Goal: Answer question/provide support: Share knowledge or assist other users

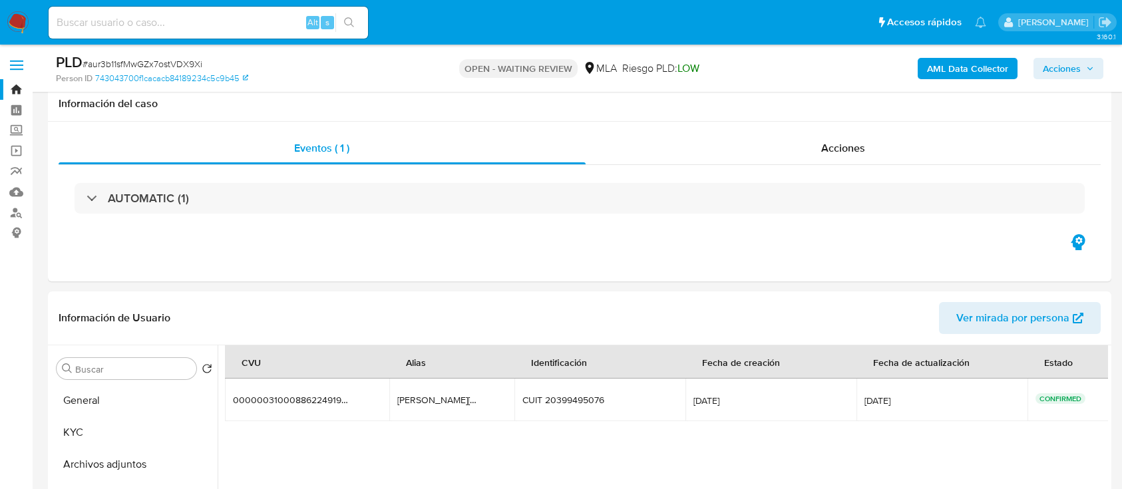
select select "10"
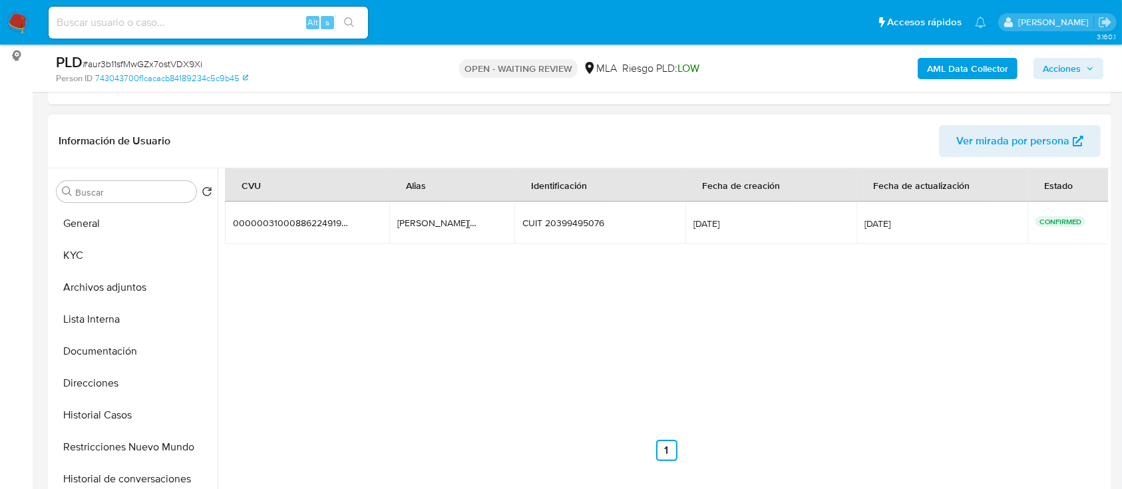
scroll to position [88, 0]
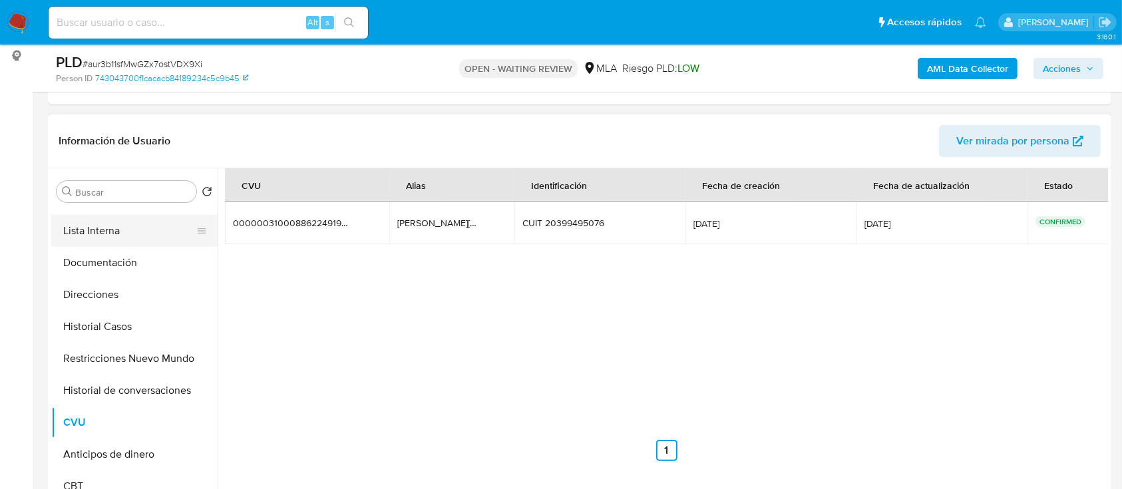
click at [120, 244] on button "Lista Interna" at bounding box center [129, 231] width 156 height 32
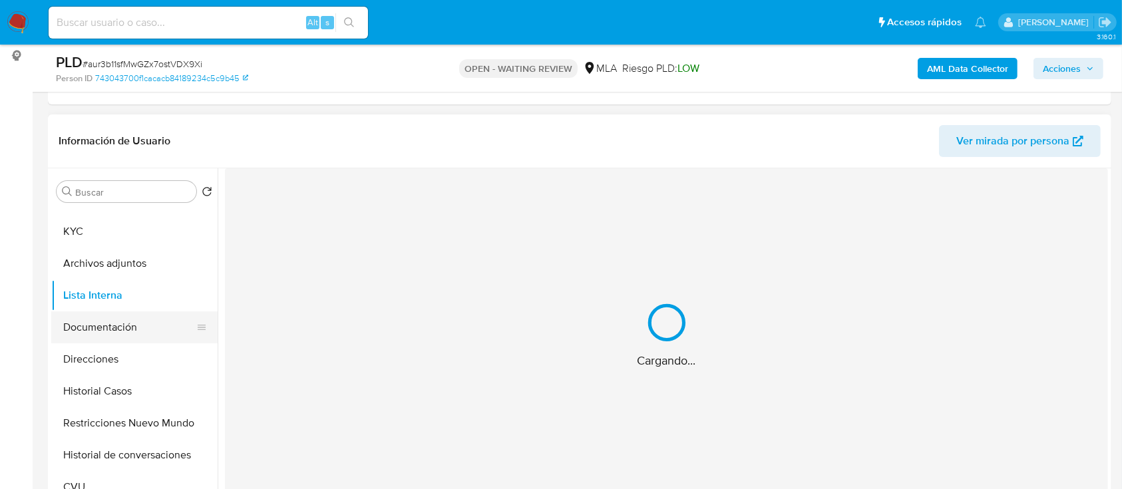
scroll to position [0, 0]
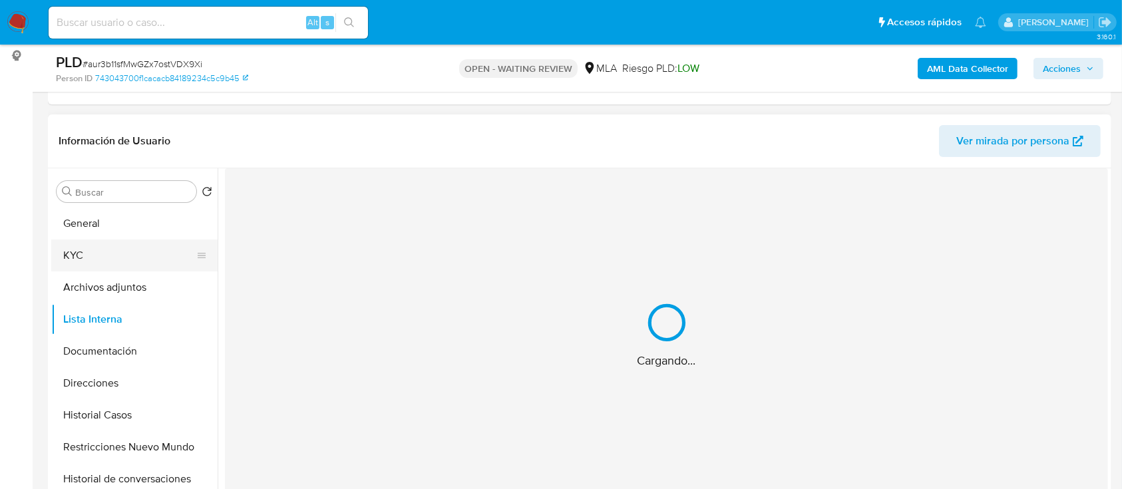
click at [116, 258] on button "KYC" at bounding box center [129, 256] width 156 height 32
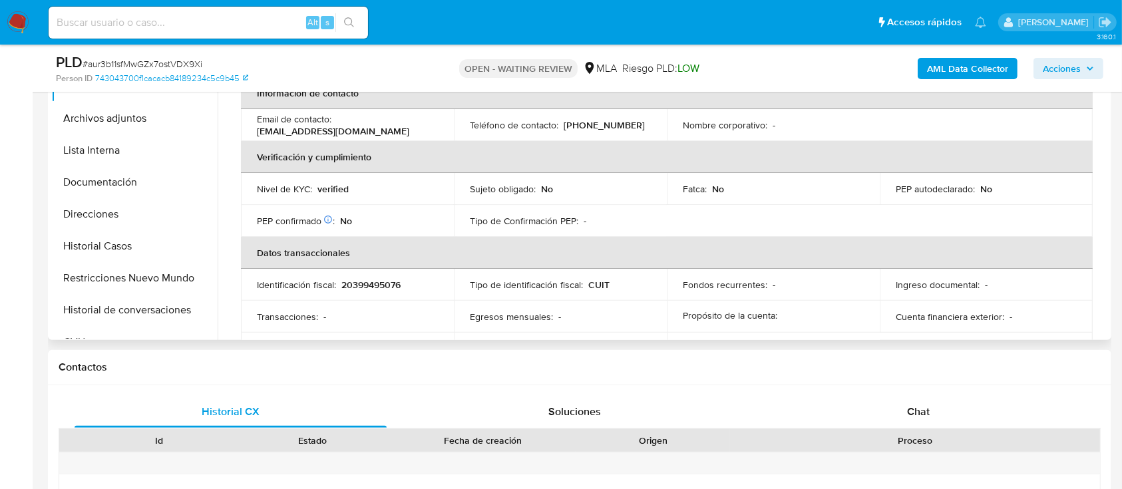
scroll to position [355, 0]
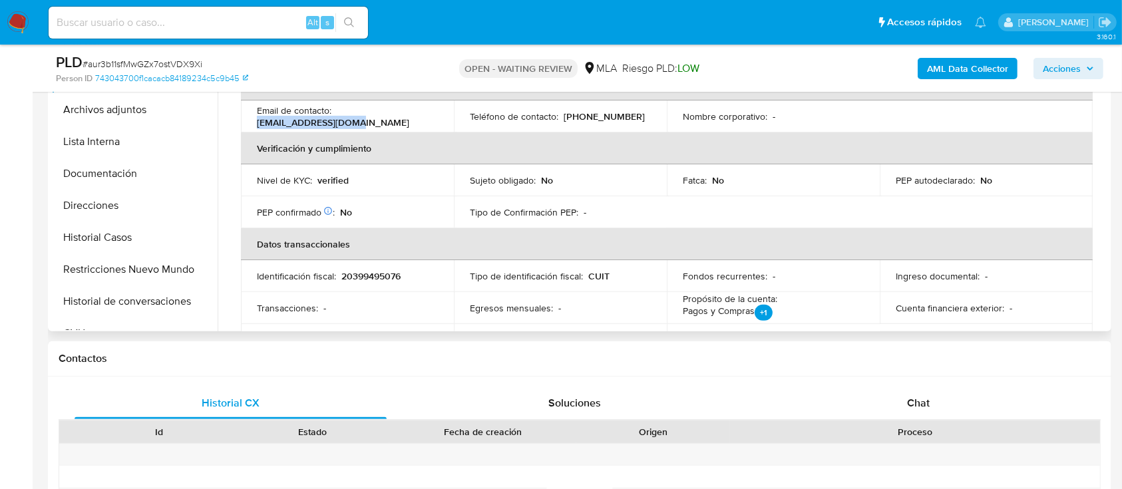
drag, startPoint x: 373, startPoint y: 129, endPoint x: 246, endPoint y: 125, distance: 127.1
click at [246, 125] on td "Email de contacto : sdalmaso96@gmail.com" at bounding box center [347, 116] width 213 height 32
copy p "sdalmaso96@gmail.com"
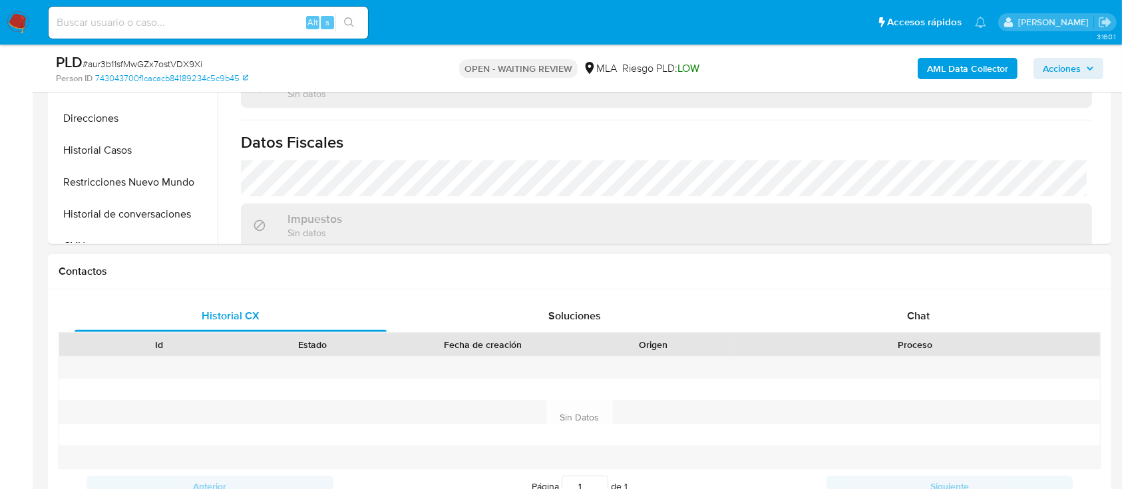
scroll to position [532, 0]
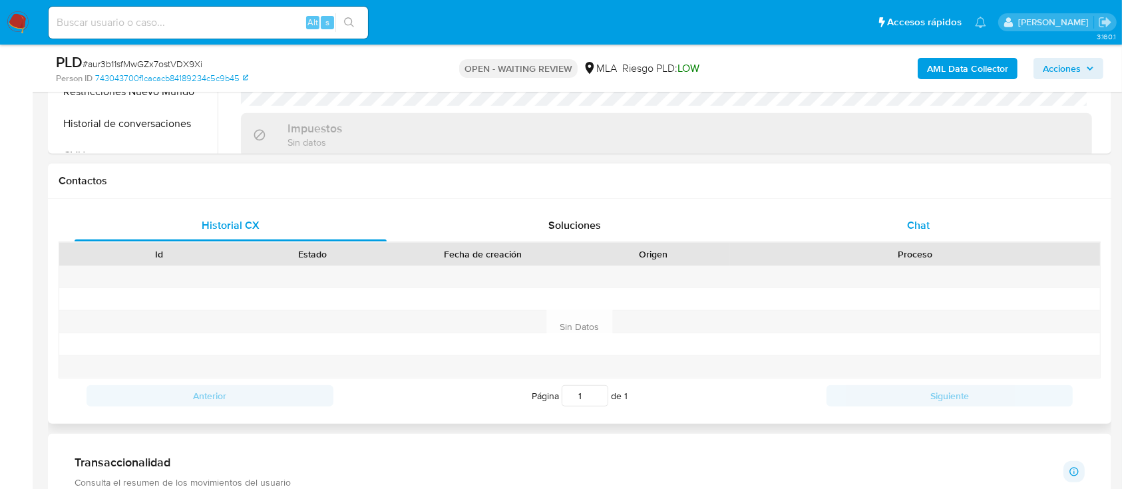
click at [846, 234] on div "Chat" at bounding box center [918, 226] width 312 height 32
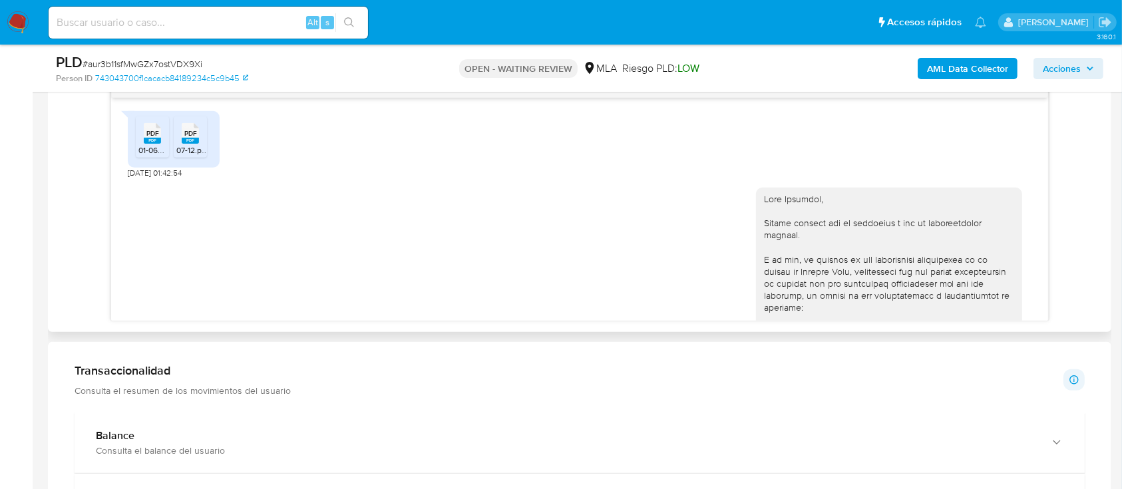
scroll to position [1666, 0]
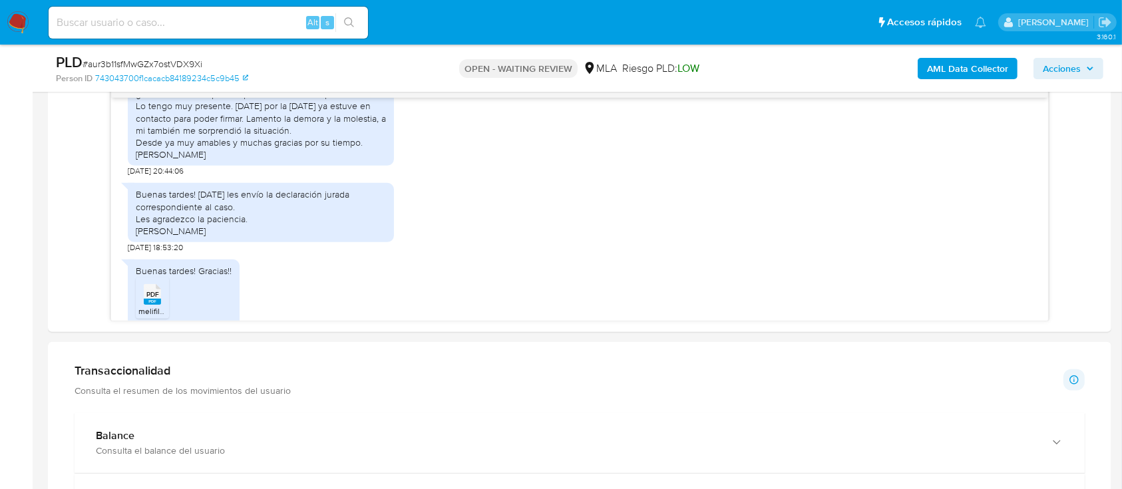
click at [180, 66] on span "# aur3b11sfMwGZx7ostVDX9Xi" at bounding box center [142, 63] width 120 height 13
drag, startPoint x: 180, startPoint y: 66, endPoint x: 128, endPoint y: 51, distance: 54.1
click at [180, 65] on span "# aur3b11sfMwGZx7ostVDX9Xi" at bounding box center [142, 63] width 120 height 13
copy span "aur3b11sfMwGZx7ostVDX9Xi"
click at [19, 16] on img at bounding box center [18, 22] width 23 height 23
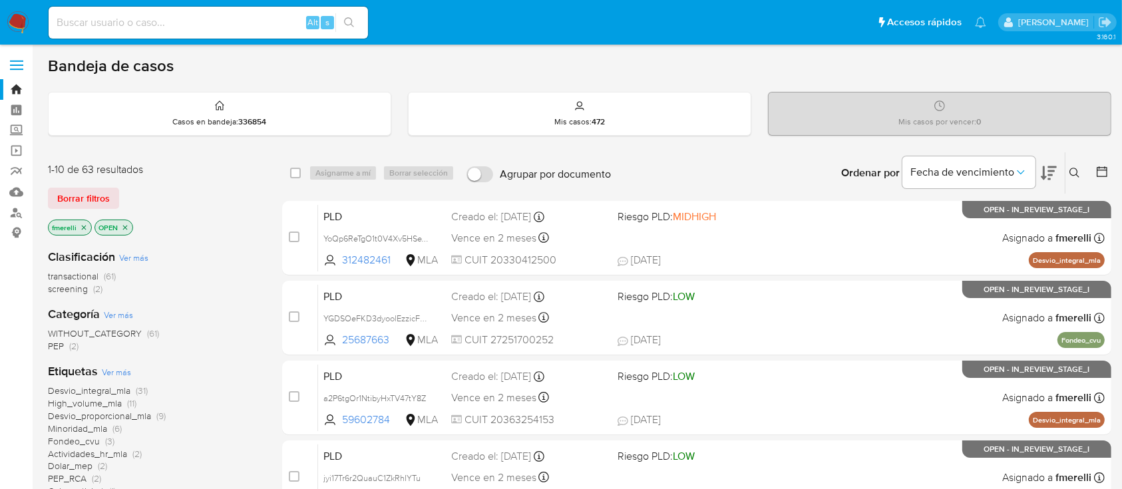
click at [1070, 166] on button at bounding box center [1076, 173] width 22 height 16
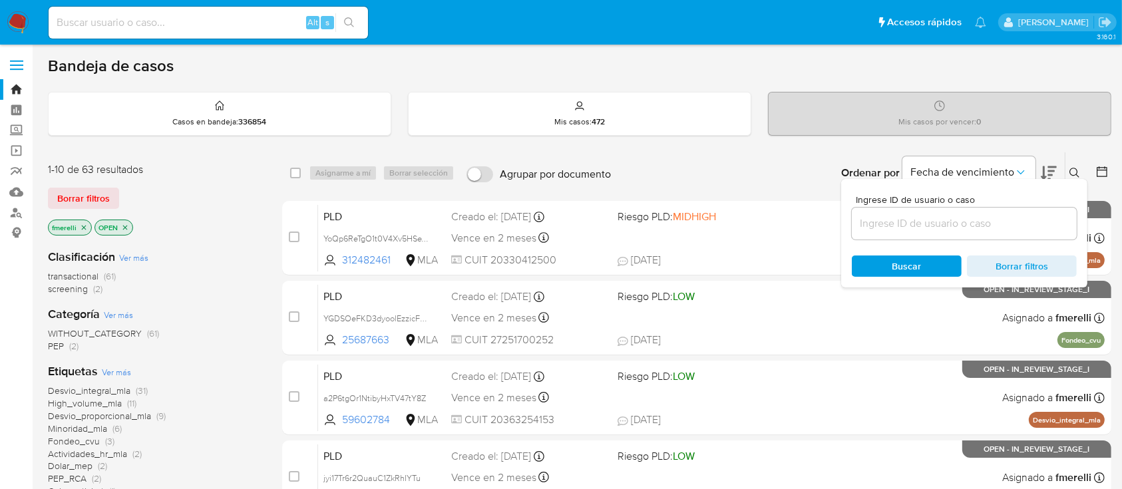
click at [983, 221] on input at bounding box center [964, 223] width 225 height 17
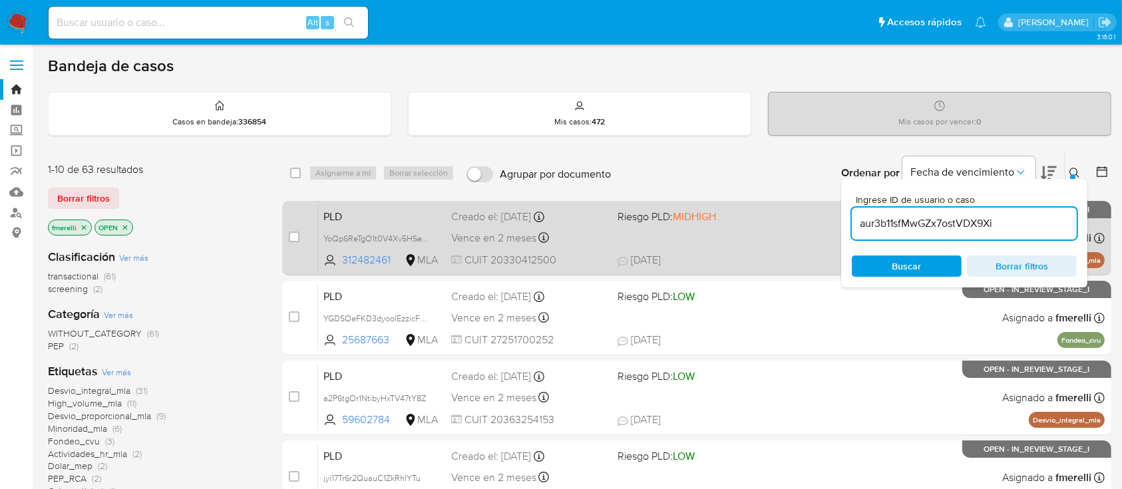
type input "aur3b11sfMwGZx7ostVDX9Xi"
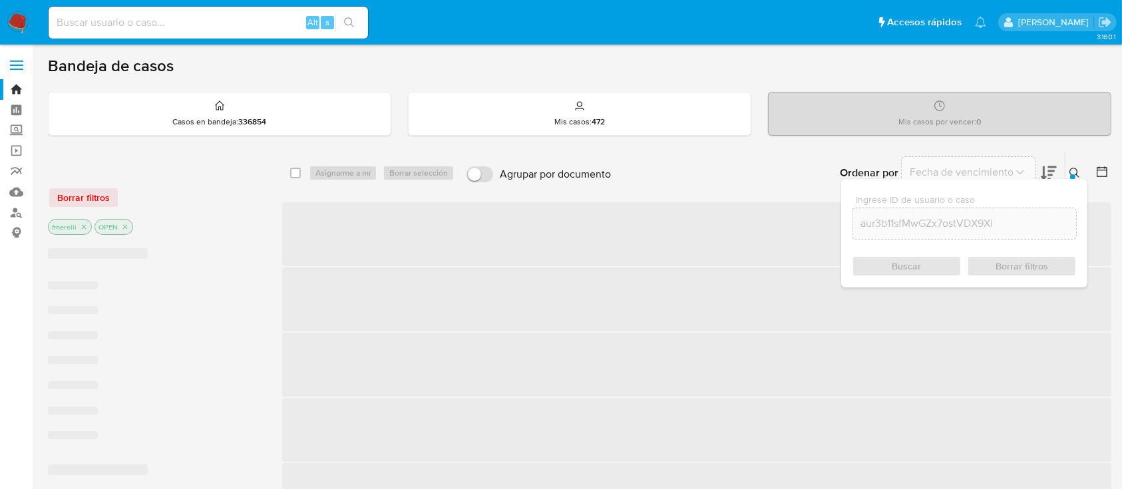
click at [293, 240] on span "‌" at bounding box center [696, 234] width 829 height 64
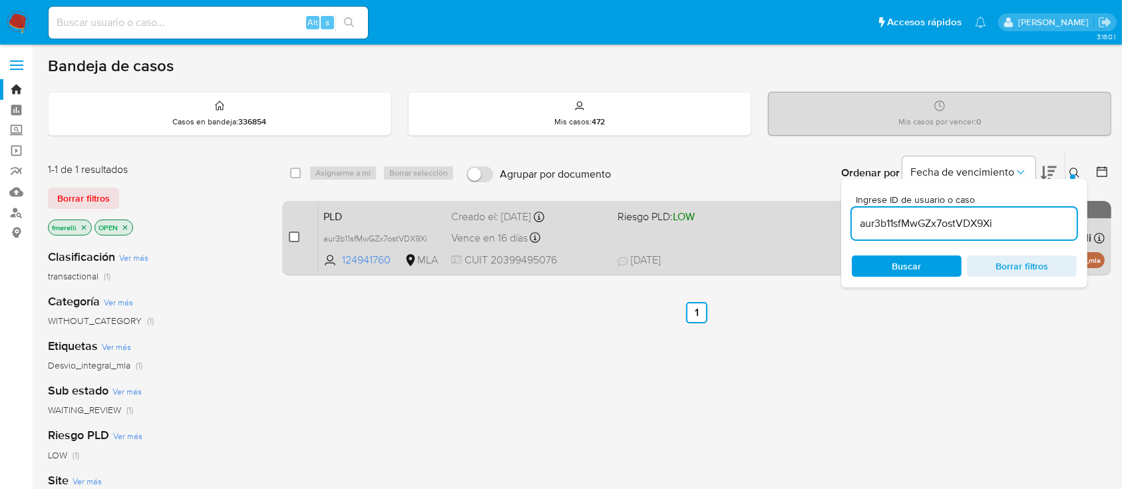
click at [289, 239] on input "checkbox" at bounding box center [294, 237] width 11 height 11
checkbox input "true"
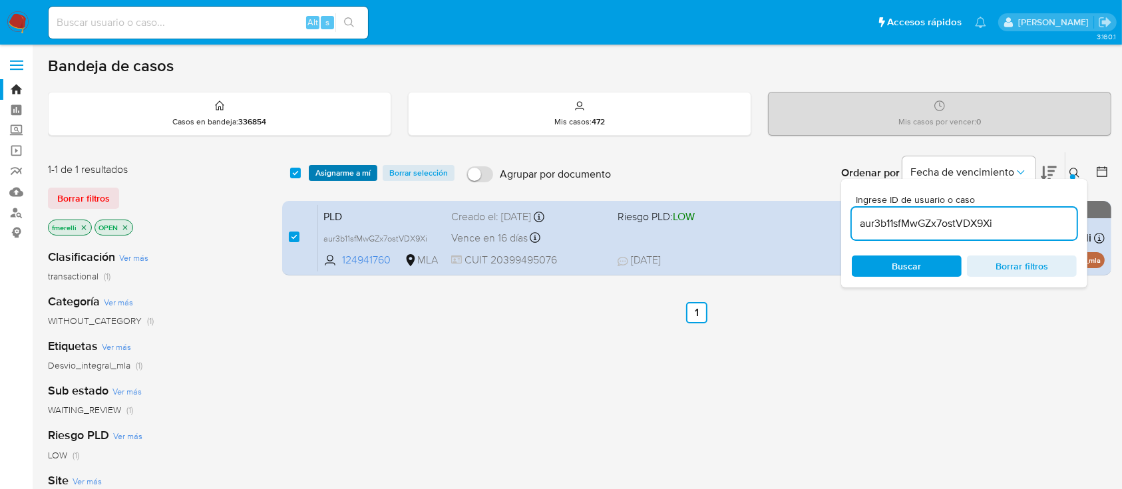
click at [351, 175] on span "Asignarme a mí" at bounding box center [342, 172] width 55 height 13
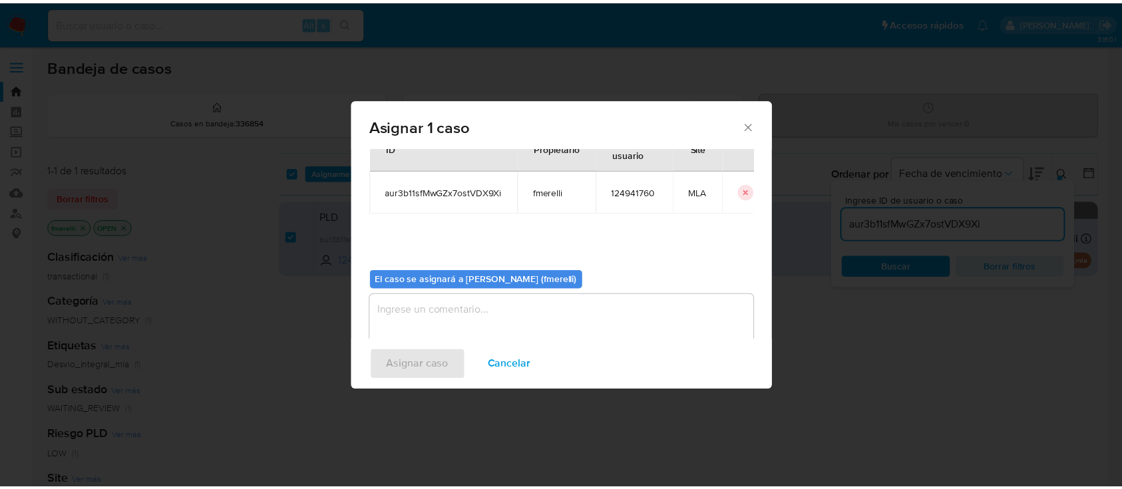
scroll to position [68, 0]
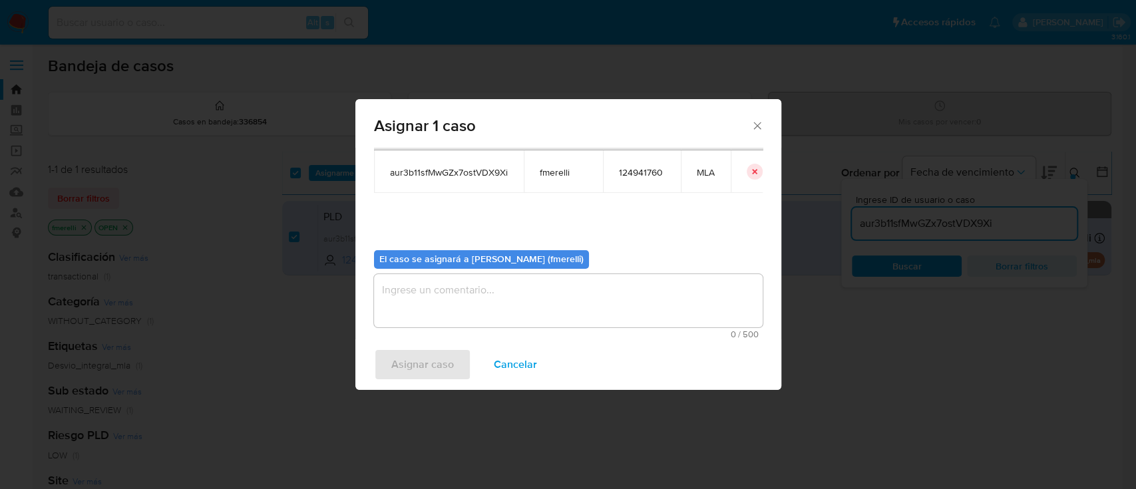
click at [490, 301] on textarea "assign-modal" at bounding box center [568, 300] width 389 height 53
click at [430, 354] on span "Asignar caso" at bounding box center [422, 364] width 63 height 29
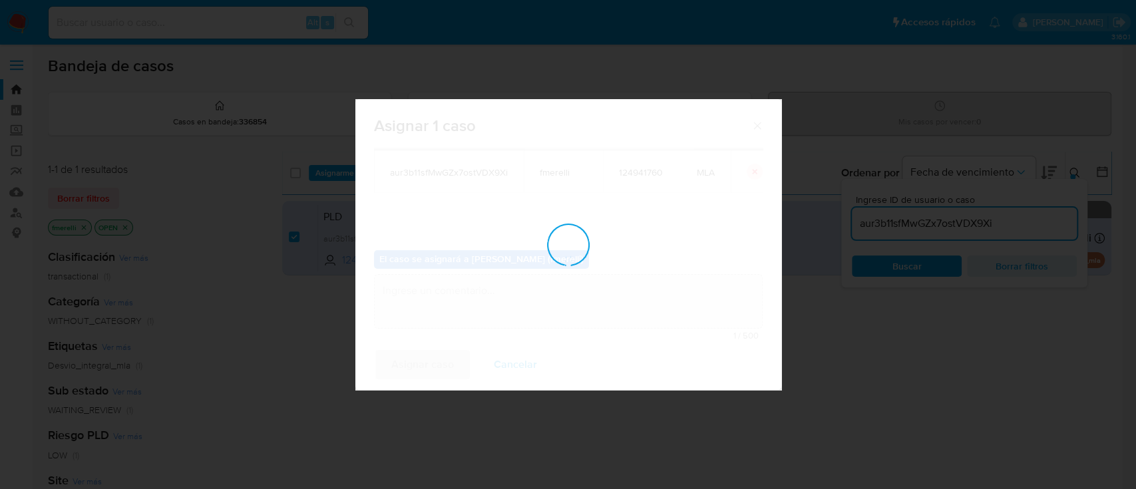
checkbox input "false"
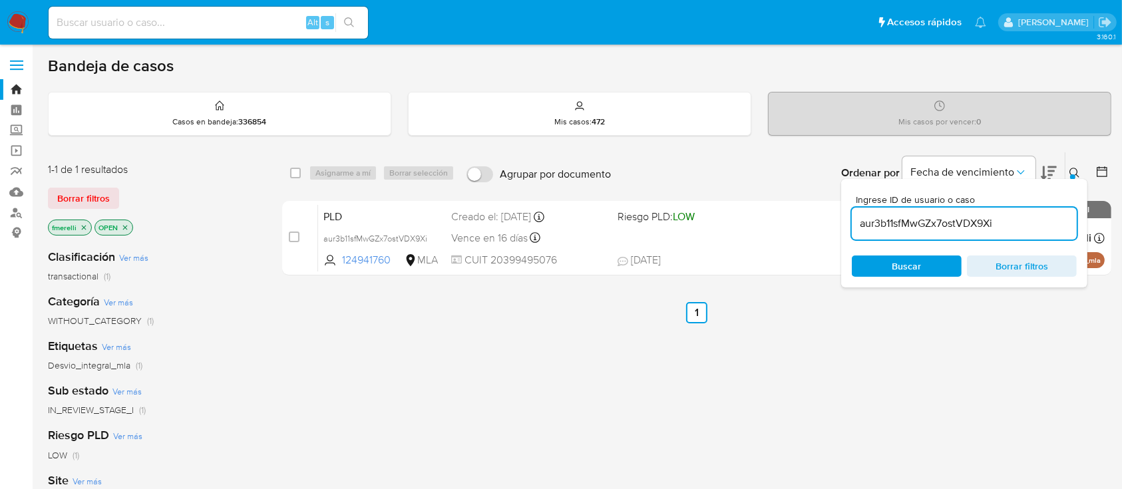
click at [429, 354] on div "select-all-cases-checkbox Asignarme a mí Borrar selección Agrupar por documento…" at bounding box center [696, 453] width 829 height 603
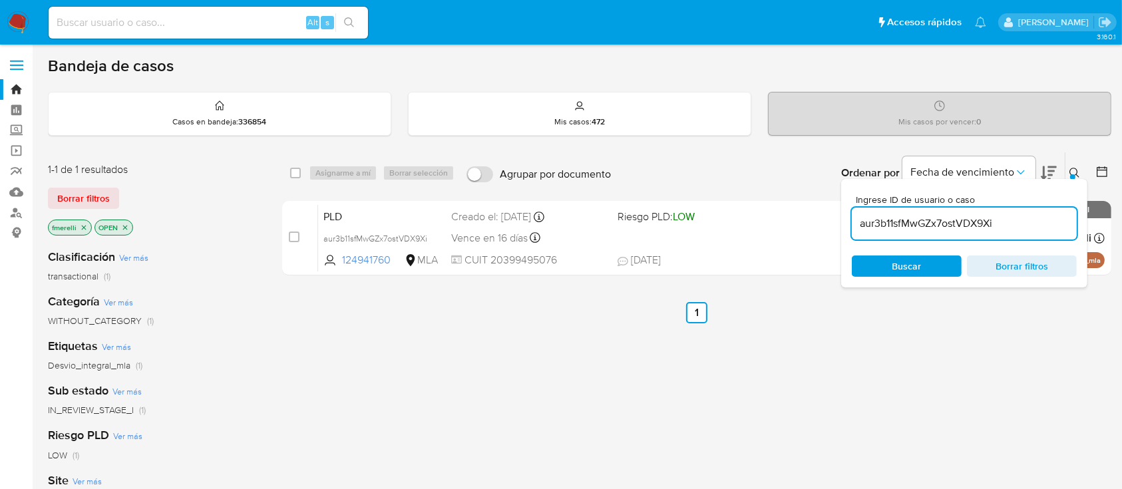
click at [429, 354] on div "select-all-cases-checkbox Asignarme a mí Borrar selección Agrupar por documento…" at bounding box center [696, 453] width 829 height 603
click at [431, 353] on div "select-all-cases-checkbox Asignarme a mí Borrar selección Agrupar por documento…" at bounding box center [696, 453] width 829 height 603
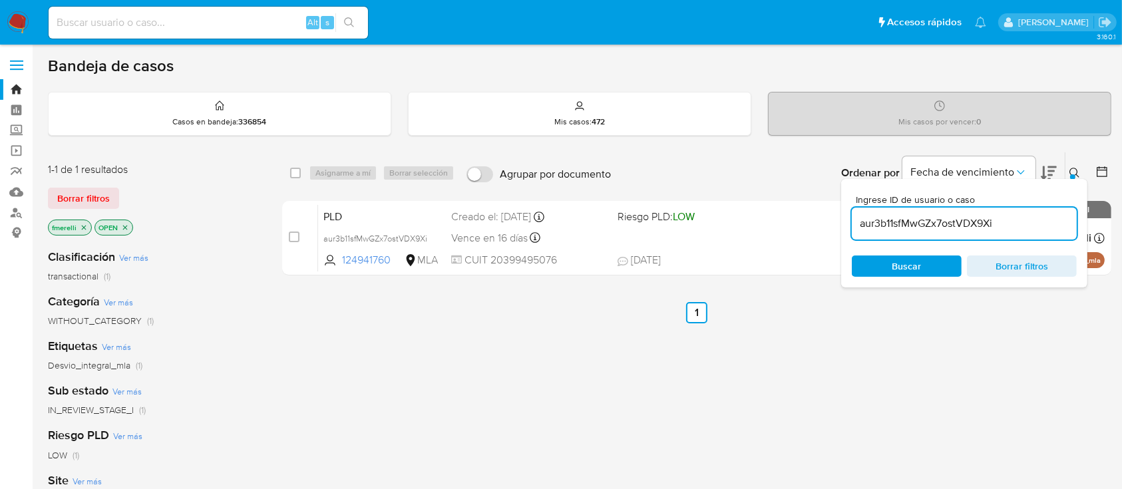
click at [431, 353] on div "select-all-cases-checkbox Asignarme a mí Borrar selección Agrupar por documento…" at bounding box center [696, 453] width 829 height 603
click at [430, 353] on div "select-all-cases-checkbox Asignarme a mí Borrar selección Agrupar por documento…" at bounding box center [696, 453] width 829 height 603
click at [429, 355] on div "select-all-cases-checkbox Asignarme a mí Borrar selección Agrupar por documento…" at bounding box center [696, 453] width 829 height 603
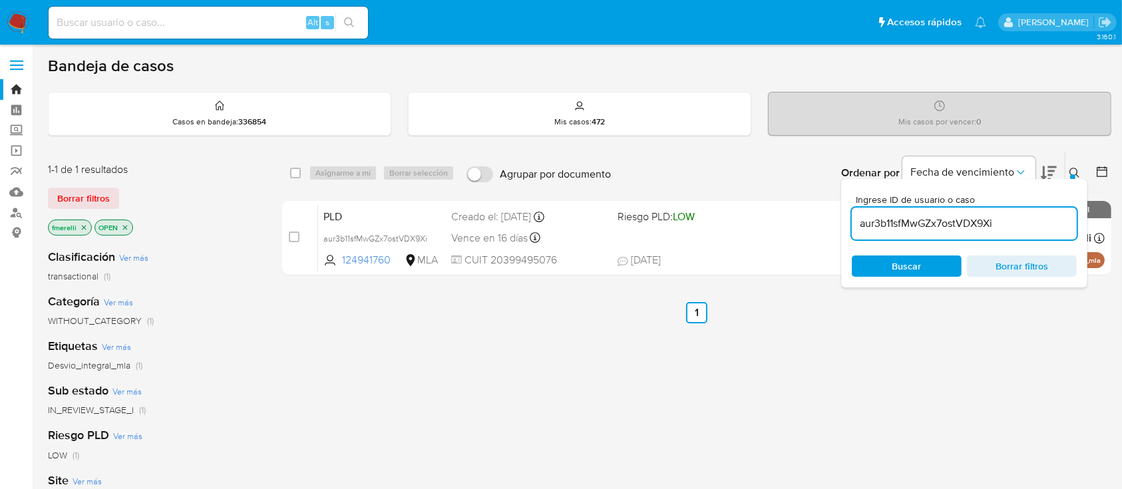
click at [429, 355] on div "select-all-cases-checkbox Asignarme a mí Borrar selección Agrupar por documento…" at bounding box center [696, 453] width 829 height 603
click at [430, 355] on div "select-all-cases-checkbox Asignarme a mí Borrar selección Agrupar por documento…" at bounding box center [696, 453] width 829 height 603
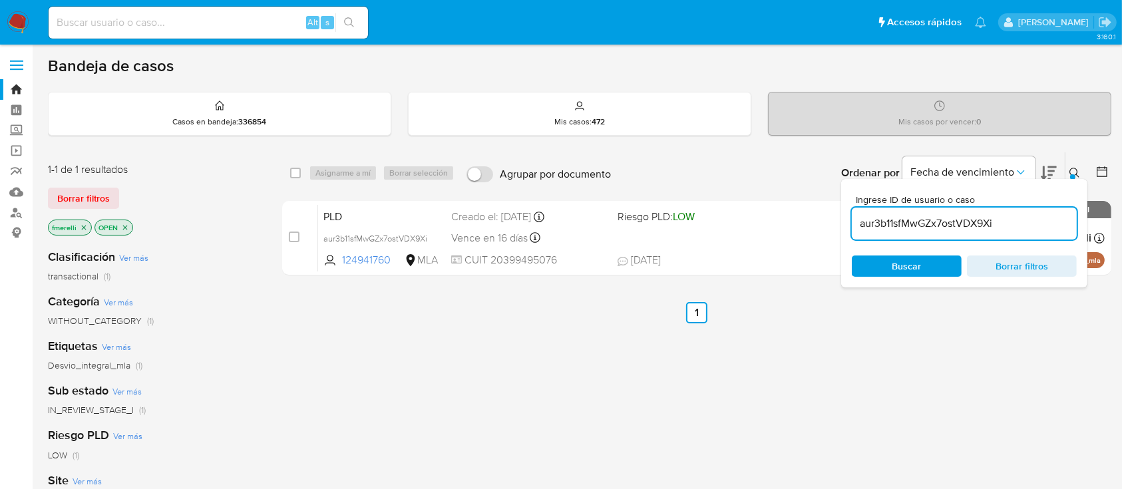
click at [430, 359] on div "select-all-cases-checkbox Asignarme a mí Borrar selección Agrupar por documento…" at bounding box center [696, 453] width 829 height 603
click at [433, 362] on div "select-all-cases-checkbox Asignarme a mí Borrar selección Agrupar por documento…" at bounding box center [696, 453] width 829 height 603
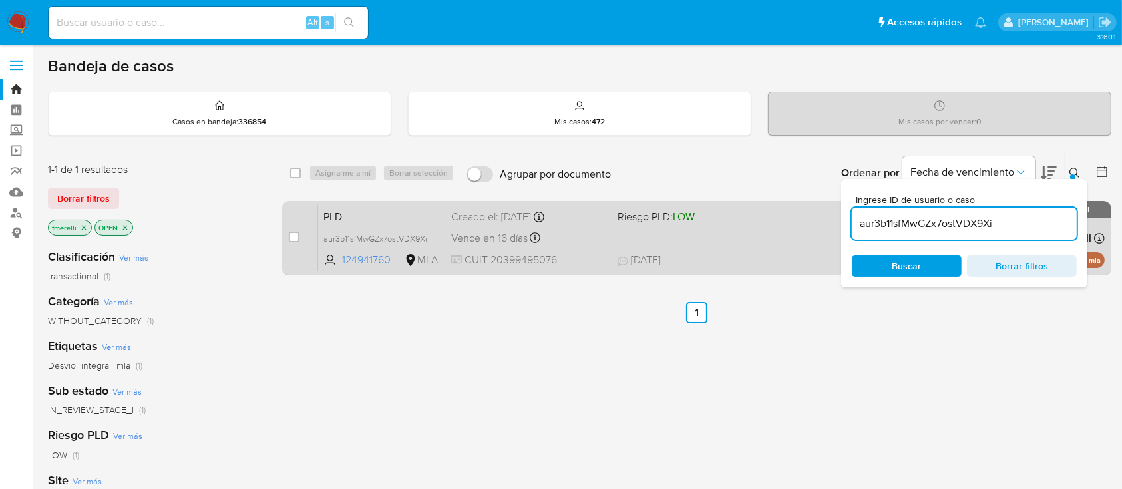
click at [593, 238] on div "Vence en 16 días Vence el 10/10/2025 03:20:20" at bounding box center [528, 238] width 155 height 18
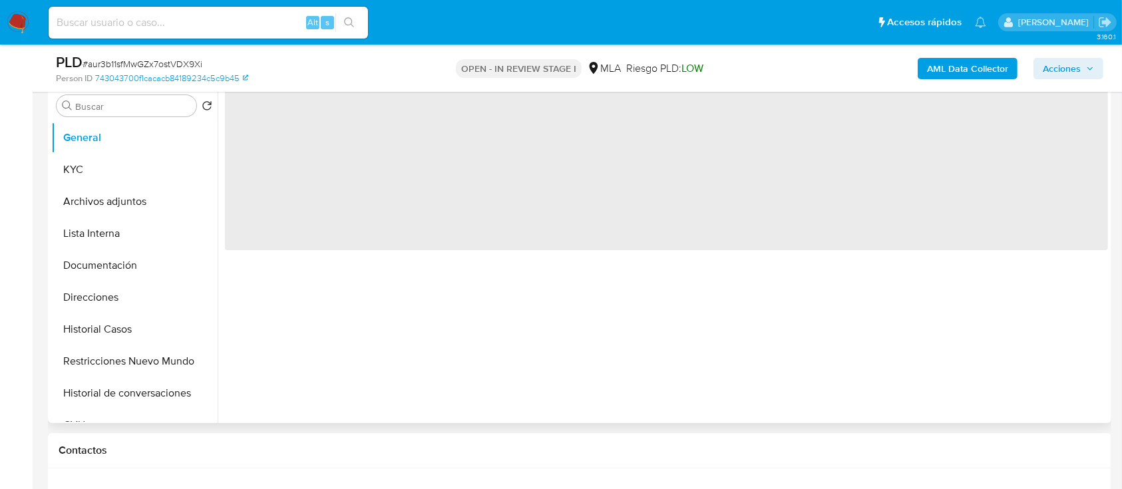
scroll to position [443, 0]
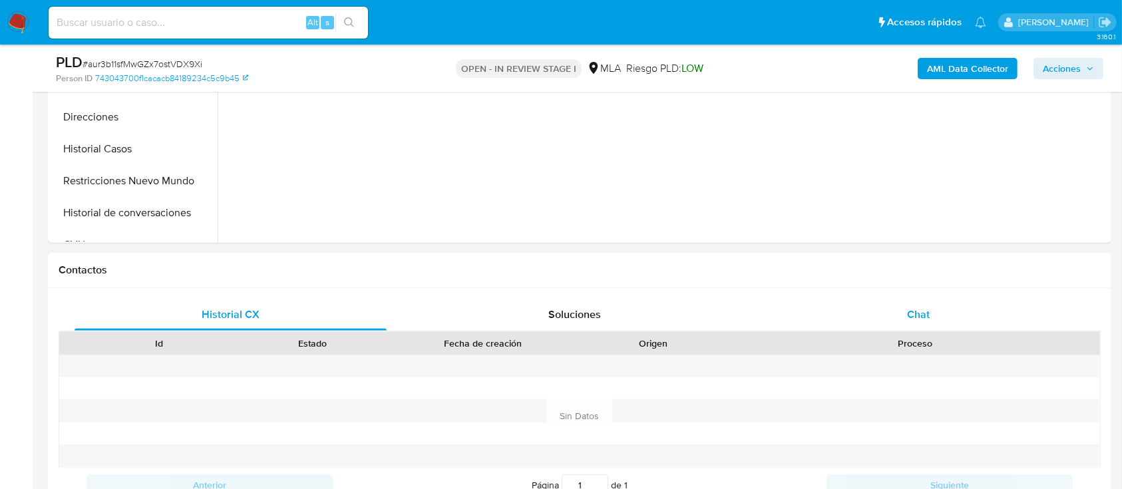
click at [811, 307] on div "Chat" at bounding box center [918, 315] width 312 height 32
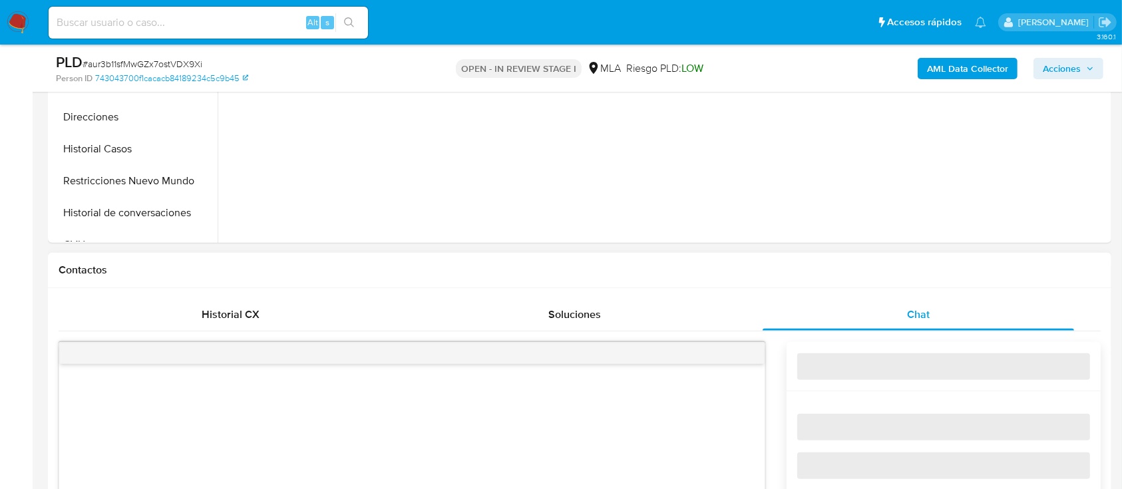
select select "10"
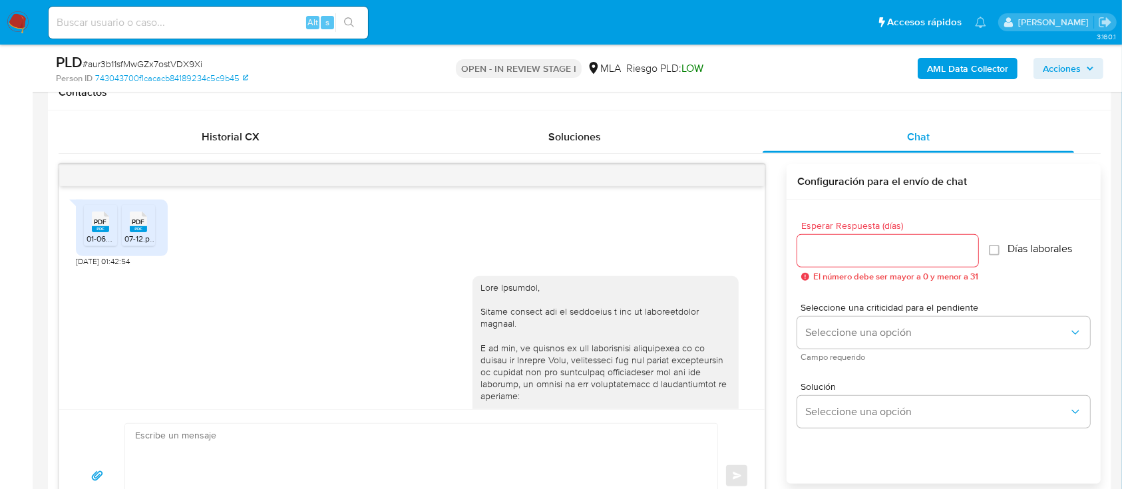
scroll to position [1666, 0]
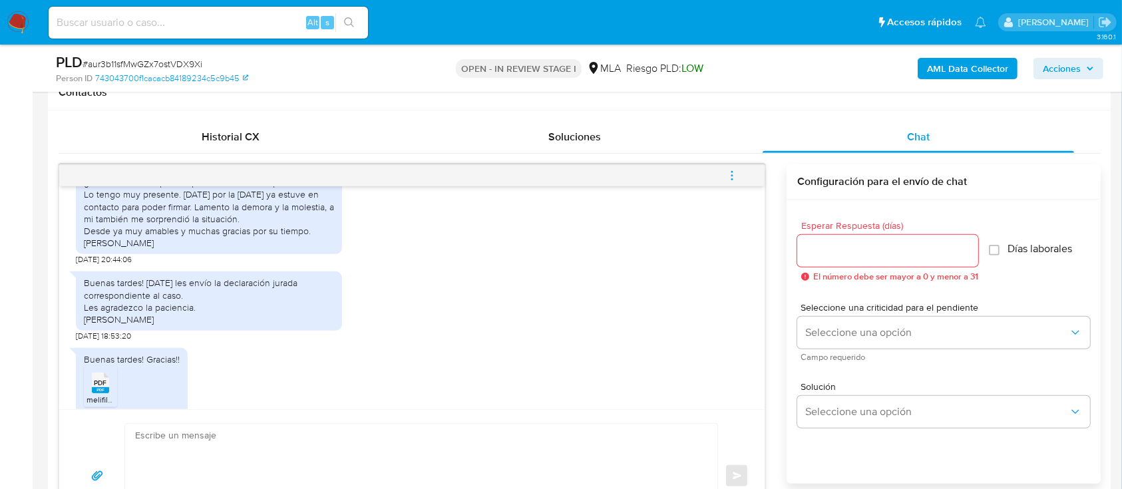
click at [308, 454] on textarea at bounding box center [418, 476] width 566 height 104
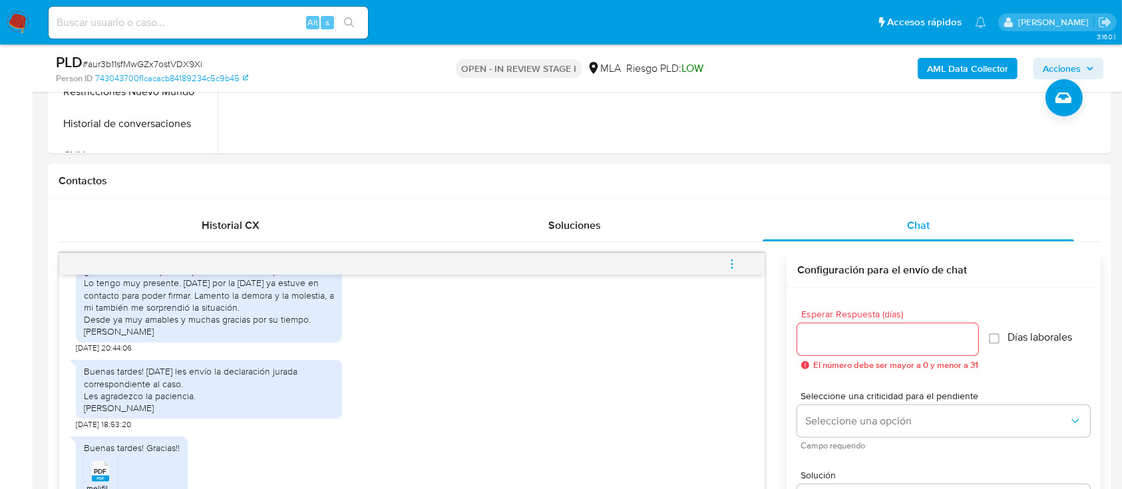
scroll to position [177, 0]
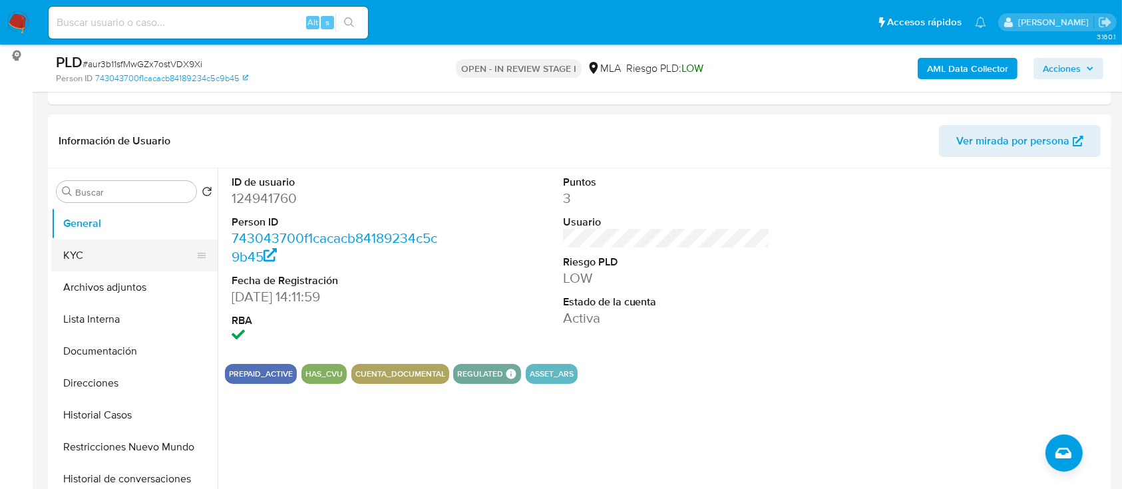
click at [79, 259] on button "KYC" at bounding box center [129, 256] width 156 height 32
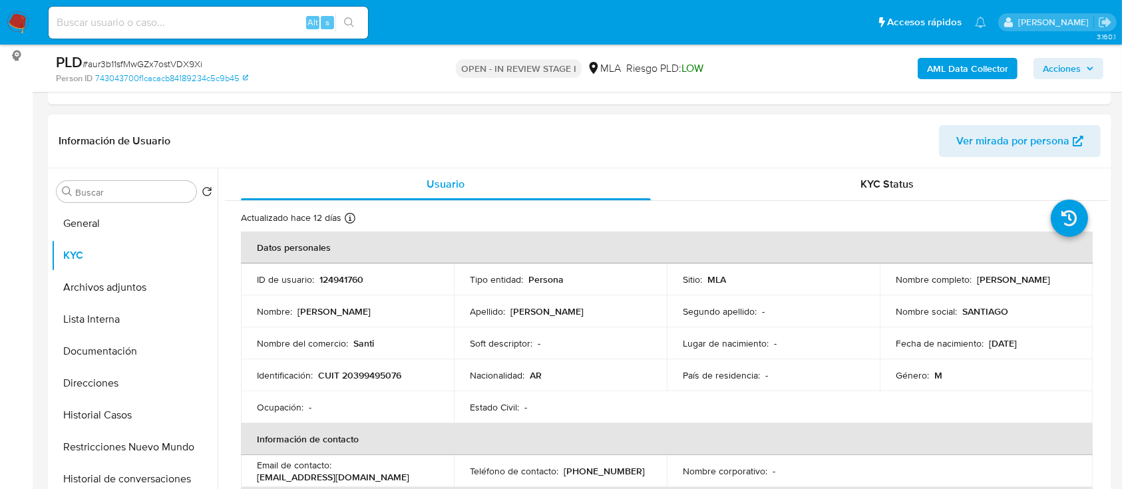
drag, startPoint x: 889, startPoint y: 287, endPoint x: 1007, endPoint y: 289, distance: 118.5
click at [1007, 289] on td "Nombre completo : Santiago Lorenzo Dalmaso" at bounding box center [986, 279] width 213 height 32
copy p "[PERSON_NAME]"
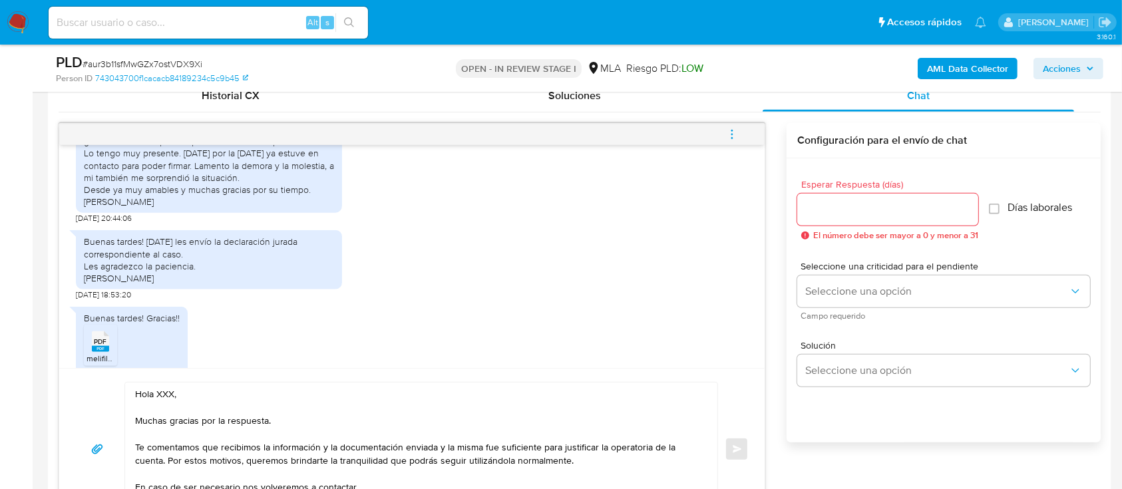
scroll to position [709, 0]
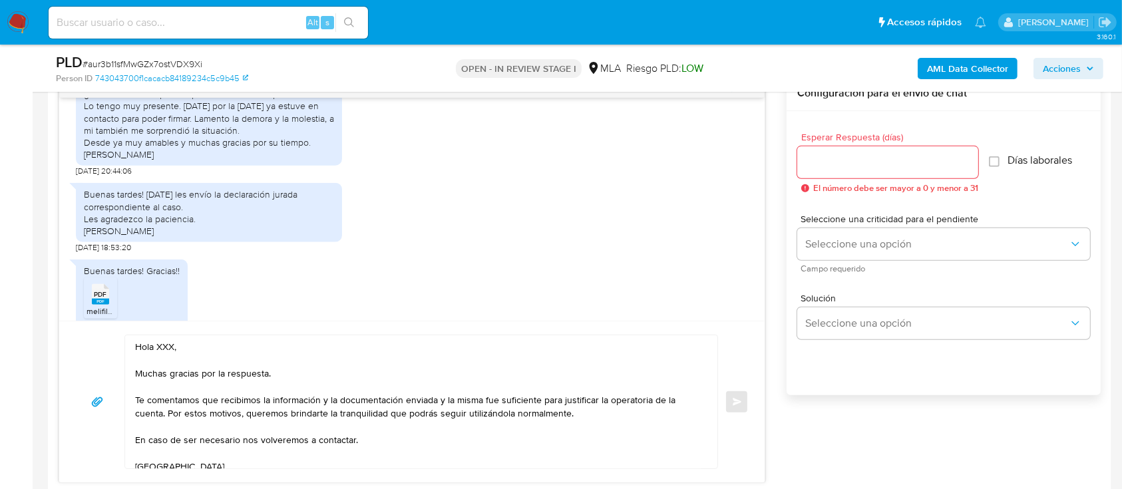
click at [168, 351] on textarea "Hola XXX, Muchas gracias por la respuesta. Te comentamos que recibimos la infor…" at bounding box center [418, 401] width 566 height 133
paste textarea "[PERSON_NAME]"
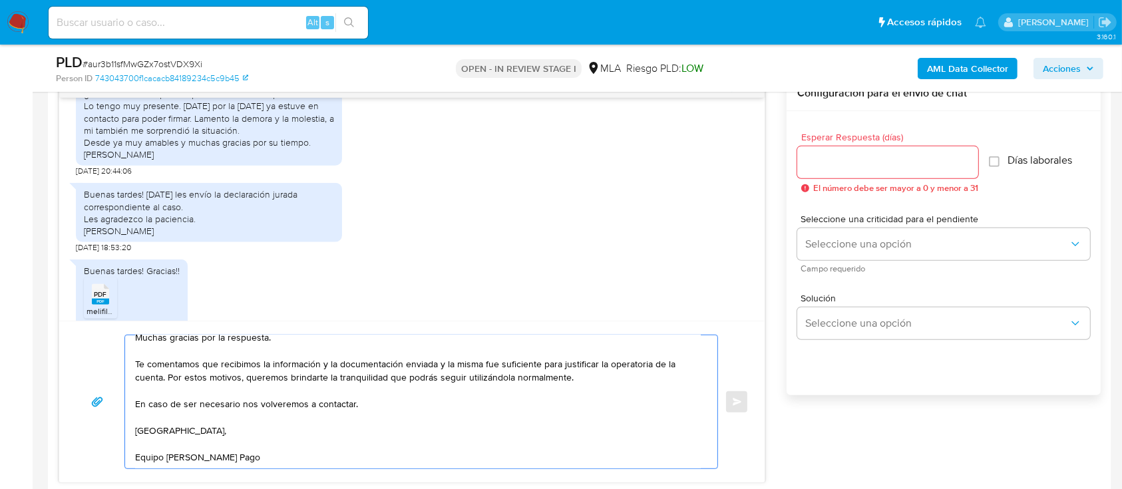
type textarea "Hola Santiago Lorenzo Dalmaso, Muchas gracias por la respuesta. Te comentamos q…"
click at [876, 154] on input "Esperar Respuesta (días)" at bounding box center [887, 162] width 181 height 17
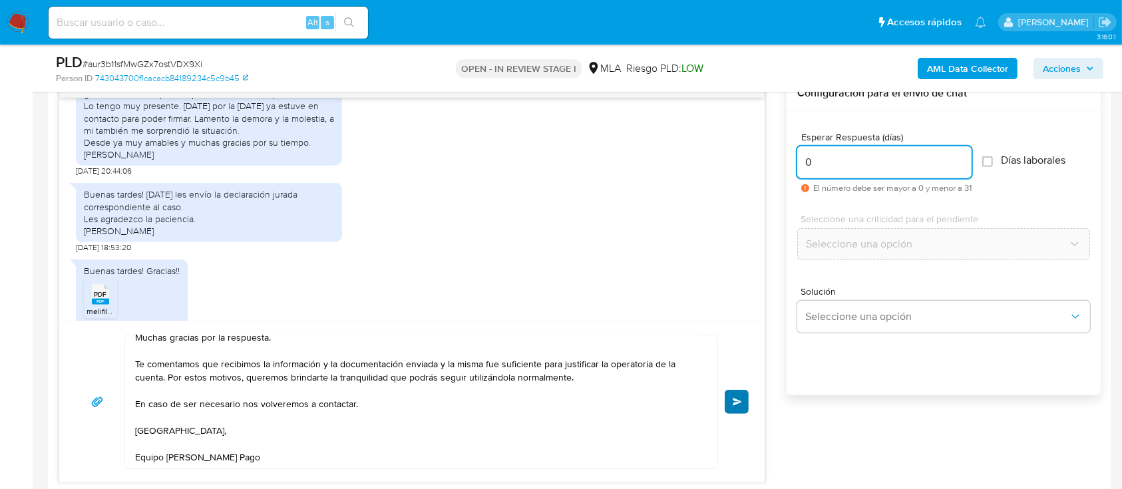
type input "0"
click at [742, 404] on button "Enviar" at bounding box center [737, 402] width 24 height 24
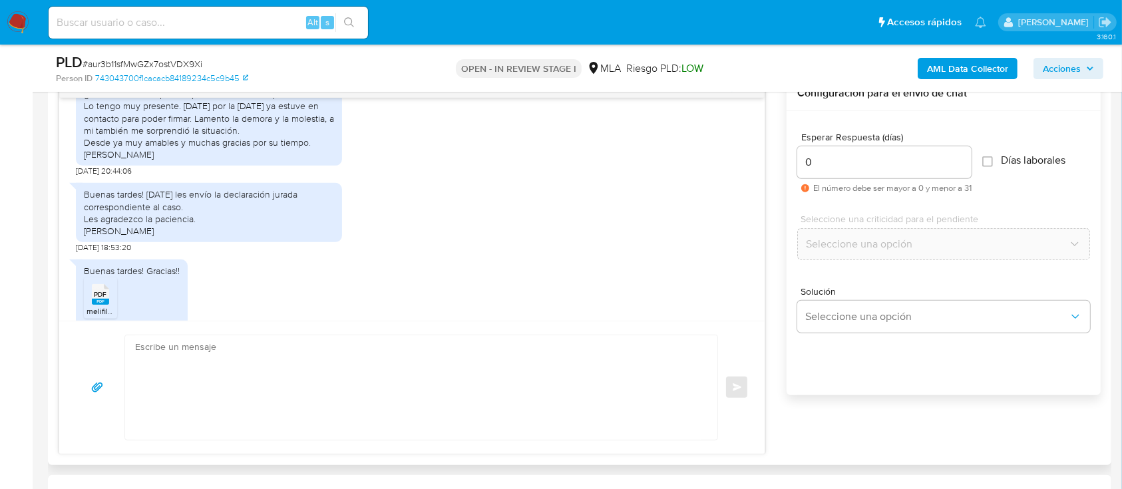
scroll to position [1886, 0]
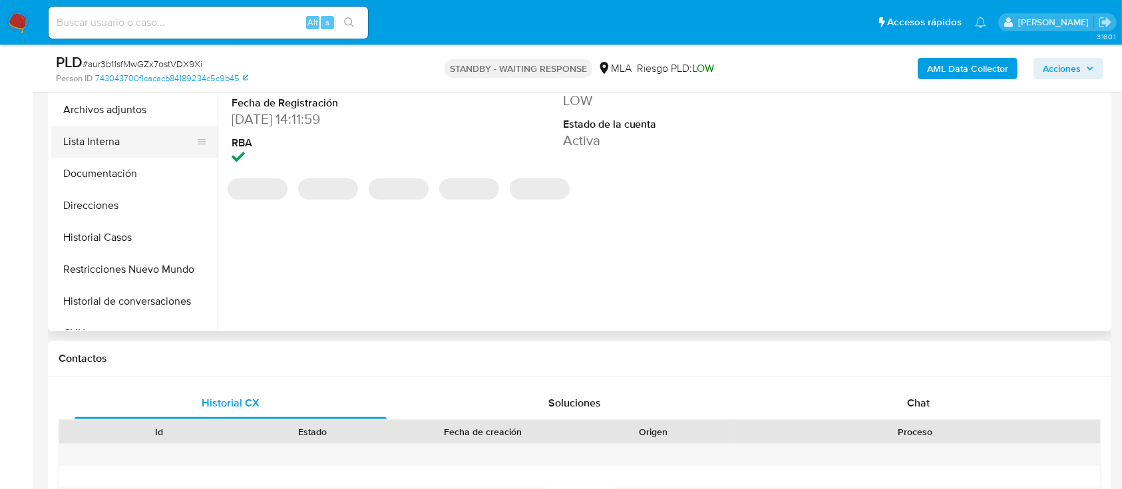
select select "10"
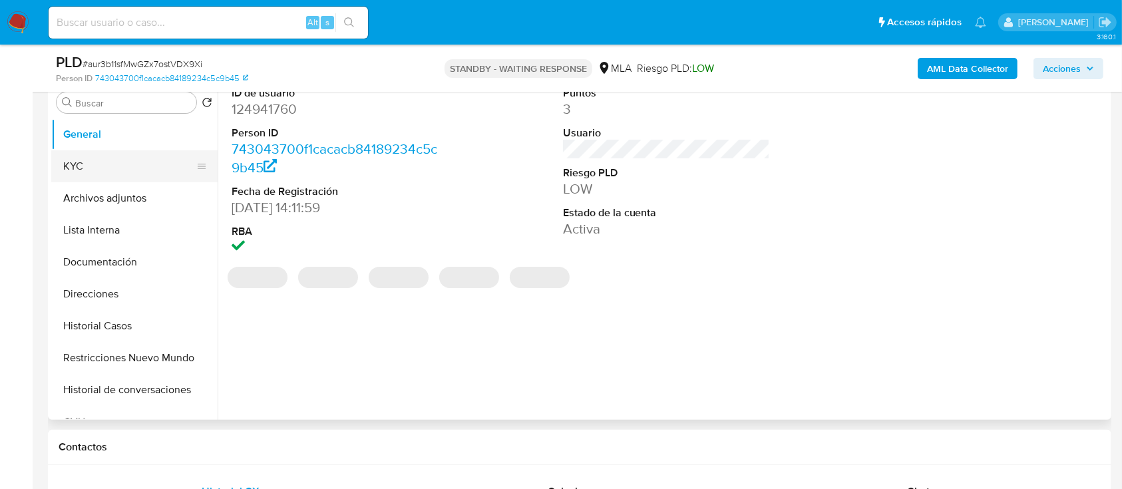
click at [95, 151] on button "KYC" at bounding box center [129, 166] width 156 height 32
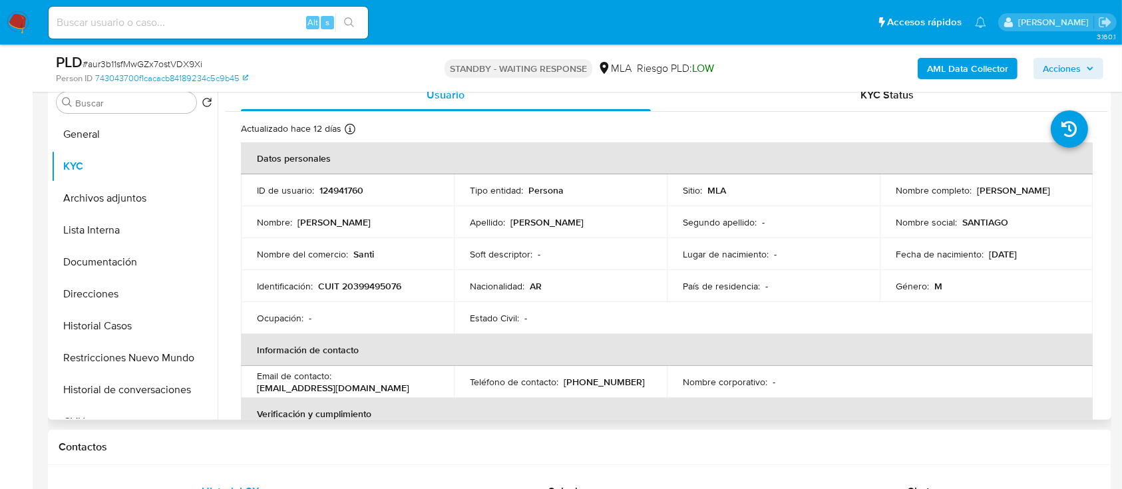
click at [378, 285] on p "CUIT 20399495076" at bounding box center [359, 286] width 83 height 12
copy p "20399495076"
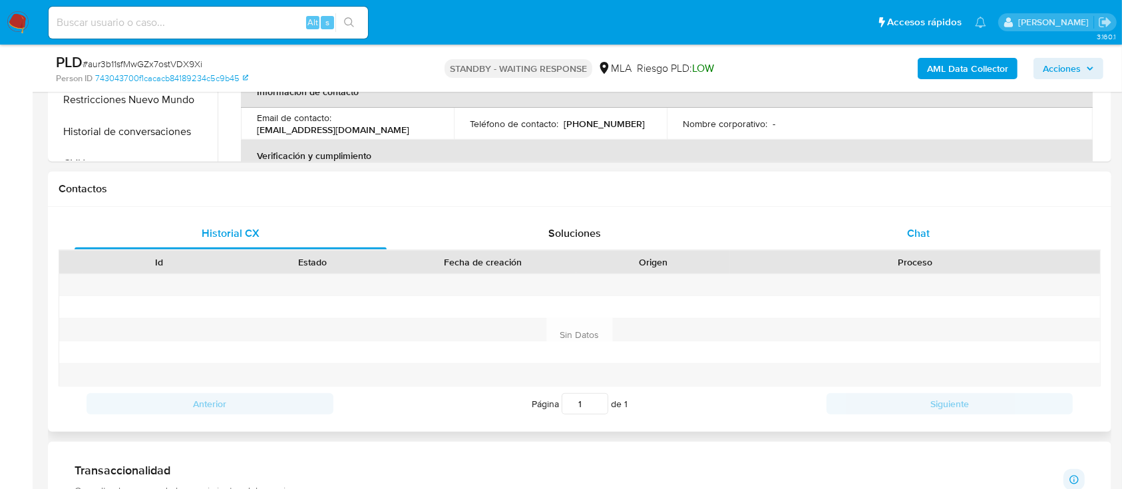
scroll to position [532, 0]
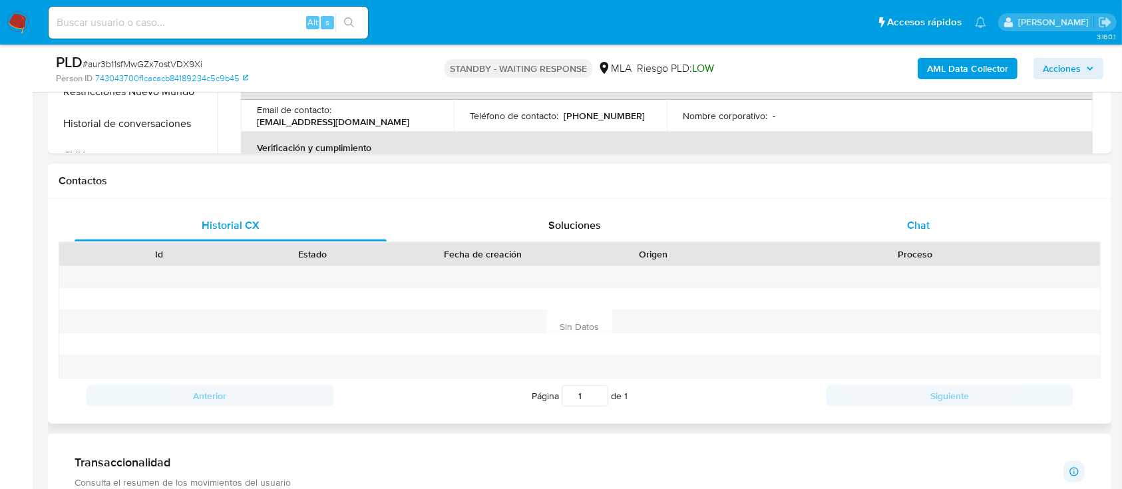
click at [947, 210] on div "Chat" at bounding box center [918, 226] width 312 height 32
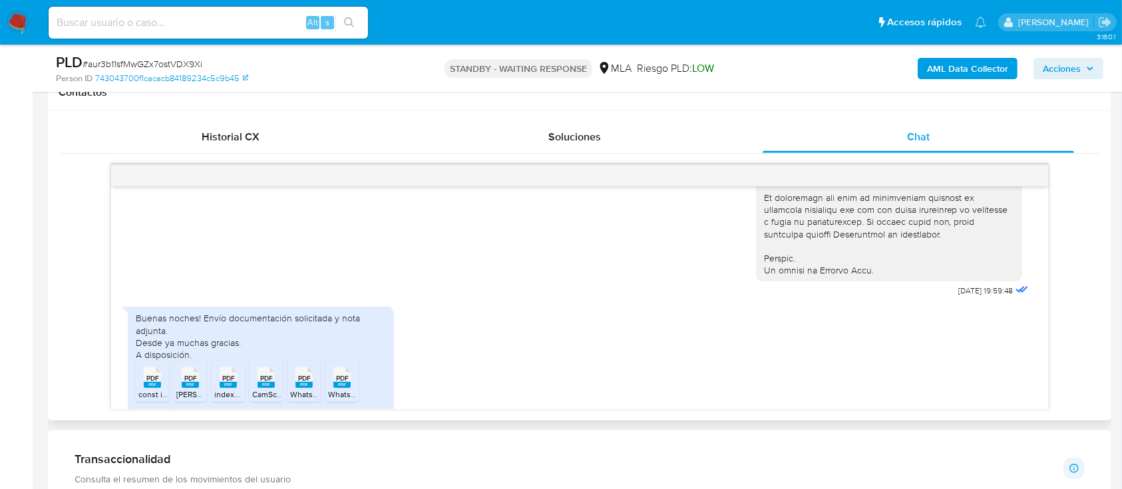
scroll to position [709, 0]
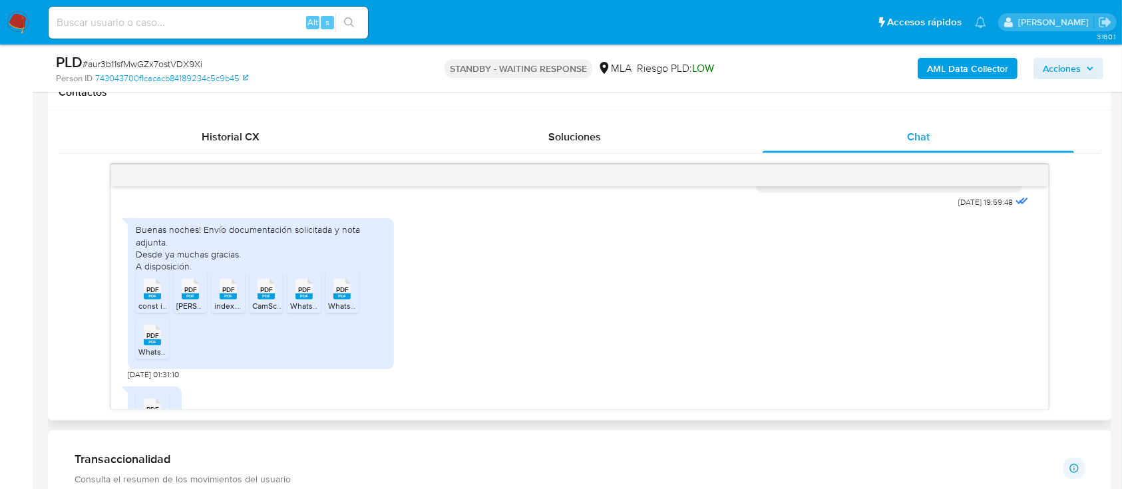
click at [194, 311] on span "Dalmaso Santiago Lorenzo.pdf" at bounding box center [262, 305] width 172 height 11
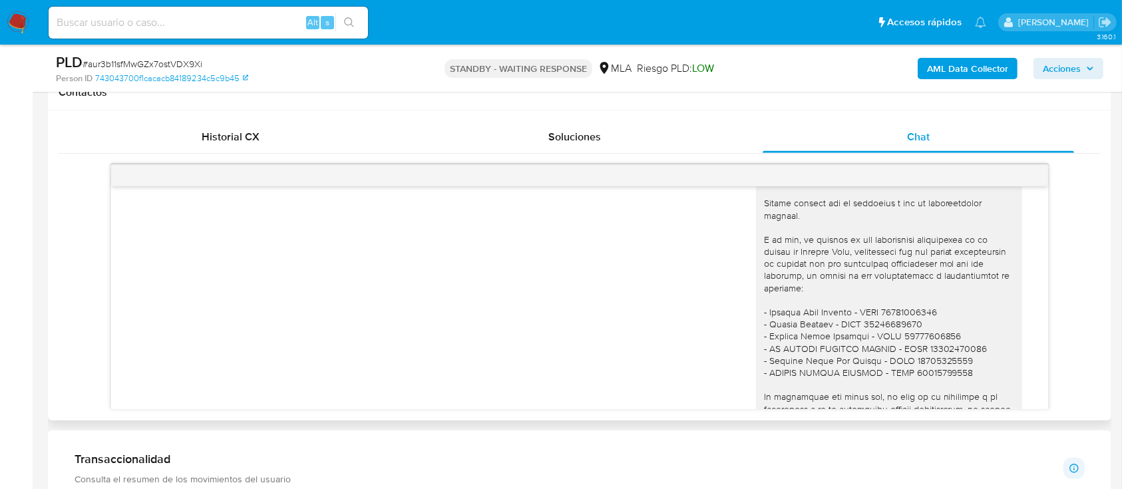
scroll to position [1241, 0]
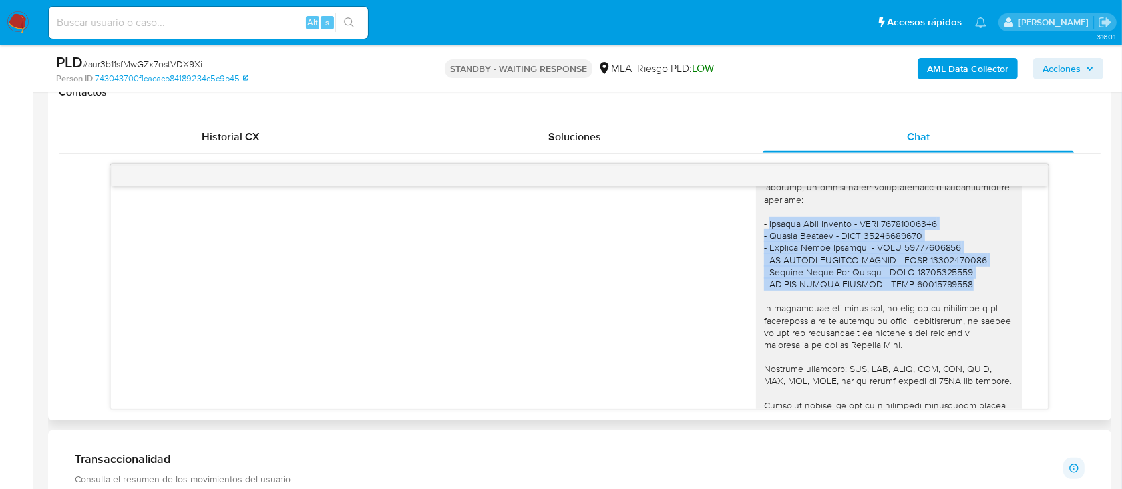
drag, startPoint x: 755, startPoint y: 249, endPoint x: 963, endPoint y: 309, distance: 215.9
click at [963, 309] on div at bounding box center [889, 289] width 250 height 411
copy div "Lautaro Ivan Salazar - CUIL 20383983704 - Julian Spataro - CUIT 20399512671 - E…"
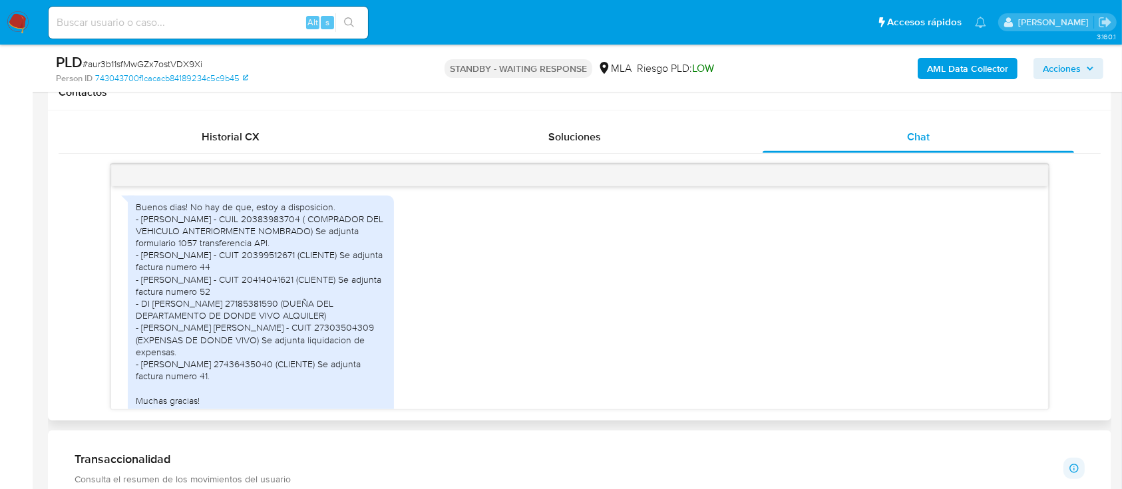
scroll to position [1597, 0]
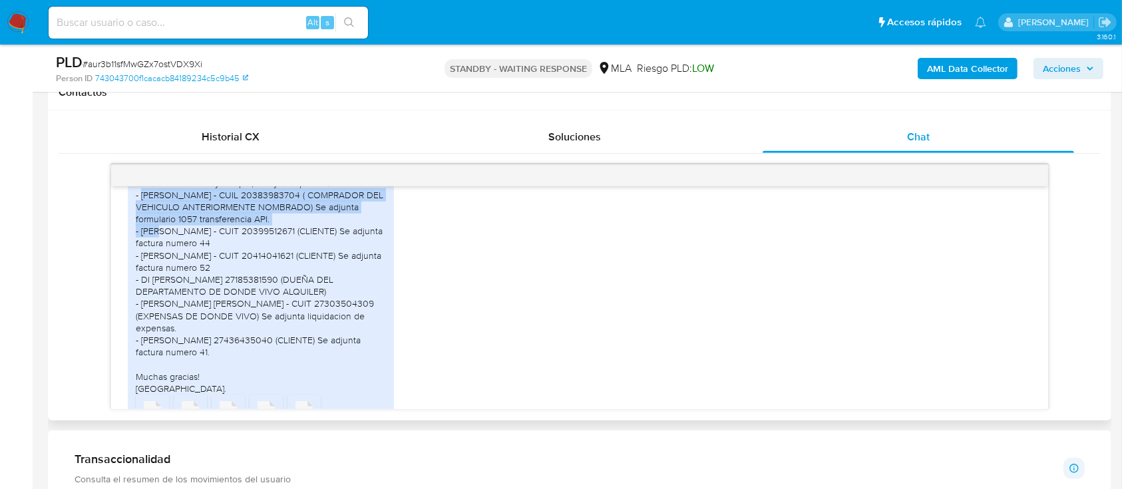
drag, startPoint x: 140, startPoint y: 218, endPoint x: 272, endPoint y: 239, distance: 134.1
click at [272, 239] on div "Buenos dias! No hay de que, estoy a disposicion. - [PERSON_NAME] - CUIL 2038398…" at bounding box center [261, 286] width 250 height 218
copy div "Lautaro Ivan Salazar - CUIL 20383983704 ( COMPRADOR DEL VEHICULO ANTERIORMENTE …"
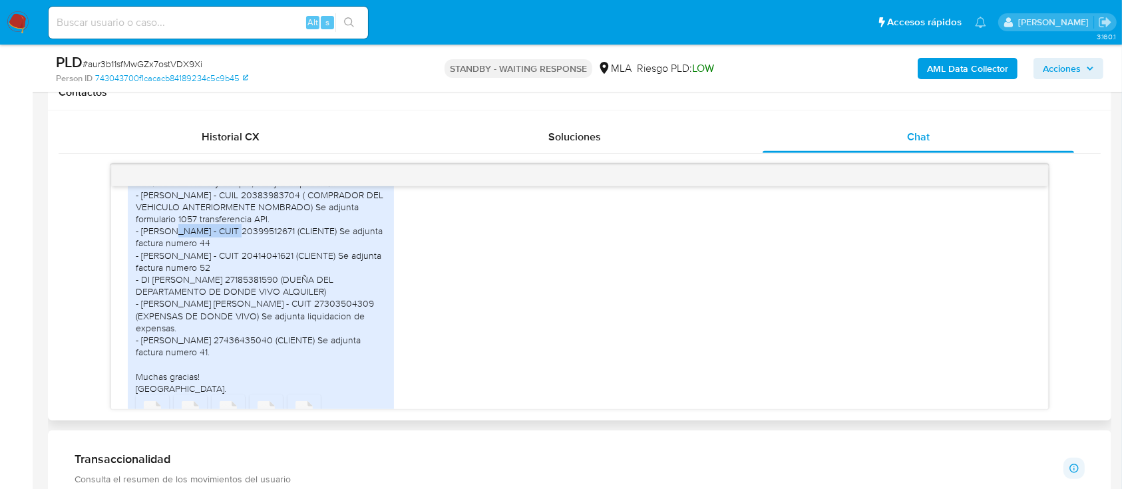
drag, startPoint x: 141, startPoint y: 252, endPoint x: 196, endPoint y: 254, distance: 55.3
click at [196, 254] on div "Buenos dias! No hay de que, estoy a disposicion. - [PERSON_NAME] - CUIL 2038398…" at bounding box center [261, 286] width 250 height 218
copy div "Julian Spataro"
drag, startPoint x: 142, startPoint y: 301, endPoint x: 256, endPoint y: 303, distance: 113.8
click at [256, 303] on div "Buenos dias! No hay de que, estoy a disposicion. - [PERSON_NAME] - CUIL 2038398…" at bounding box center [261, 286] width 250 height 218
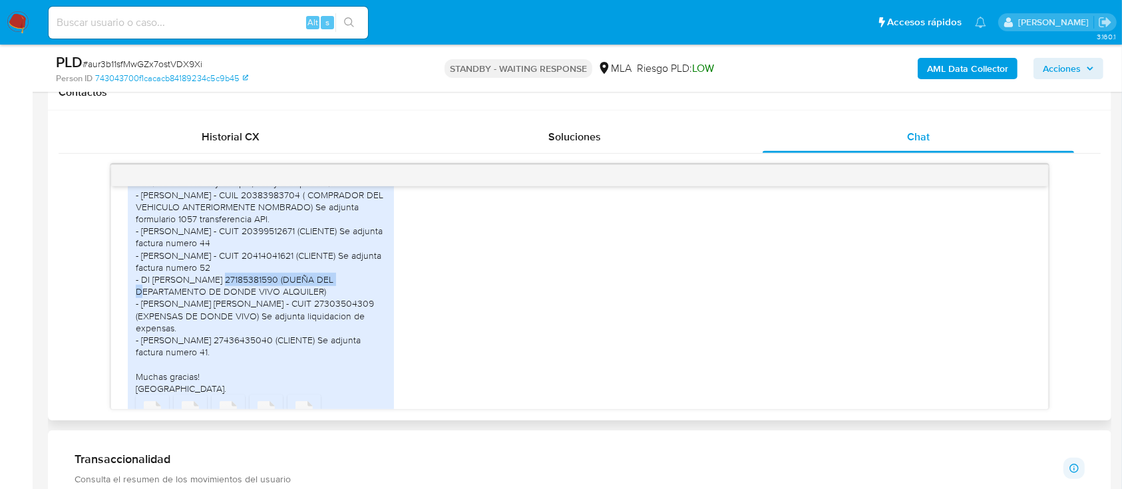
copy div "DI LORETO SILVINA ANDREA"
drag, startPoint x: 154, startPoint y: 279, endPoint x: 235, endPoint y: 279, distance: 81.2
click at [235, 279] on div "Buenos dias! No hay de que, estoy a disposicion. - [PERSON_NAME] - CUIL 2038398…" at bounding box center [261, 286] width 250 height 218
copy div "Esteban Pablo Mathurin"
drag, startPoint x: 143, startPoint y: 349, endPoint x: 249, endPoint y: 349, distance: 106.5
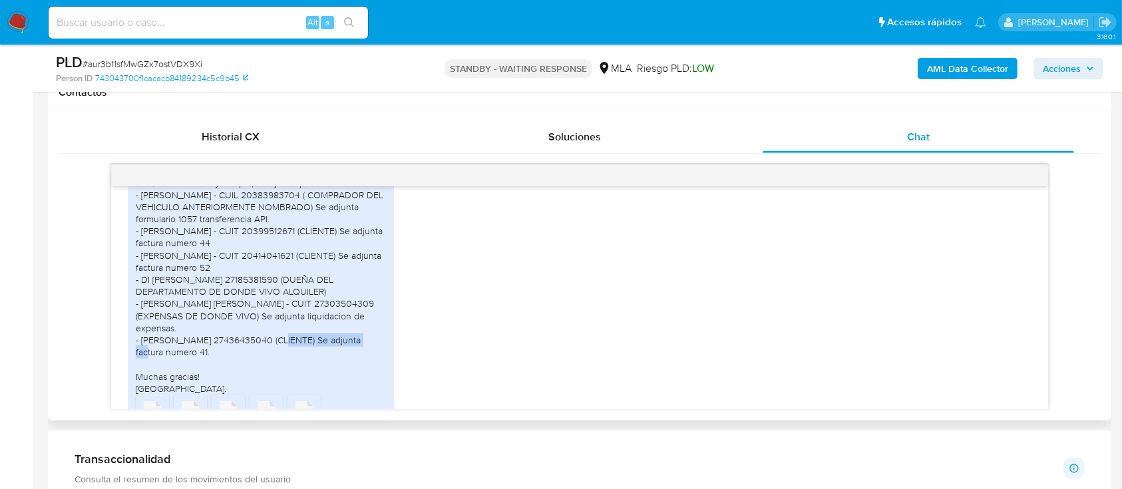
click at [248, 349] on div "Buenos dias! No hay de que, estoy a disposicion. - [PERSON_NAME] - CUIL 2038398…" at bounding box center [261, 286] width 250 height 218
copy div "JURADO MARLEN CECILIA"
drag, startPoint x: 142, startPoint y: 300, endPoint x: 258, endPoint y: 301, distance: 116.4
click at [258, 301] on div "Buenos dias! No hay de que, estoy a disposicion. - [PERSON_NAME] - CUIL 2038398…" at bounding box center [261, 286] width 250 height 218
copy div "DI LORETO SILVINA ANDREA"
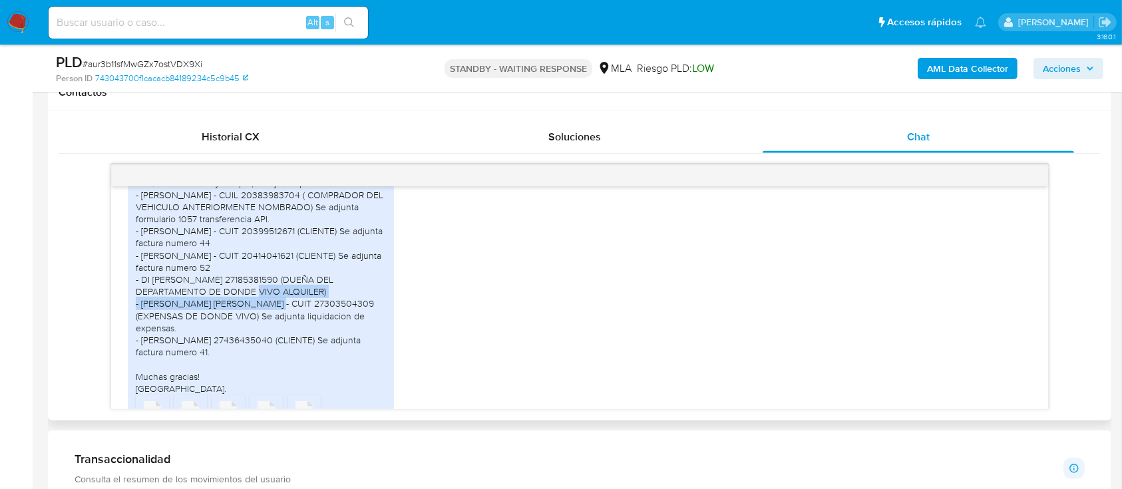
drag, startPoint x: 349, startPoint y: 303, endPoint x: 340, endPoint y: 314, distance: 14.2
click at [340, 314] on div "Buenos dias! No hay de que, estoy a disposicion. - [PERSON_NAME] - CUIL 2038398…" at bounding box center [261, 286] width 250 height 218
copy div "DUEÑA DEL DEPARTAMENTO DE DONDE VIVO ALQUILER"
drag, startPoint x: 142, startPoint y: 327, endPoint x: 249, endPoint y: 328, distance: 106.5
click at [245, 328] on div "Buenos dias! No hay de que, estoy a disposicion. - [PERSON_NAME] - CUIL 2038398…" at bounding box center [261, 286] width 250 height 218
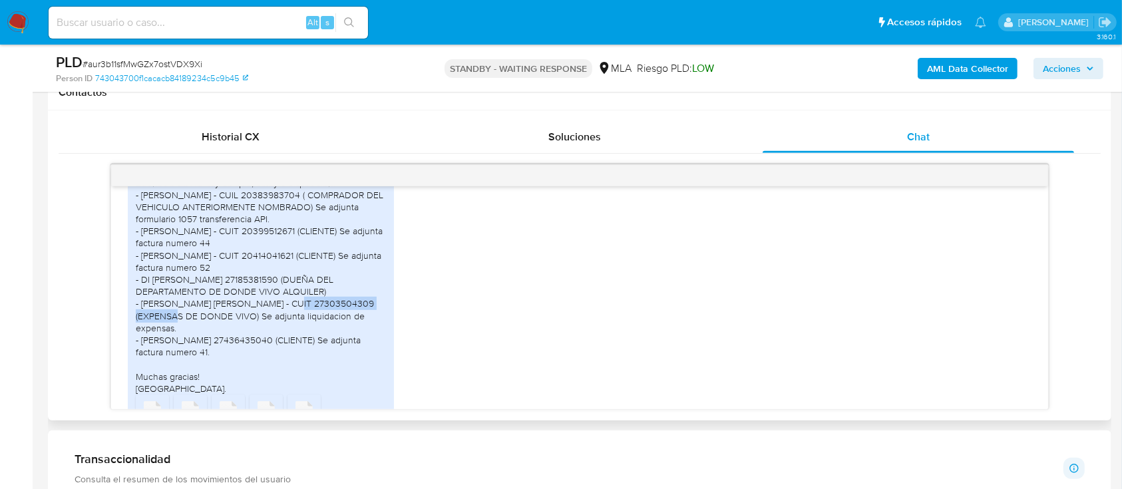
copy div "Bottero Maria Del Carmen"
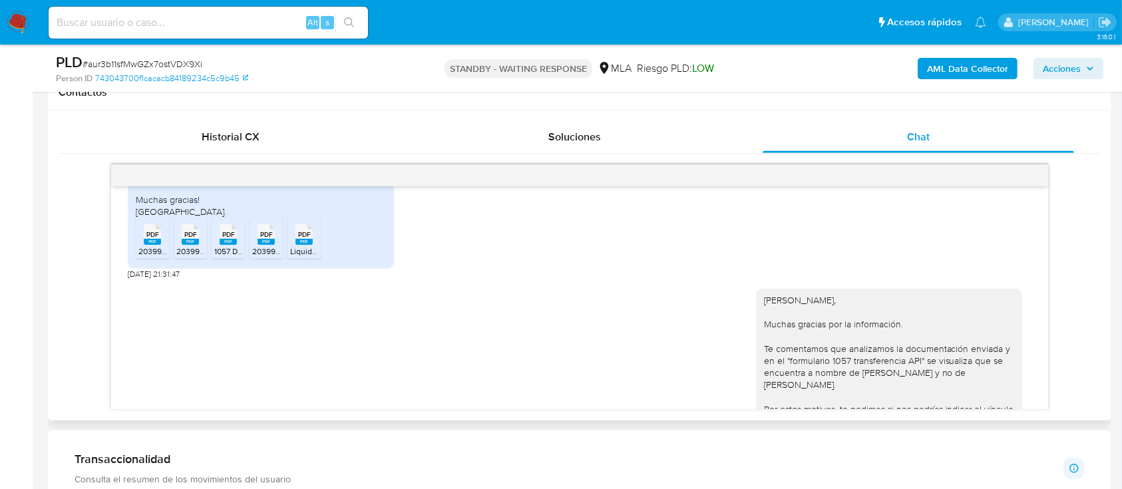
scroll to position [1863, 0]
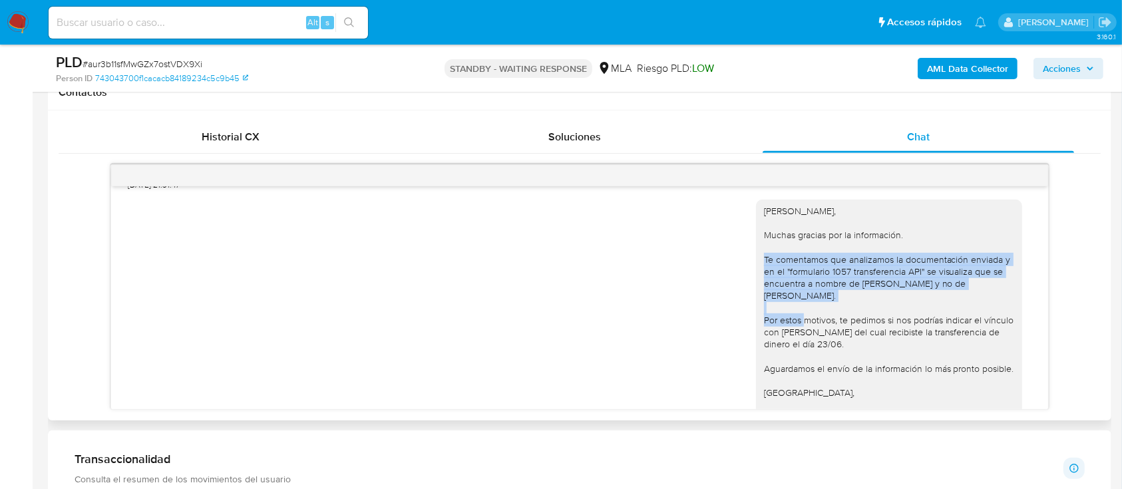
drag, startPoint x: 830, startPoint y: 303, endPoint x: 745, endPoint y: 275, distance: 89.0
click at [756, 275] on div "[PERSON_NAME], Muchas gracias por la información. Te comentamos que analizamos …" at bounding box center [889, 314] width 266 height 228
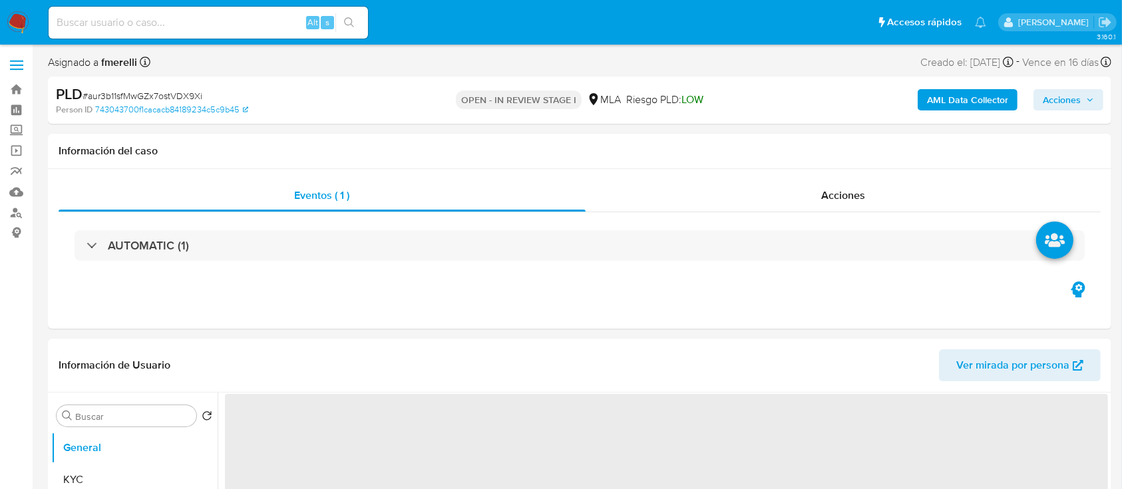
select select "10"
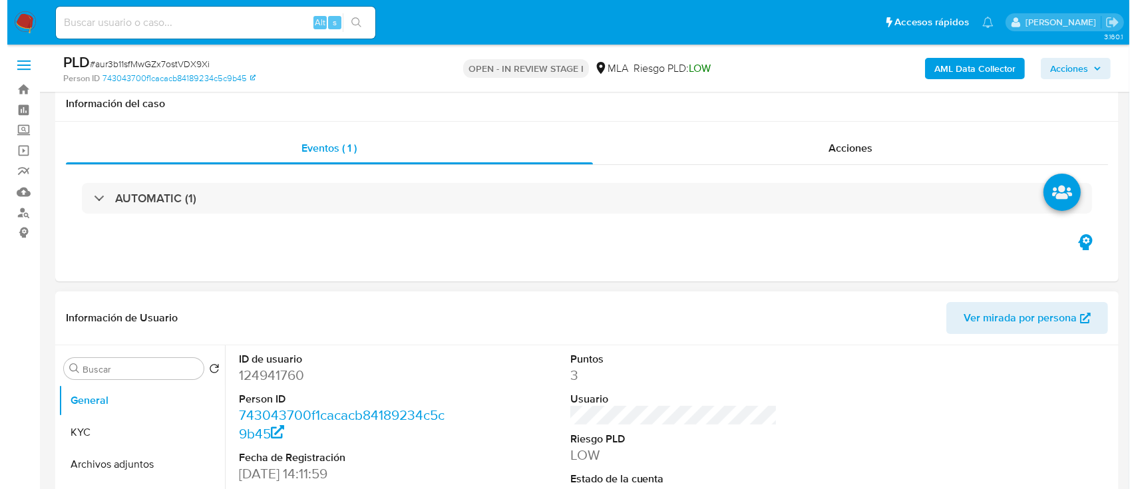
scroll to position [177, 0]
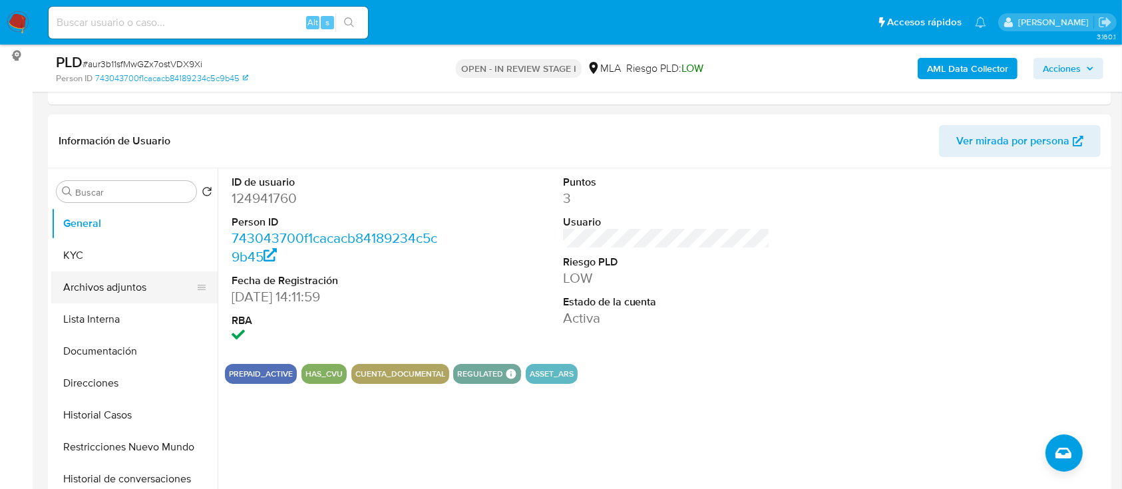
click at [117, 275] on button "Archivos adjuntos" at bounding box center [129, 287] width 156 height 32
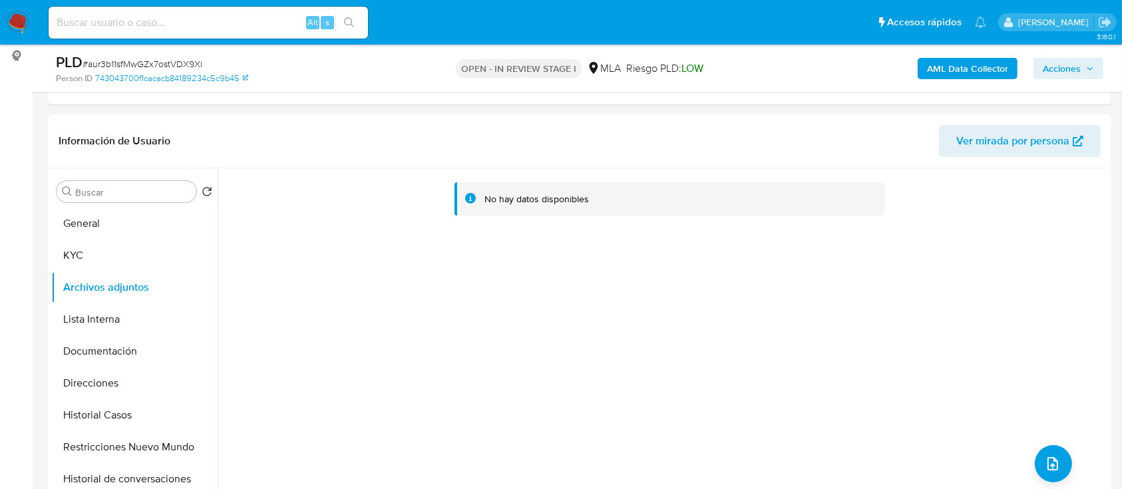
click at [1006, 67] on b "AML Data Collector" at bounding box center [967, 68] width 81 height 21
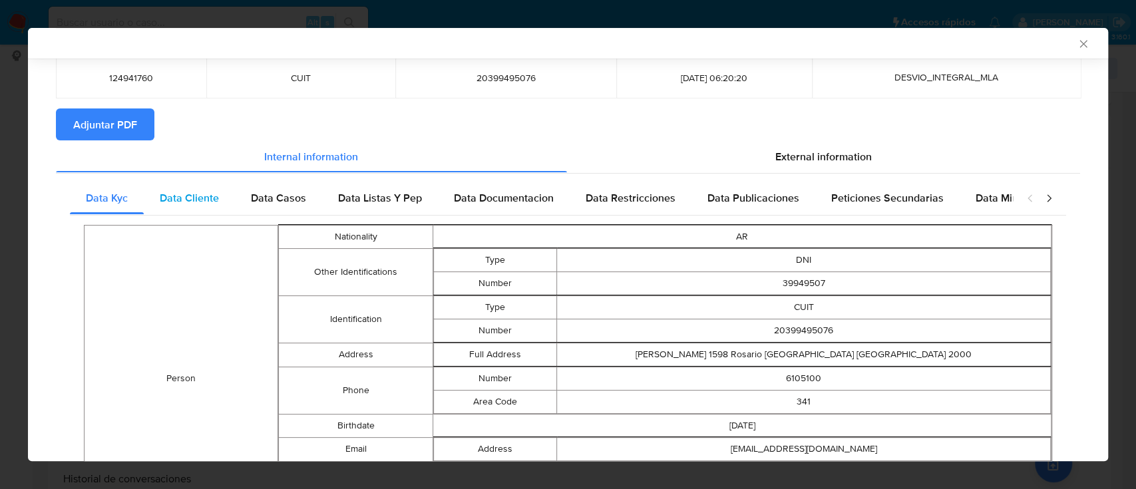
click at [182, 188] on div "Data Cliente" at bounding box center [189, 198] width 91 height 32
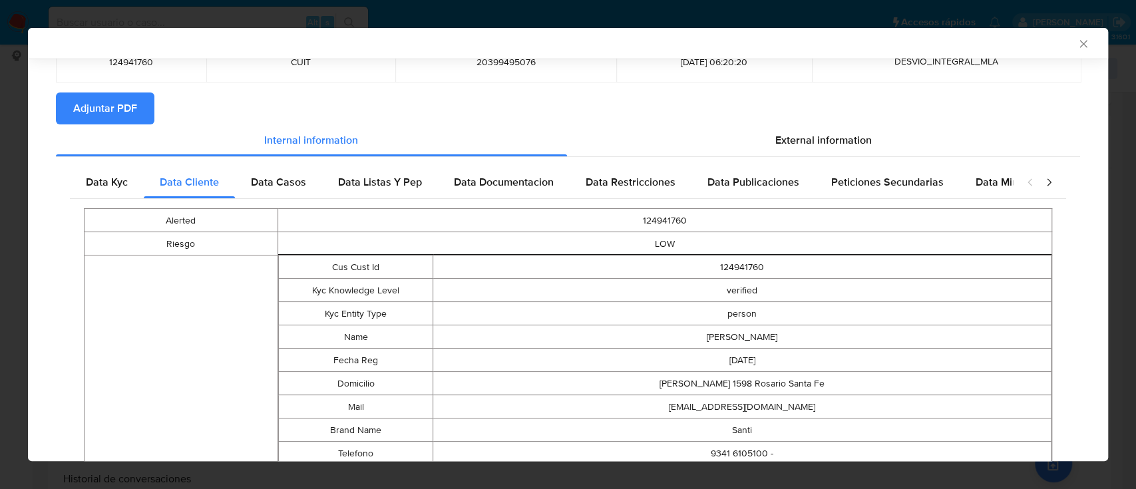
scroll to position [0, 0]
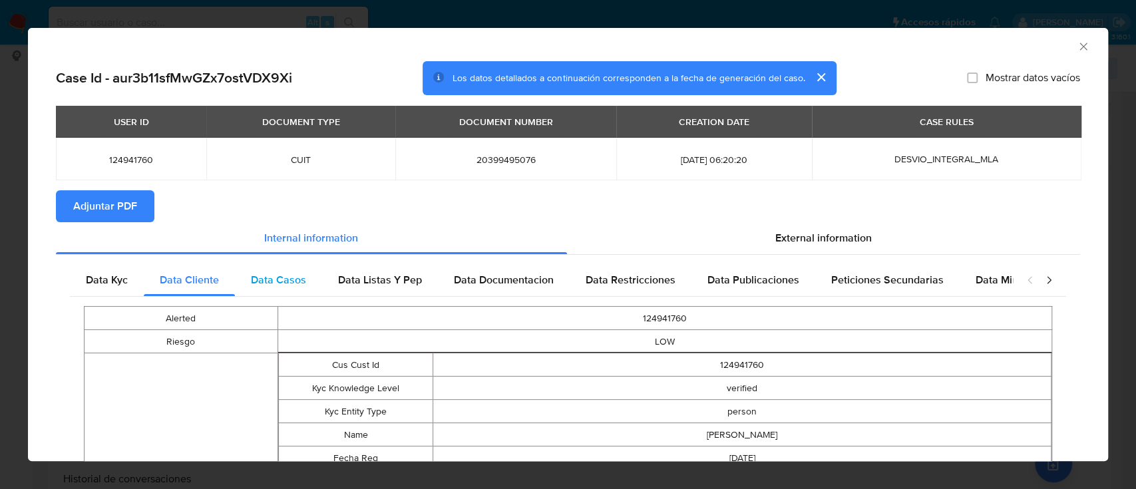
click at [299, 294] on div "Data Casos" at bounding box center [278, 280] width 87 height 32
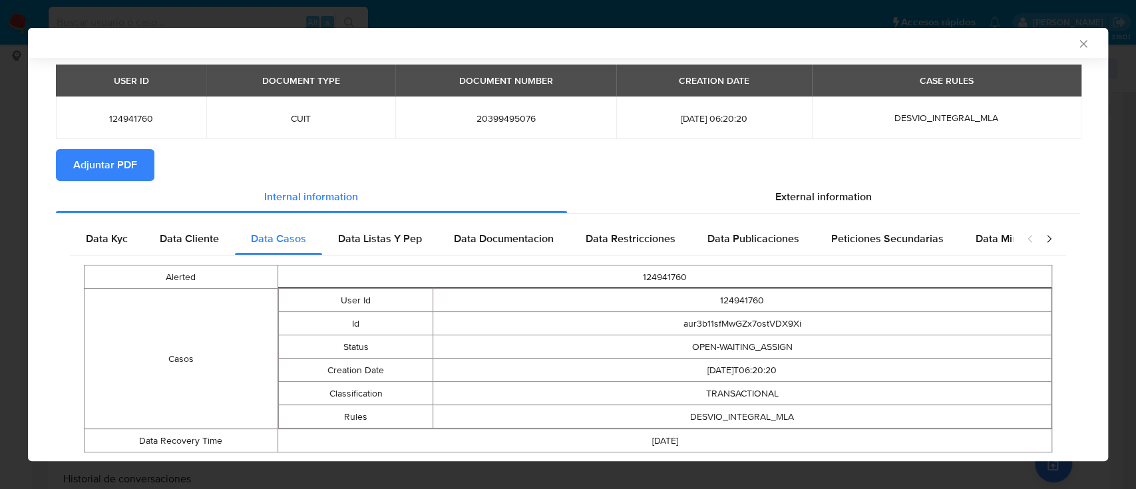
scroll to position [76, 0]
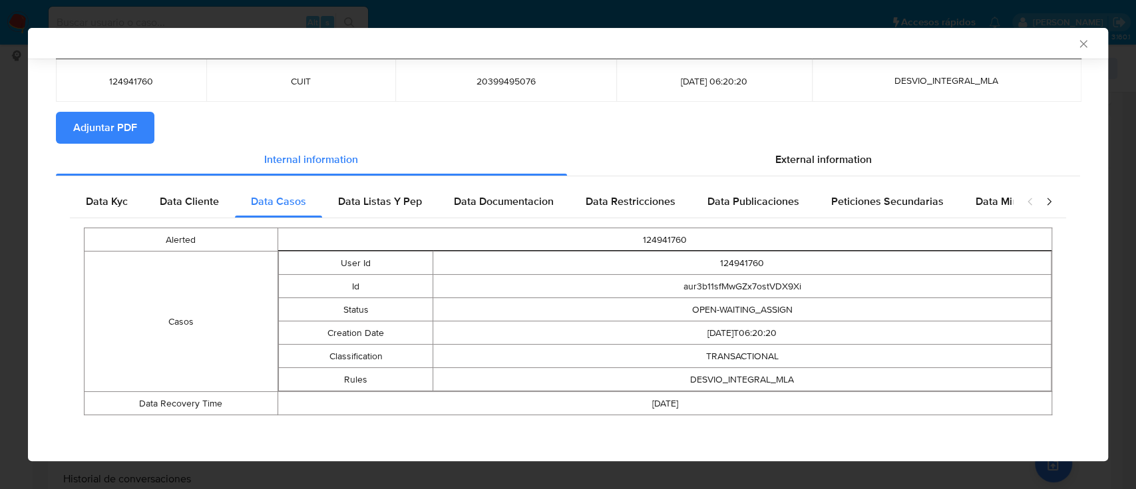
click at [410, 212] on div "Data Listas Y Pep" at bounding box center [380, 202] width 116 height 32
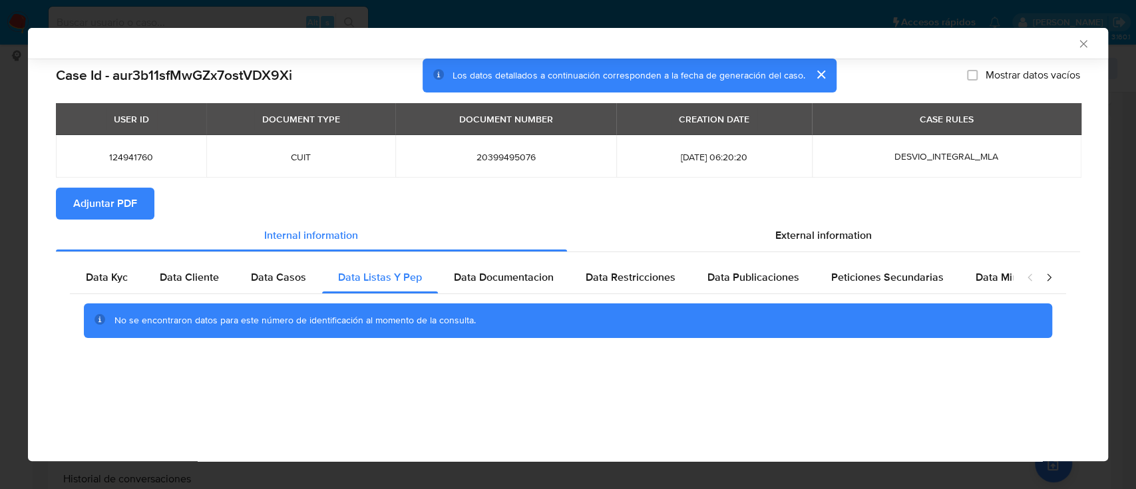
scroll to position [0, 0]
click at [522, 291] on div "Data Documentacion" at bounding box center [504, 277] width 132 height 32
click at [647, 269] on span "Data Restricciones" at bounding box center [630, 276] width 90 height 15
click at [733, 277] on span "Data Publicaciones" at bounding box center [753, 276] width 92 height 15
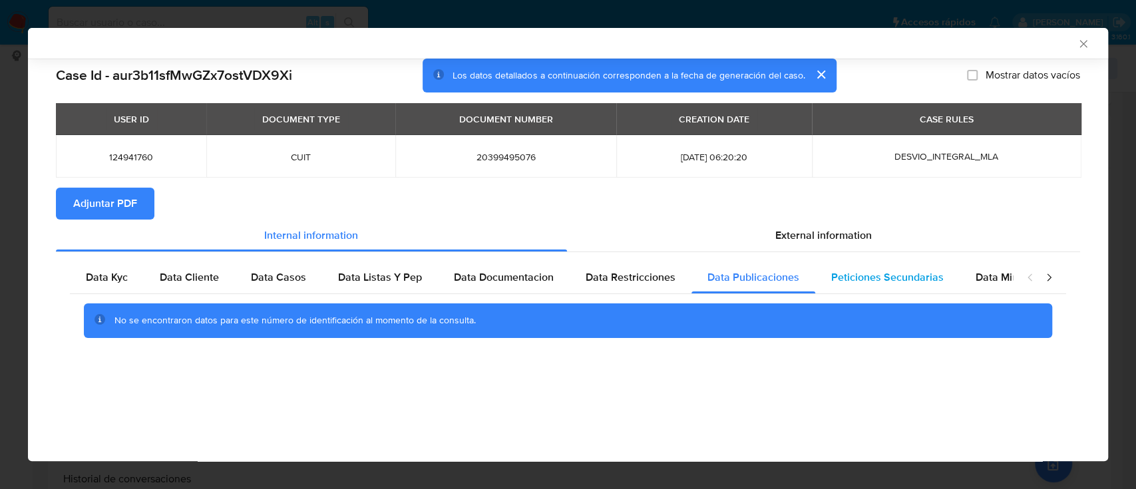
drag, startPoint x: 845, startPoint y: 271, endPoint x: 921, endPoint y: 272, distance: 75.8
click at [848, 271] on span "Peticiones Secundarias" at bounding box center [887, 276] width 112 height 15
click at [981, 274] on span "Data Minoridad" at bounding box center [1011, 276] width 73 height 15
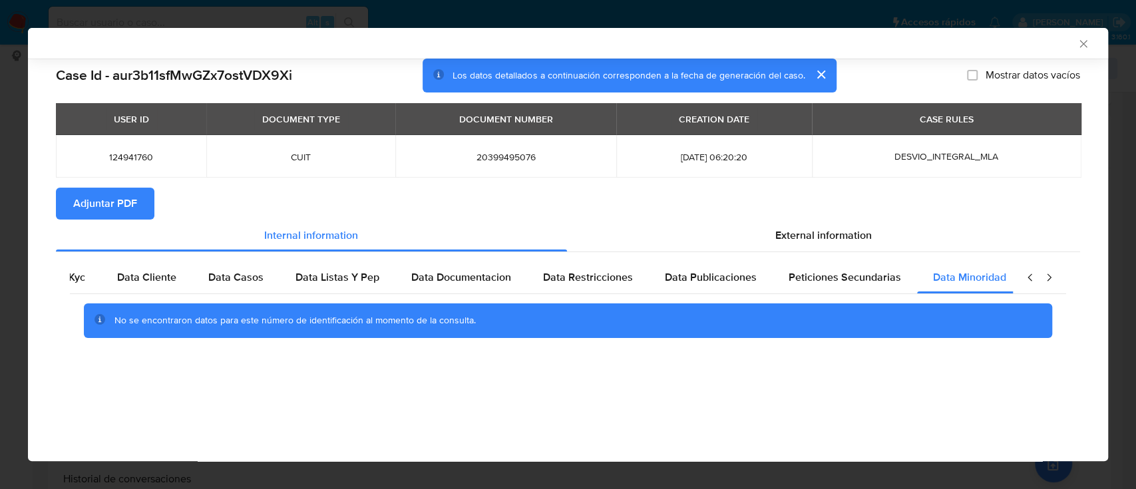
scroll to position [0, 45]
click at [857, 237] on span "External information" at bounding box center [823, 235] width 96 height 15
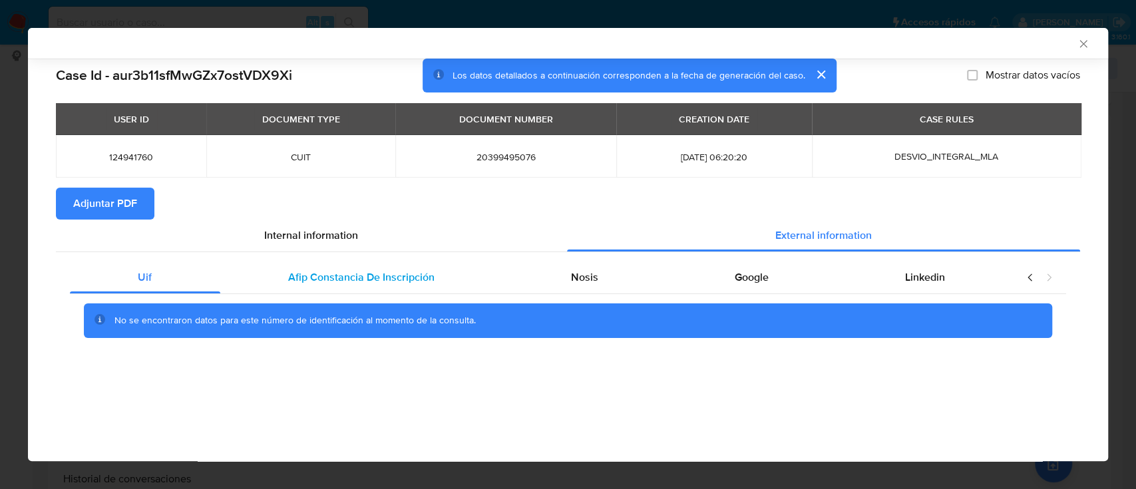
scroll to position [0, 0]
drag, startPoint x: 410, startPoint y: 286, endPoint x: 431, endPoint y: 285, distance: 21.3
click at [409, 286] on div "Afip Constancia De Inscripción" at bounding box center [361, 277] width 283 height 32
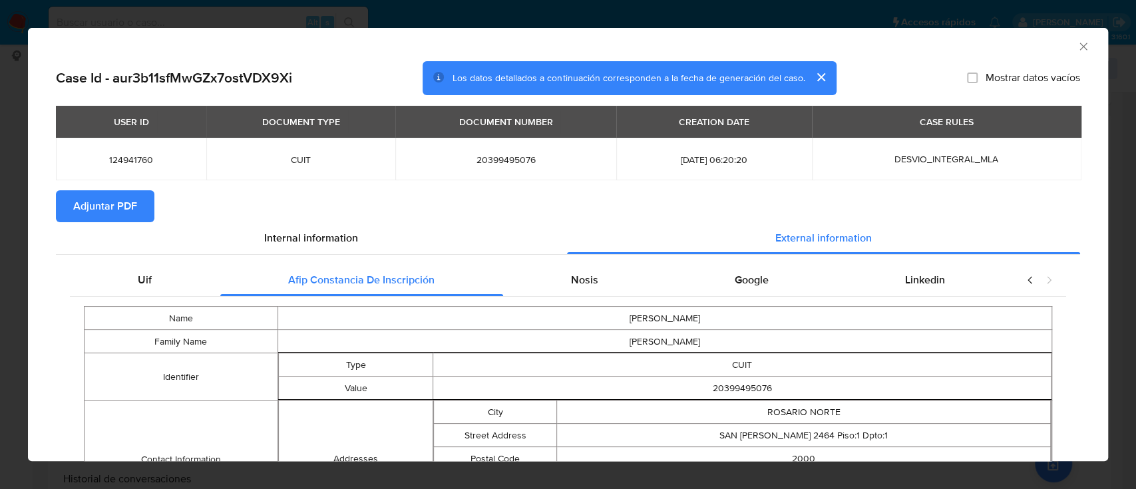
drag, startPoint x: 600, startPoint y: 278, endPoint x: 701, endPoint y: 280, distance: 100.5
click at [600, 277] on div "Nosis" at bounding box center [585, 280] width 164 height 32
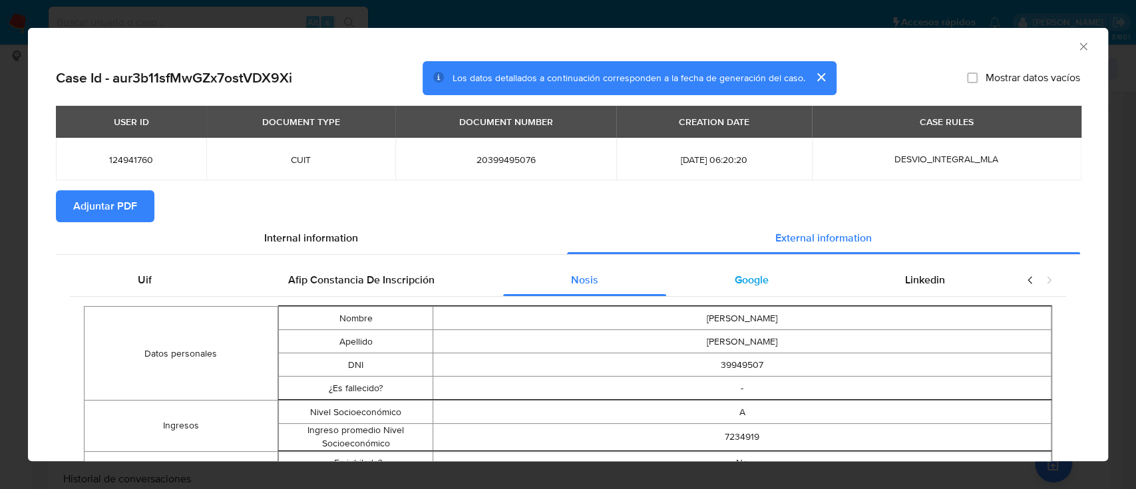
click at [748, 279] on span "Google" at bounding box center [752, 279] width 34 height 15
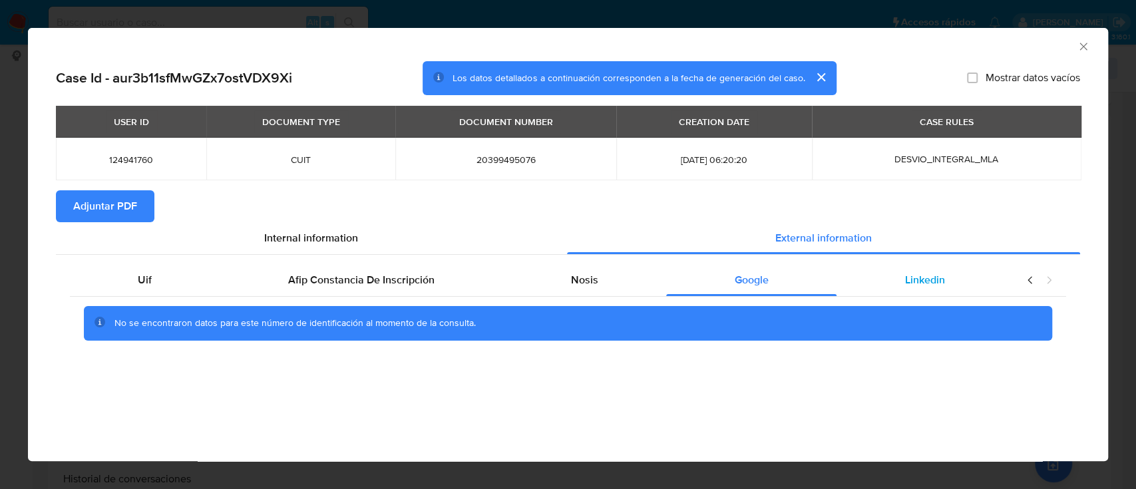
click at [905, 287] on span "Linkedin" at bounding box center [925, 279] width 40 height 15
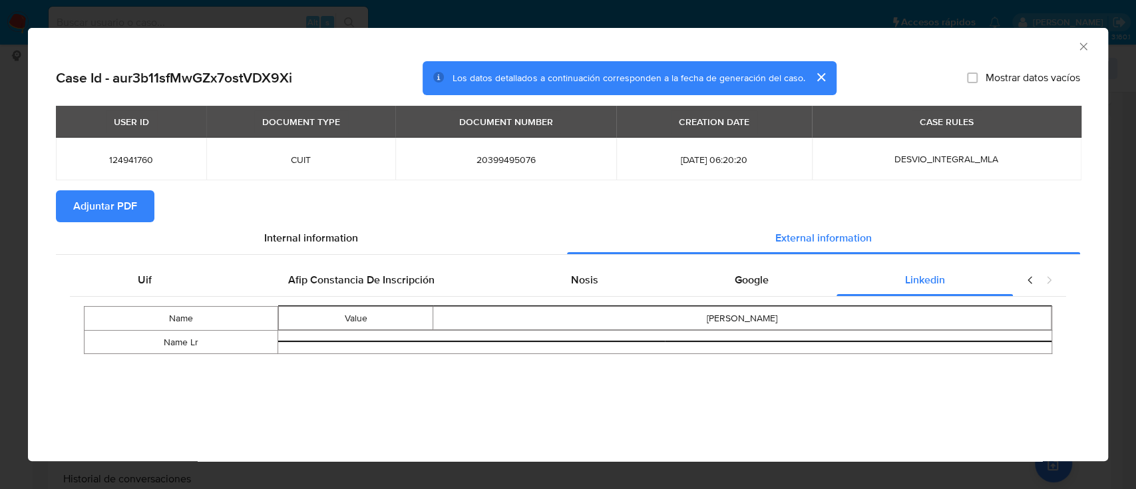
click at [79, 201] on span "Adjuntar PDF" at bounding box center [105, 206] width 64 height 29
click at [1086, 47] on icon "Cerrar ventana" at bounding box center [1082, 46] width 13 height 13
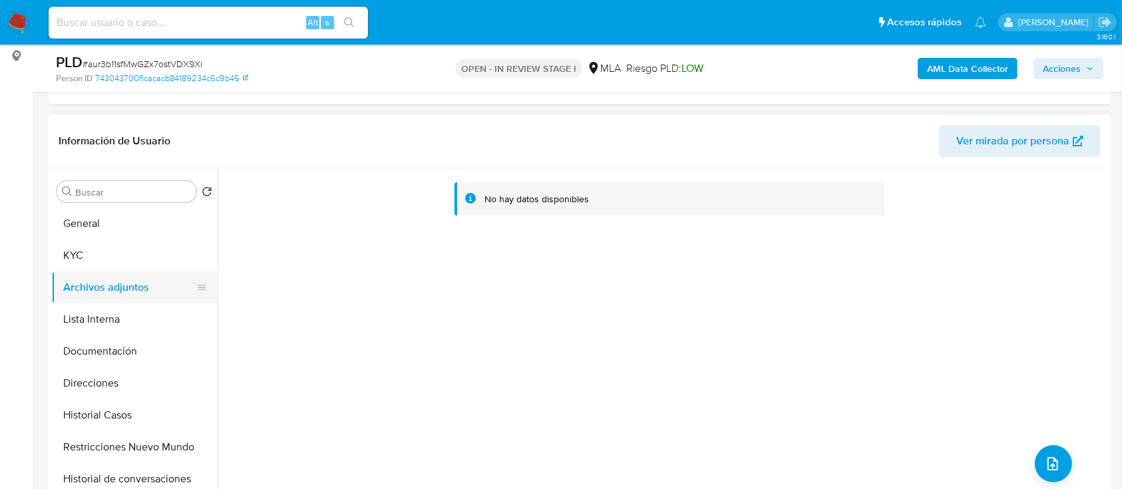
click at [111, 262] on button "KYC" at bounding box center [134, 256] width 166 height 32
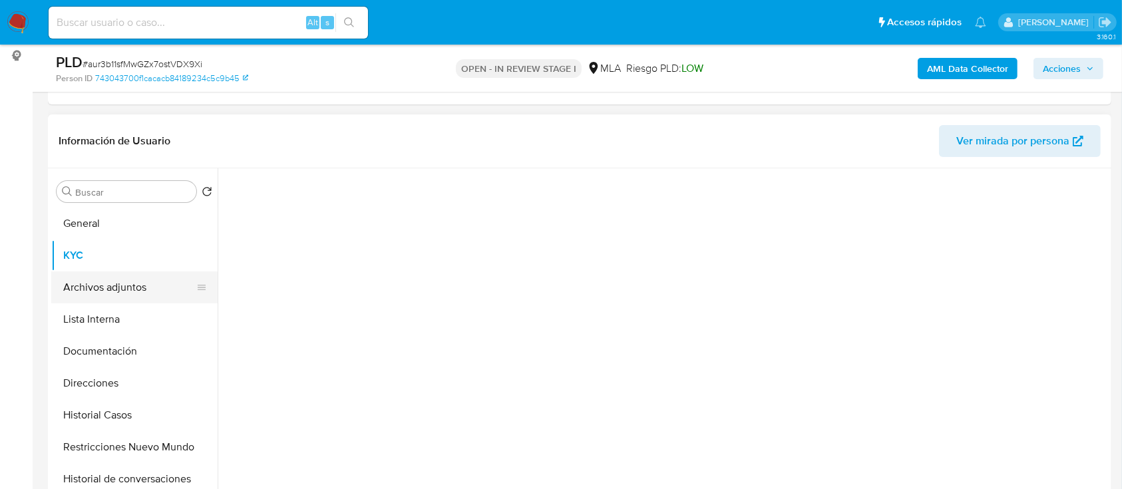
click at [127, 279] on button "Archivos adjuntos" at bounding box center [129, 287] width 156 height 32
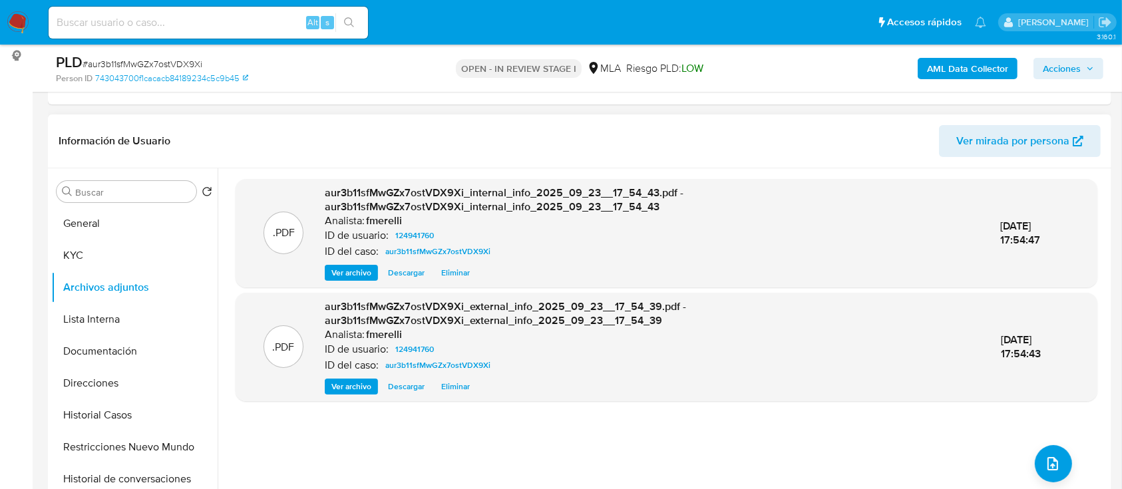
click at [376, 263] on div "aur3b11sfMwGZx7ostVDX9Xi_internal_info_2025_09_23__17_54_43.pdf - aur3b11sfMwGZ…" at bounding box center [652, 233] width 654 height 95
click at [364, 269] on span "Ver archivo" at bounding box center [351, 272] width 40 height 13
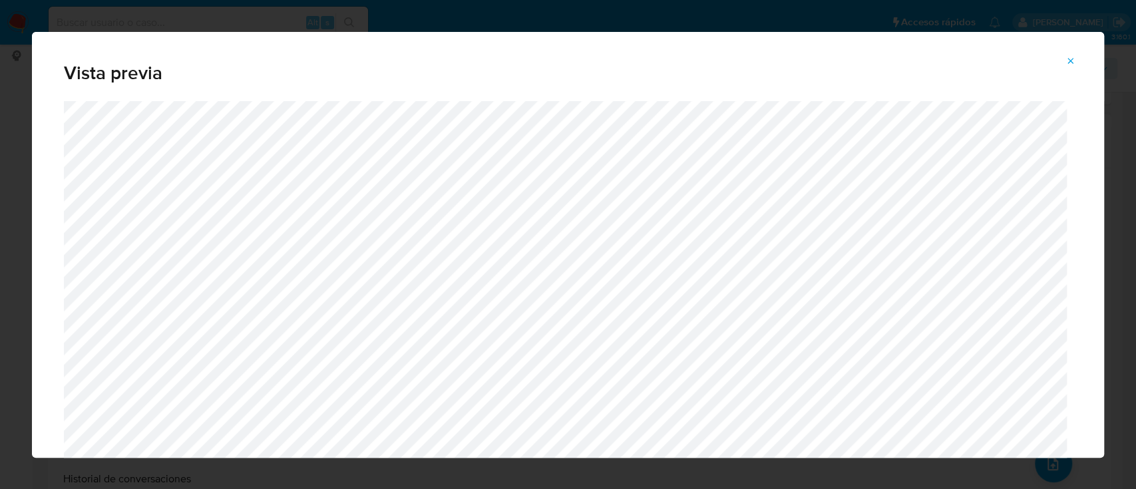
click at [1064, 60] on button "Attachment preview" at bounding box center [1070, 61] width 29 height 21
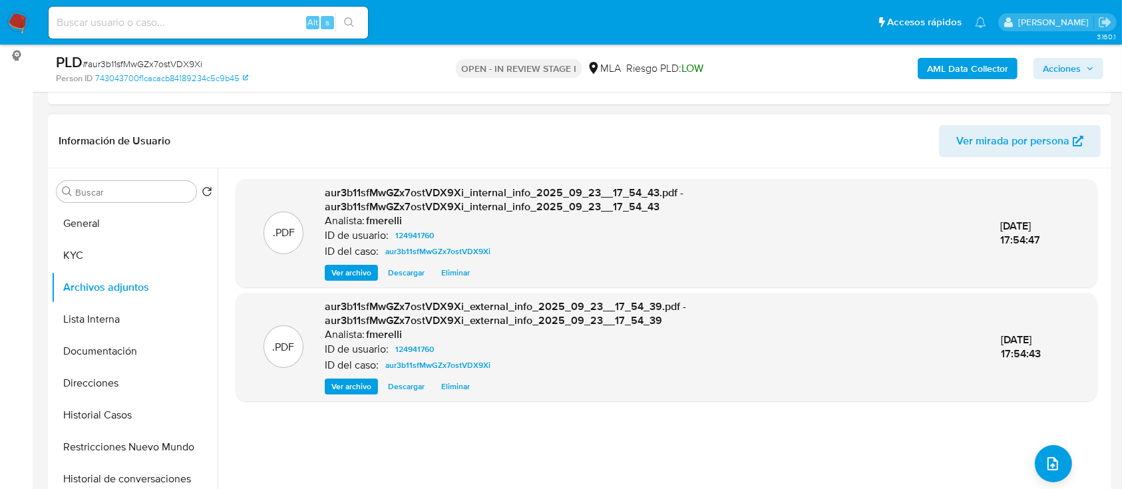
click at [344, 387] on span "Ver archivo" at bounding box center [351, 386] width 40 height 13
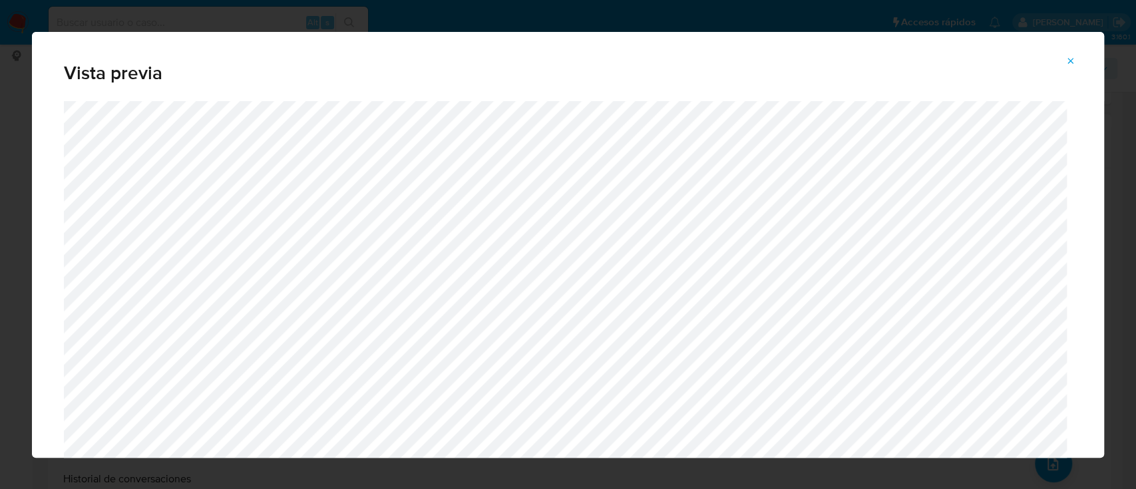
click at [1074, 63] on icon "Attachment preview" at bounding box center [1070, 61] width 11 height 11
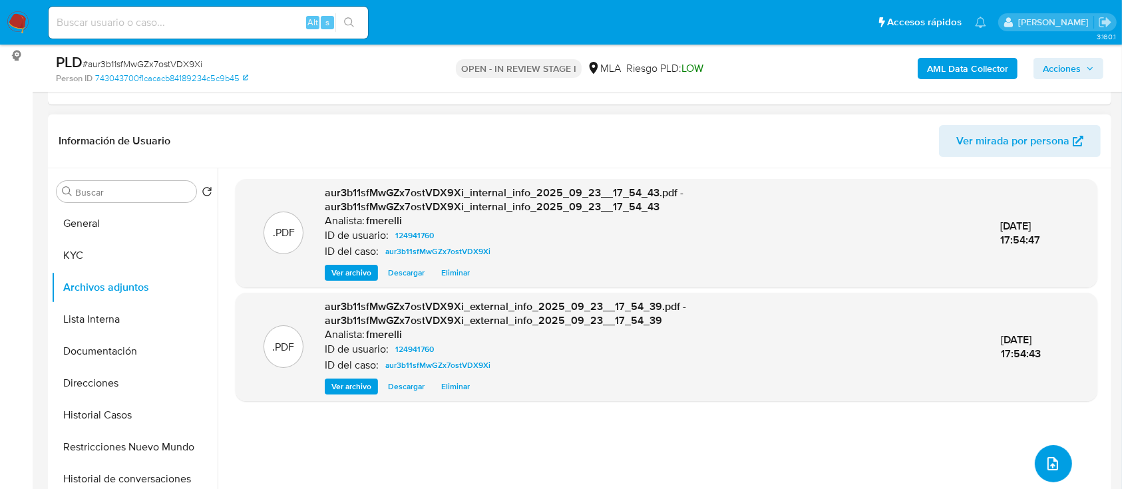
click at [1038, 453] on button "upload-file" at bounding box center [1053, 463] width 37 height 37
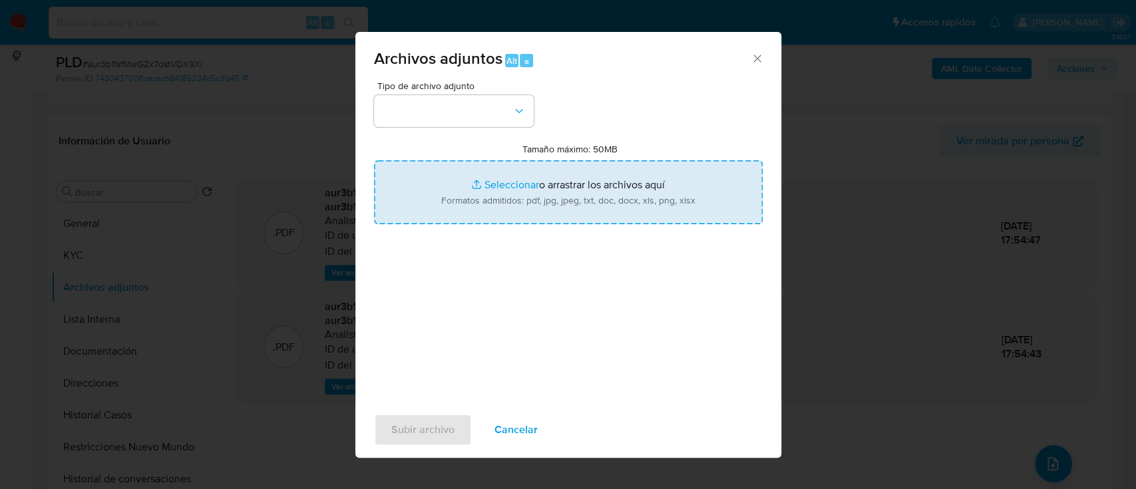
type input "C:\fakepath\NOSIS_Manager_InformeIndividual_20399495076_654927_20250812140616.p…"
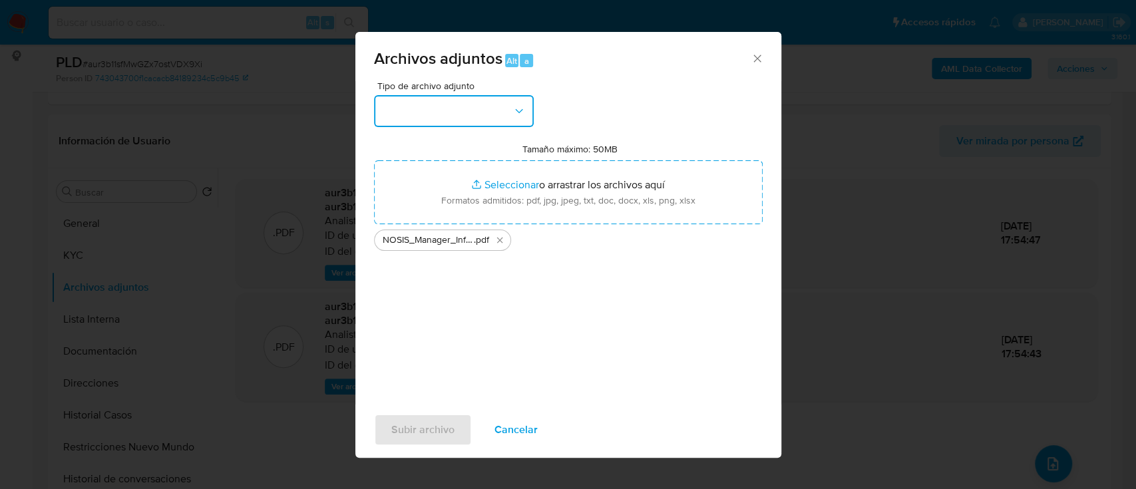
drag, startPoint x: 484, startPoint y: 114, endPoint x: 484, endPoint y: 123, distance: 8.6
click at [484, 114] on button "button" at bounding box center [454, 111] width 160 height 32
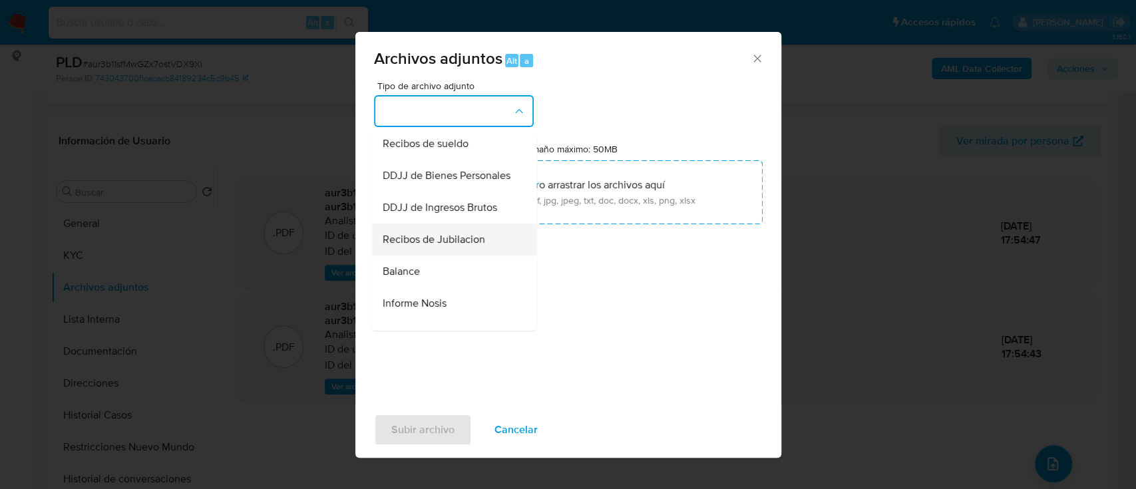
scroll to position [443, 0]
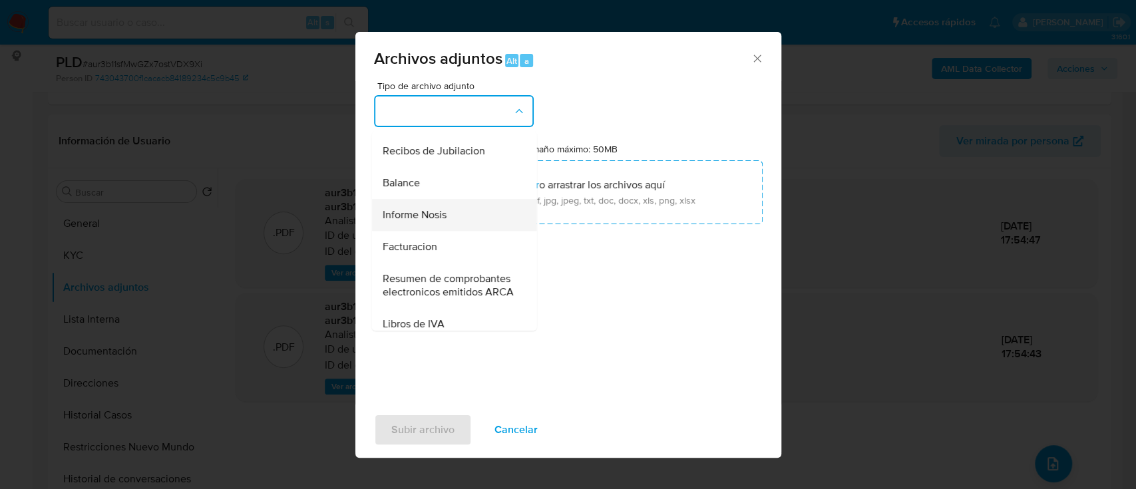
click at [450, 231] on div "Informe Nosis" at bounding box center [450, 215] width 136 height 32
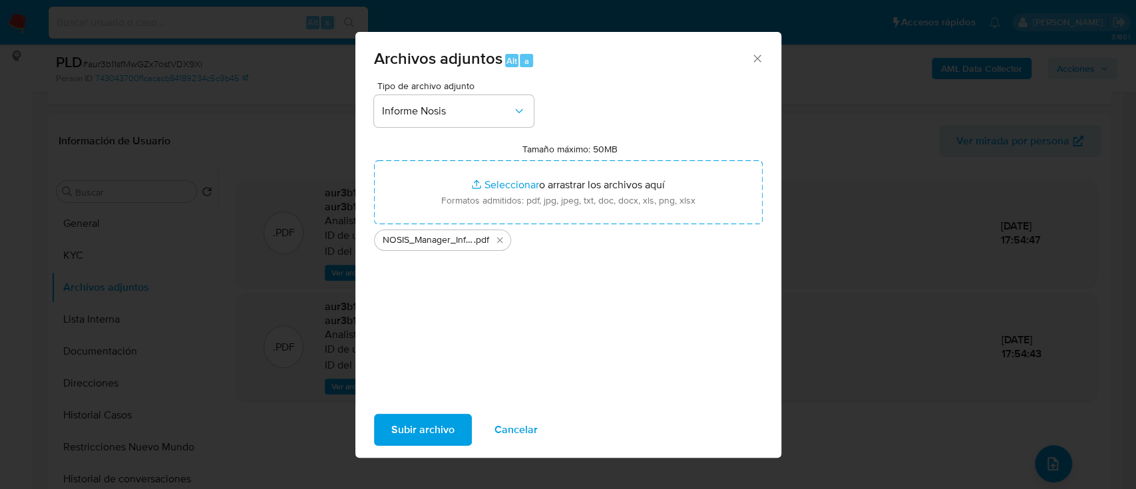
click at [436, 437] on span "Subir archivo" at bounding box center [422, 429] width 63 height 29
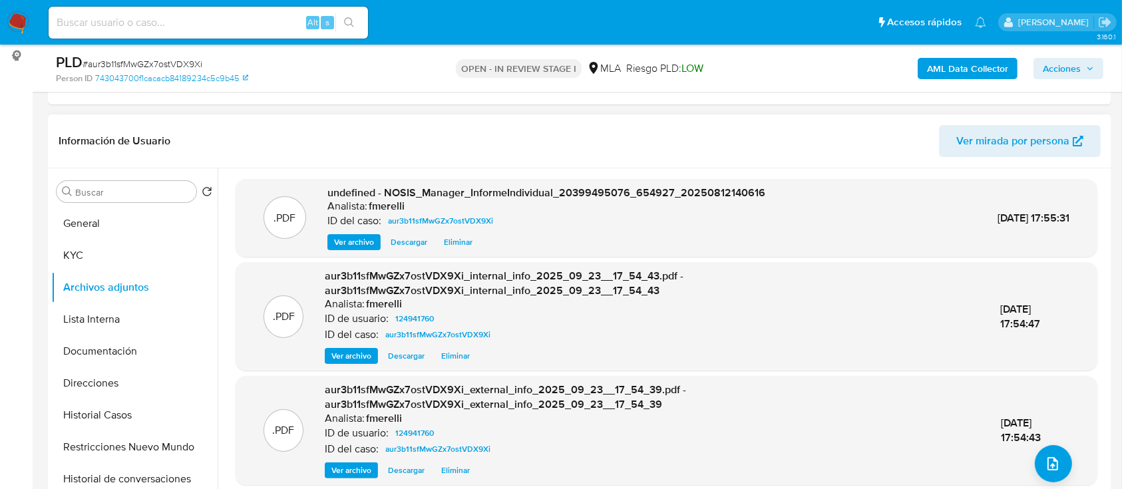
click at [331, 231] on div "undefined - NOSIS_Manager_InformeIndividual_20399495076_654927_20250812140616 A…" at bounding box center [546, 218] width 438 height 65
click at [335, 243] on span "Ver archivo" at bounding box center [354, 242] width 40 height 13
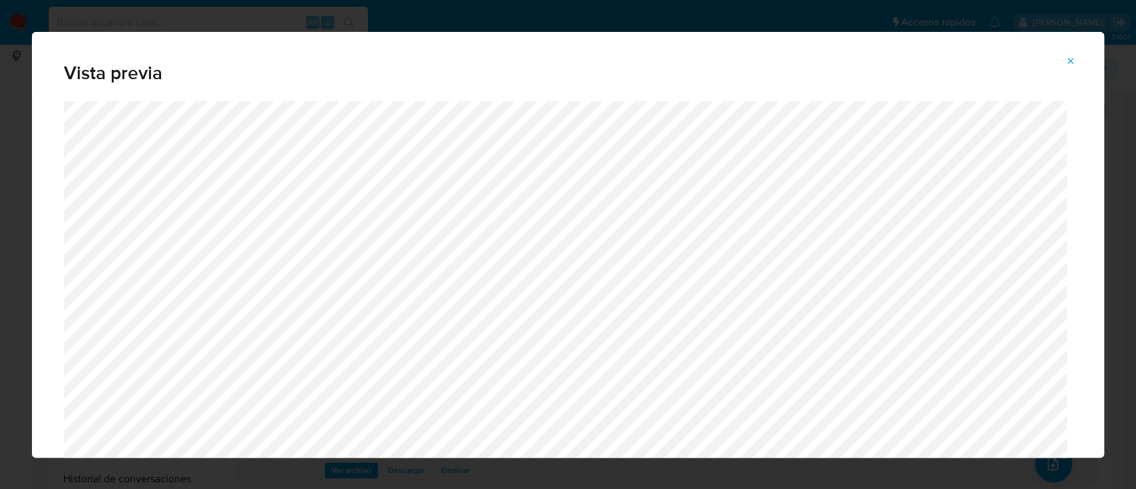
click at [1070, 63] on icon "Attachment preview" at bounding box center [1070, 61] width 11 height 11
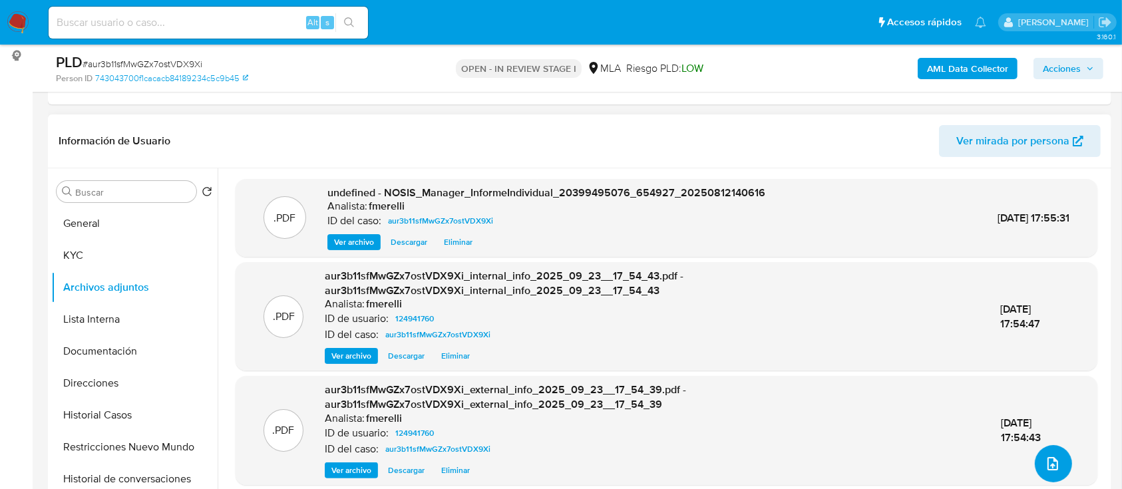
click at [1038, 461] on button "upload-file" at bounding box center [1053, 463] width 37 height 37
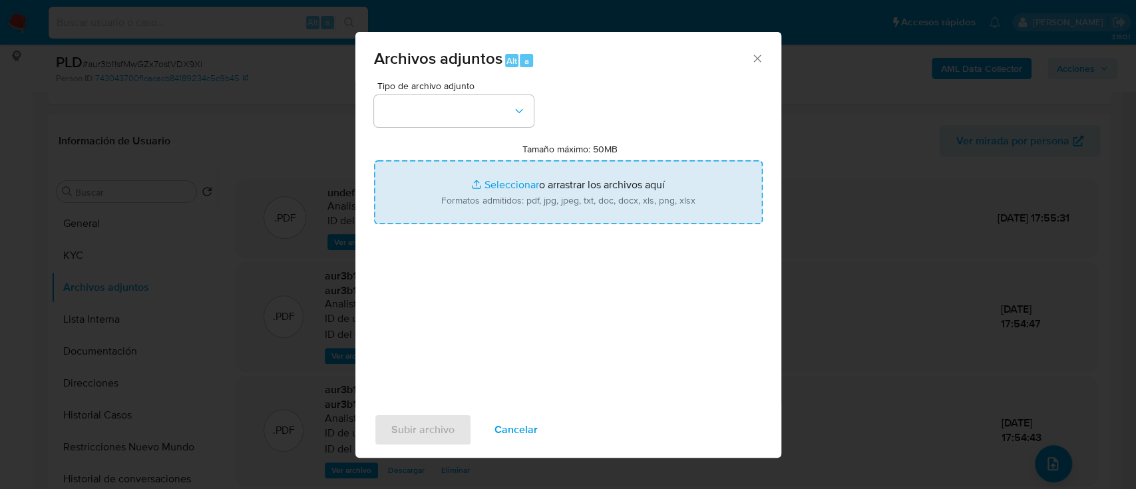
type input "C:\fakepath\Comprobantes emitidos 2024 y 2025.pdf"
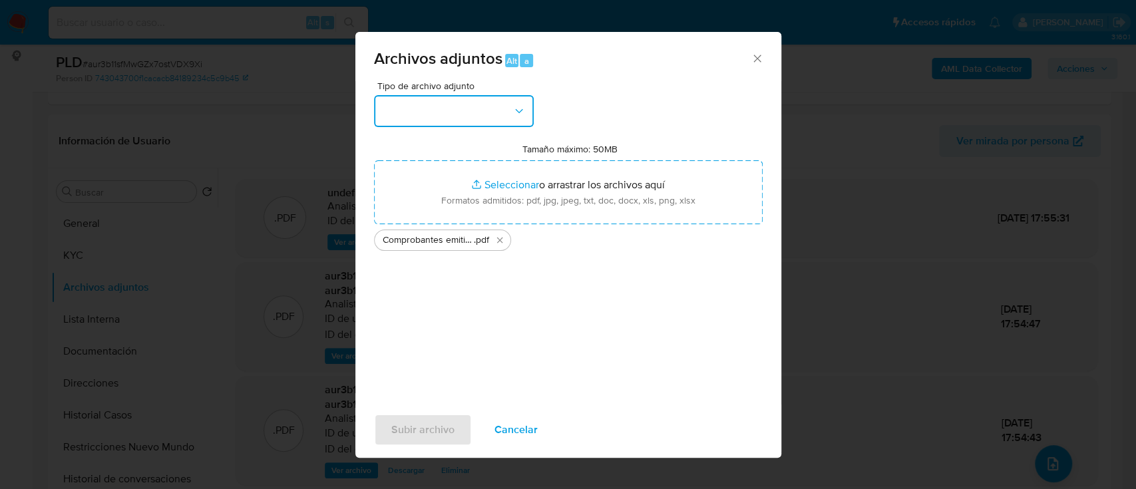
click at [461, 110] on button "button" at bounding box center [454, 111] width 160 height 32
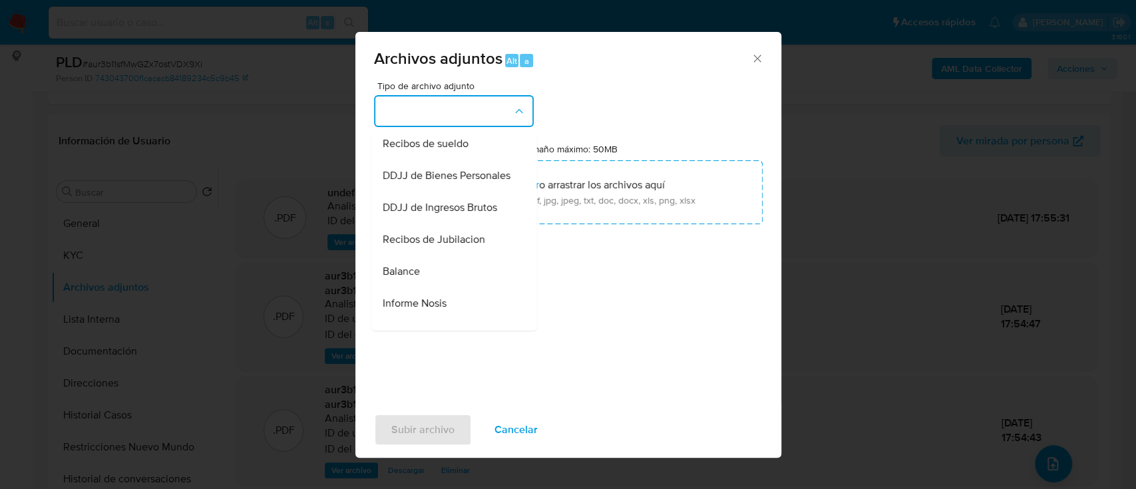
scroll to position [532, 0]
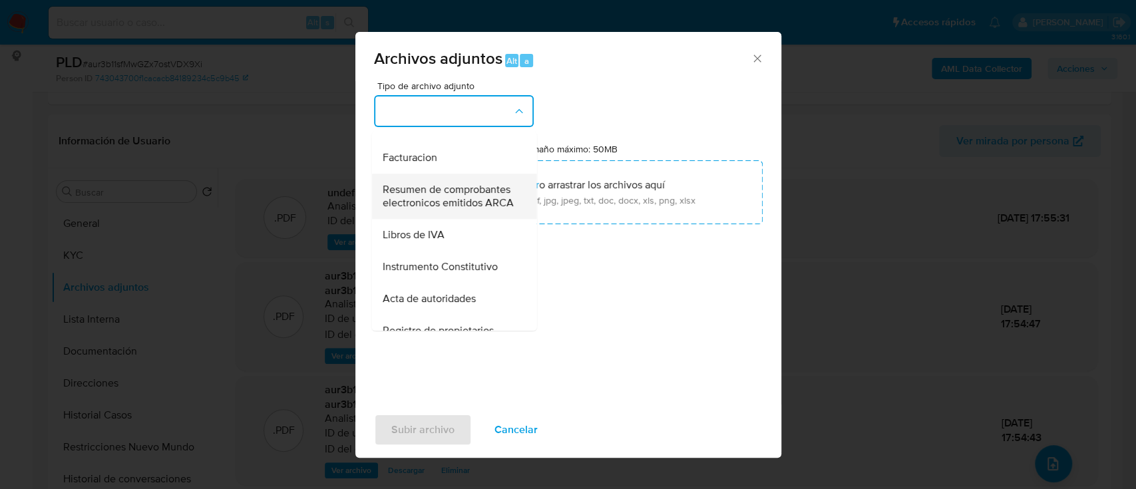
click at [452, 210] on span "Resumen de comprobantes electronicos emitidos ARCA" at bounding box center [450, 196] width 136 height 27
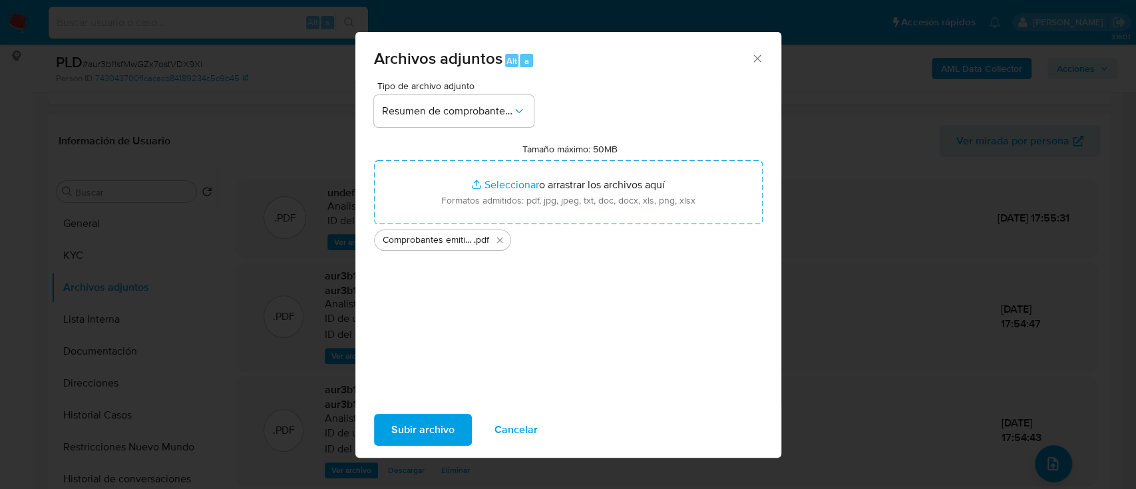
click at [436, 408] on div "Subir archivo Cancelar" at bounding box center [568, 430] width 426 height 51
click at [435, 418] on span "Subir archivo" at bounding box center [422, 429] width 63 height 29
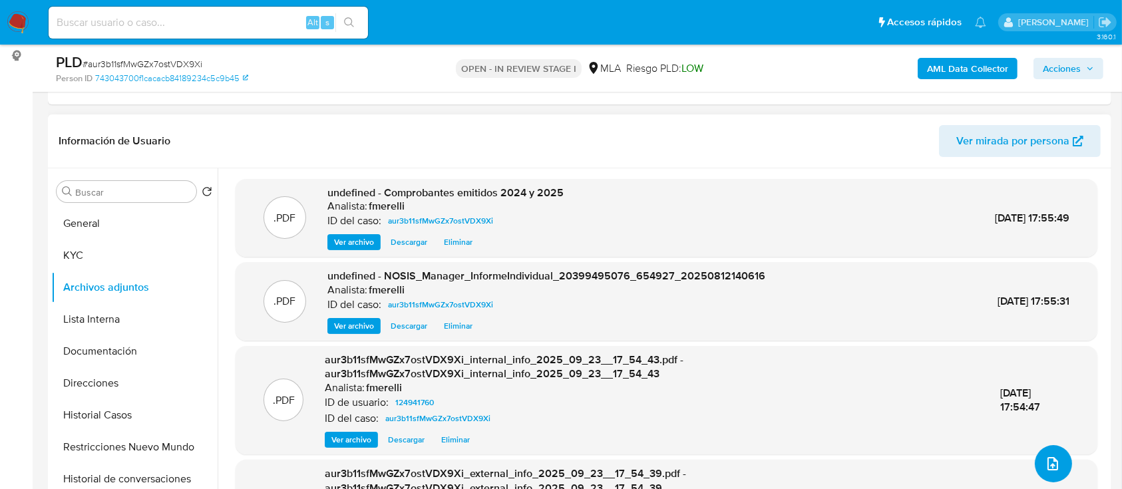
click at [1037, 455] on button "upload-file" at bounding box center [1053, 463] width 37 height 37
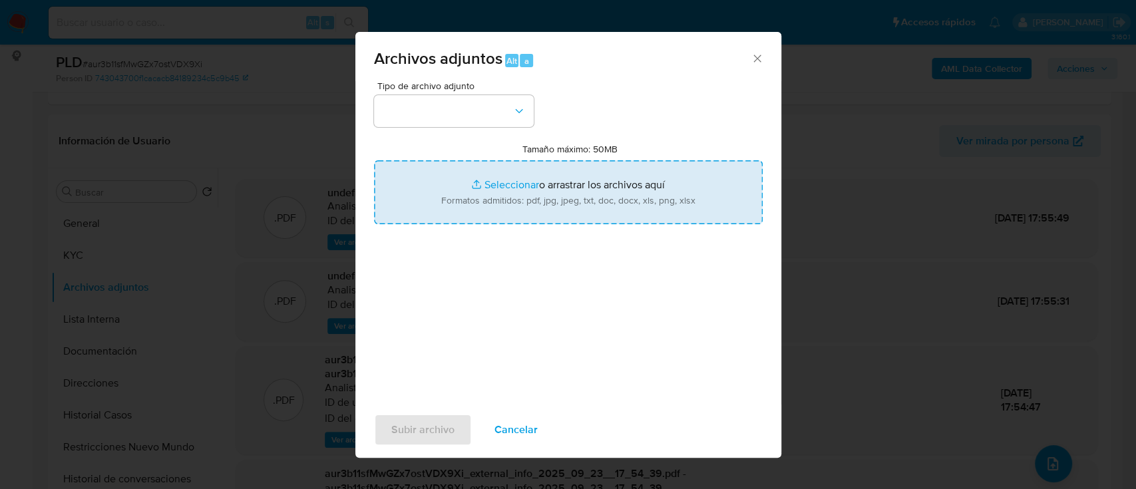
type input "C:\fakepath\DDJJ IVA diciembre 24 - mayo 25.pdf"
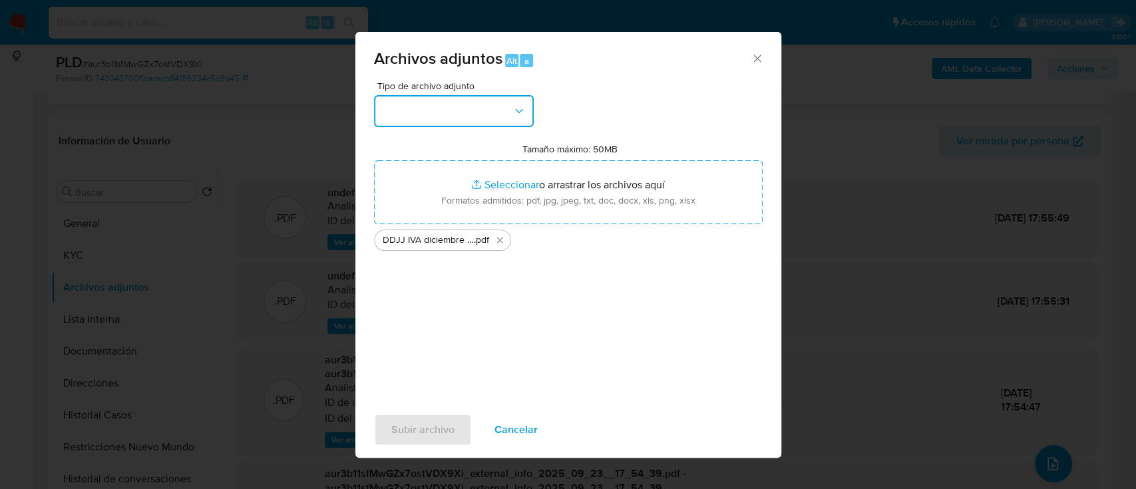
click at [486, 117] on button "button" at bounding box center [454, 111] width 160 height 32
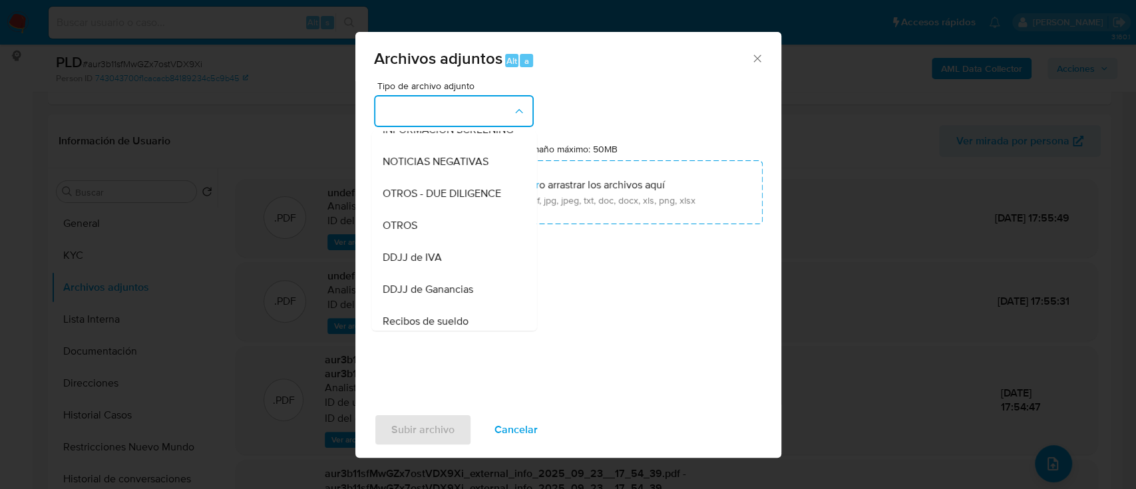
scroll to position [266, 0]
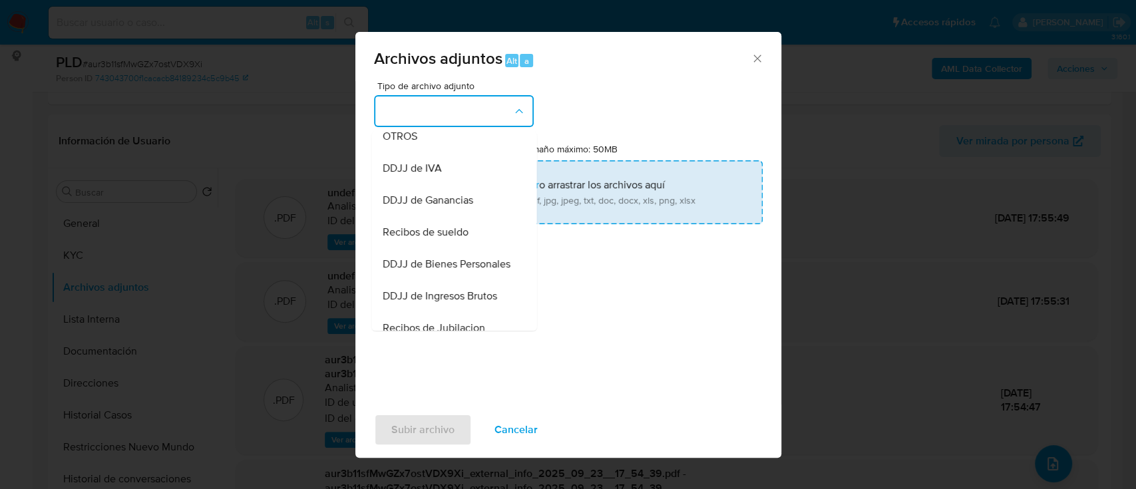
click at [464, 181] on div "DDJJ de IVA" at bounding box center [450, 168] width 136 height 32
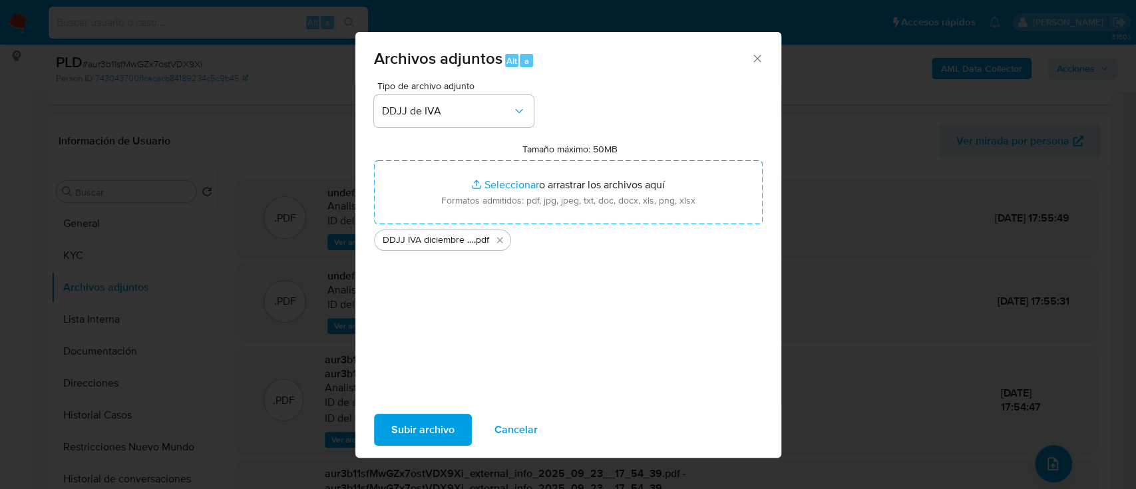
click at [424, 444] on span "Subir archivo" at bounding box center [422, 429] width 63 height 29
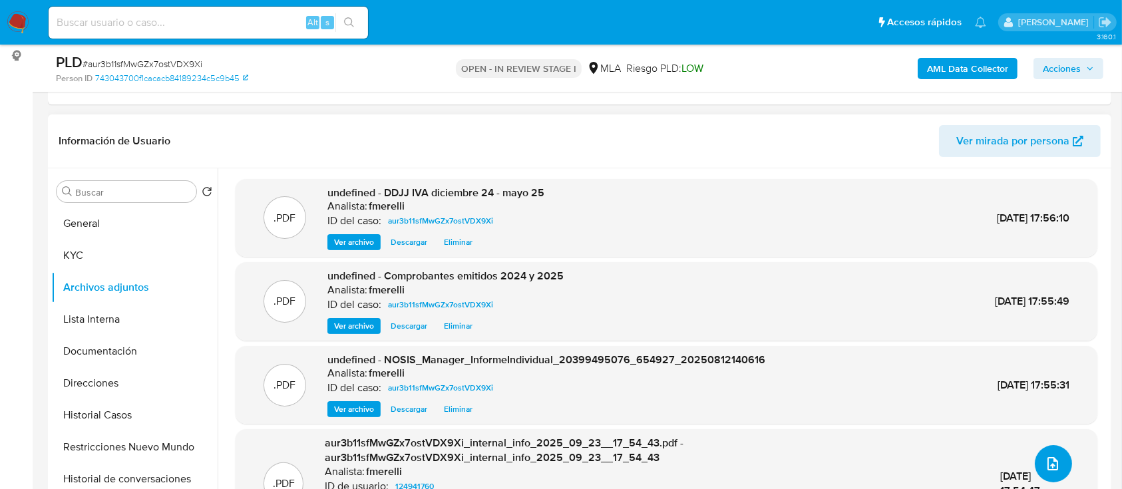
click at [1061, 465] on button "upload-file" at bounding box center [1053, 463] width 37 height 37
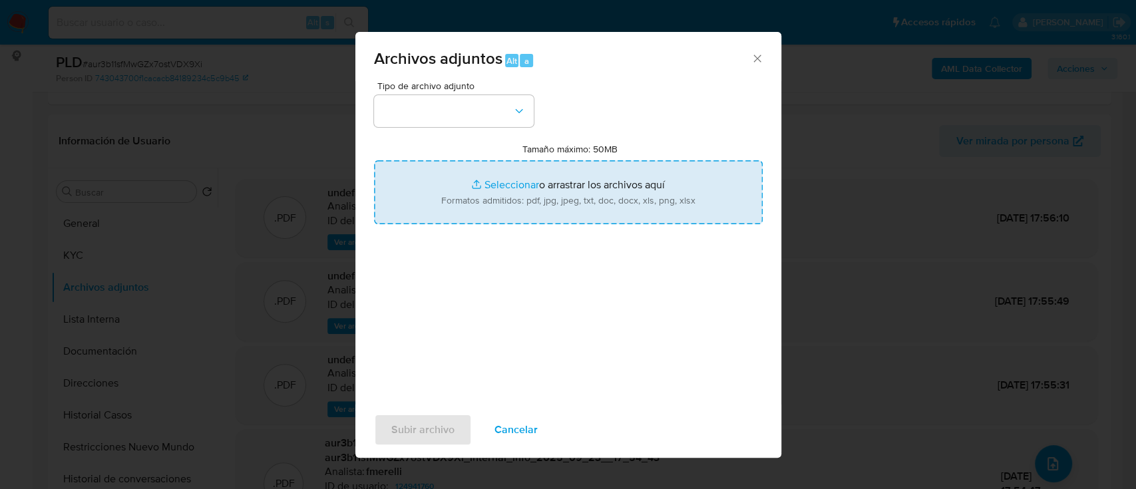
type input "C:\fakepath\Donación de vehículo.pdf"
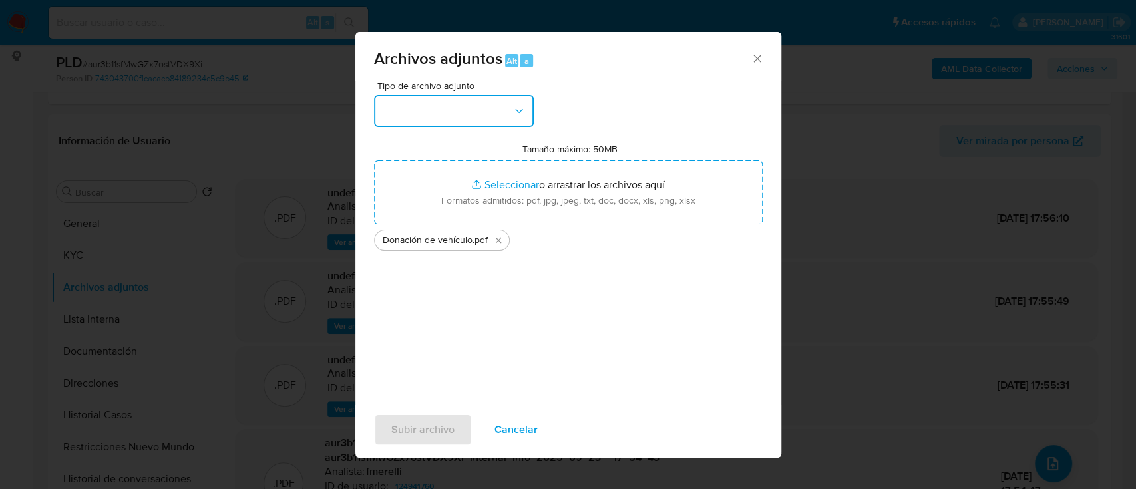
click at [442, 118] on button "button" at bounding box center [454, 111] width 160 height 32
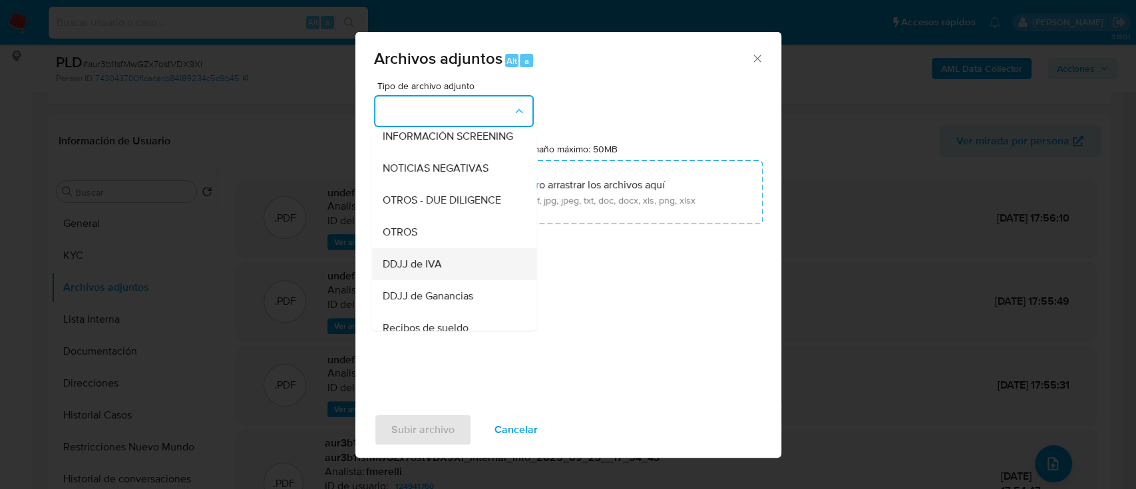
scroll to position [177, 0]
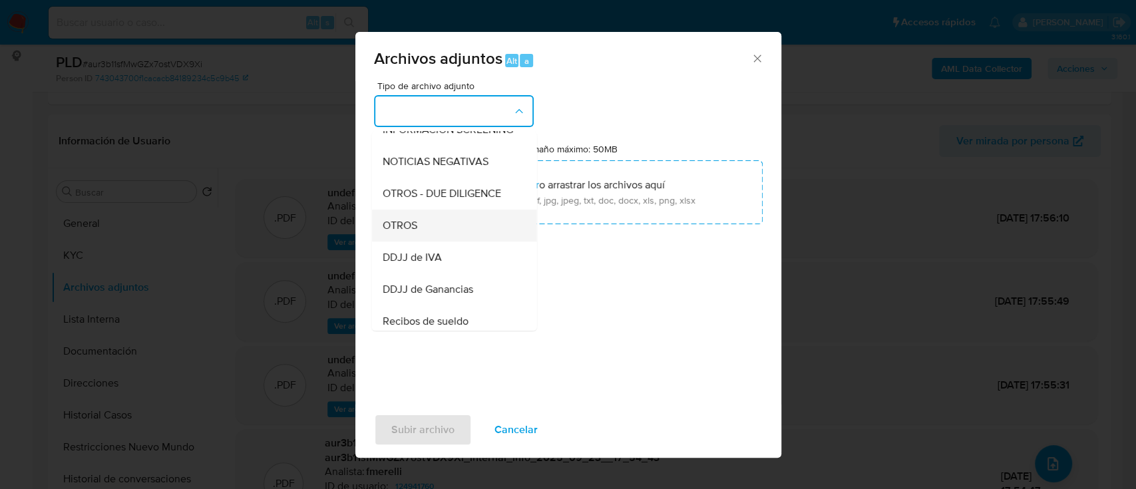
click at [435, 240] on div "OTROS" at bounding box center [450, 226] width 136 height 32
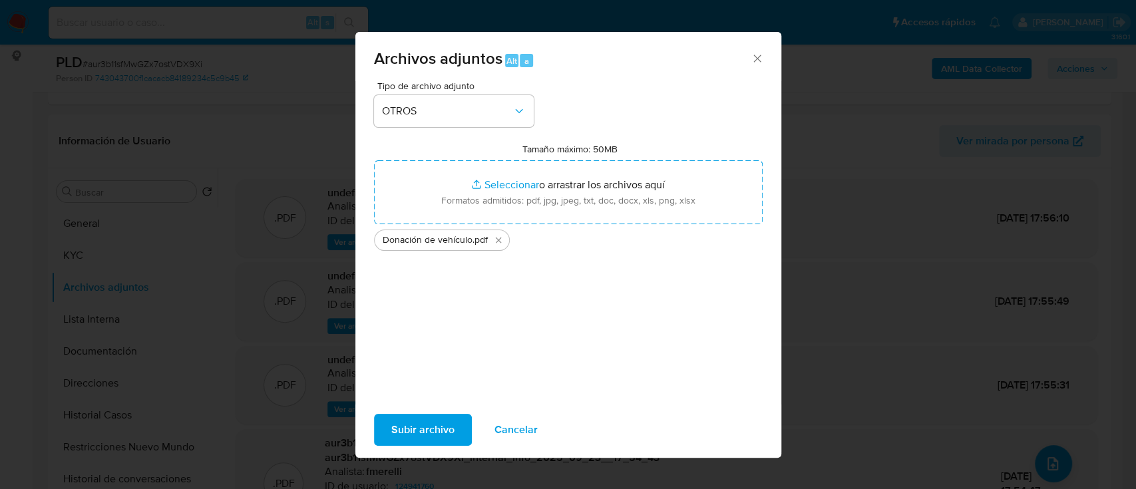
click at [426, 422] on span "Subir archivo" at bounding box center [422, 429] width 63 height 29
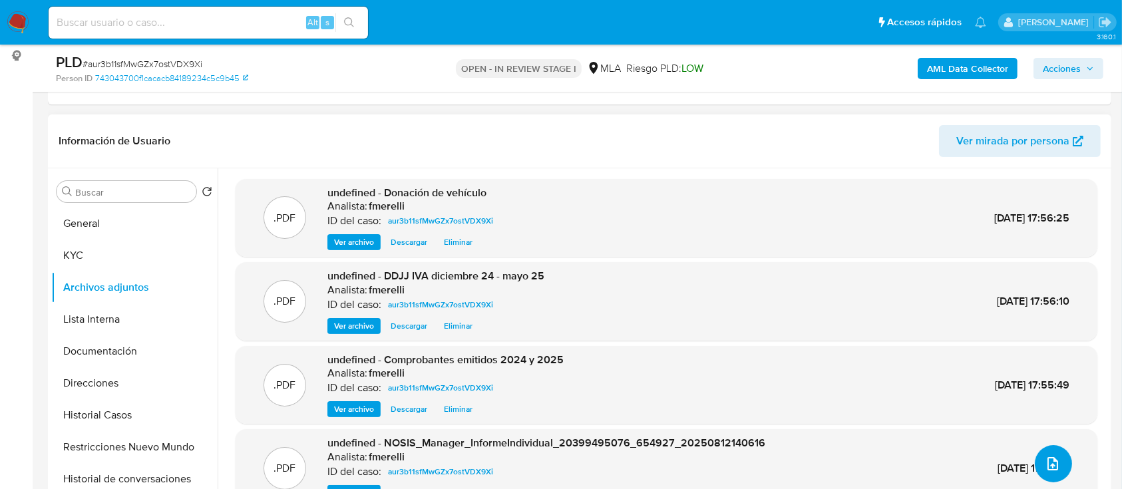
click at [1054, 468] on span "upload-file" at bounding box center [1053, 464] width 16 height 16
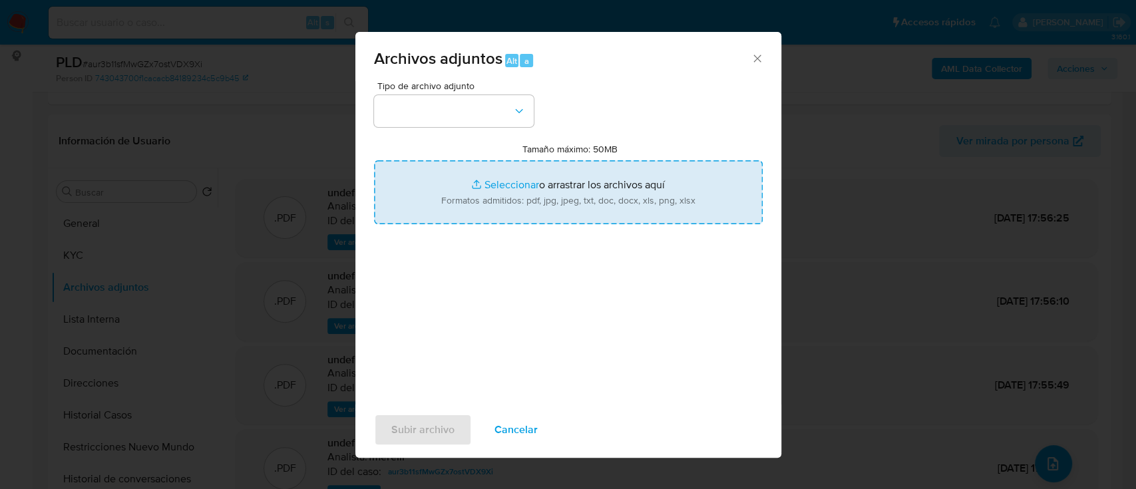
type input "C:\fakepath\Facturas emitidas.pdf"
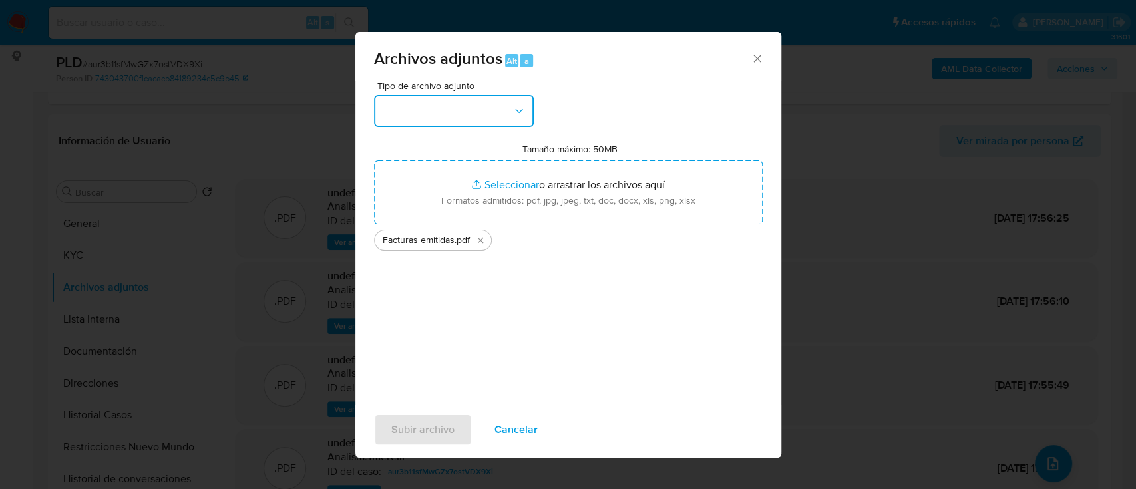
click at [504, 114] on button "button" at bounding box center [454, 111] width 160 height 32
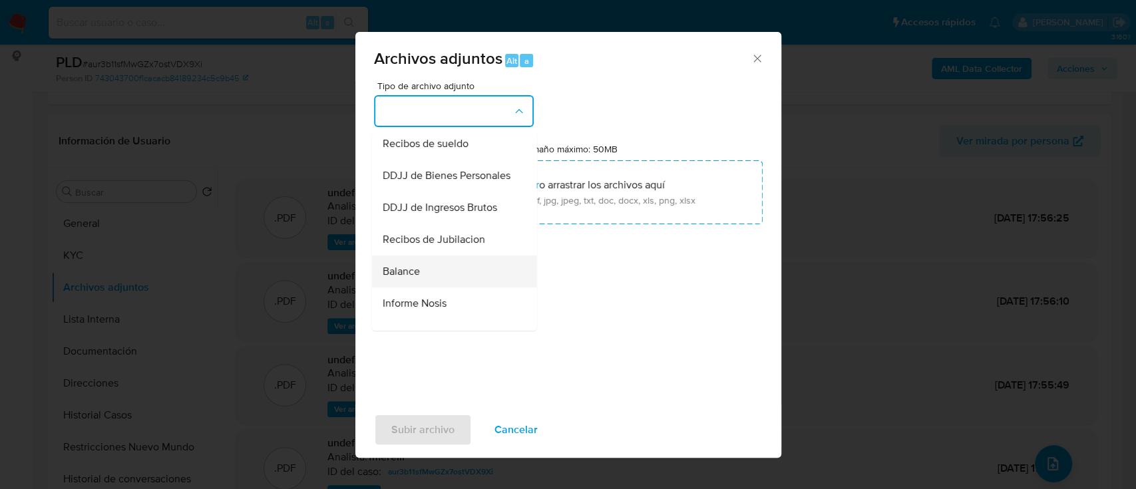
scroll to position [443, 0]
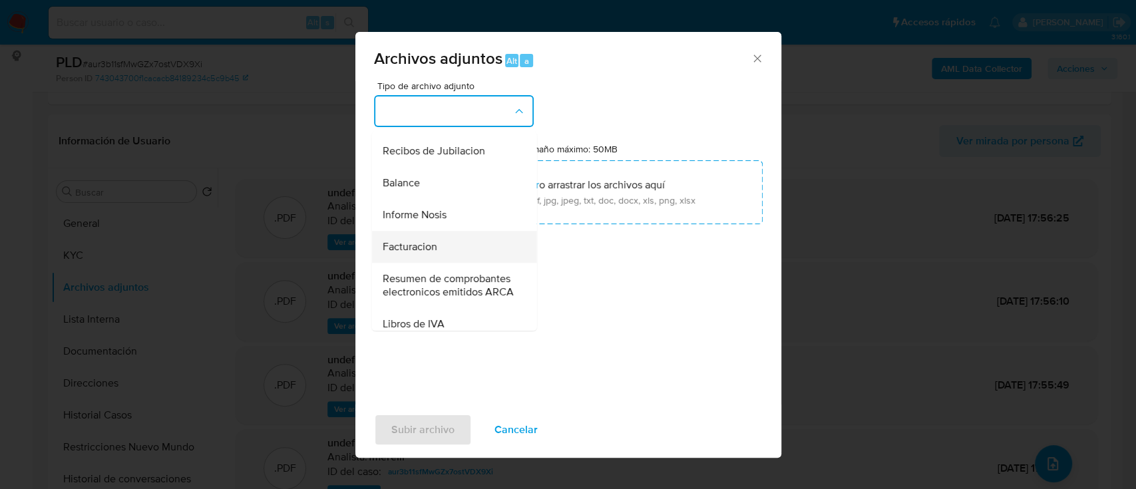
click at [439, 263] on div "Facturacion" at bounding box center [450, 247] width 136 height 32
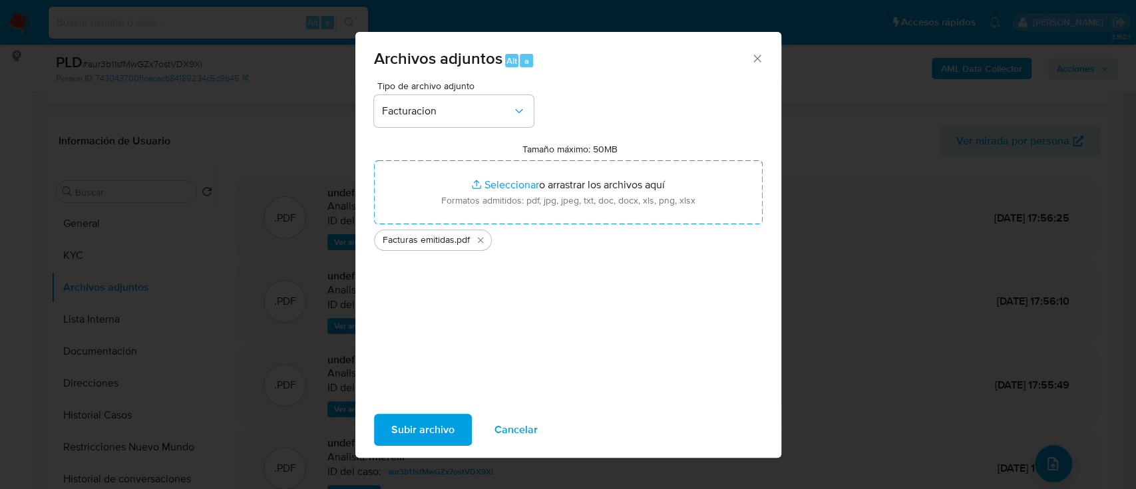
click at [434, 423] on span "Subir archivo" at bounding box center [422, 429] width 63 height 29
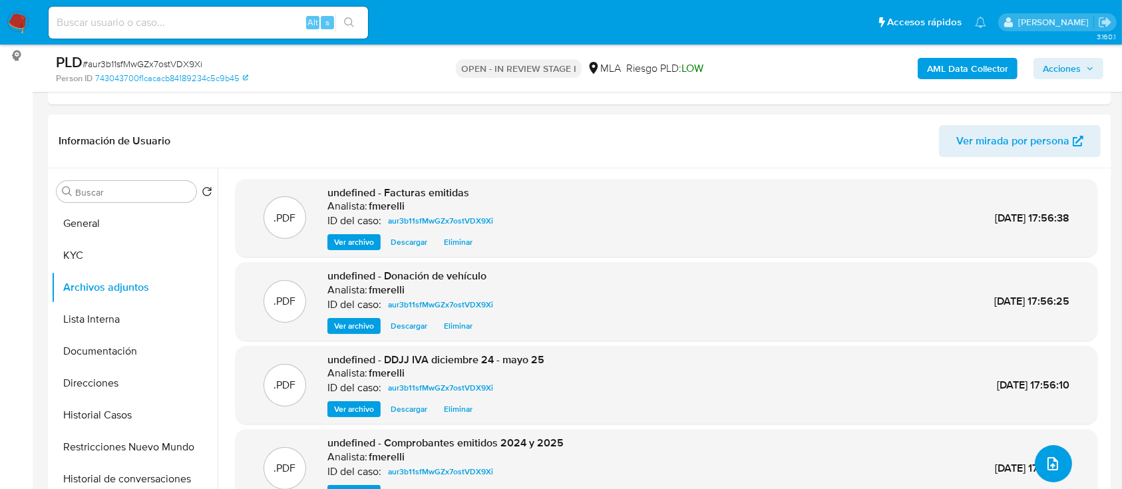
click at [1047, 460] on icon "upload-file" at bounding box center [1053, 464] width 16 height 16
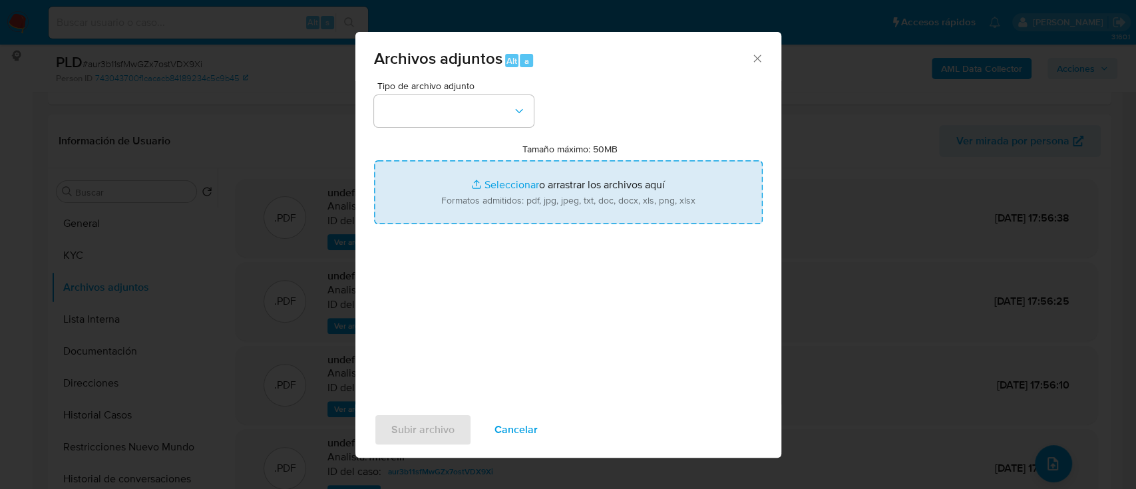
type input "C:\fakepath\Recibos de sueldo abril - junio 25.pdf"
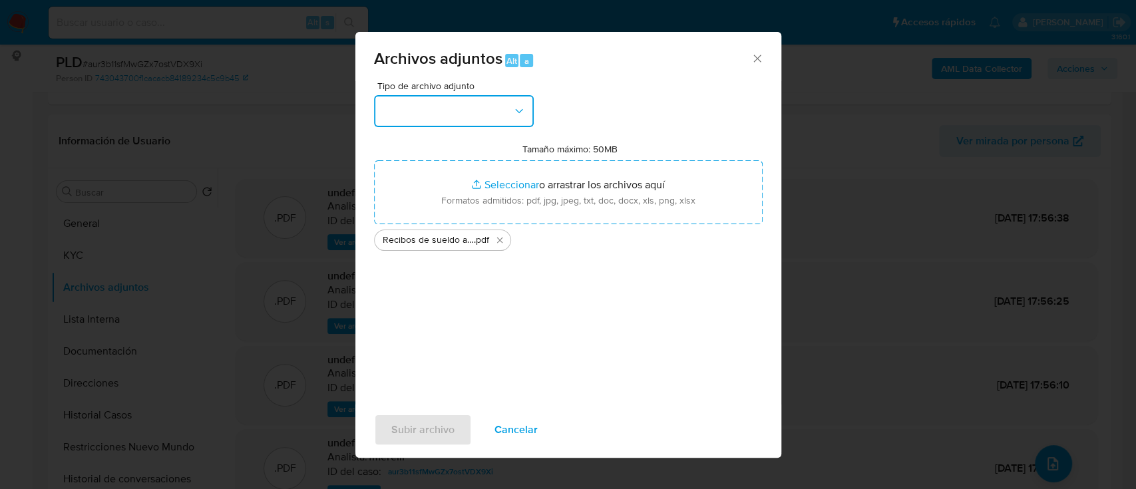
click at [467, 107] on button "button" at bounding box center [454, 111] width 160 height 32
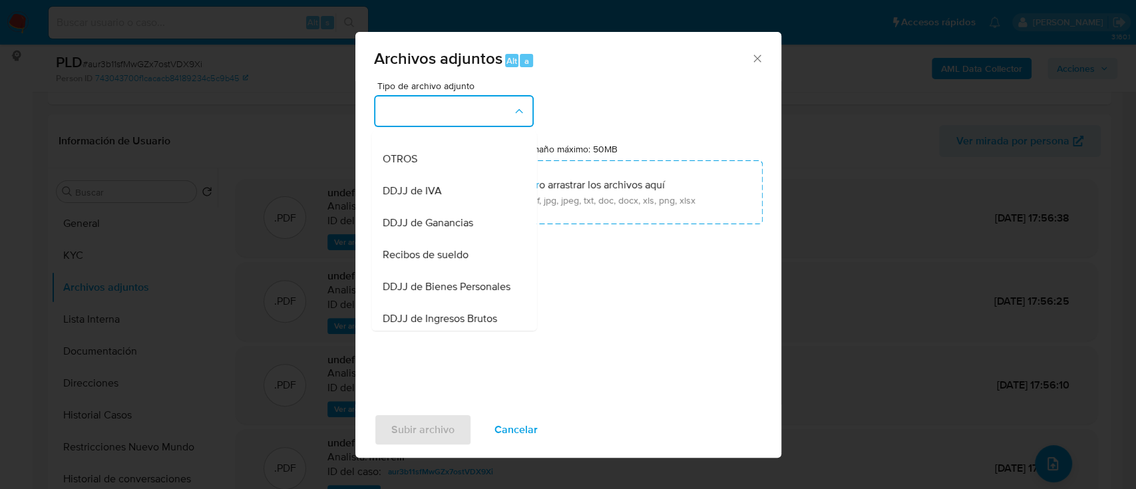
scroll to position [266, 0]
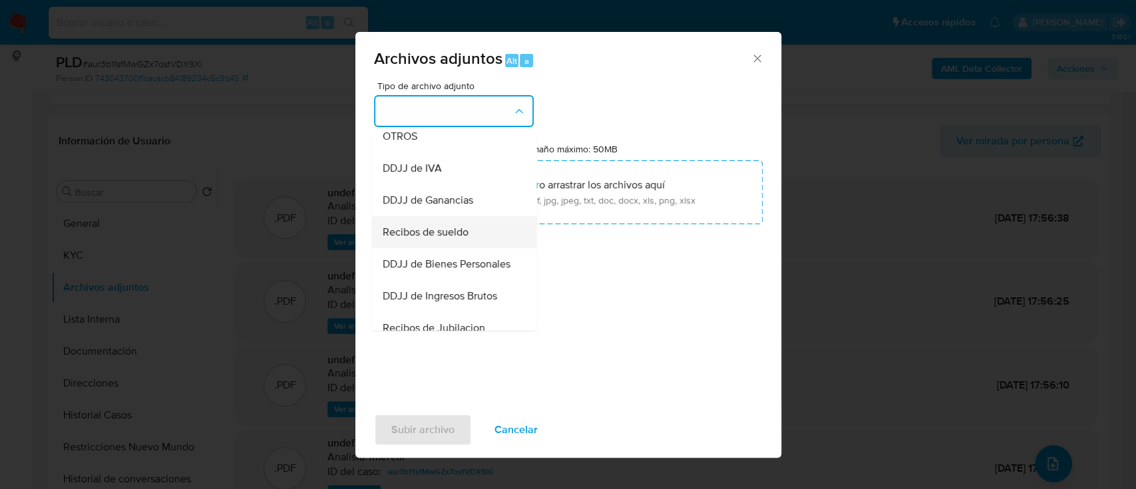
click at [458, 239] on span "Recibos de sueldo" at bounding box center [425, 232] width 86 height 13
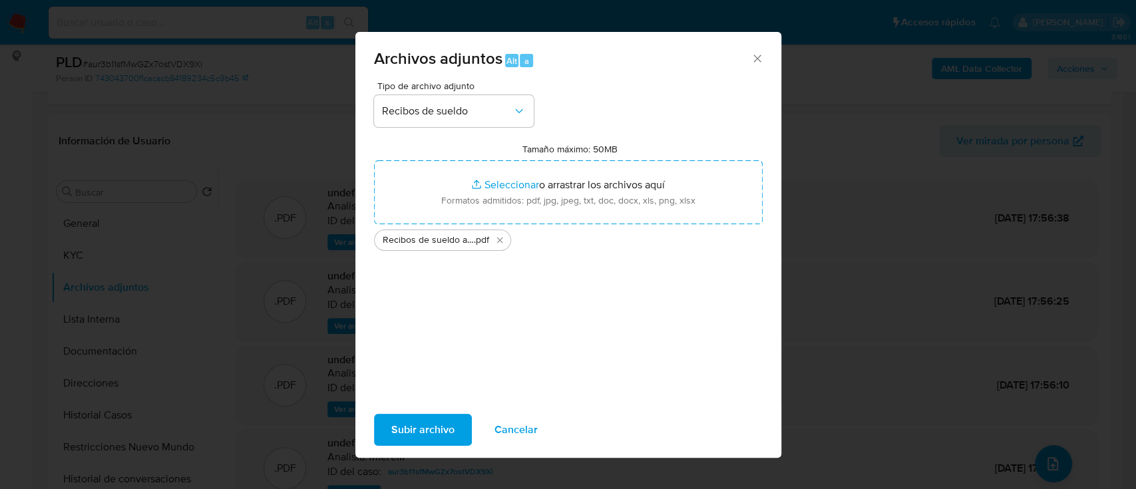
click at [450, 420] on span "Subir archivo" at bounding box center [422, 429] width 63 height 29
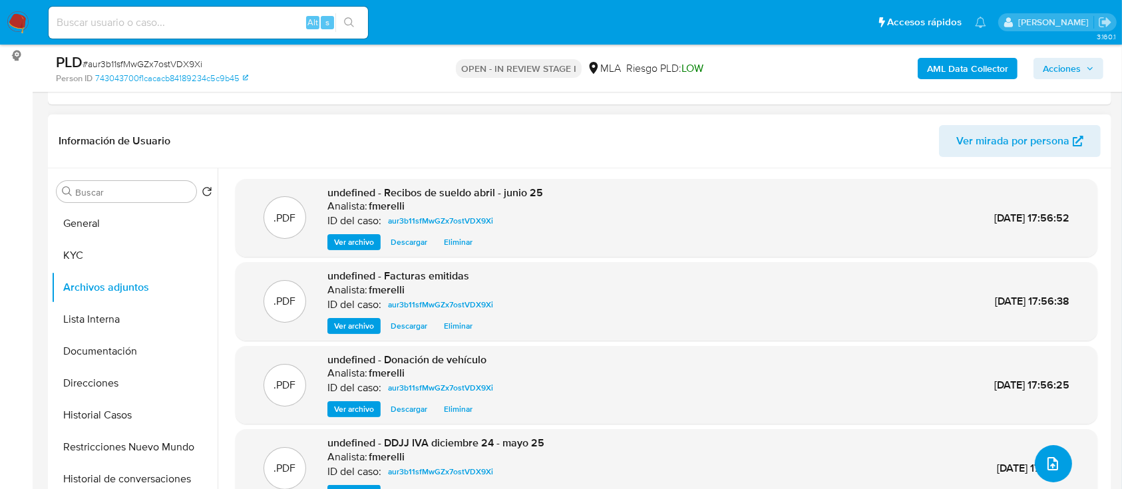
click at [1035, 453] on button "upload-file" at bounding box center [1053, 463] width 37 height 37
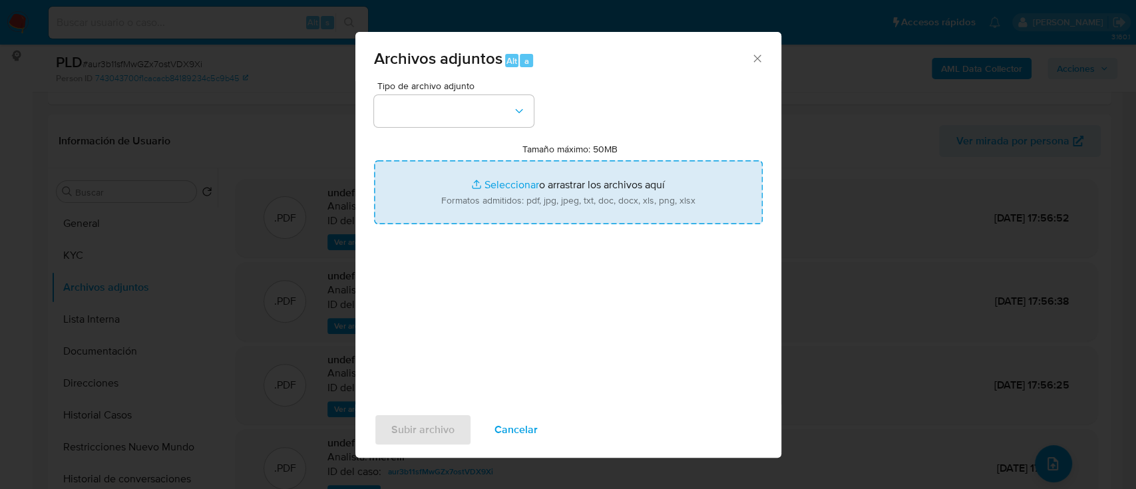
type input "C:\fakepath\Declaración jurada de CUEVAS MATIAS MARTIN.pdf"
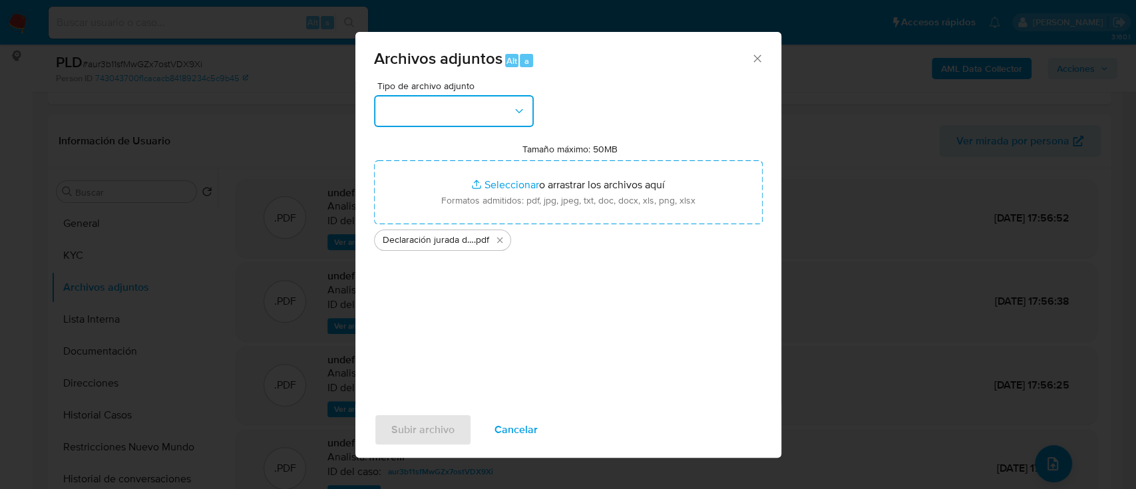
click at [466, 114] on button "button" at bounding box center [454, 111] width 160 height 32
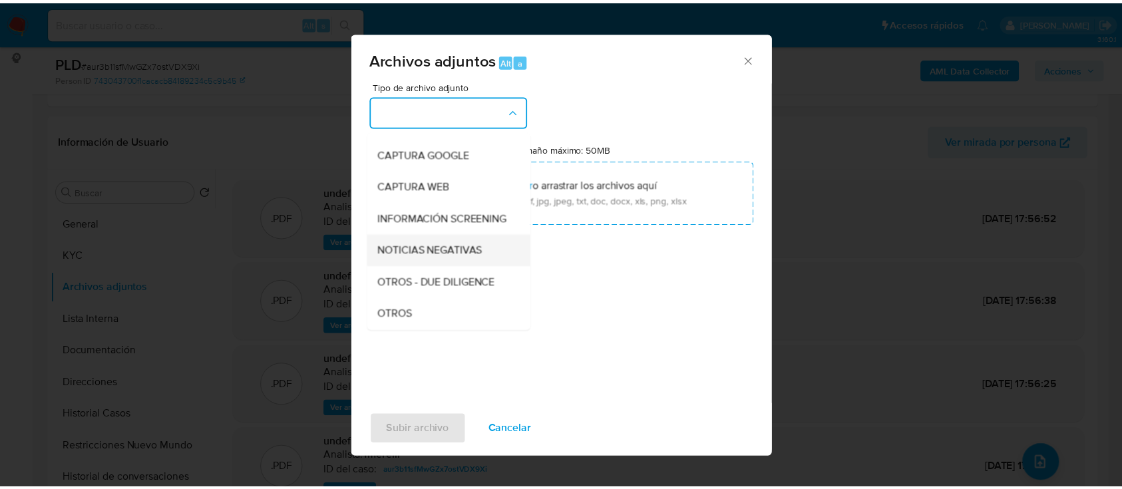
scroll to position [177, 0]
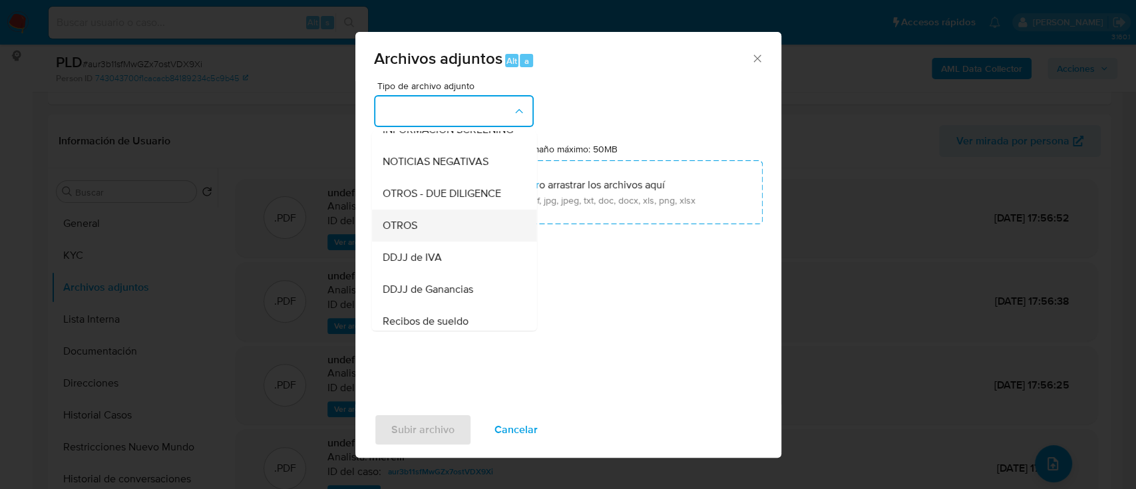
click at [446, 242] on div "OTROS" at bounding box center [450, 226] width 136 height 32
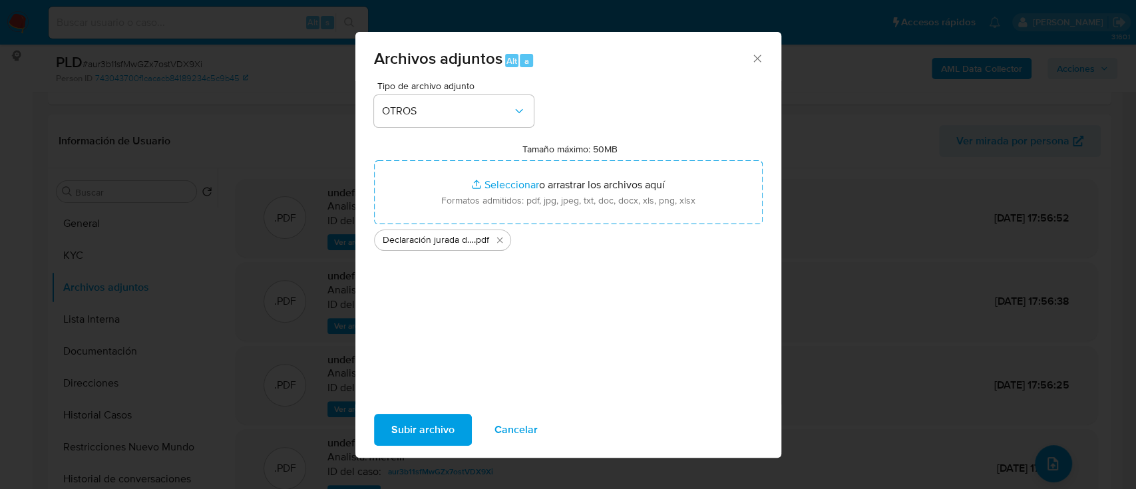
click at [445, 428] on span "Subir archivo" at bounding box center [422, 429] width 63 height 29
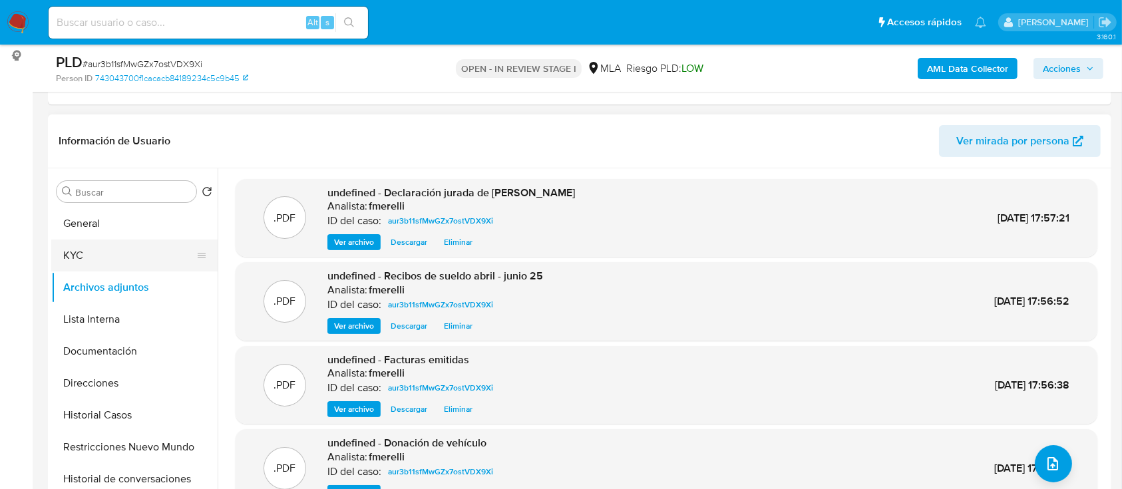
click at [87, 267] on button "KYC" at bounding box center [129, 256] width 156 height 32
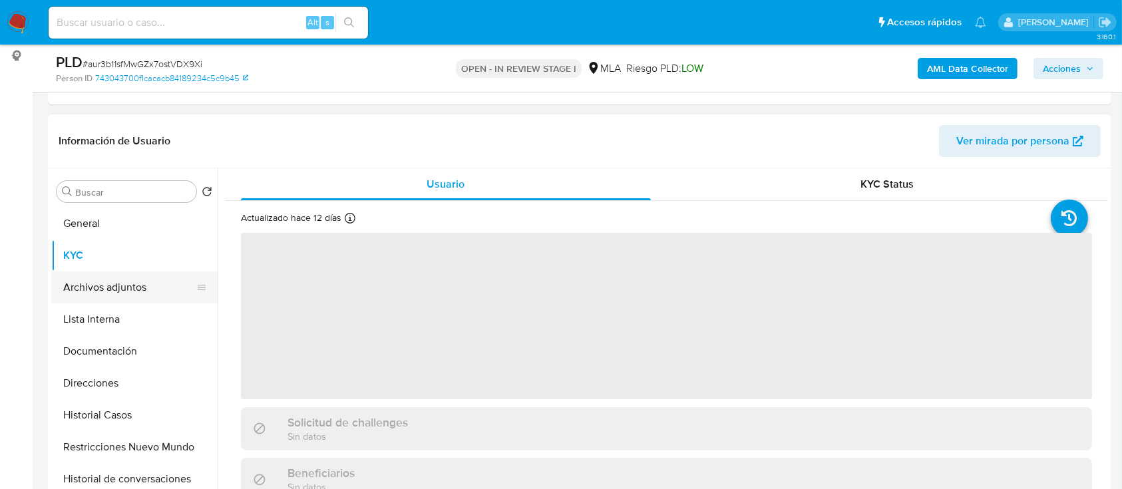
click at [100, 290] on button "Archivos adjuntos" at bounding box center [129, 287] width 156 height 32
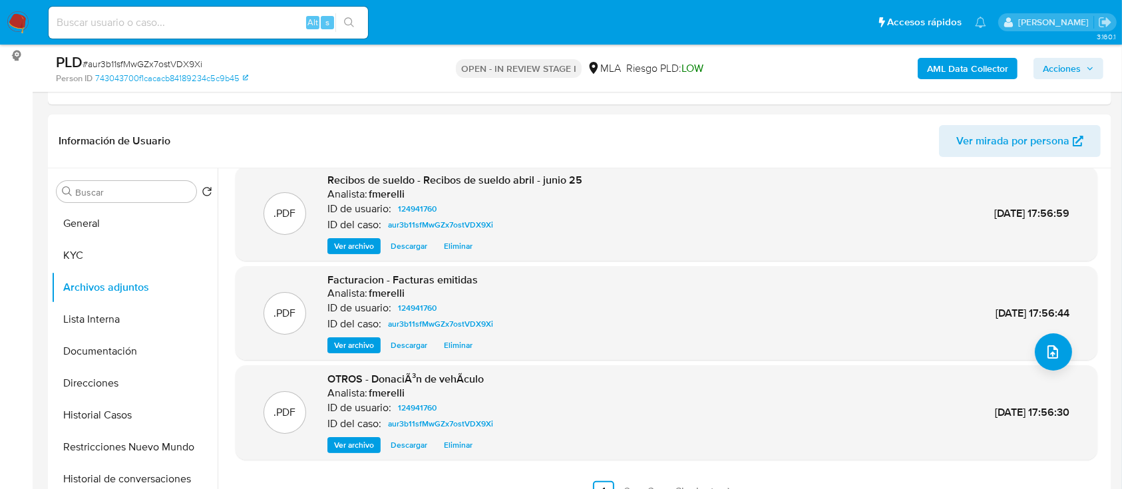
scroll to position [355, 0]
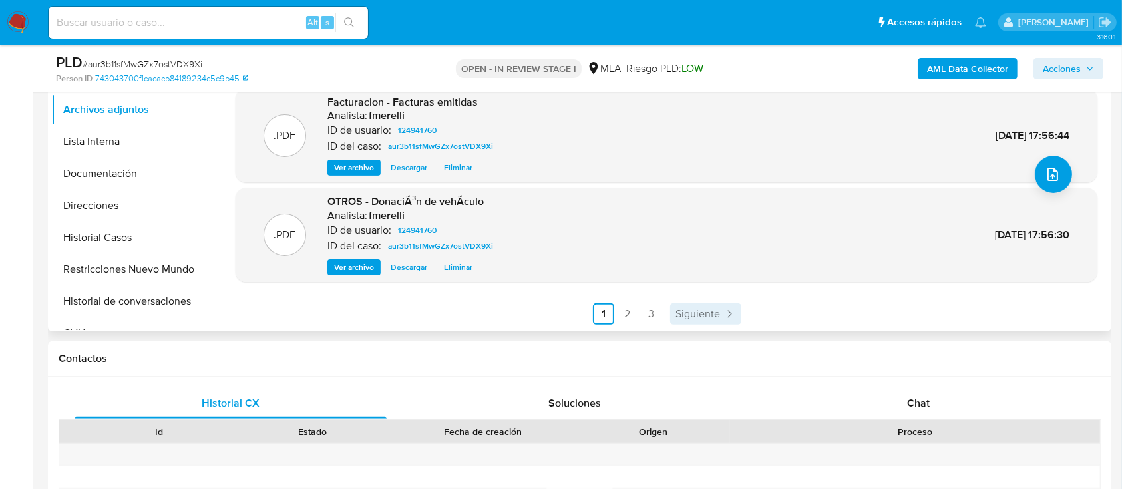
click at [701, 320] on link "Siguiente" at bounding box center [705, 313] width 71 height 21
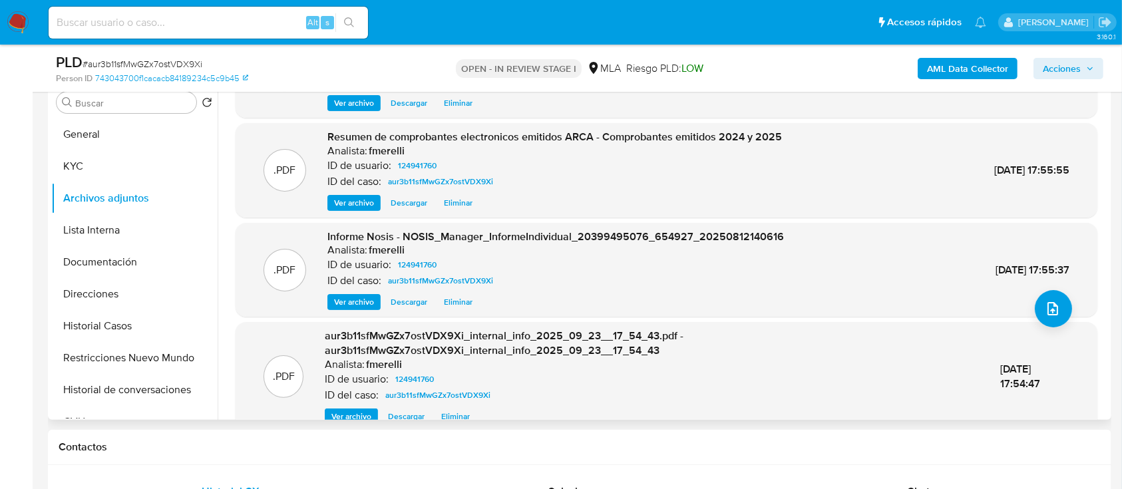
scroll to position [126, 0]
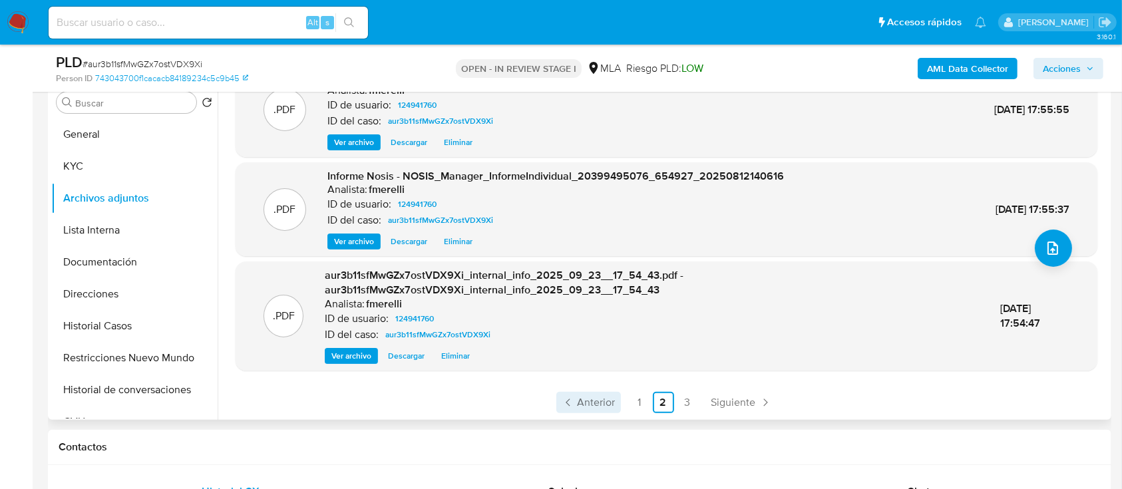
click at [571, 405] on icon "Paginación" at bounding box center [568, 402] width 13 height 13
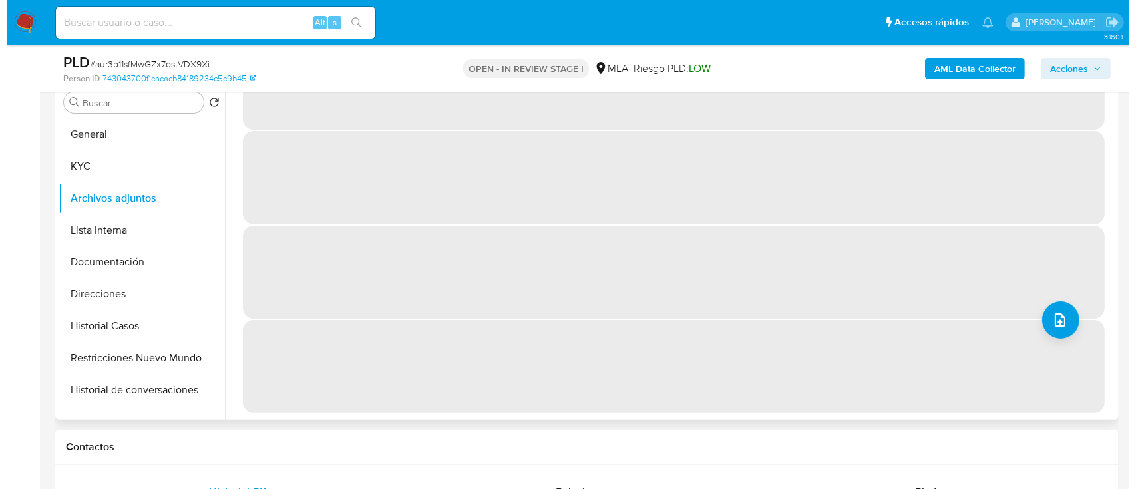
scroll to position [0, 0]
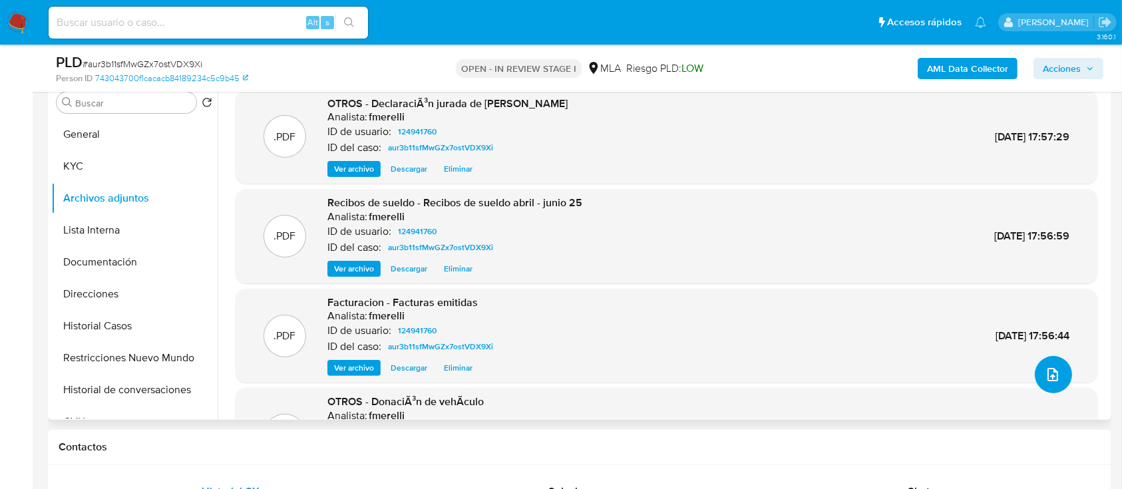
click at [1054, 386] on button "upload-file" at bounding box center [1053, 374] width 37 height 37
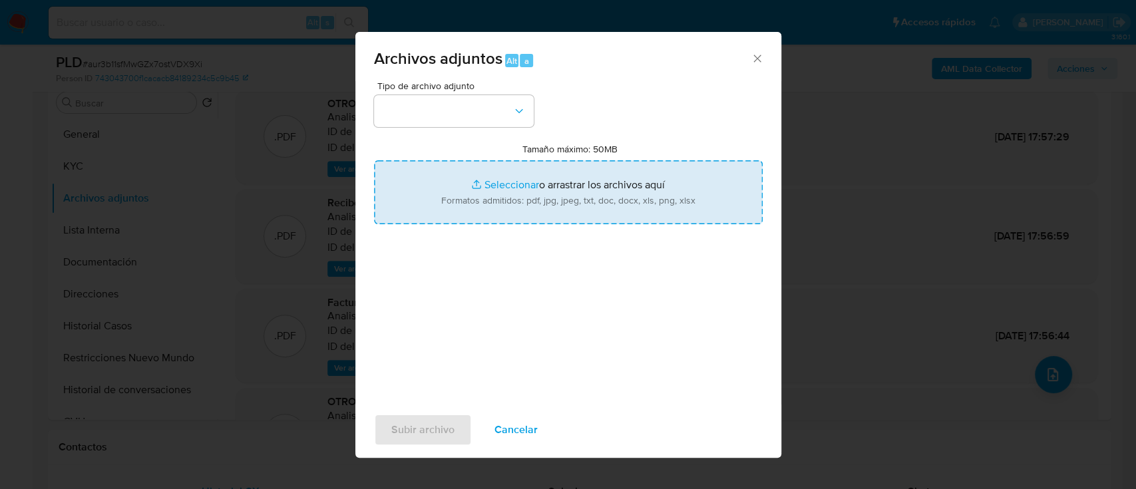
type input "C:\fakepath\Movimientos - User 124941760.xlsx"
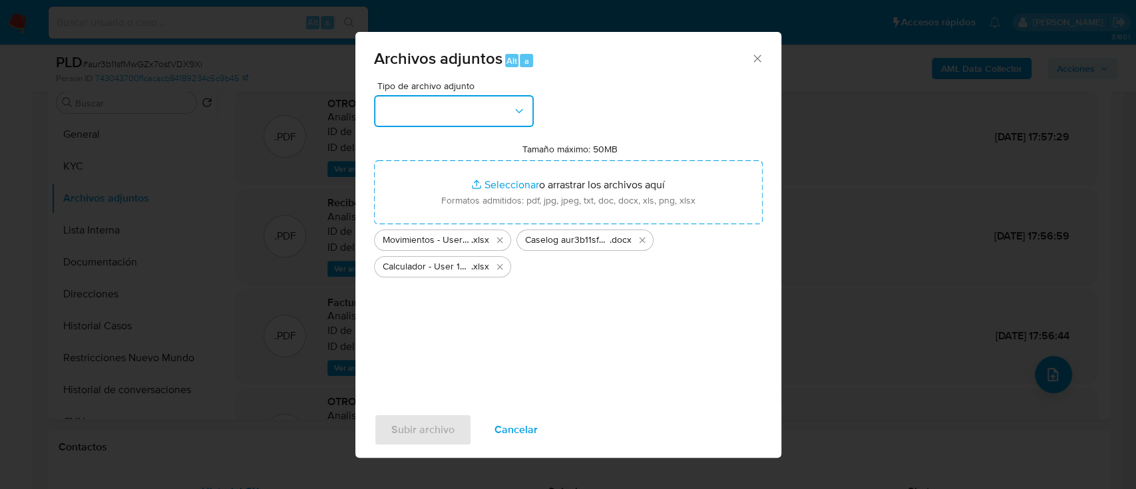
click at [452, 110] on button "button" at bounding box center [454, 111] width 160 height 32
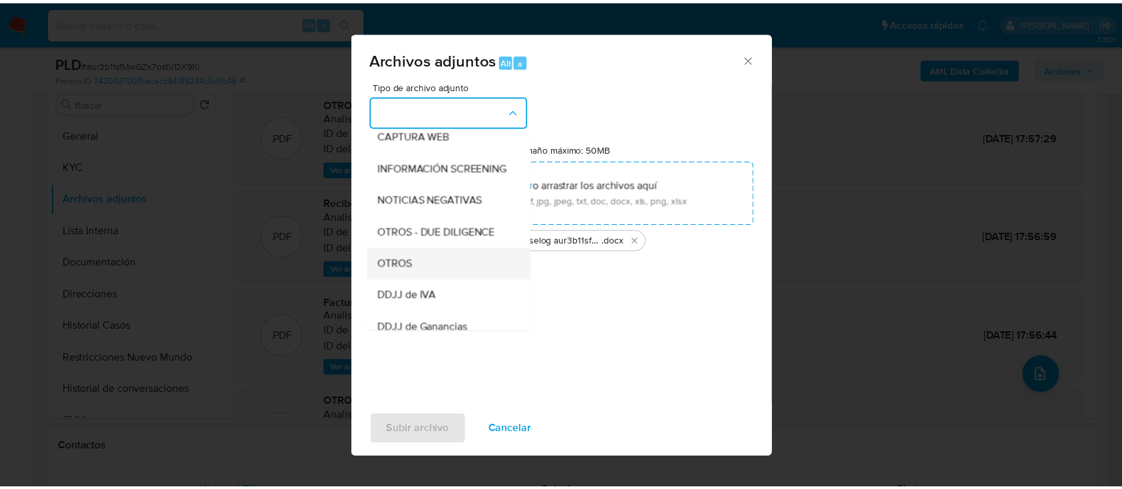
scroll to position [177, 0]
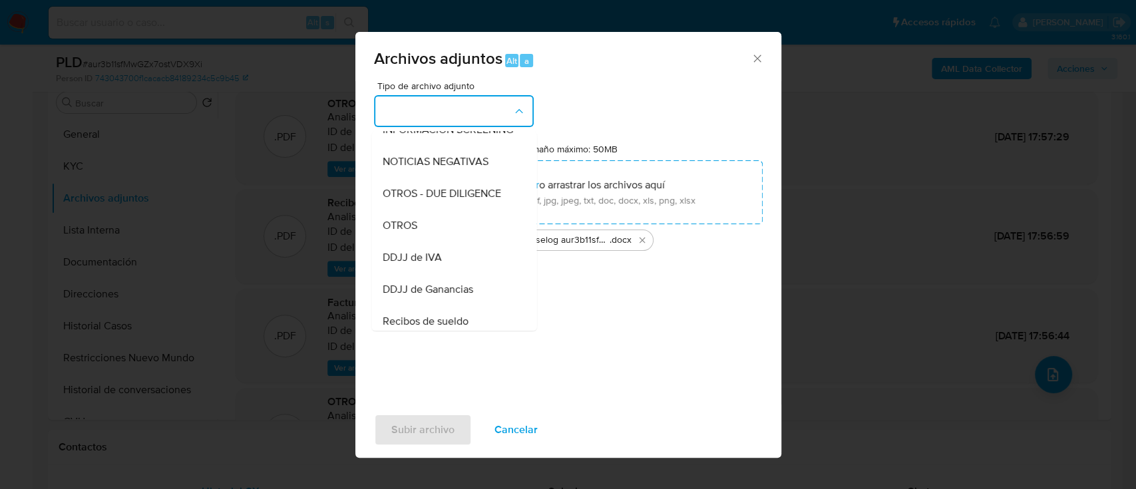
drag, startPoint x: 436, startPoint y: 236, endPoint x: 442, endPoint y: 375, distance: 139.8
click at [436, 235] on div "OTROS" at bounding box center [450, 226] width 136 height 32
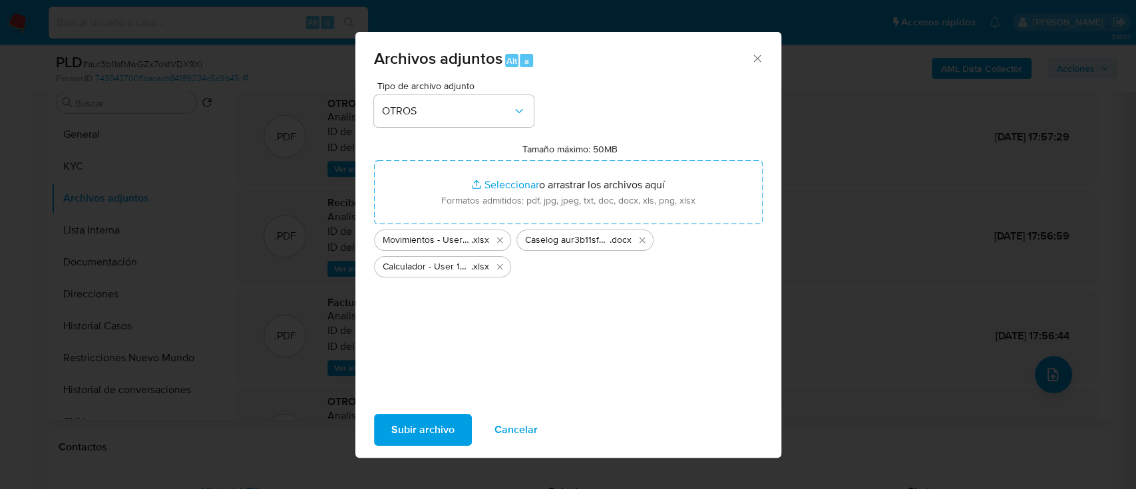
click at [437, 431] on span "Subir archivo" at bounding box center [422, 429] width 63 height 29
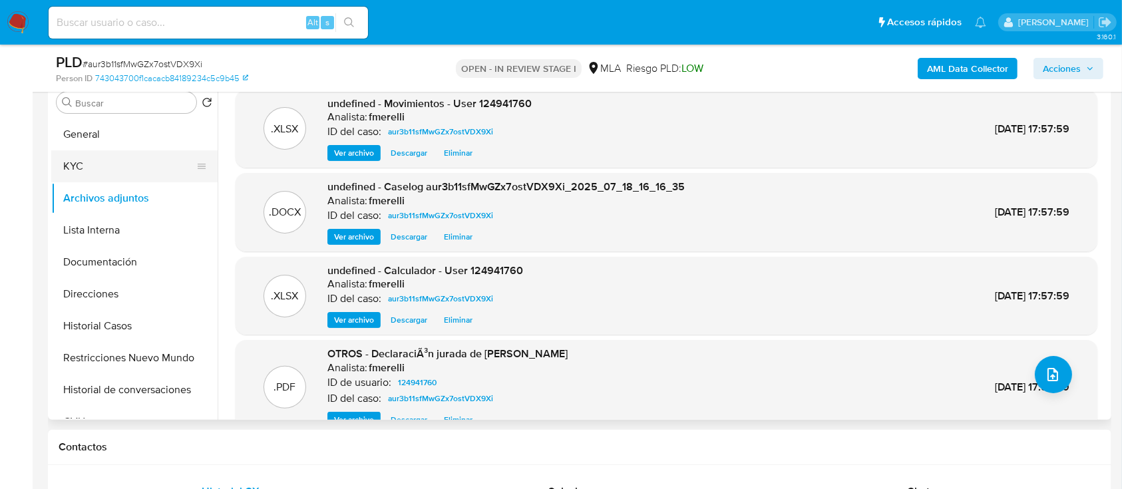
click at [144, 153] on button "KYC" at bounding box center [129, 166] width 156 height 32
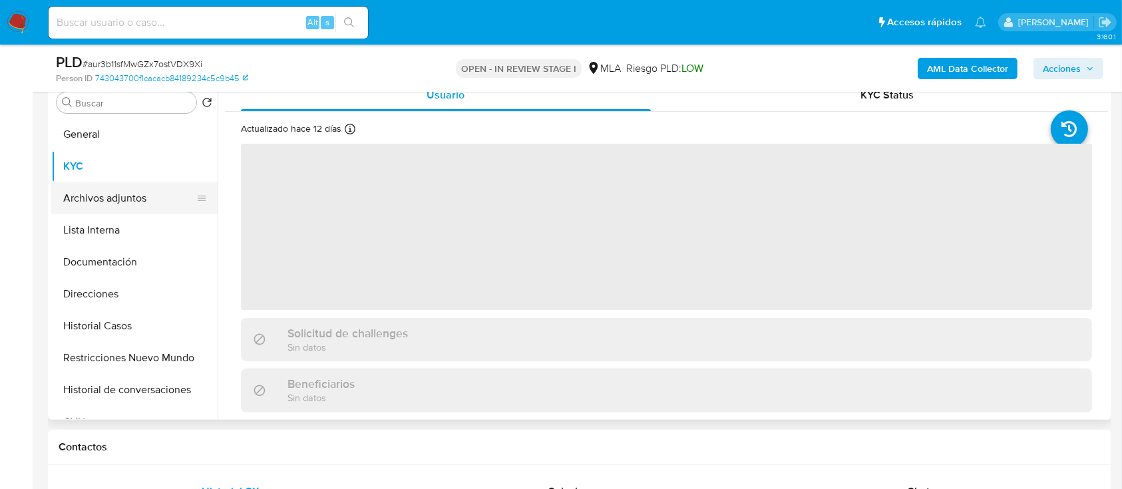
click at [124, 194] on button "Archivos adjuntos" at bounding box center [129, 198] width 156 height 32
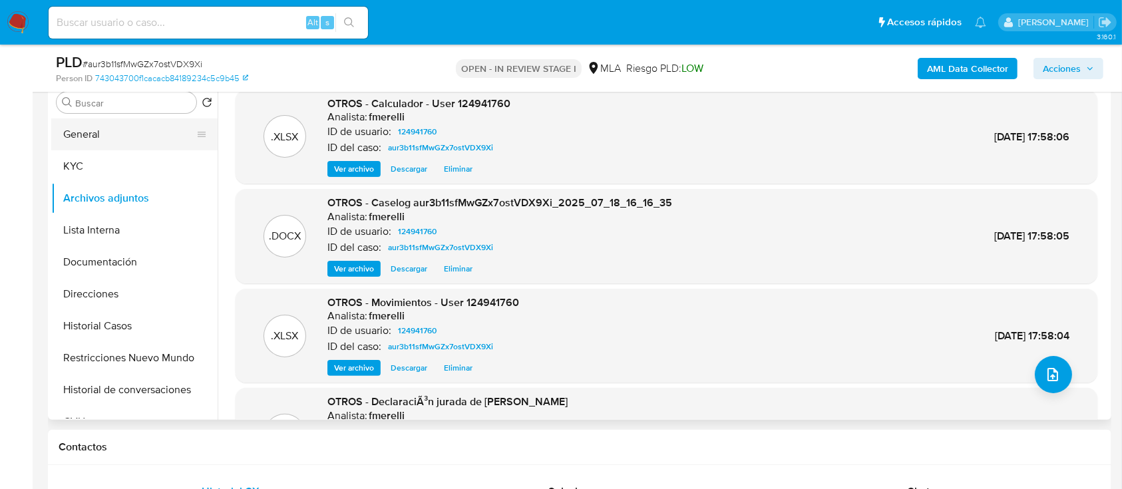
click at [81, 129] on button "General" at bounding box center [129, 134] width 156 height 32
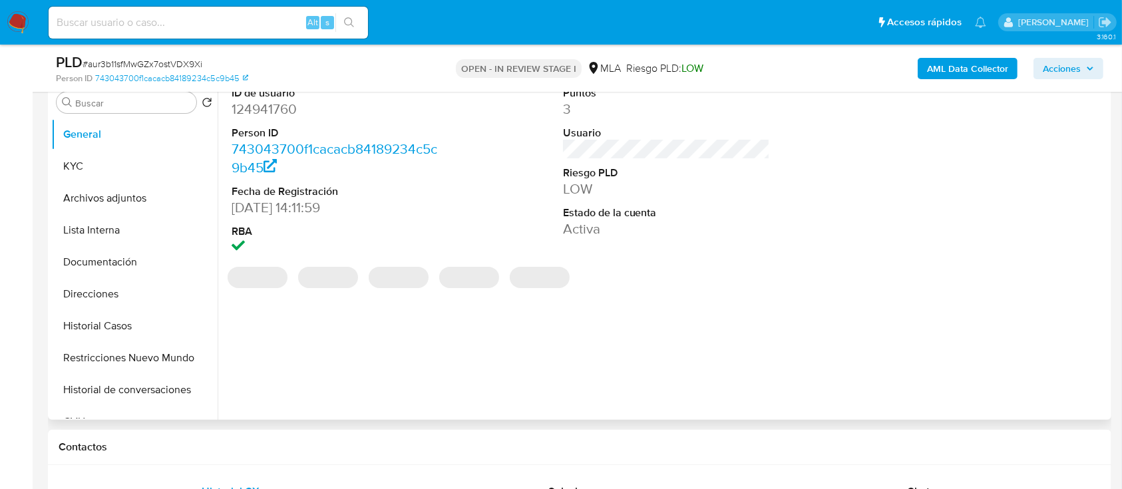
click at [269, 113] on dd "124941760" at bounding box center [336, 109] width 208 height 19
copy dd "124941760"
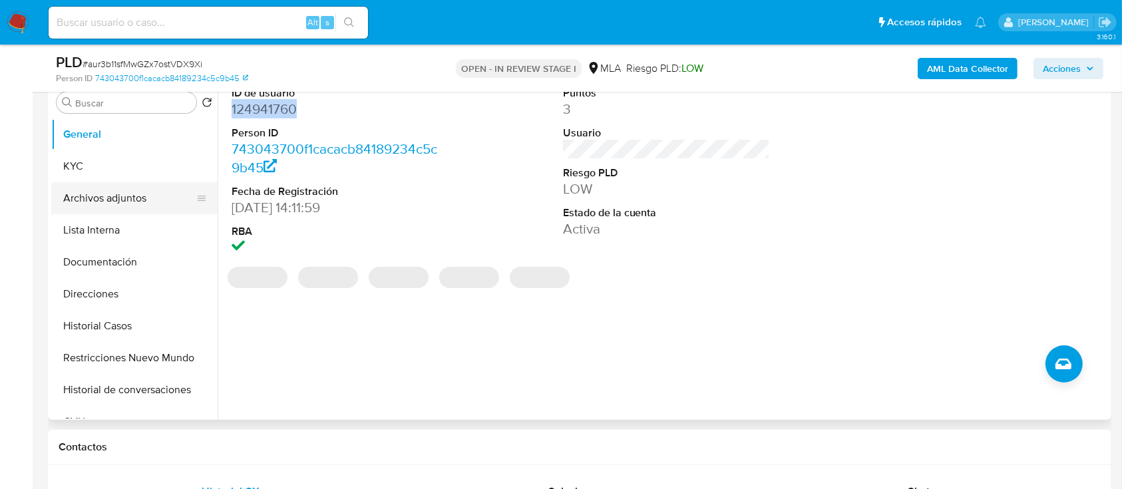
click at [135, 208] on button "Archivos adjuntos" at bounding box center [129, 198] width 156 height 32
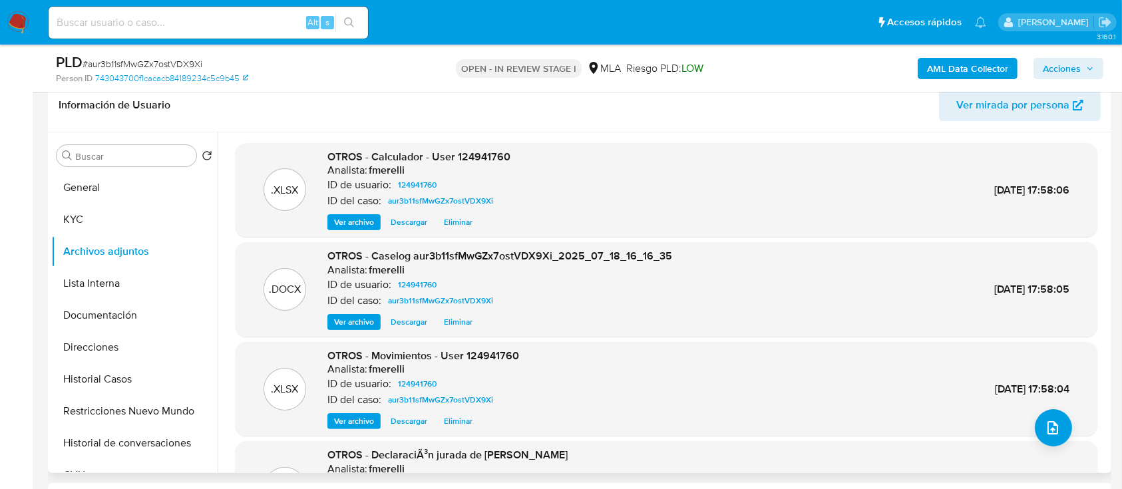
scroll to position [112, 0]
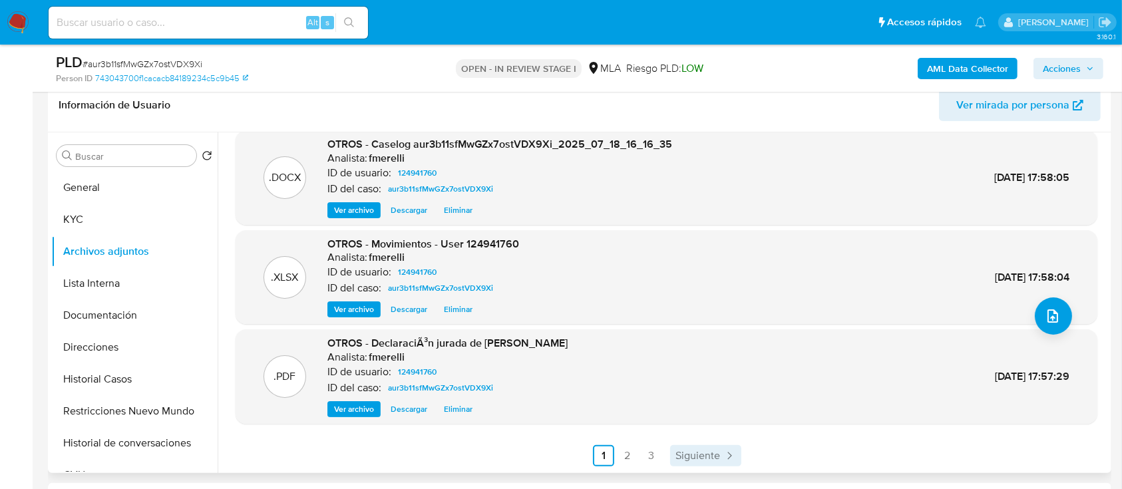
click at [686, 455] on span "Siguiente" at bounding box center [697, 455] width 45 height 11
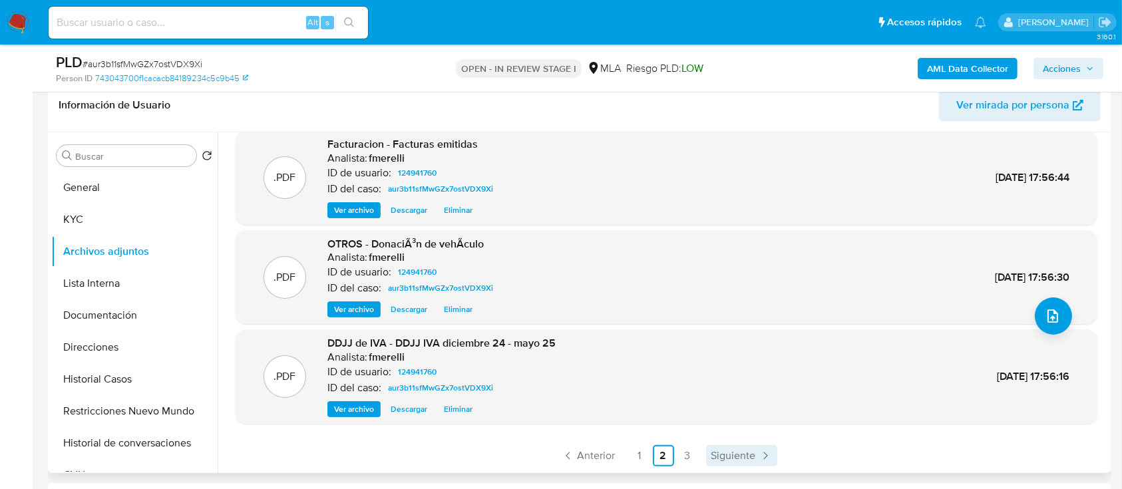
click at [722, 455] on span "Siguiente" at bounding box center [733, 455] width 45 height 11
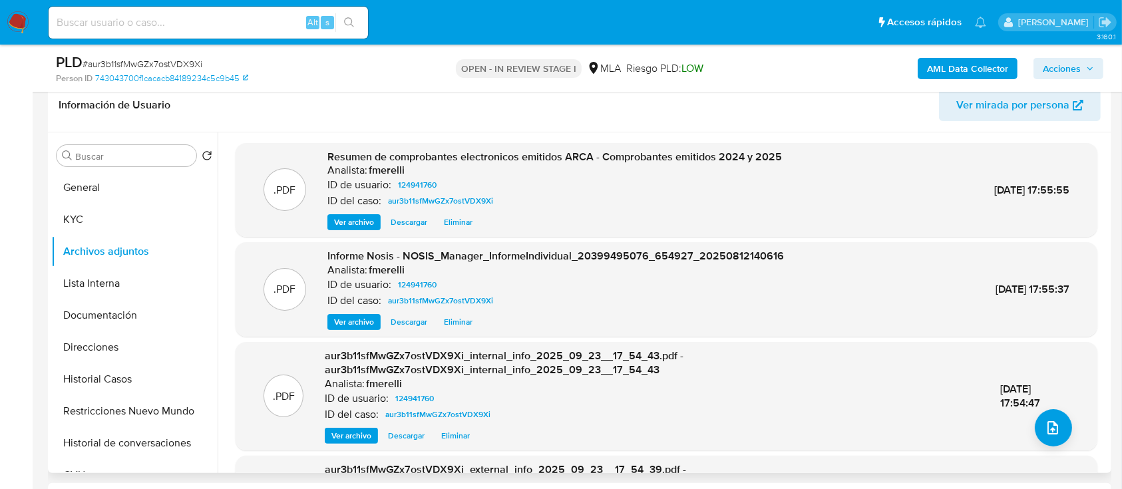
scroll to position [140, 0]
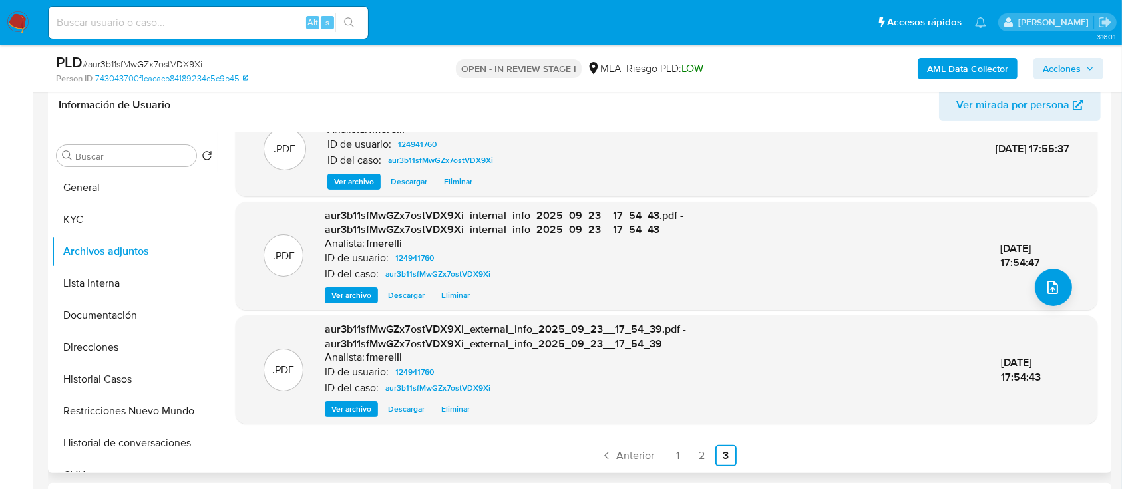
click at [784, 471] on div ".PDF Resumen de comprobantes electronicos emitidos ARCA - Comprobantes emitidos…" at bounding box center [663, 302] width 890 height 341
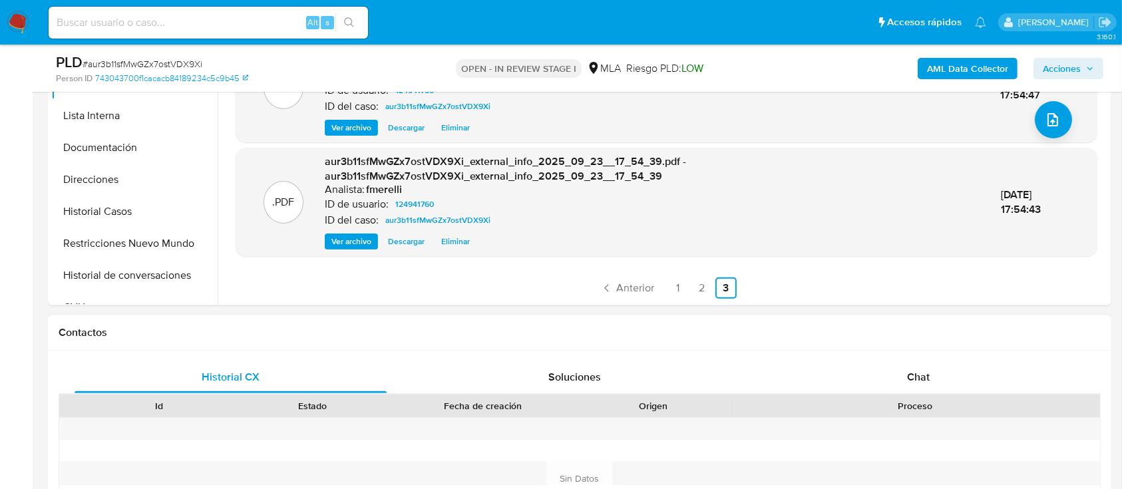
scroll to position [391, 0]
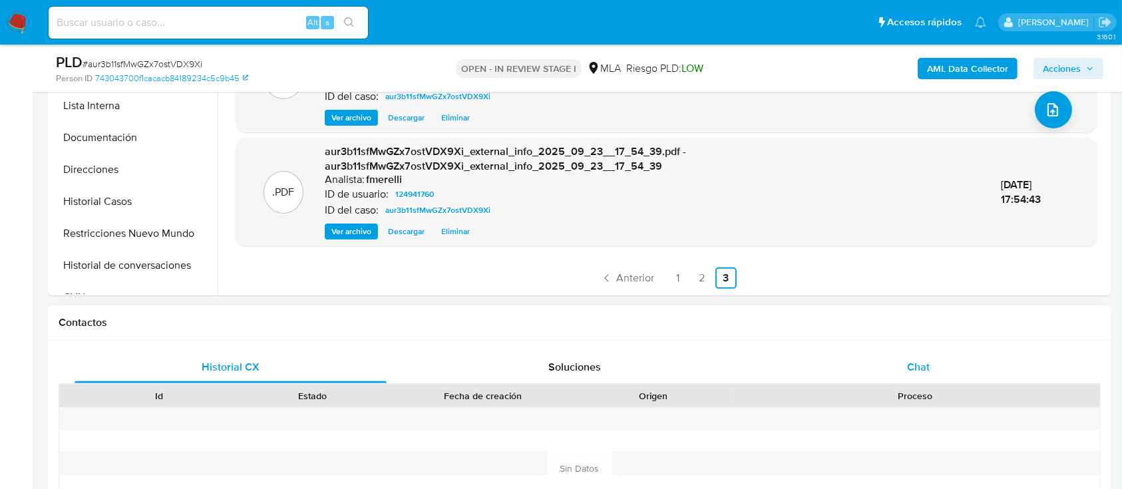
click at [840, 371] on div "Chat" at bounding box center [918, 367] width 312 height 32
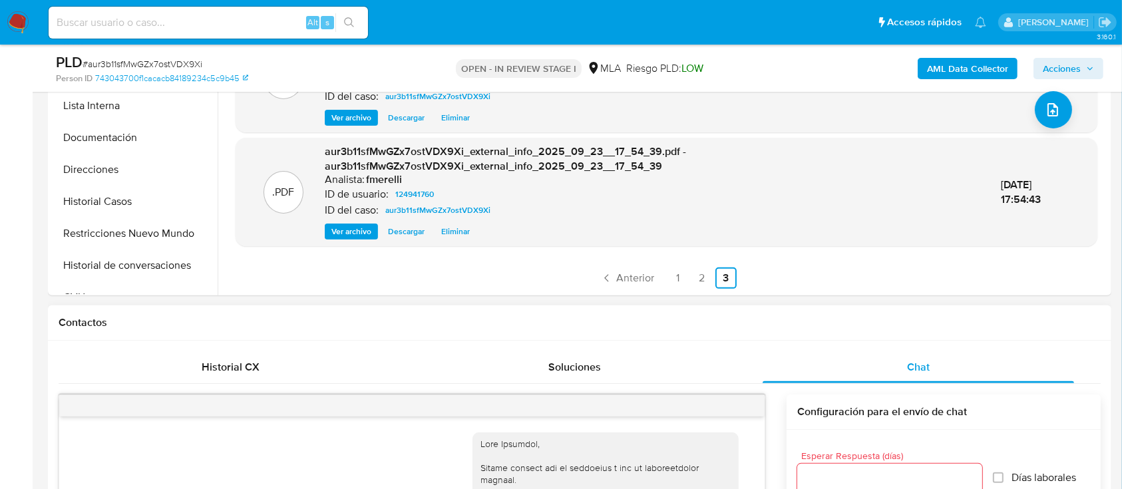
scroll to position [1812, 0]
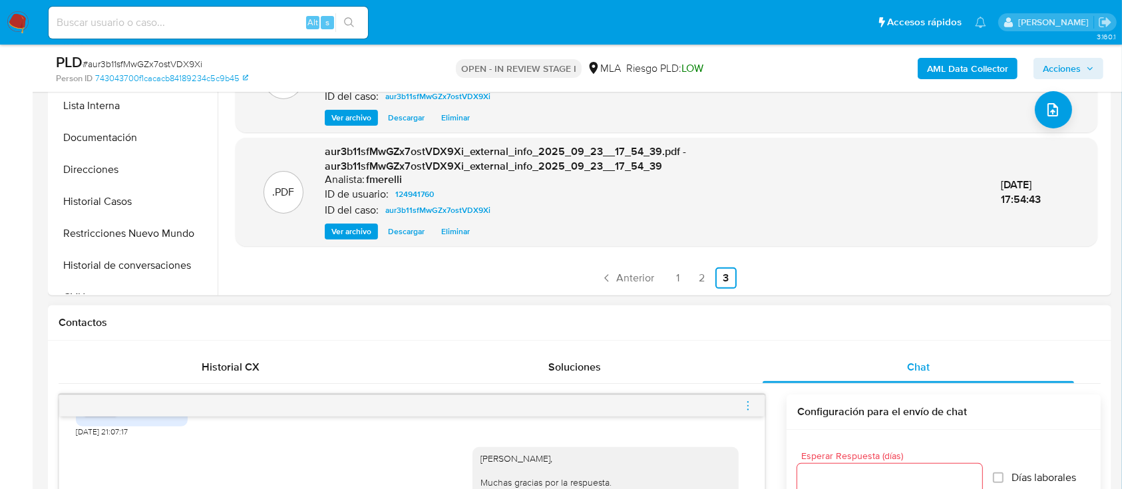
click at [742, 407] on icon "menu-action" at bounding box center [748, 406] width 12 height 12
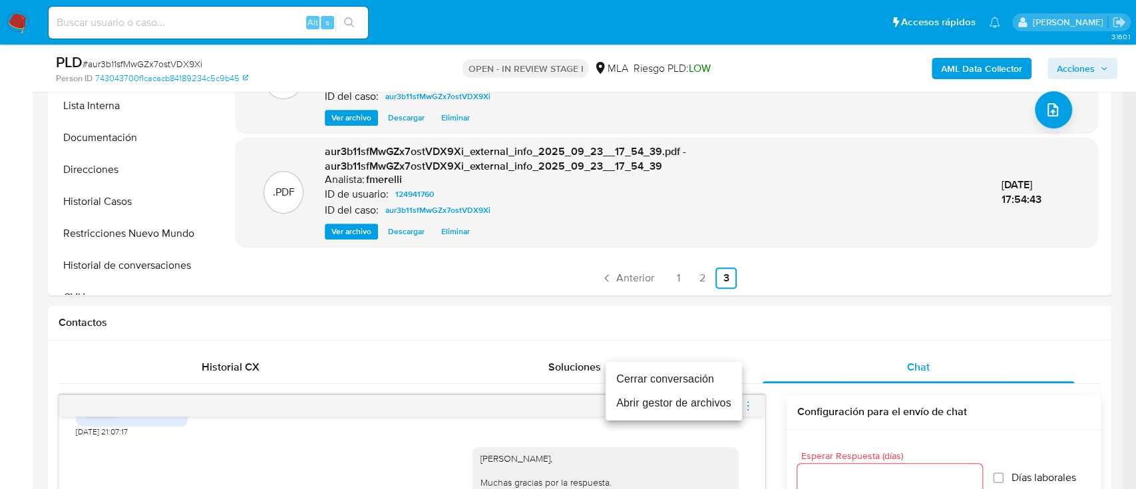
click at [695, 379] on li "Cerrar conversación" at bounding box center [673, 379] width 136 height 24
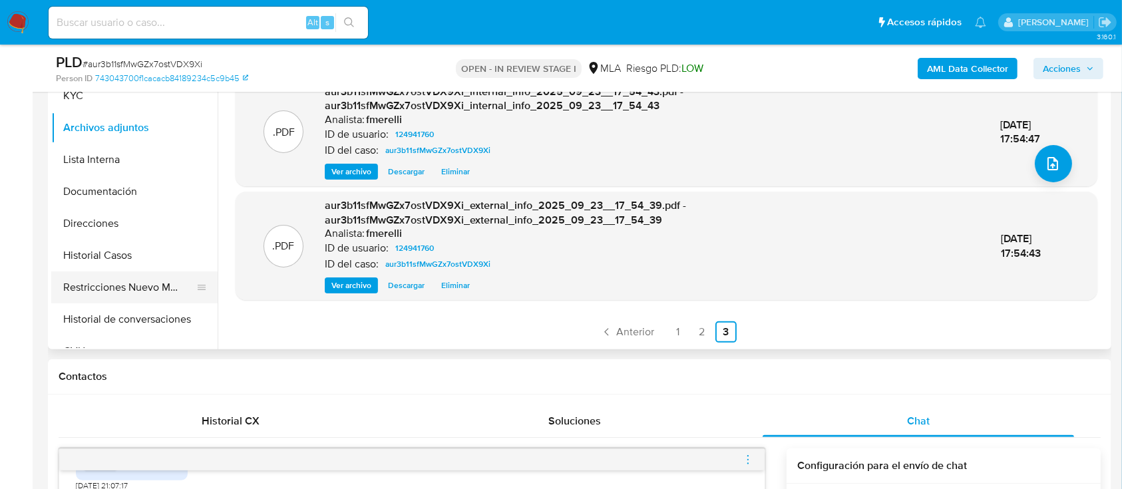
scroll to position [302, 0]
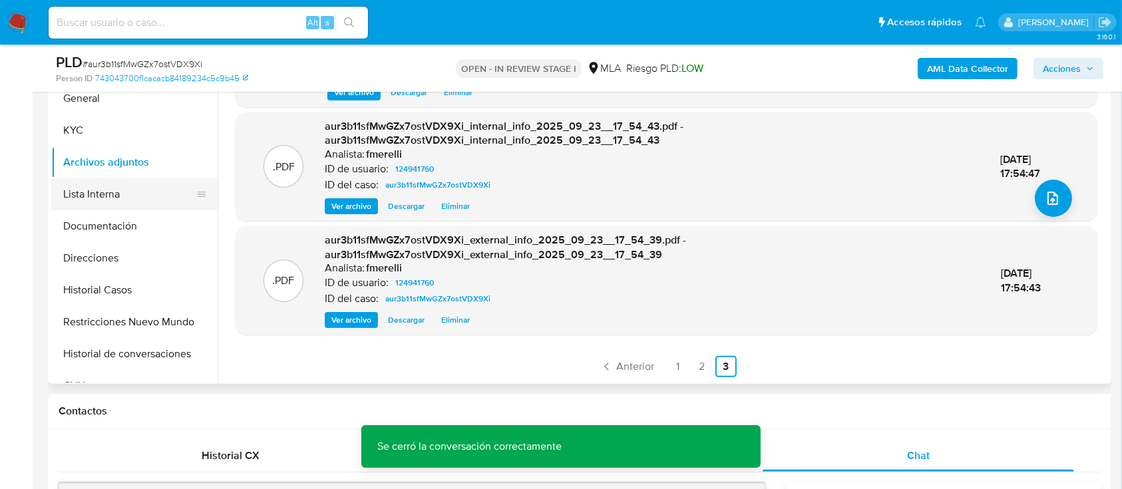
click at [150, 194] on button "Lista Interna" at bounding box center [129, 194] width 156 height 32
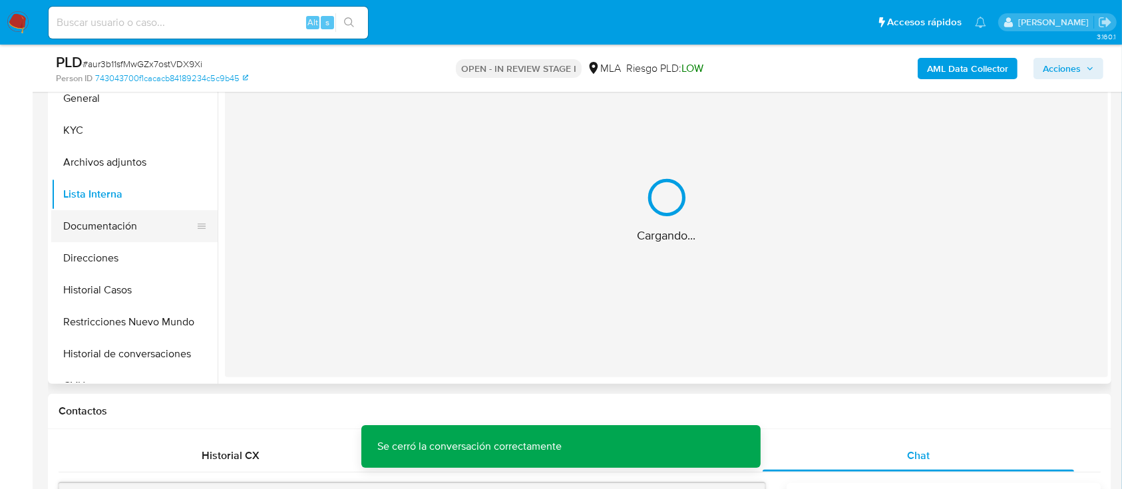
scroll to position [0, 0]
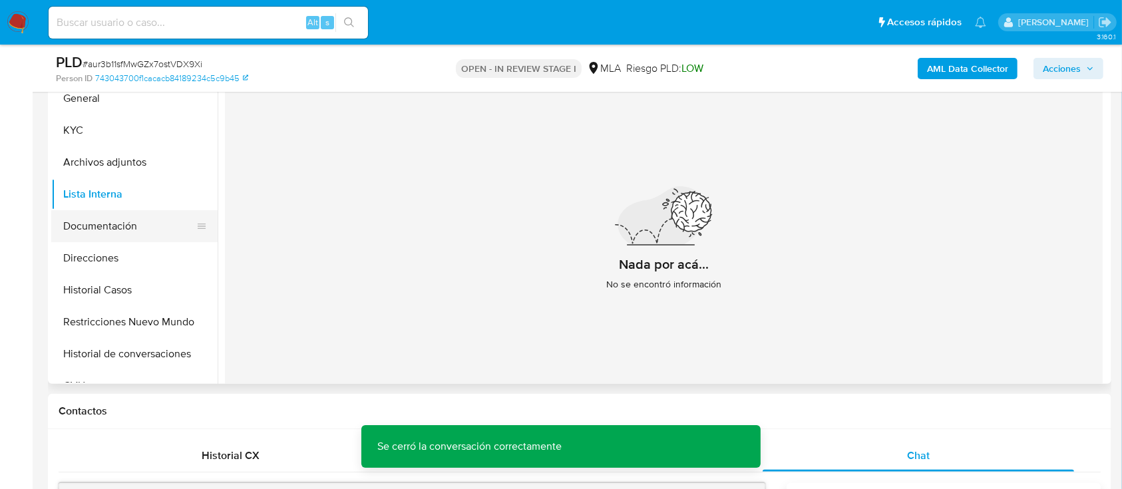
click at [142, 239] on button "Documentación" at bounding box center [129, 226] width 156 height 32
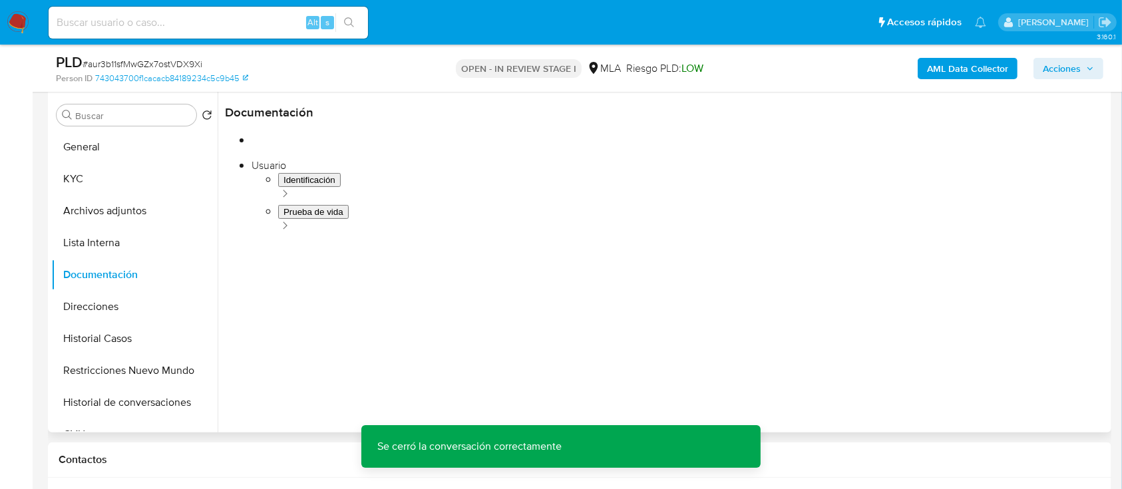
scroll to position [213, 0]
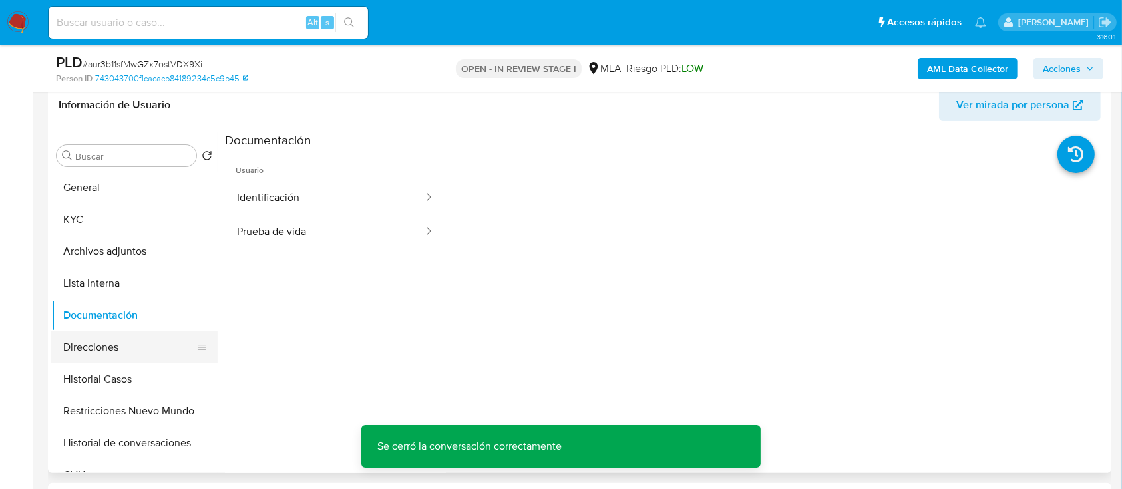
click at [133, 354] on button "Direcciones" at bounding box center [129, 347] width 156 height 32
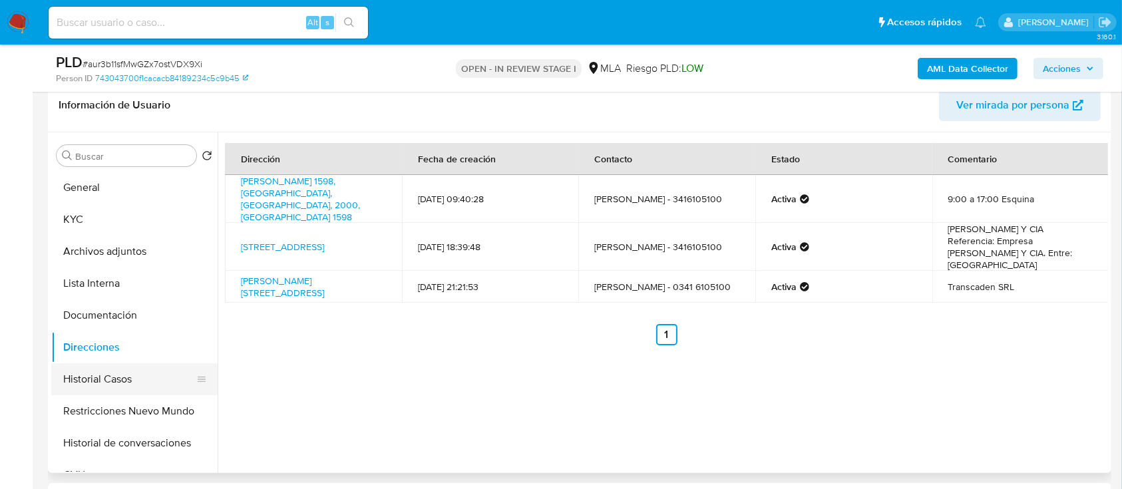
click at [122, 386] on button "Historial Casos" at bounding box center [129, 379] width 156 height 32
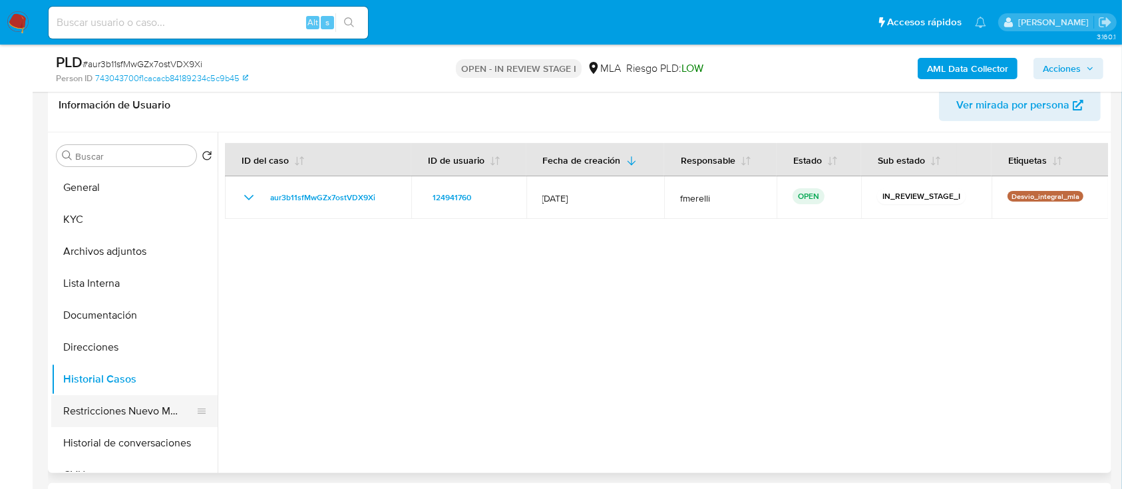
click at [122, 408] on button "Restricciones Nuevo Mundo" at bounding box center [129, 411] width 156 height 32
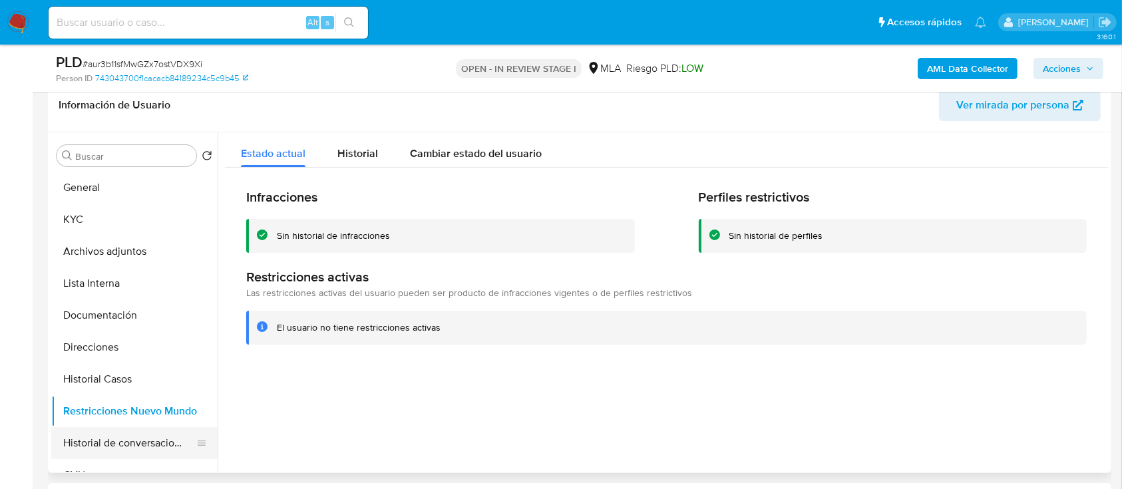
click at [138, 442] on button "Historial de conversaciones" at bounding box center [129, 443] width 156 height 32
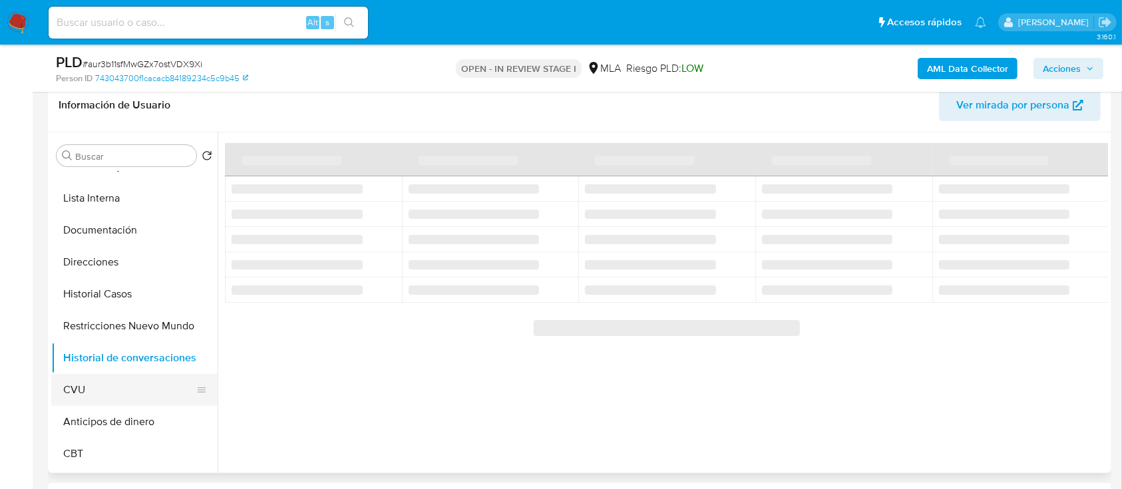
scroll to position [88, 0]
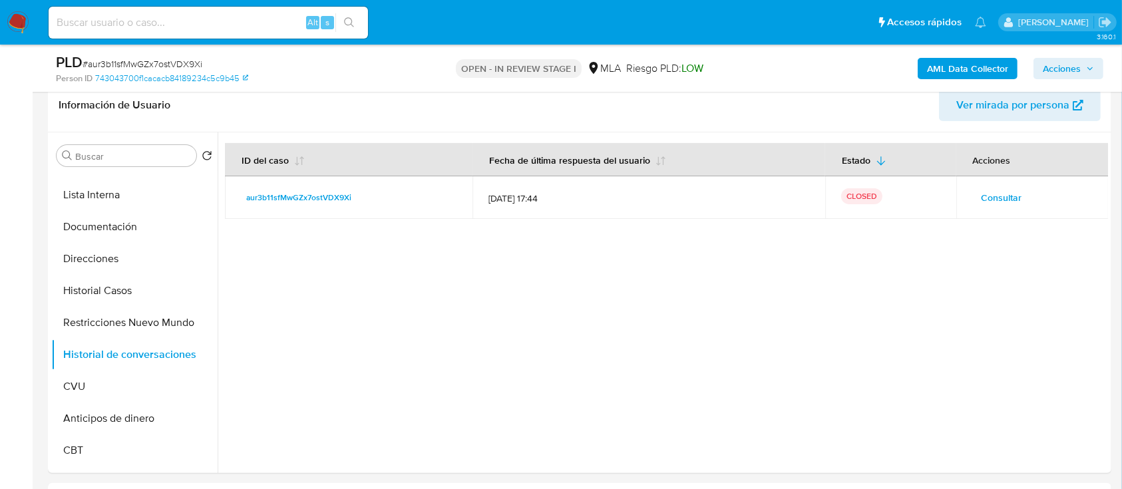
click at [1098, 61] on button "Acciones" at bounding box center [1068, 68] width 70 height 21
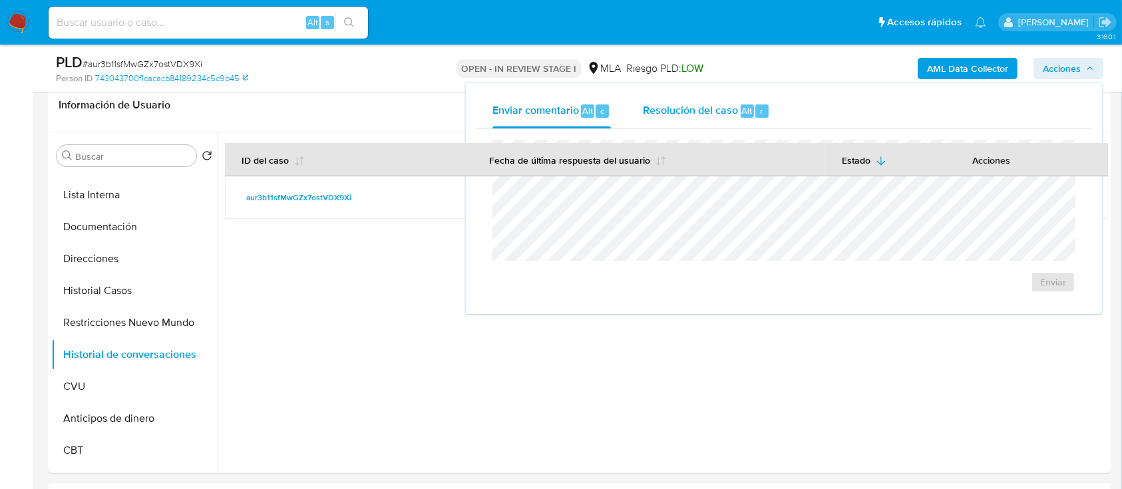
click at [722, 114] on span "Resolución del caso" at bounding box center [690, 109] width 95 height 15
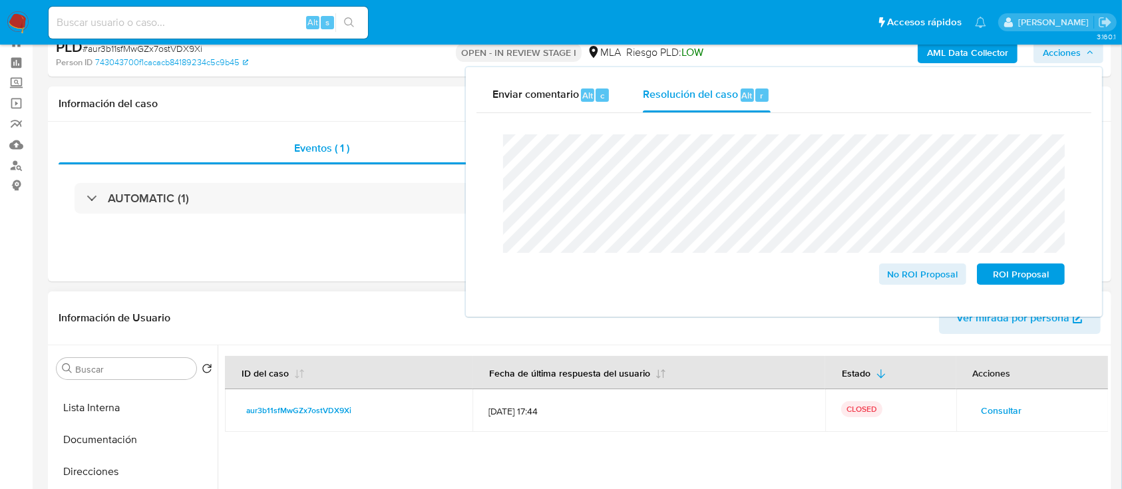
scroll to position [0, 0]
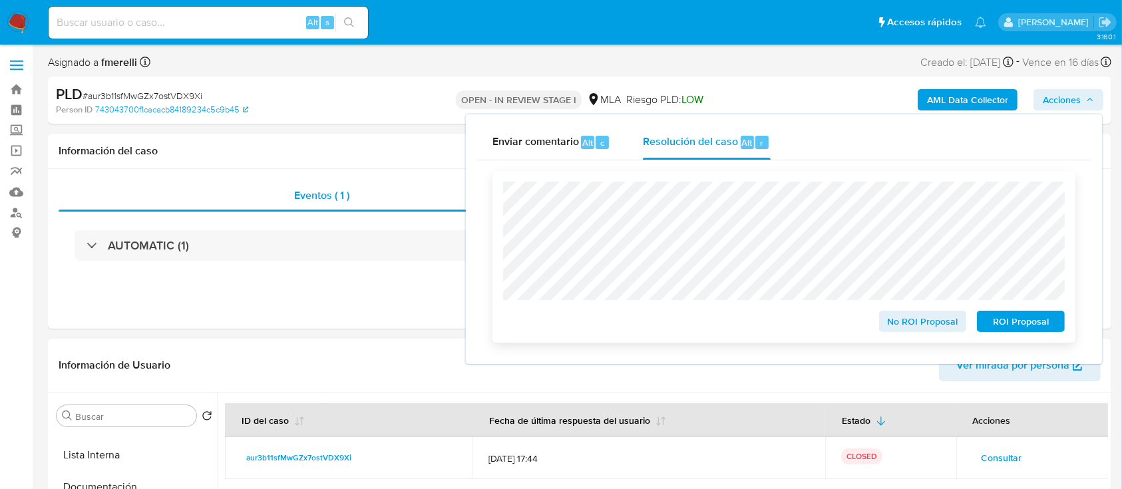
click at [937, 325] on span "No ROI Proposal" at bounding box center [922, 321] width 69 height 19
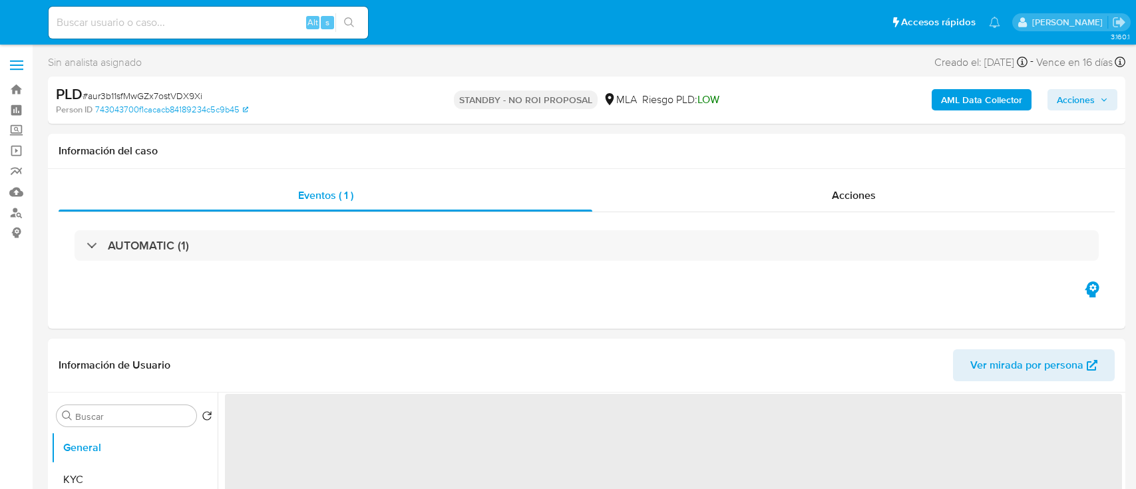
select select "10"
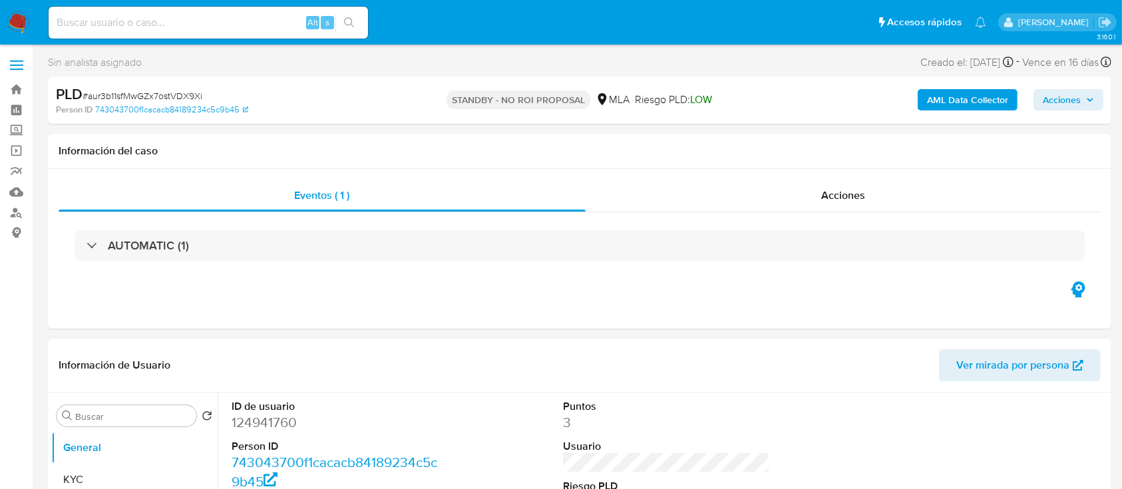
click at [468, 388] on div "Información de Usuario Ver mirada por persona" at bounding box center [579, 366] width 1063 height 54
click at [20, 13] on img at bounding box center [18, 22] width 23 height 23
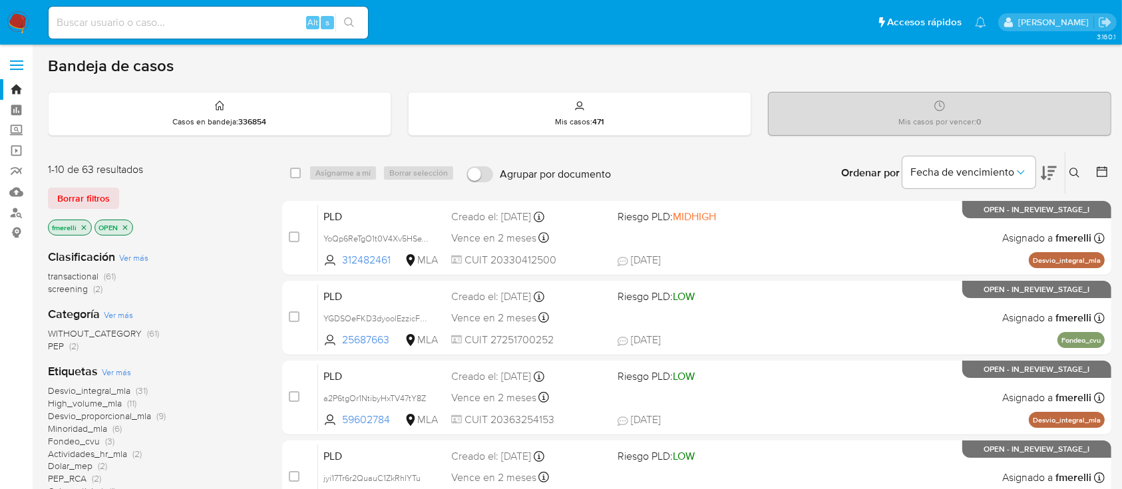
click at [199, 262] on div "Clasificación Ver más transactional (61) screening (2)" at bounding box center [154, 272] width 213 height 47
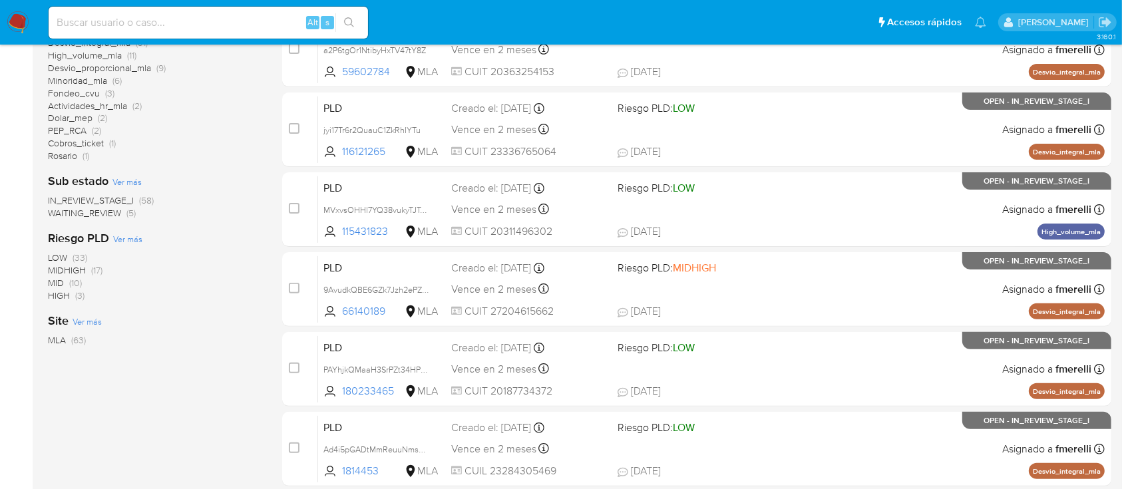
scroll to position [355, 0]
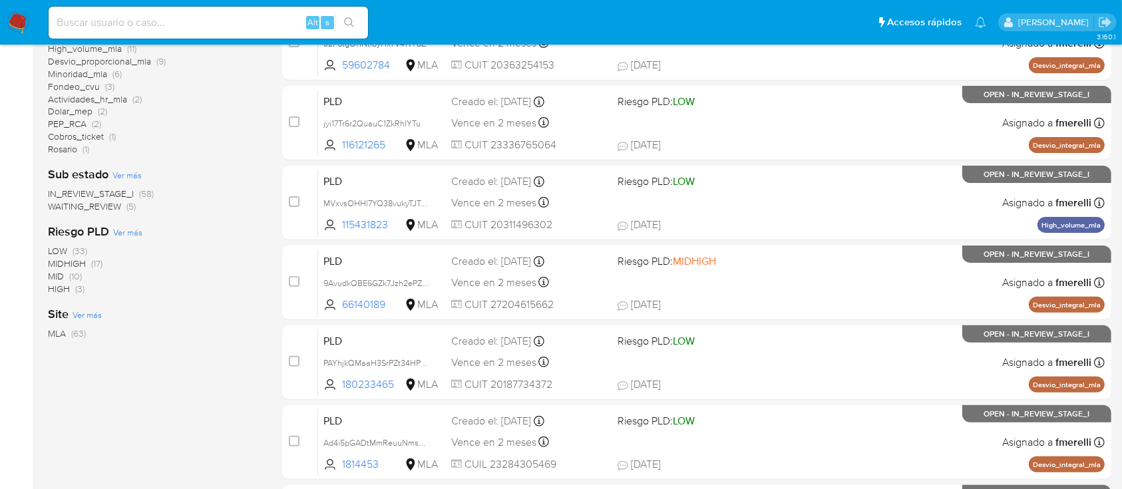
click at [0, 450] on aside "Bandeja Tablero Screening Búsqueda en Listas Watchlist Herramientas Operaciones…" at bounding box center [16, 194] width 33 height 1098
click at [256, 22] on input at bounding box center [208, 22] width 319 height 17
paste input "o17Xu6eWNmW0YG3RGn5RrDbH"
type input "o17Xu6eWNmW0YG3RGn5RrDbH"
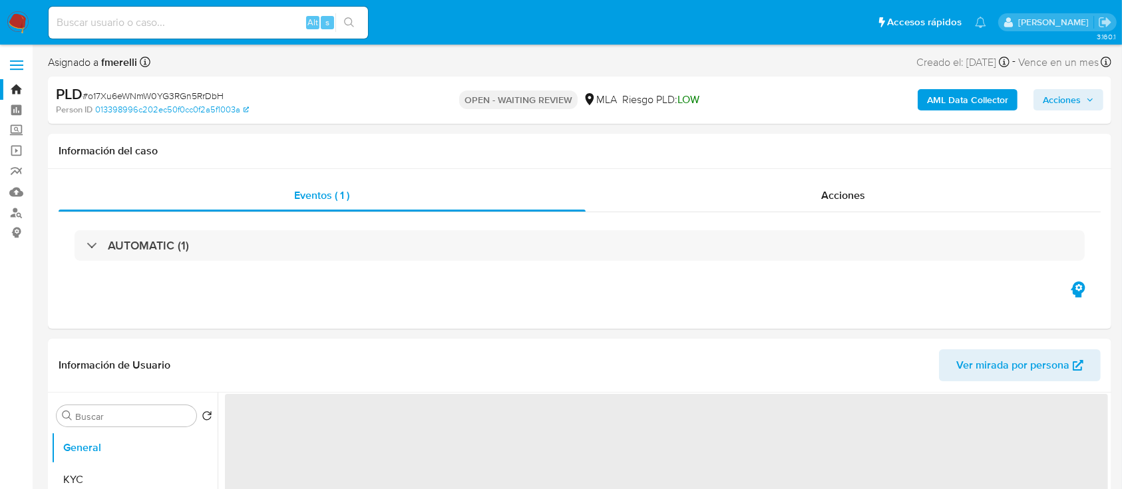
select select "10"
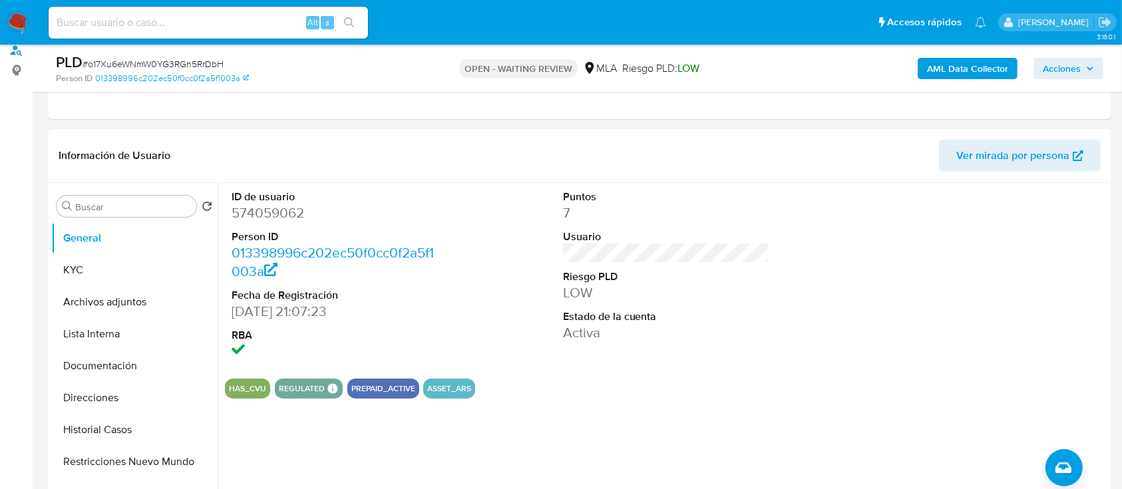
scroll to position [355, 0]
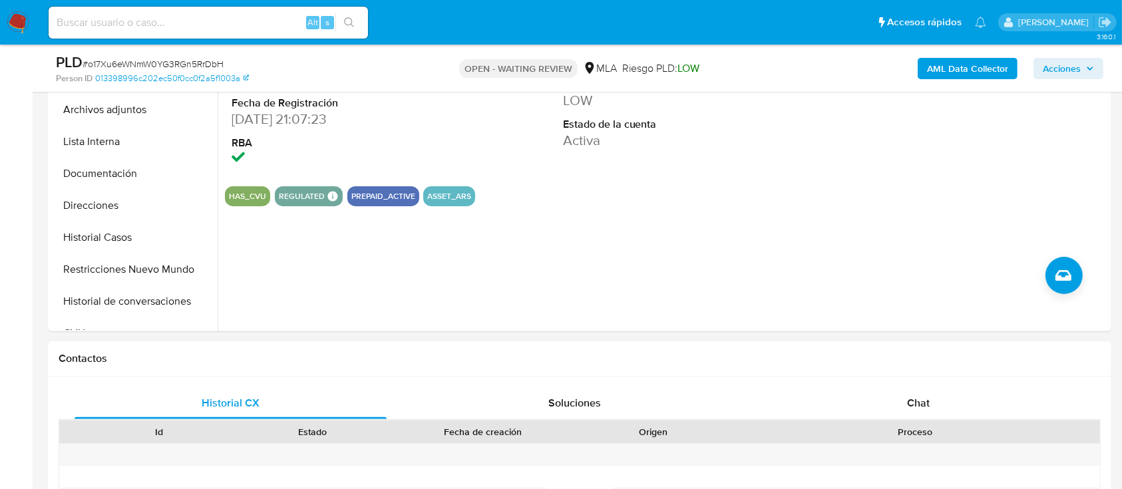
click at [910, 426] on div "Proceso" at bounding box center [914, 431] width 351 height 13
click at [915, 412] on div "Chat" at bounding box center [918, 403] width 312 height 32
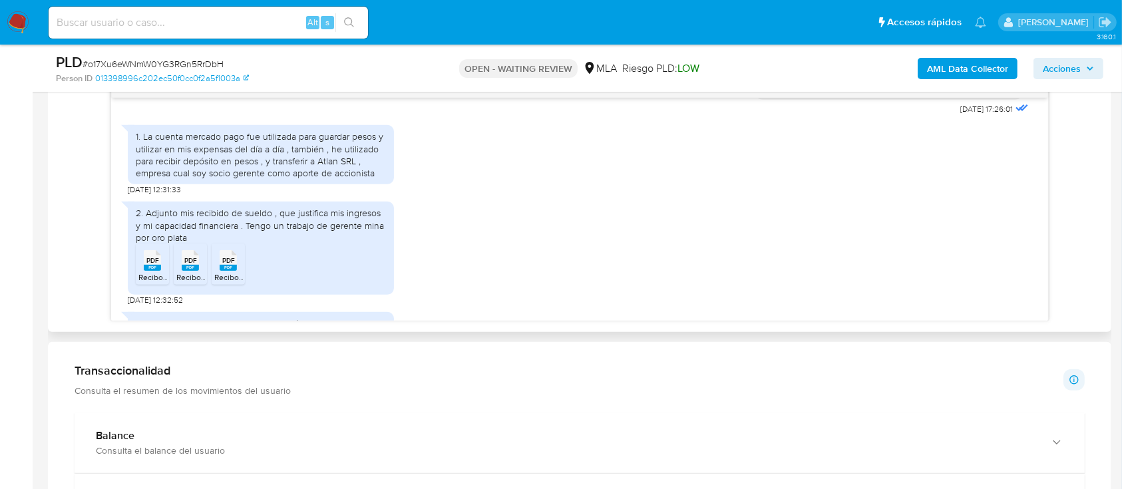
scroll to position [687, 0]
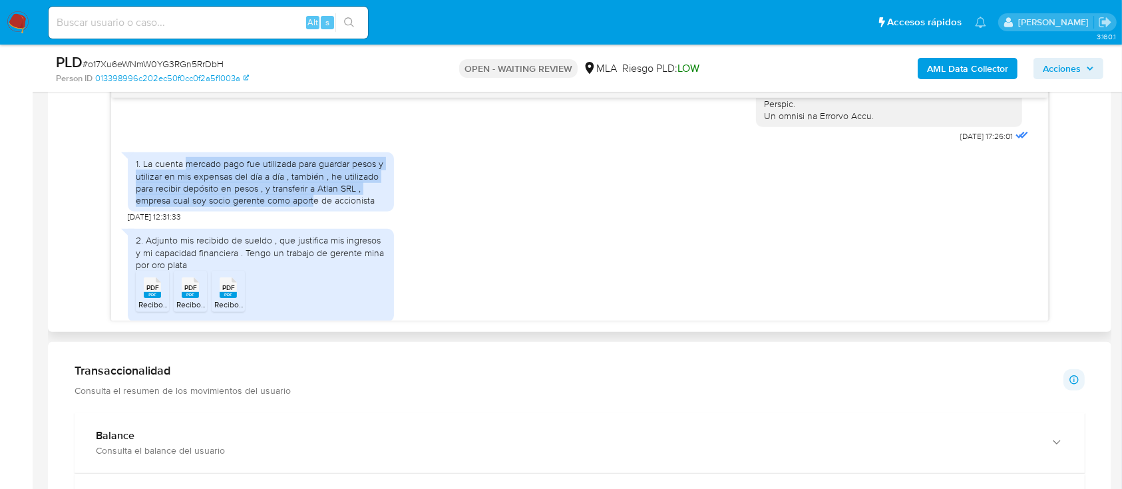
drag, startPoint x: 188, startPoint y: 190, endPoint x: 314, endPoint y: 226, distance: 131.4
click at [314, 206] on div "1. La cuenta mercado pago fue utilizada para guardar pesos y utilizar en mis ex…" at bounding box center [261, 182] width 250 height 49
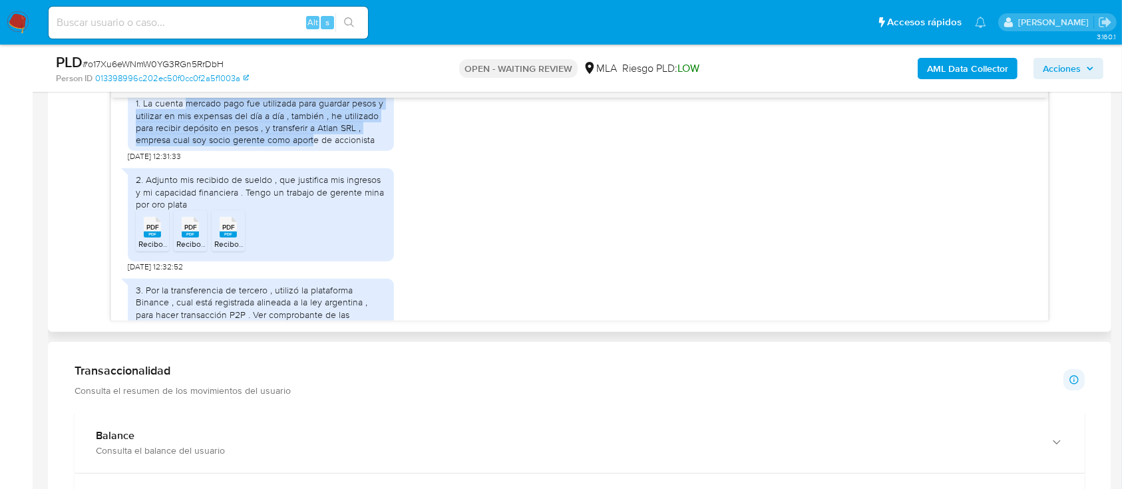
scroll to position [775, 0]
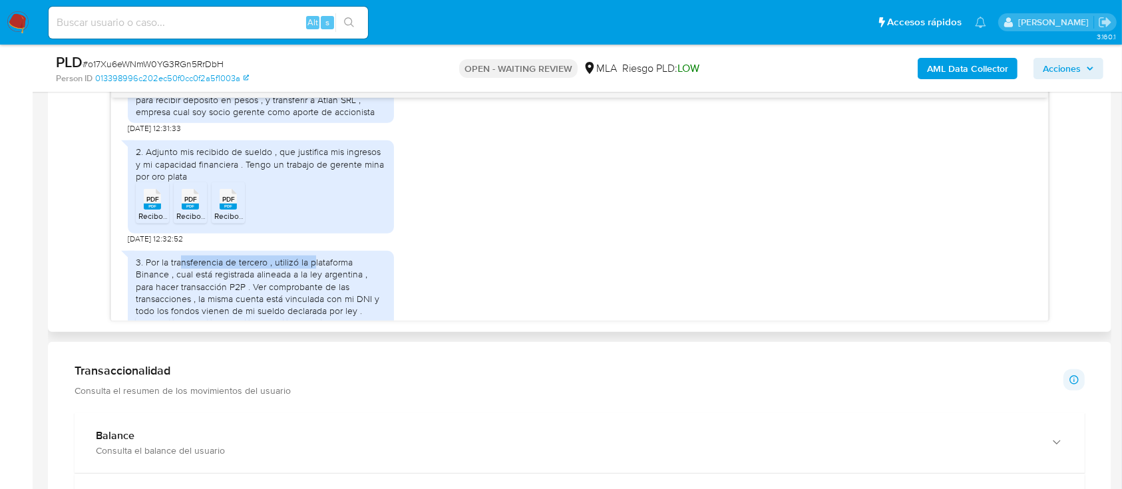
drag, startPoint x: 267, startPoint y: 292, endPoint x: 314, endPoint y: 291, distance: 47.2
click at [314, 291] on div "3. Por la transferencia de tercero , utilizó la plataforma Binance , cual está …" at bounding box center [261, 286] width 250 height 61
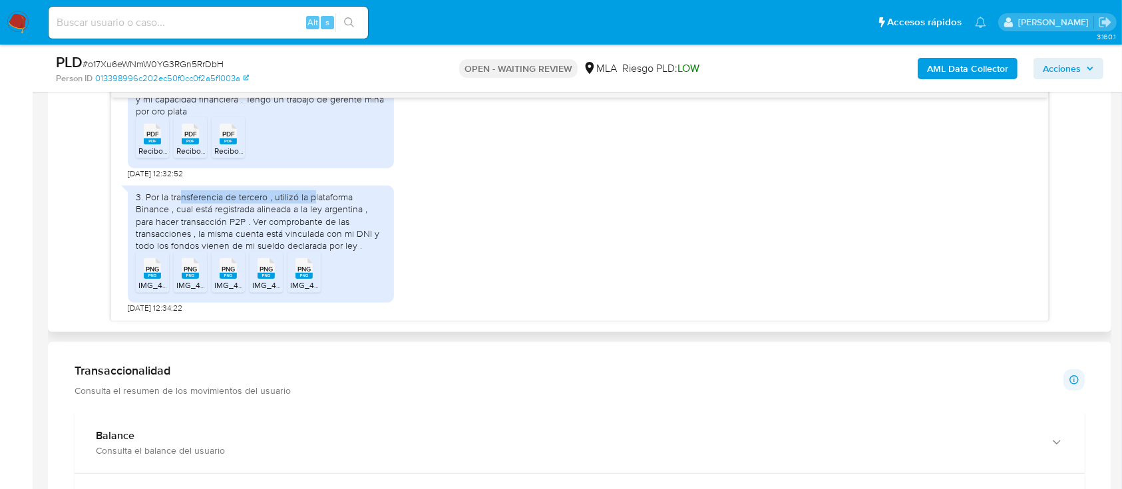
scroll to position [852, 0]
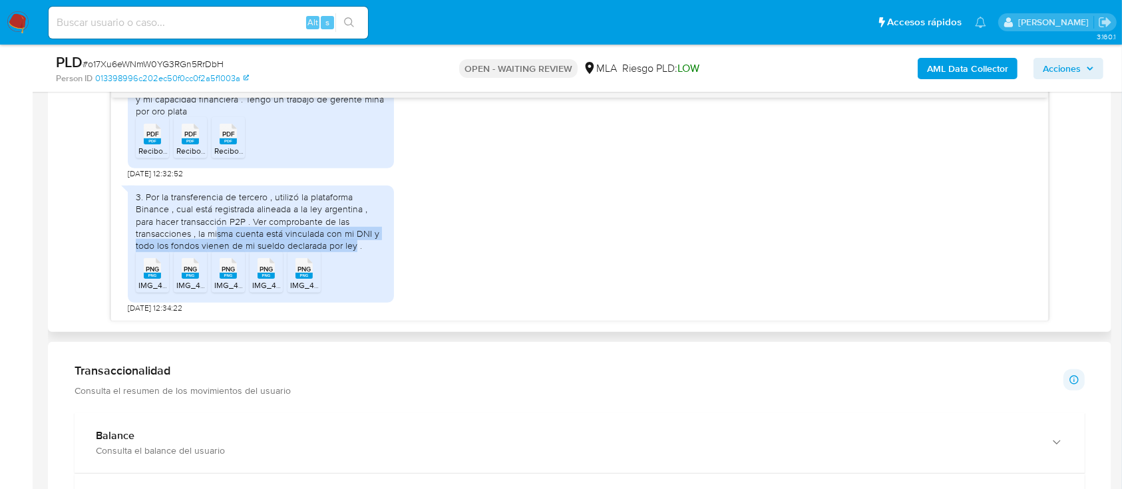
drag, startPoint x: 218, startPoint y: 251, endPoint x: 353, endPoint y: 258, distance: 135.3
click at [353, 251] on div "3. Por la transferencia de tercero , utilizó la plataforma Binance , cual está …" at bounding box center [261, 221] width 250 height 61
click at [152, 282] on span "IMG_4731.png" at bounding box center [163, 284] width 51 height 11
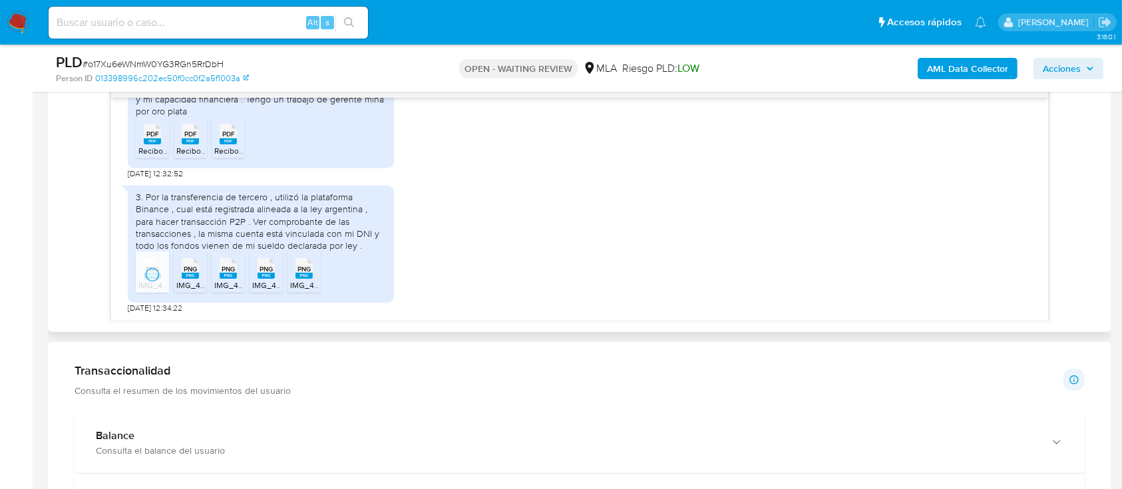
click at [186, 281] on span "IMG_4730.png" at bounding box center [202, 284] width 53 height 11
click at [222, 279] on span "IMG_4732.png" at bounding box center [240, 284] width 53 height 11
click at [266, 278] on rect at bounding box center [265, 276] width 17 height 6
click at [323, 278] on ul "PNG PNG IMG_4731.png PNG PNG IMG_4730.png PNG PNG IMG_4732.png PNG PNG IMG_4729…" at bounding box center [261, 274] width 250 height 46
click at [311, 279] on span "IMG_4733.png" at bounding box center [316, 284] width 53 height 11
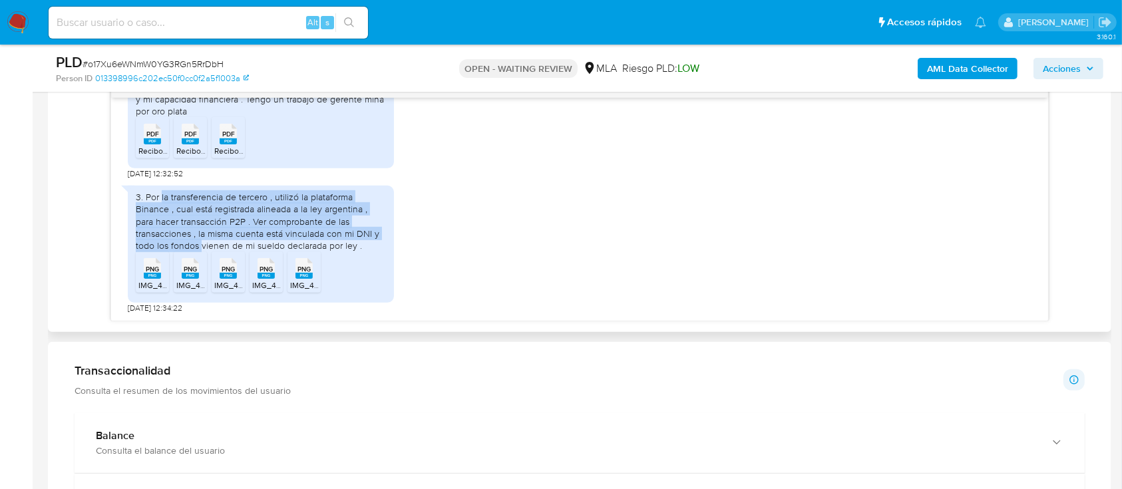
drag, startPoint x: 226, startPoint y: 200, endPoint x: 342, endPoint y: 247, distance: 125.3
click at [372, 255] on div "3. Por la transferencia de tercero , utilizó la plataforma Binance , cual está …" at bounding box center [261, 244] width 266 height 117
drag, startPoint x: 341, startPoint y: 246, endPoint x: 344, endPoint y: 253, distance: 7.4
click at [341, 246] on div "3. Por la transferencia de tercero , utilizó la plataforma Binance , cual está …" at bounding box center [261, 221] width 250 height 61
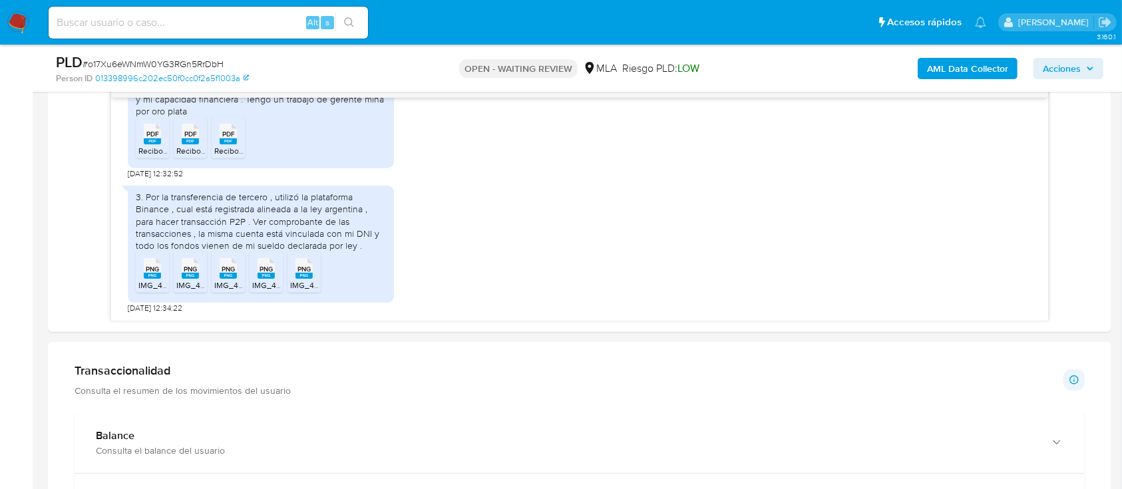
click at [190, 61] on span "# o17Xu6eWNmW0YG3RGn5RrDbH" at bounding box center [152, 63] width 141 height 13
copy span "o17Xu6eWNmW0YG3RGn5RrDbH"
click at [20, 23] on img at bounding box center [18, 22] width 23 height 23
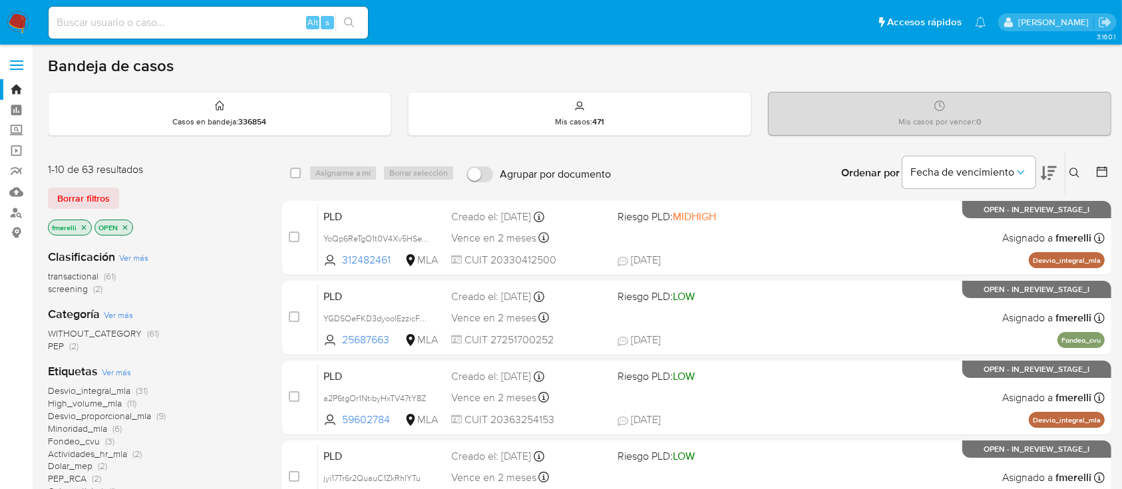
click at [1072, 174] on icon at bounding box center [1074, 173] width 10 height 10
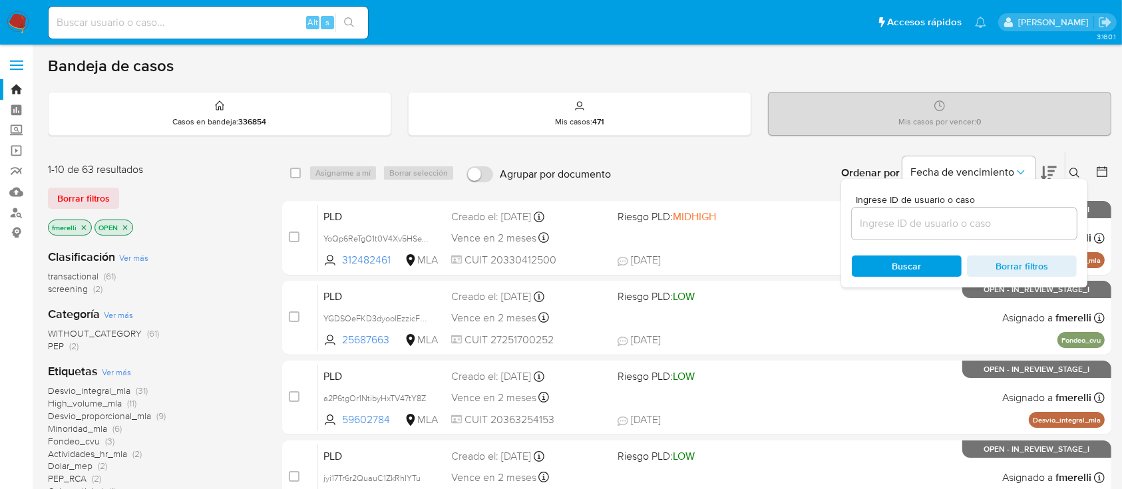
click at [960, 229] on input at bounding box center [964, 223] width 225 height 17
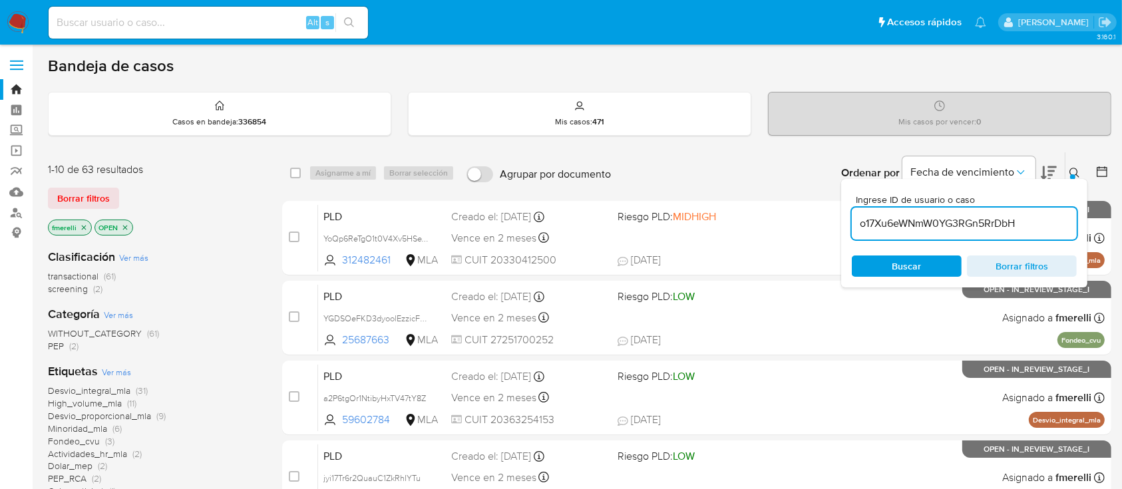
type input "o17Xu6eWNmW0YG3RGn5RrDbH"
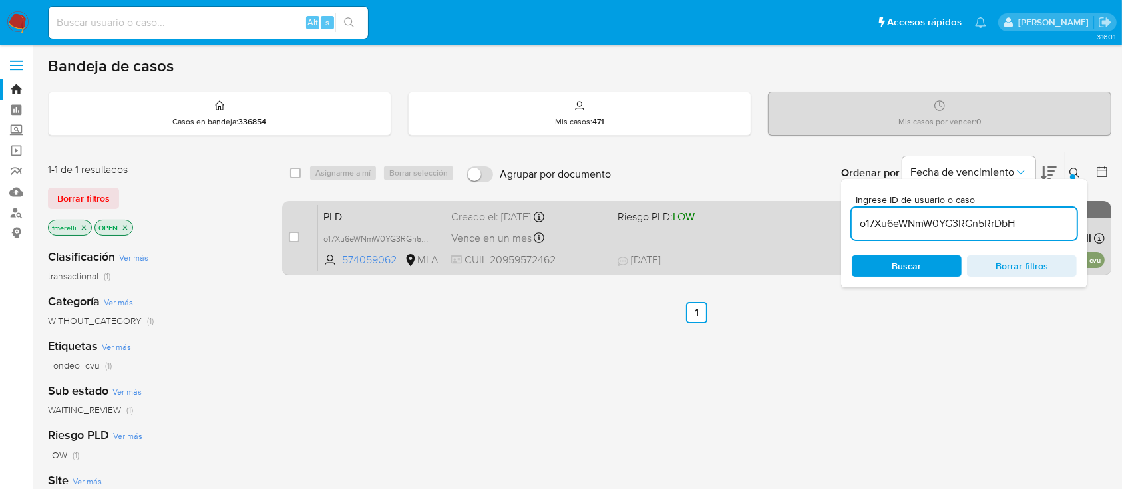
click at [727, 243] on div "PLD o17Xu6eWNmW0YG3RGn5RrDbH 574059062 MLA Riesgo PLD: LOW Creado el: [DATE] Cr…" at bounding box center [711, 237] width 786 height 67
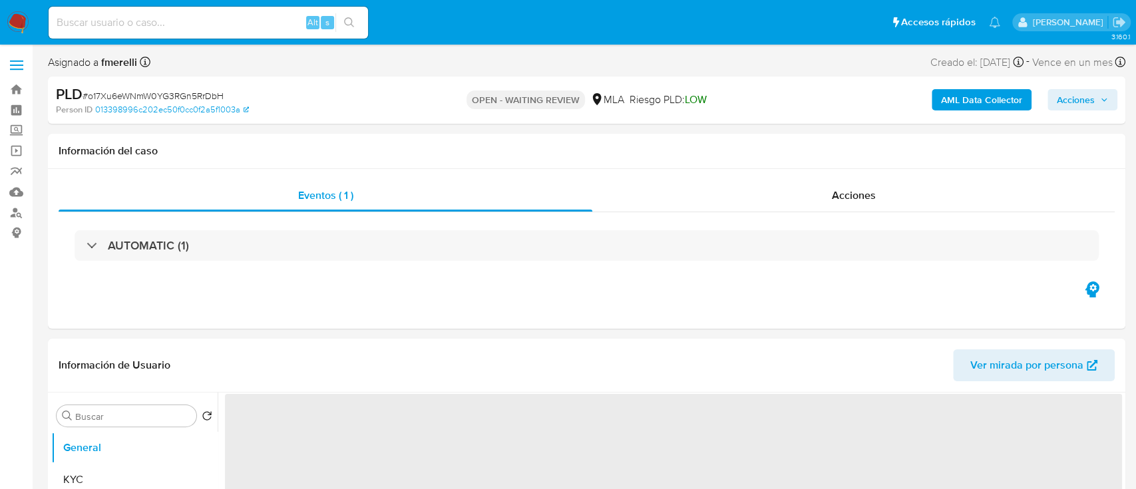
select select "10"
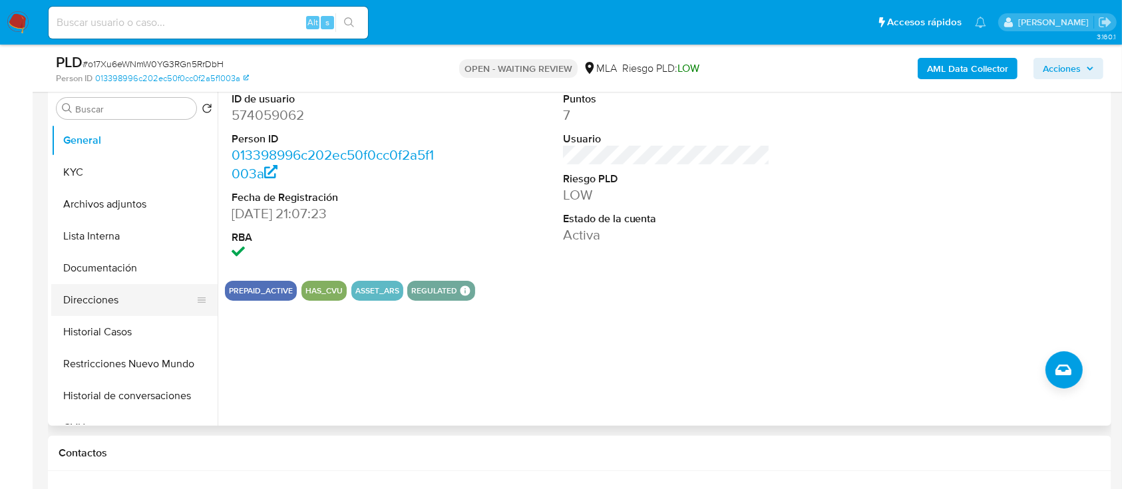
scroll to position [266, 0]
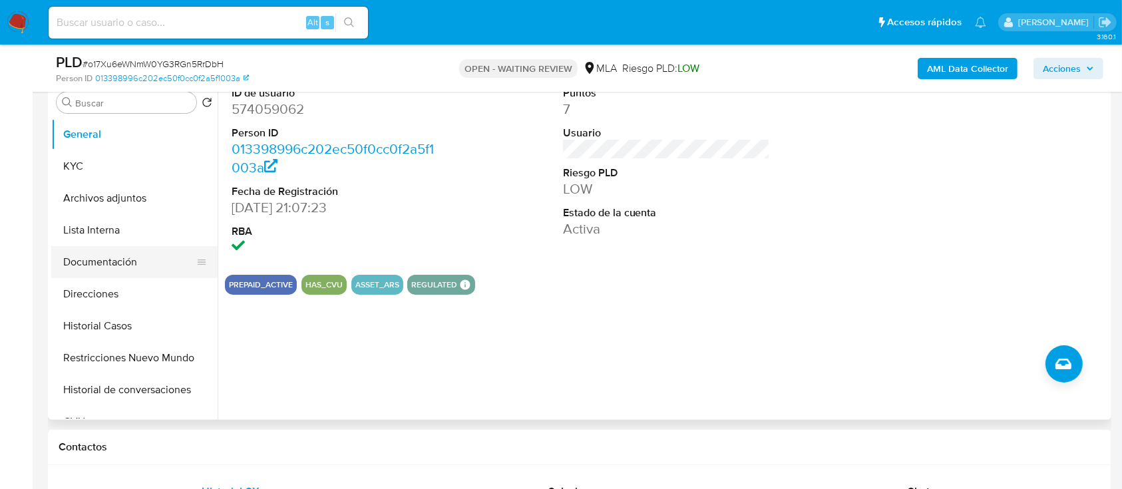
click at [99, 266] on button "Documentación" at bounding box center [129, 262] width 156 height 32
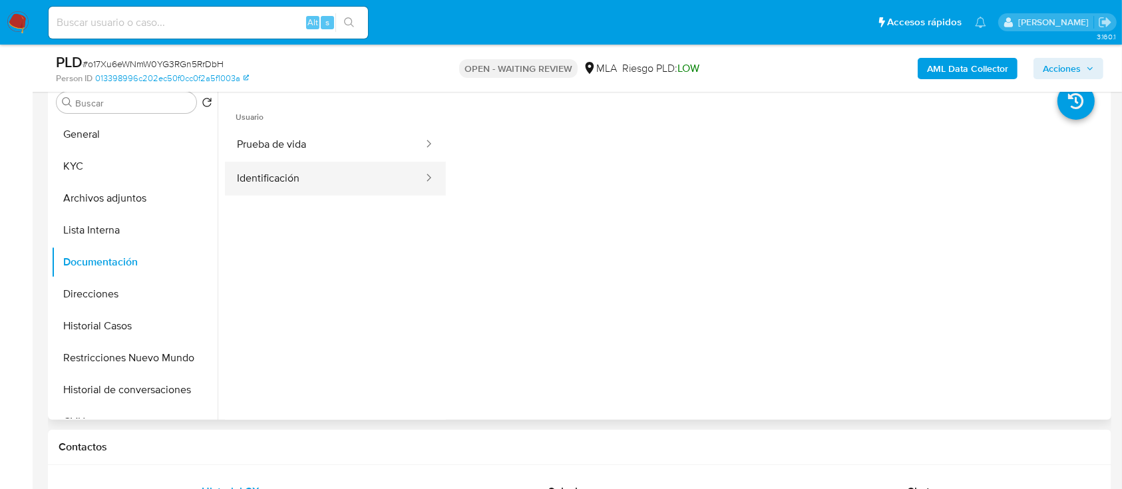
click at [255, 186] on button "Identificación" at bounding box center [325, 179] width 200 height 34
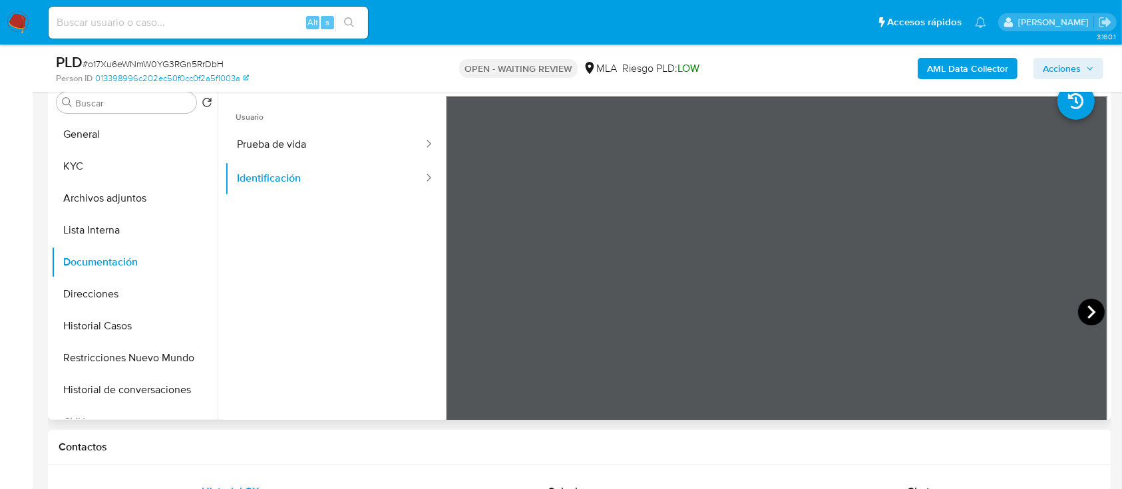
click at [1087, 315] on icon at bounding box center [1091, 311] width 8 height 13
click at [311, 150] on button "Prueba de vida" at bounding box center [325, 145] width 200 height 34
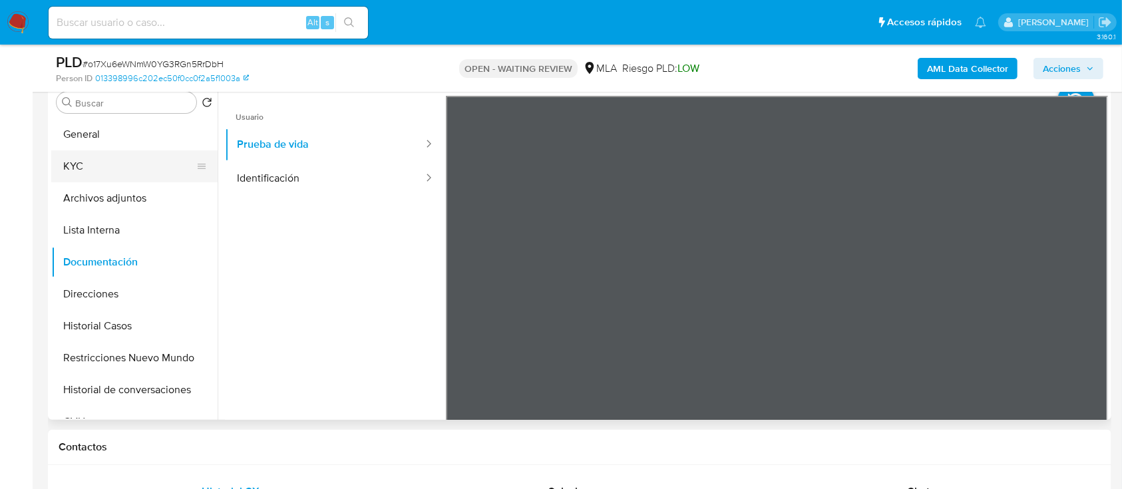
click at [117, 166] on button "KYC" at bounding box center [129, 166] width 156 height 32
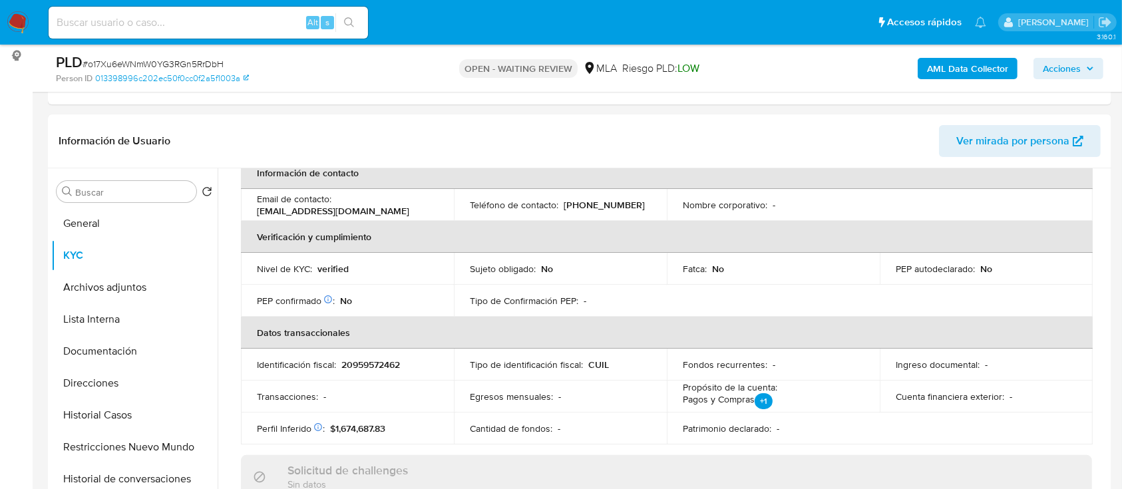
click at [208, 65] on span "# o17Xu6eWNmW0YG3RGn5RrDbH" at bounding box center [152, 63] width 141 height 13
copy span "o17Xu6eWNmW0YG3RGn5RrDbH"
click at [20, 27] on img at bounding box center [18, 22] width 23 height 23
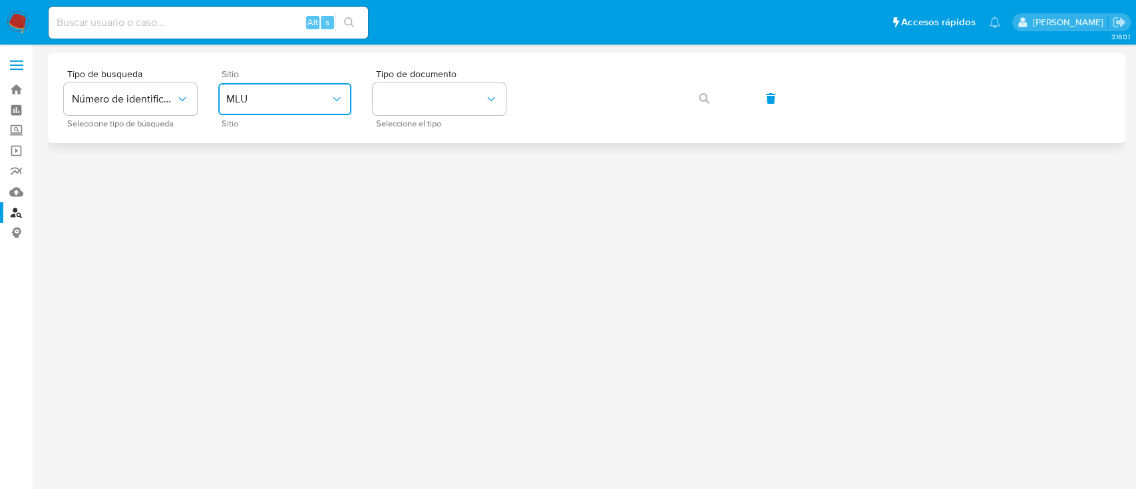
click at [270, 109] on button "MLU" at bounding box center [284, 99] width 133 height 32
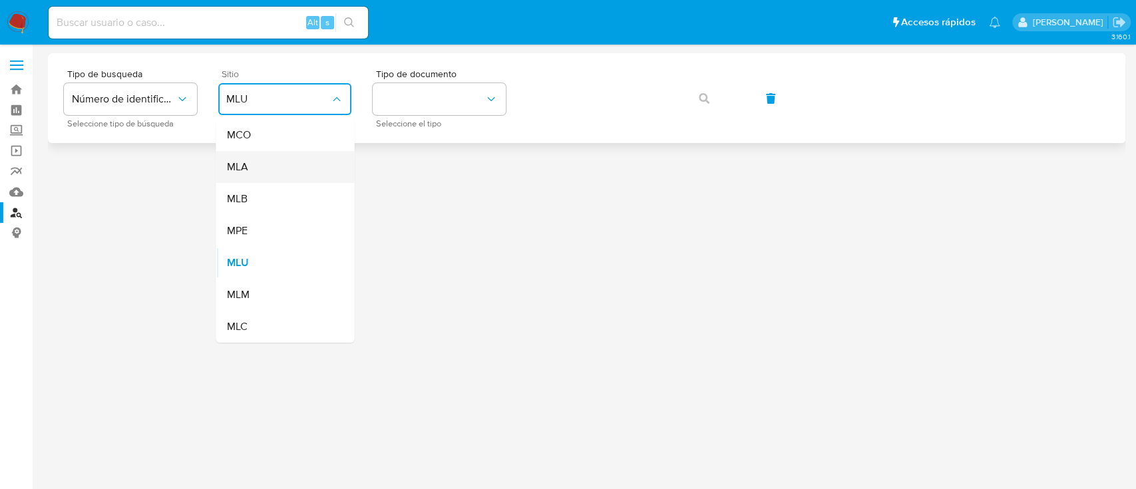
click at [279, 174] on div "MLA" at bounding box center [280, 167] width 109 height 32
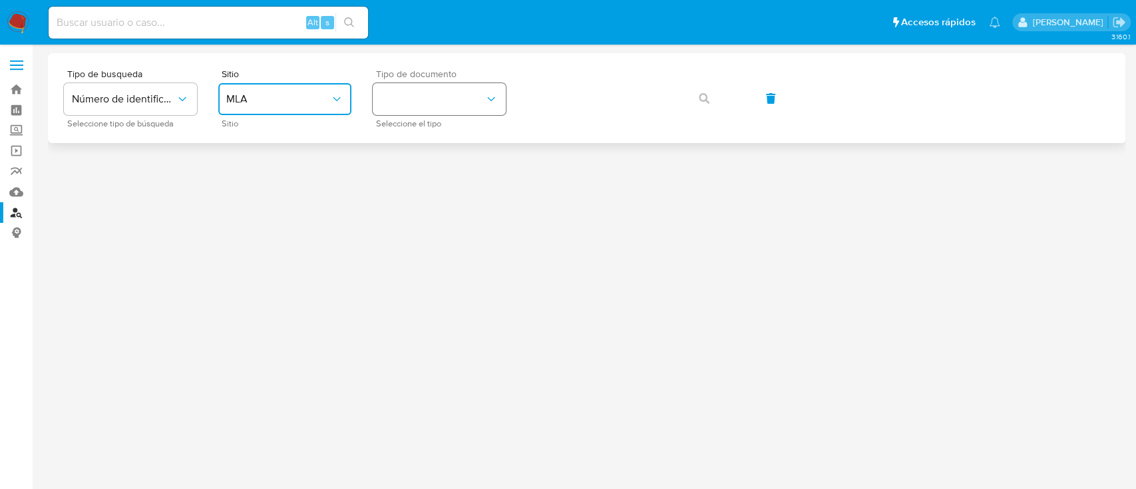
click at [484, 94] on icon "identificationType" at bounding box center [490, 98] width 13 height 13
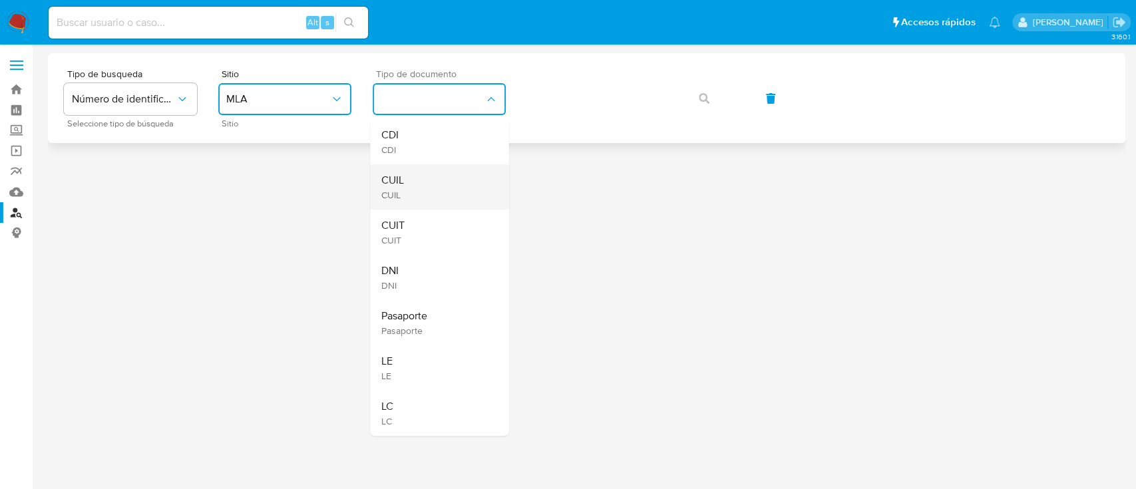
click at [407, 194] on div "CUIL CUIL" at bounding box center [435, 186] width 109 height 45
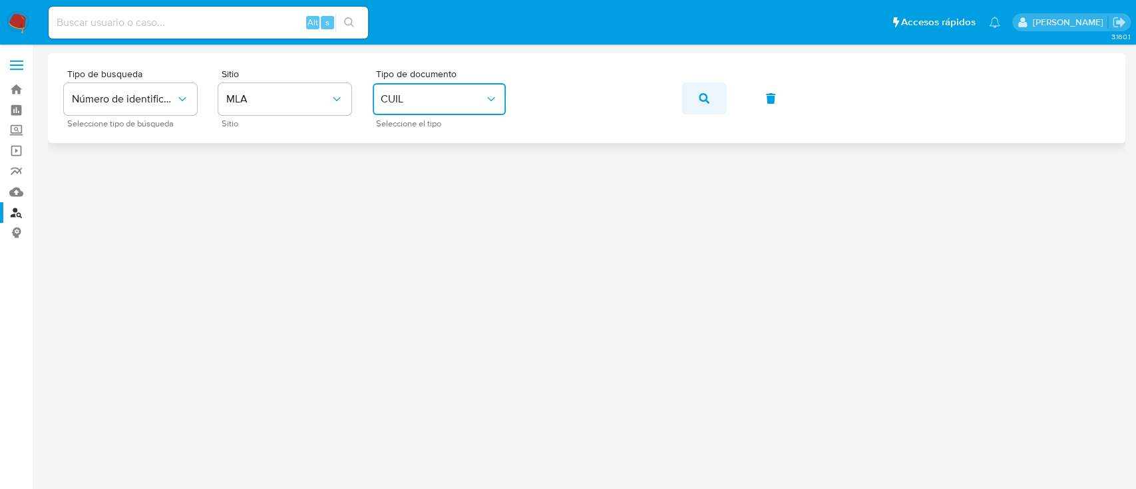
click at [693, 102] on button "button" at bounding box center [703, 98] width 45 height 32
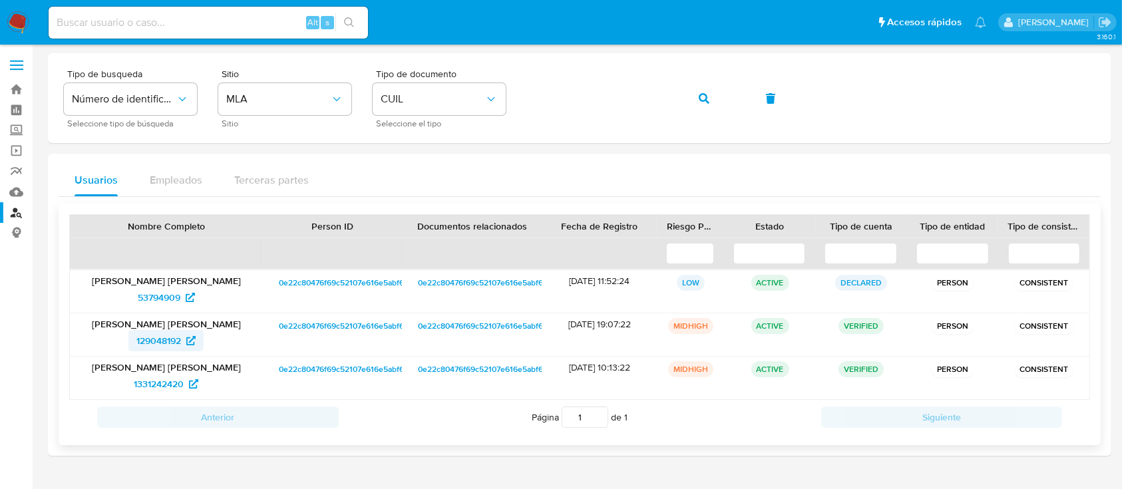
click at [162, 333] on span "129048192" at bounding box center [158, 340] width 45 height 21
drag, startPoint x: 708, startPoint y: 93, endPoint x: 675, endPoint y: 94, distance: 33.3
click at [708, 93] on icon "button" at bounding box center [704, 98] width 11 height 11
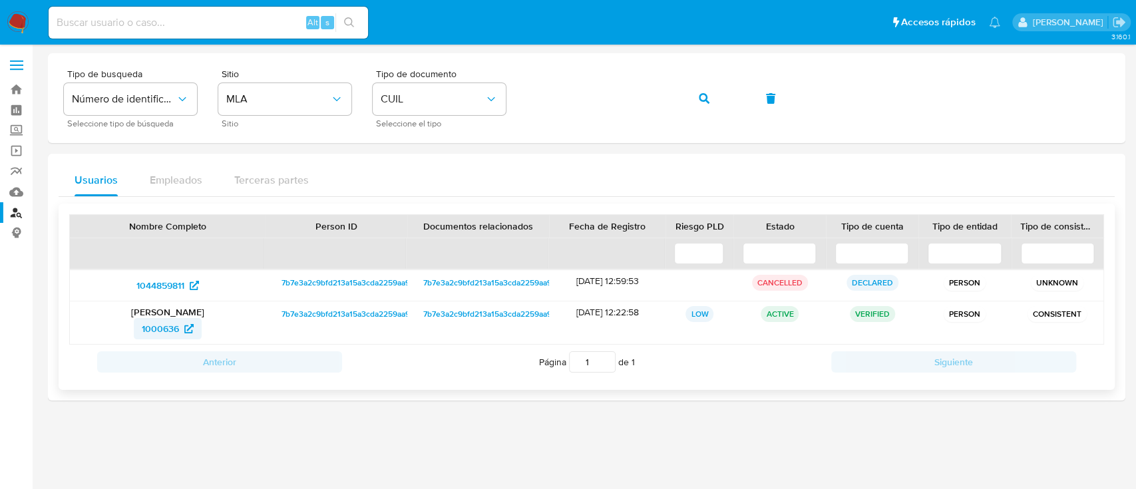
drag, startPoint x: 160, startPoint y: 311, endPoint x: 163, endPoint y: 322, distance: 11.2
click at [160, 311] on p "[PERSON_NAME]" at bounding box center [167, 312] width 177 height 12
click at [166, 327] on span "1000636" at bounding box center [160, 328] width 37 height 21
click at [701, 95] on icon "button" at bounding box center [704, 98] width 11 height 11
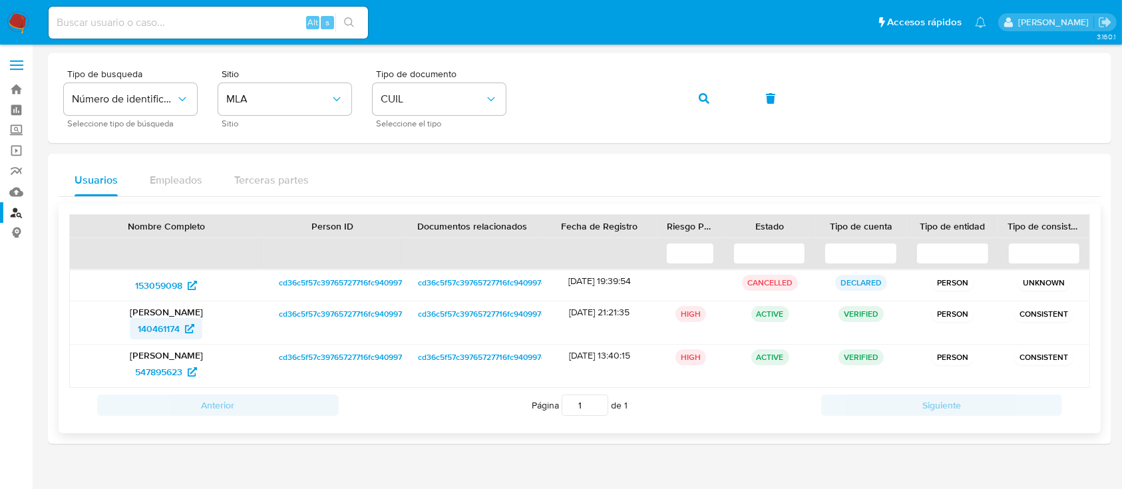
click at [186, 333] on span "140461174" at bounding box center [166, 328] width 57 height 21
click at [707, 99] on icon "button" at bounding box center [704, 98] width 11 height 11
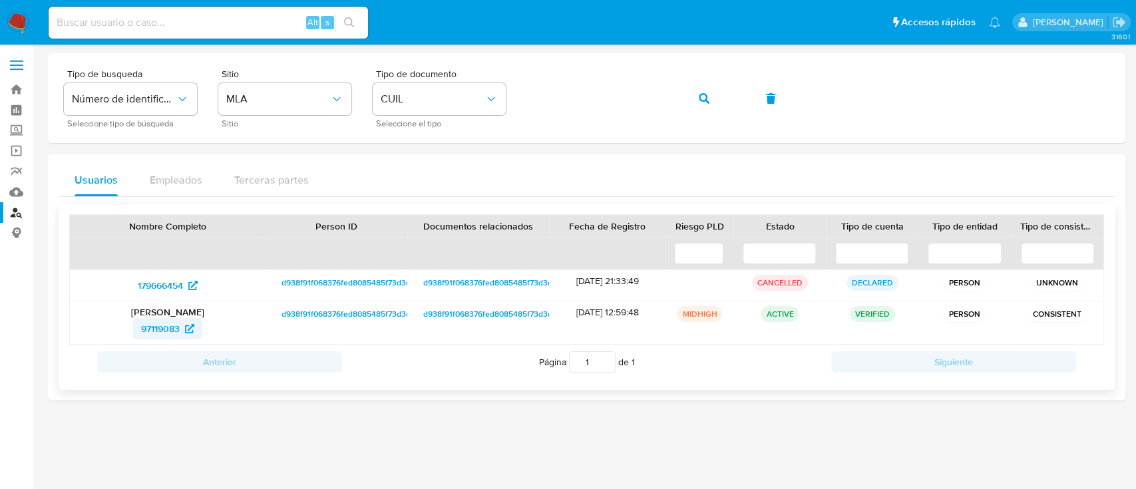
click at [160, 327] on span "97119083" at bounding box center [160, 328] width 39 height 21
click at [713, 99] on button "button" at bounding box center [703, 98] width 45 height 32
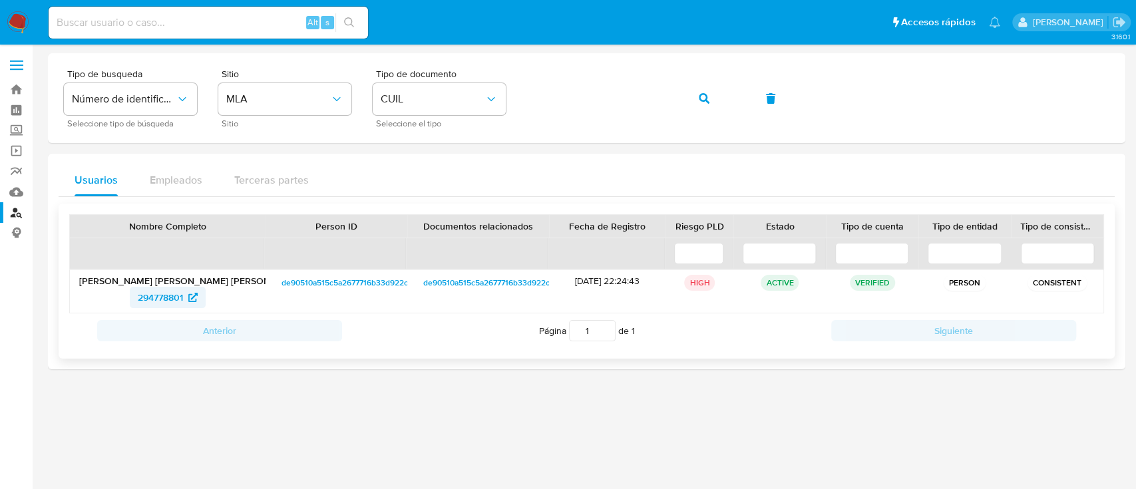
click at [173, 287] on span "294778801" at bounding box center [160, 297] width 45 height 21
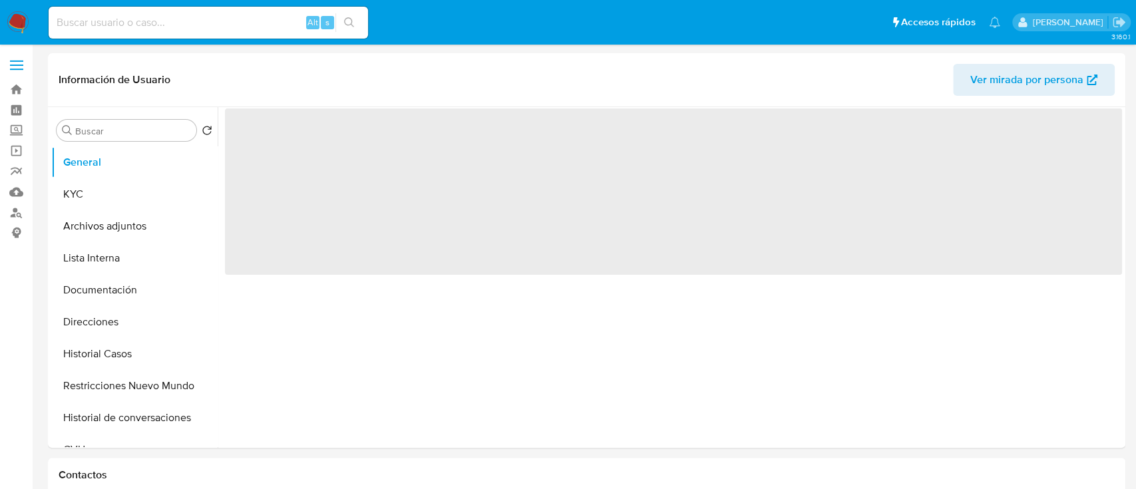
select select "10"
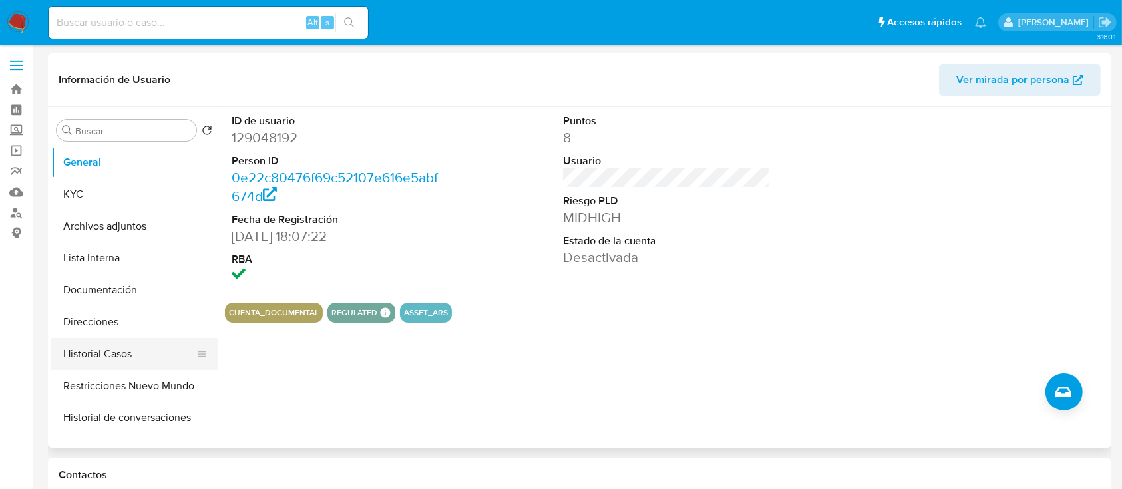
click at [61, 363] on button "Historial Casos" at bounding box center [129, 354] width 156 height 32
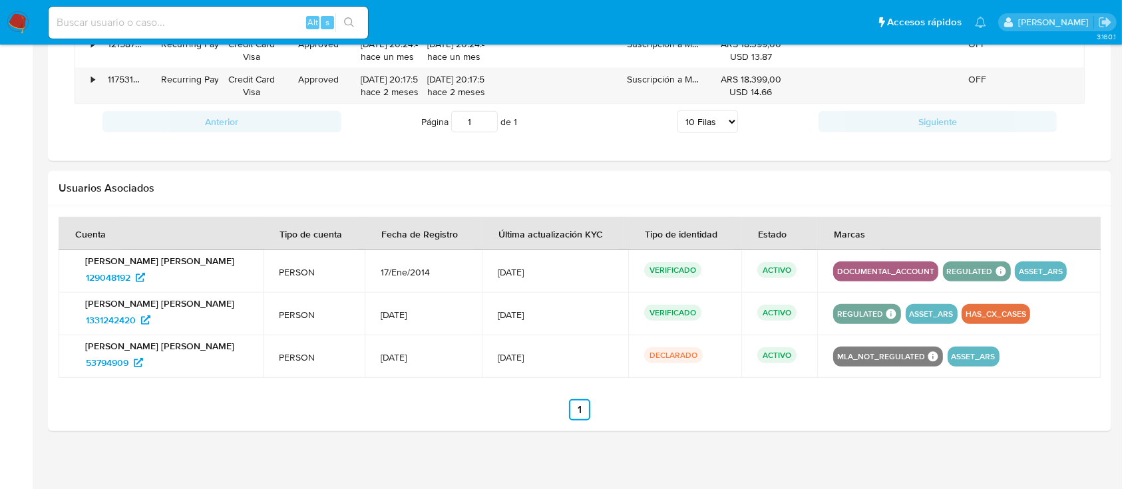
scroll to position [1037, 0]
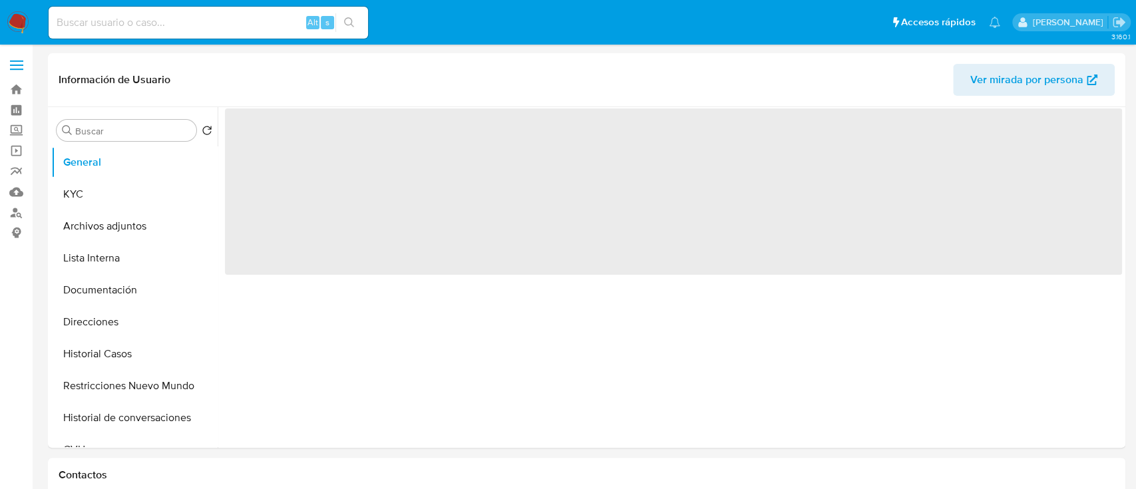
select select "10"
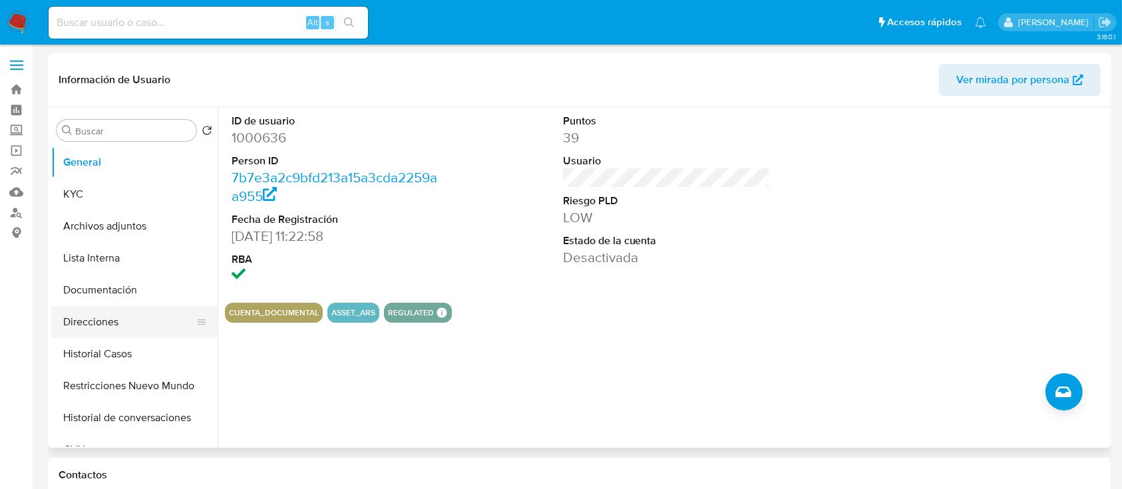
click at [73, 319] on button "Direcciones" at bounding box center [129, 322] width 156 height 32
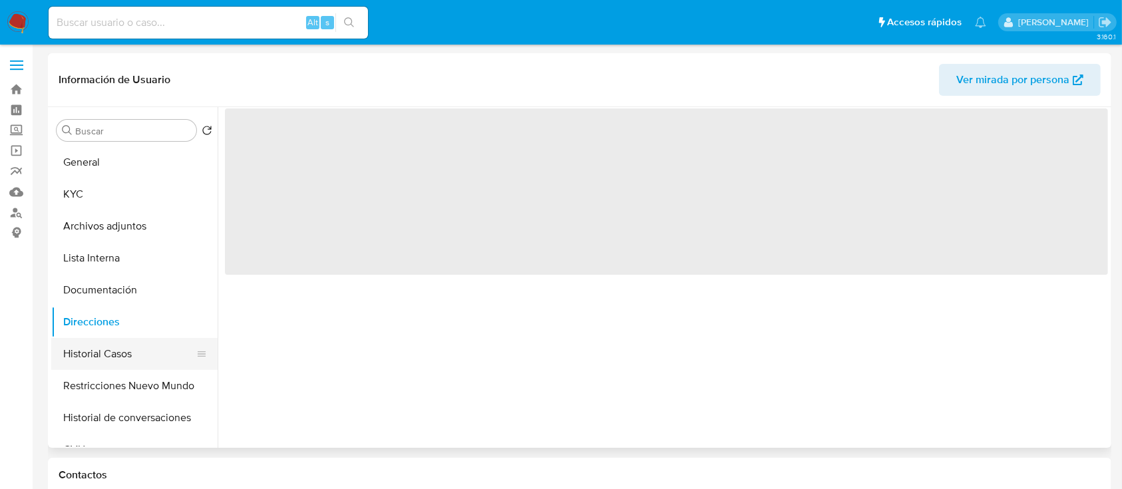
click at [89, 357] on button "Historial Casos" at bounding box center [129, 354] width 156 height 32
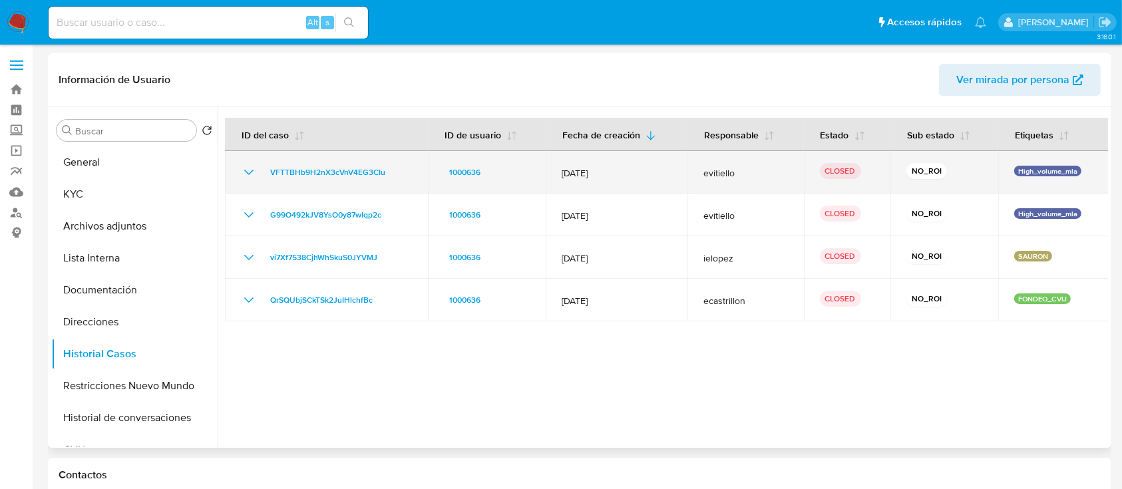
drag, startPoint x: 897, startPoint y: 268, endPoint x: 839, endPoint y: 180, distance: 105.2
click at [839, 180] on div at bounding box center [663, 277] width 890 height 341
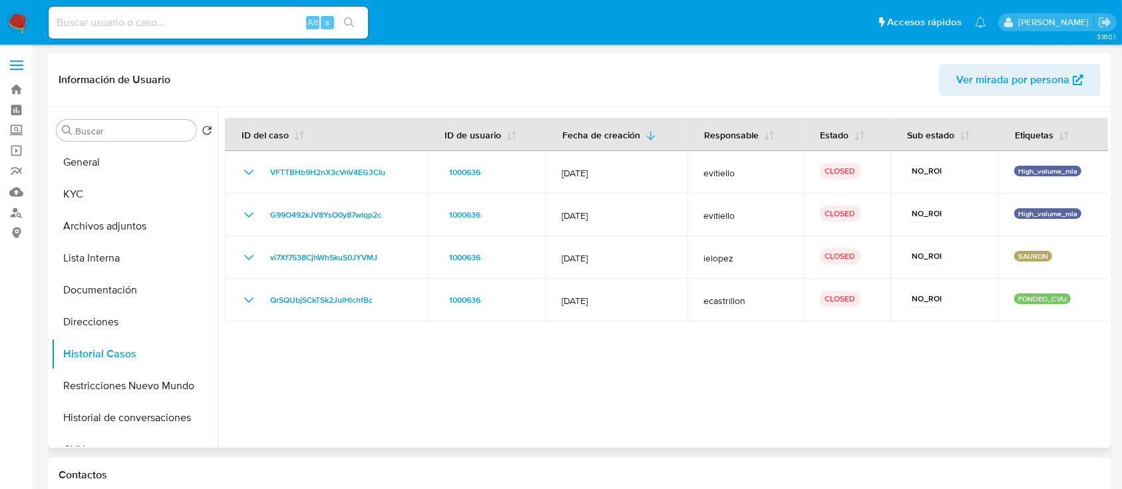
click at [749, 369] on div at bounding box center [663, 277] width 890 height 341
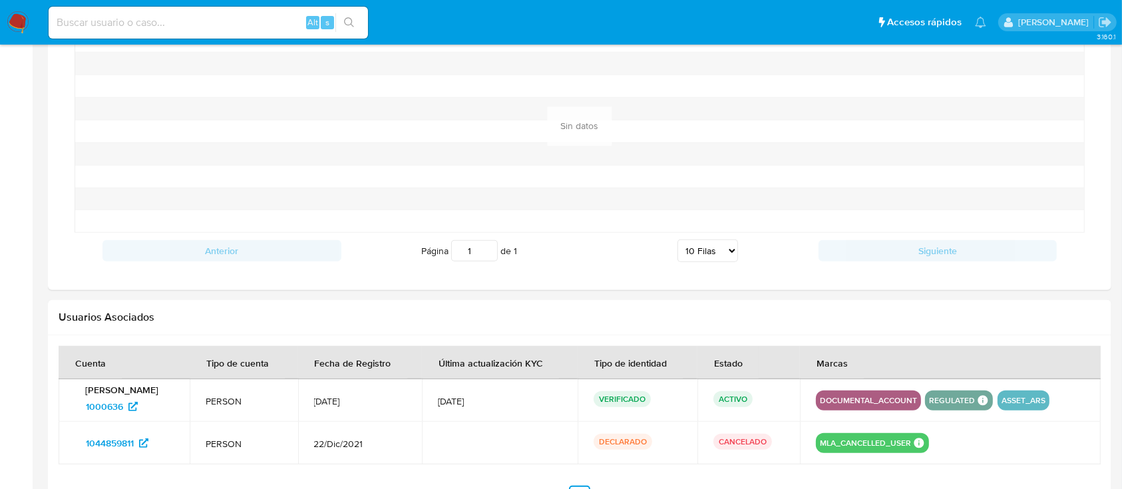
scroll to position [1158, 0]
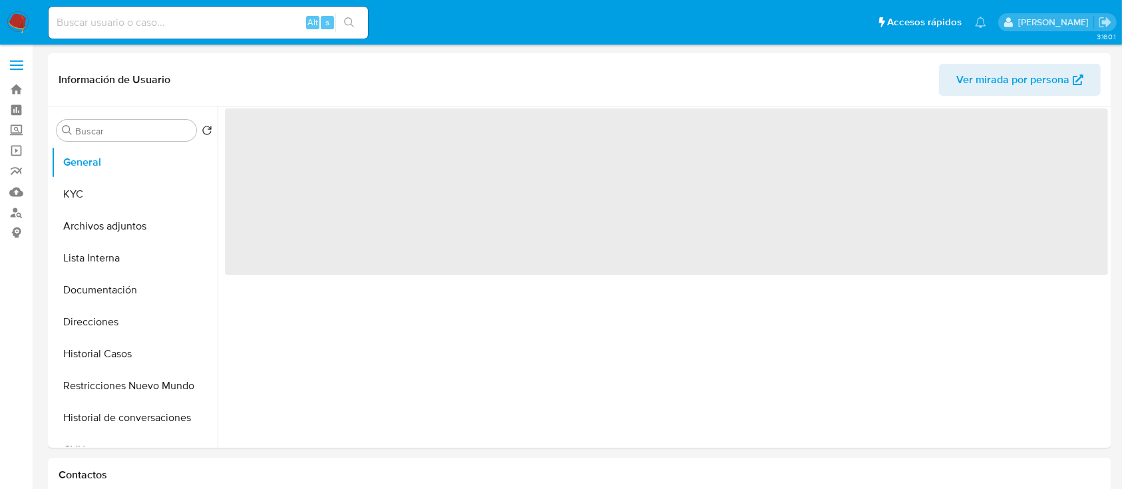
select select "10"
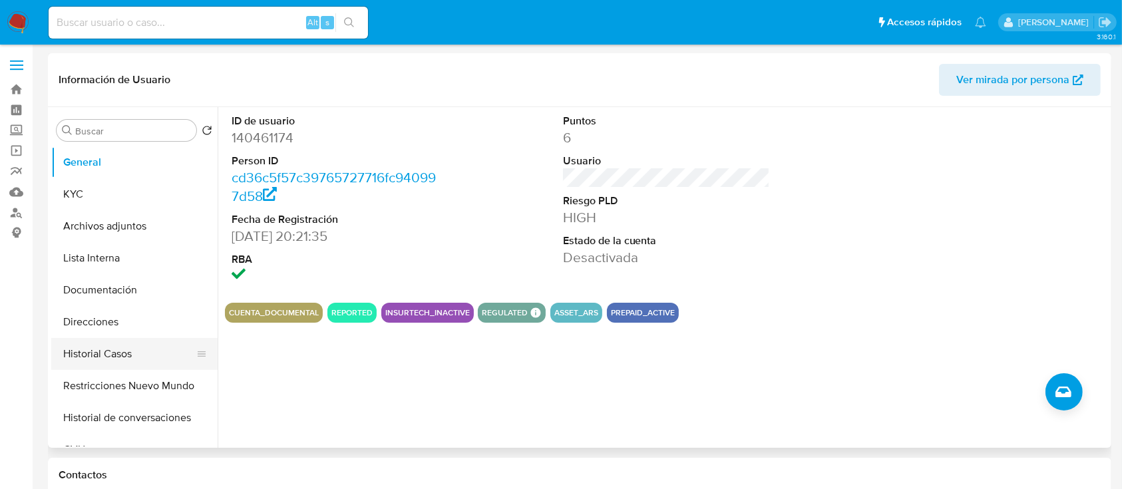
click at [121, 354] on button "Historial Casos" at bounding box center [129, 354] width 156 height 32
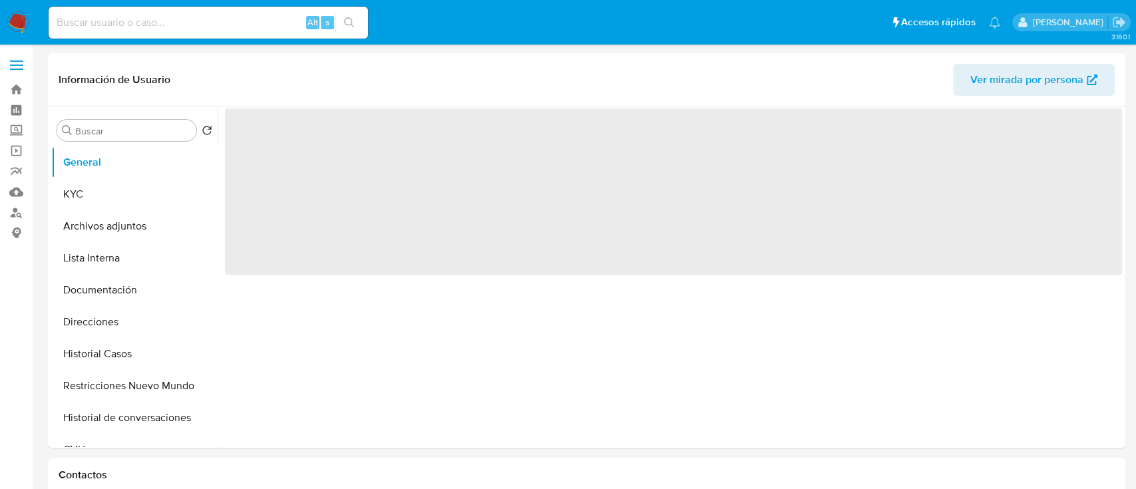
select select "10"
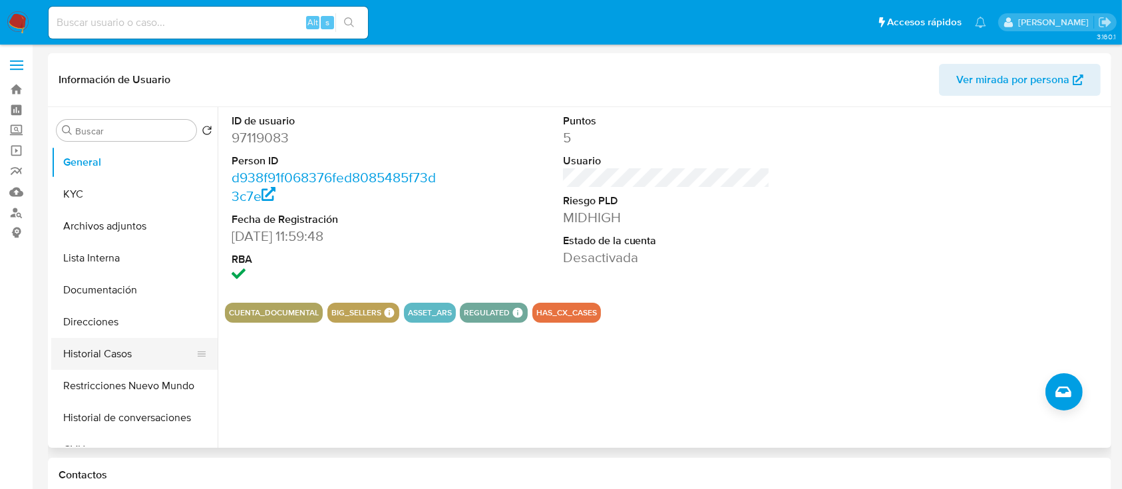
click at [106, 348] on button "Historial Casos" at bounding box center [129, 354] width 156 height 32
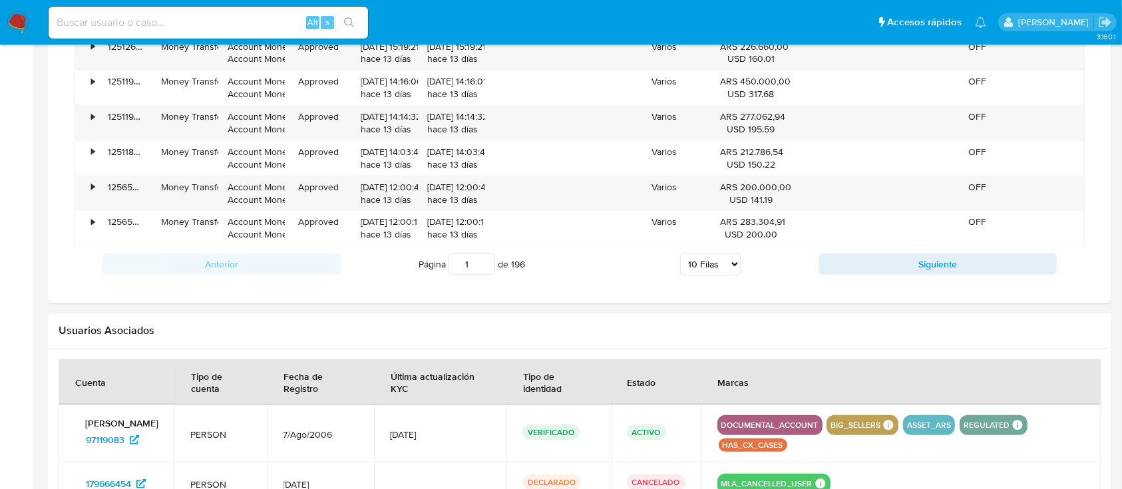
scroll to position [1311, 0]
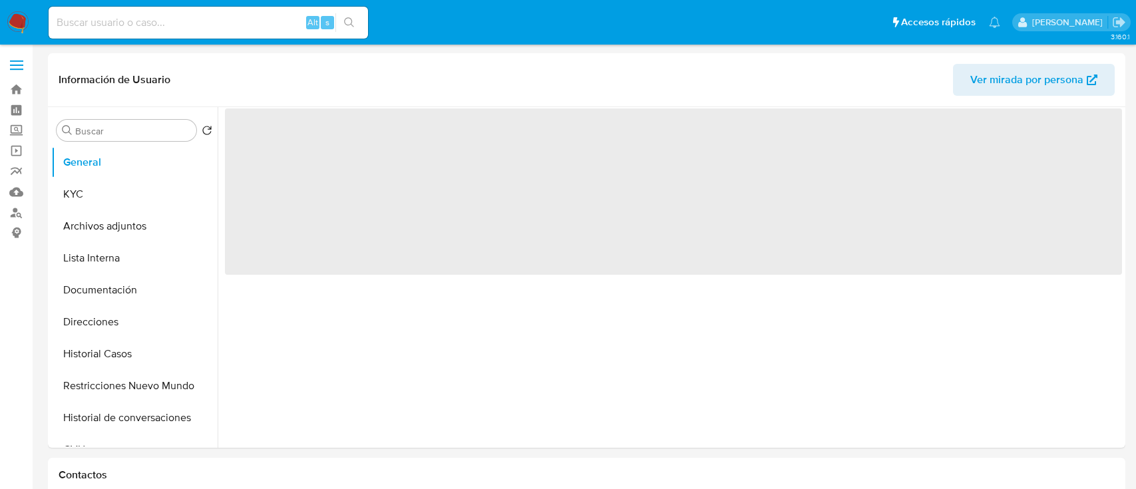
select select "10"
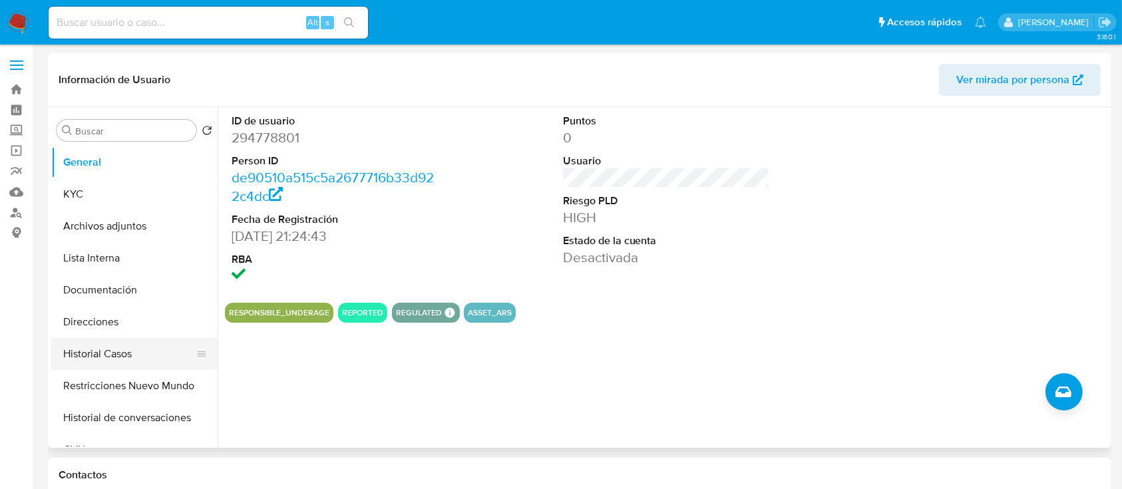
click at [138, 355] on button "Historial Casos" at bounding box center [129, 354] width 156 height 32
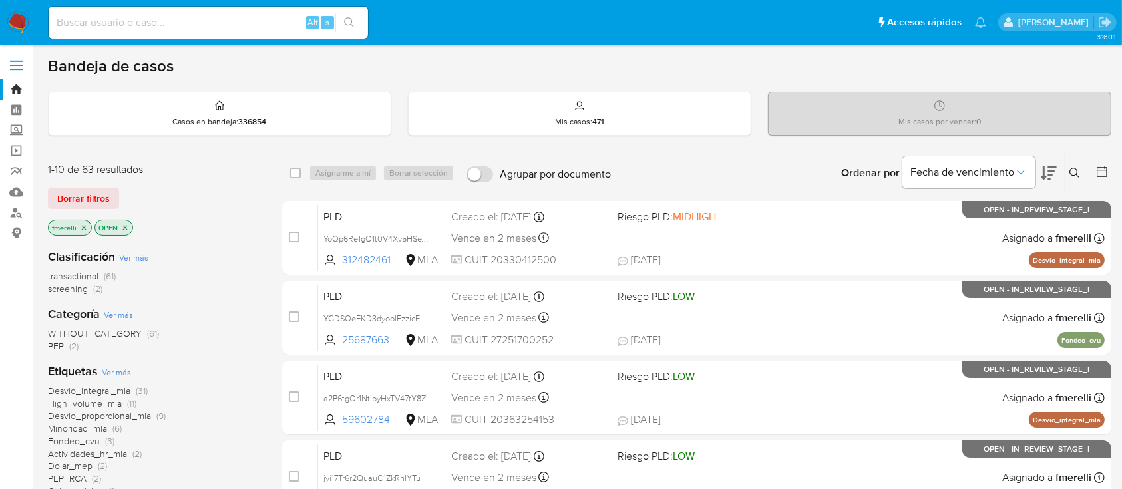
click at [1077, 169] on icon at bounding box center [1074, 173] width 11 height 11
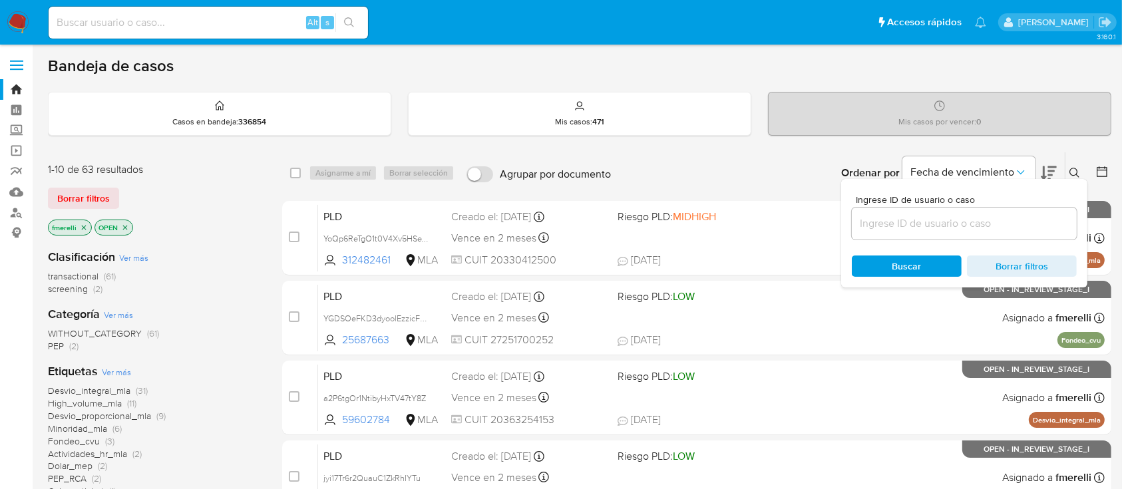
click at [960, 226] on input at bounding box center [964, 223] width 225 height 17
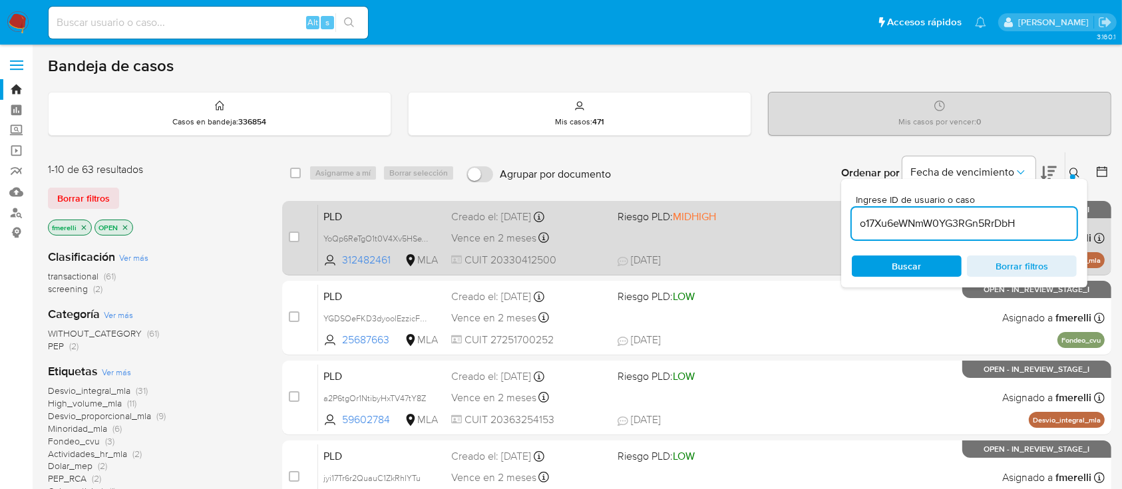
type input "o17Xu6eWNmW0YG3RGn5RrDbH"
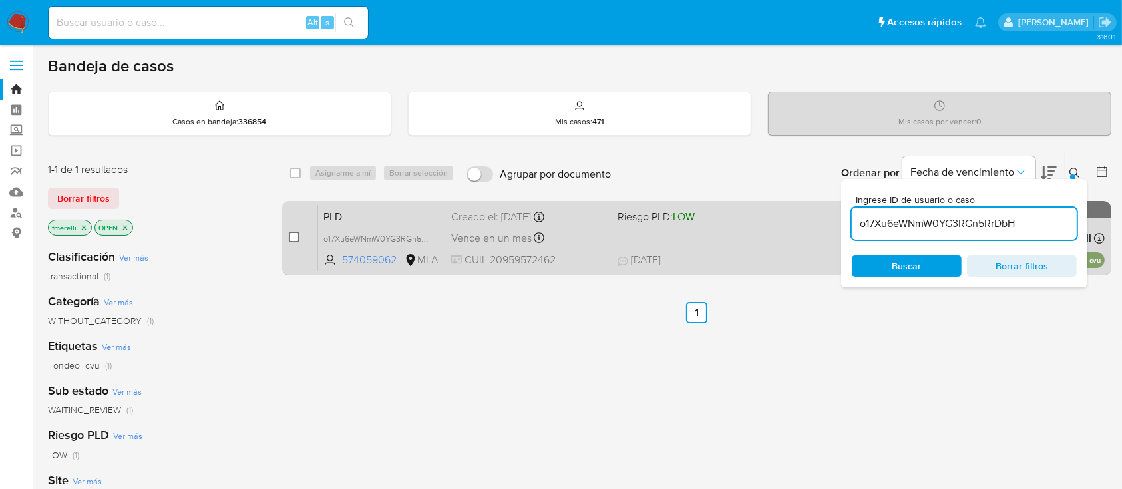
click at [299, 235] on input "checkbox" at bounding box center [294, 237] width 11 height 11
checkbox input "true"
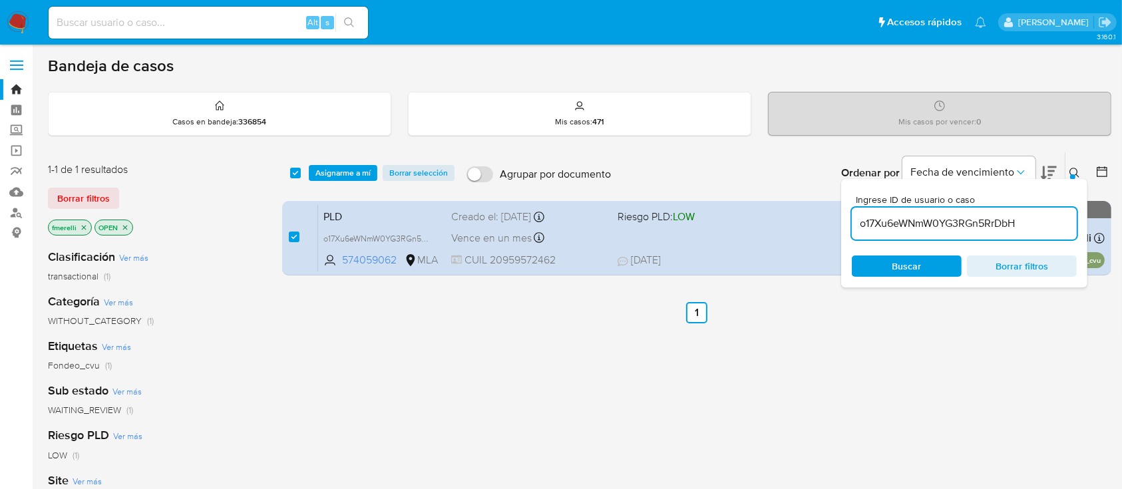
click at [341, 158] on div "select-all-cases-checkbox Asignarme a mí Borrar selección Agrupar por documento…" at bounding box center [696, 172] width 829 height 41
click at [330, 174] on span "Asignarme a mí" at bounding box center [342, 172] width 55 height 13
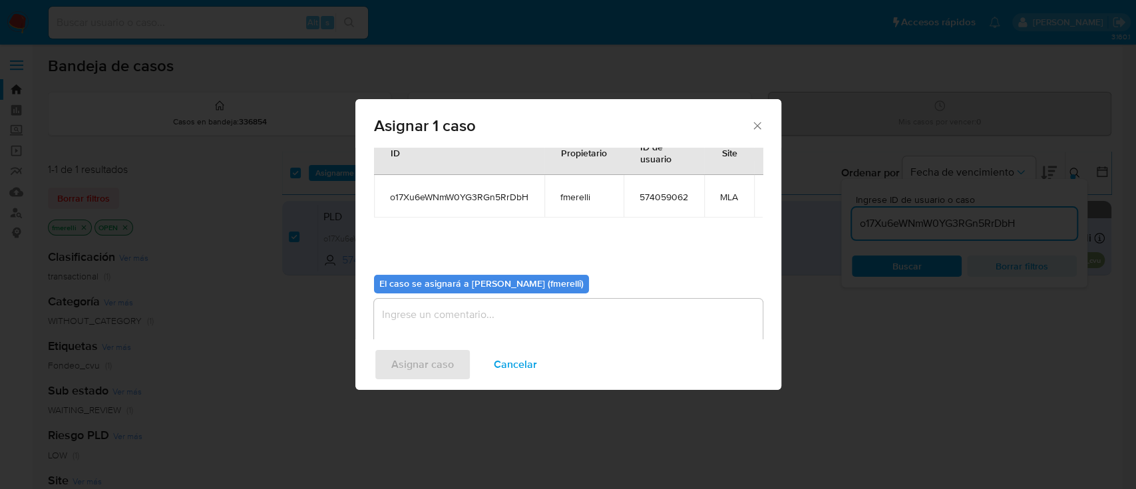
scroll to position [81, 0]
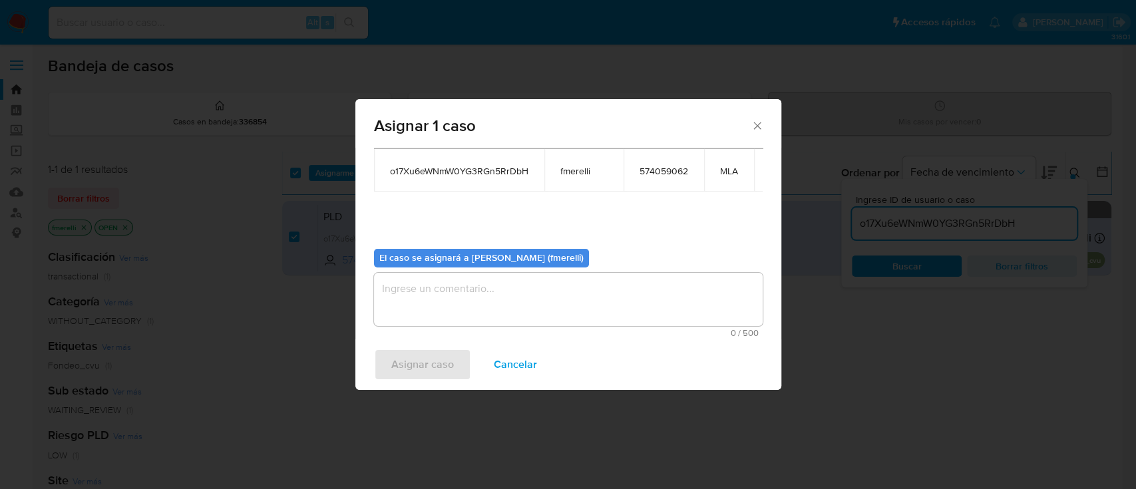
click at [488, 273] on textarea "assign-modal" at bounding box center [568, 299] width 389 height 53
click at [405, 365] on span "Asignar caso" at bounding box center [422, 364] width 63 height 29
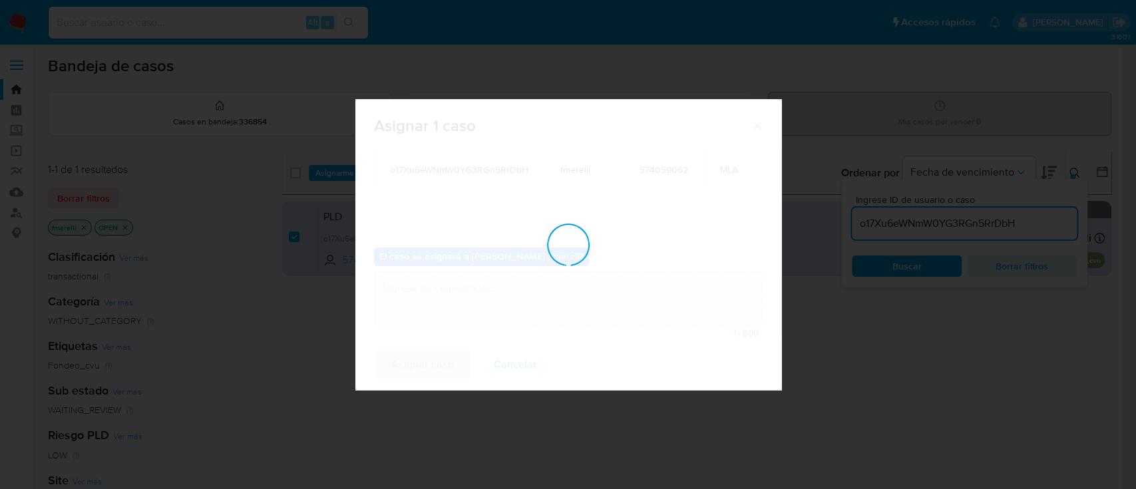
checkbox input "false"
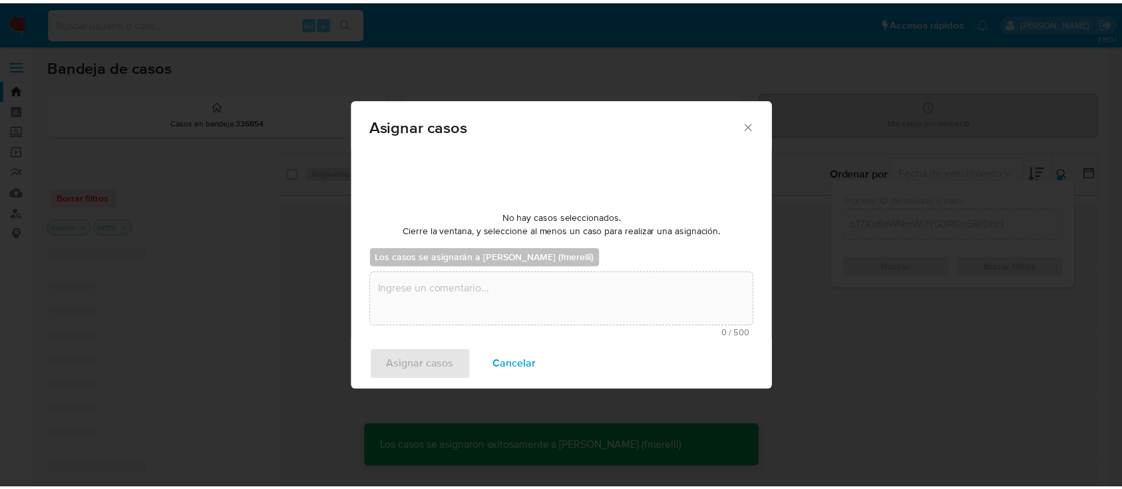
scroll to position [80, 0]
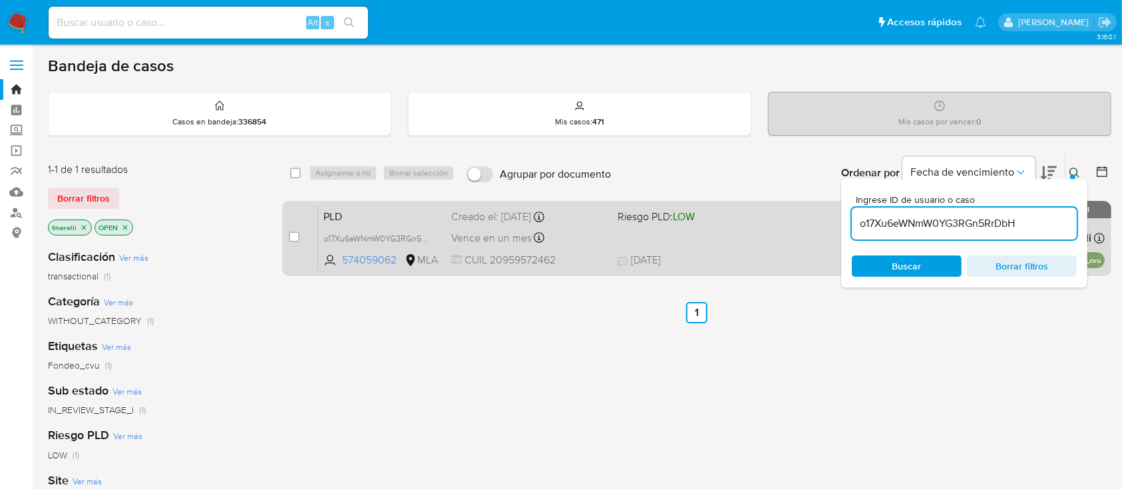
click at [745, 263] on span "20/08/2025 20/08/2025 09:31" at bounding box center [777, 260] width 321 height 15
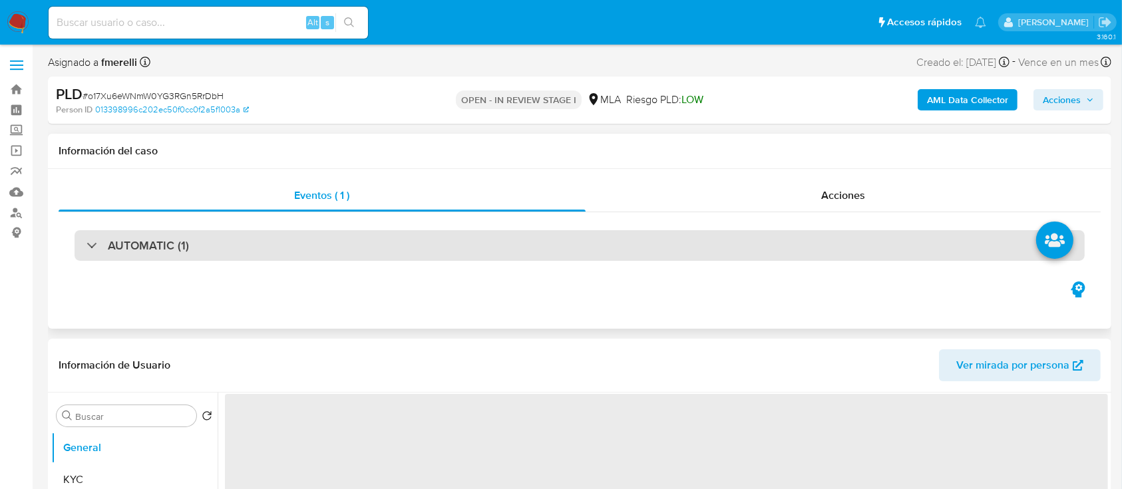
select select "10"
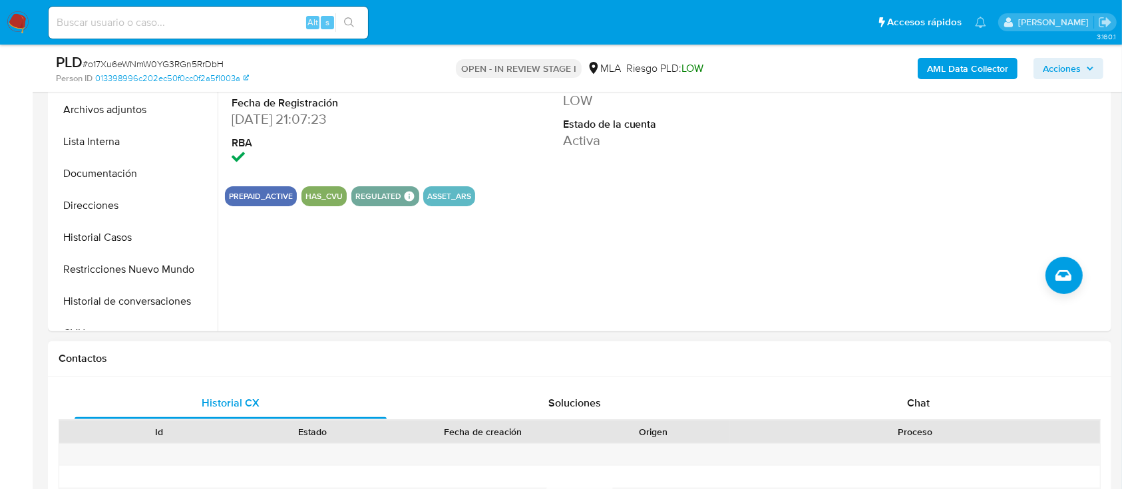
click at [863, 404] on div "Chat" at bounding box center [918, 403] width 312 height 32
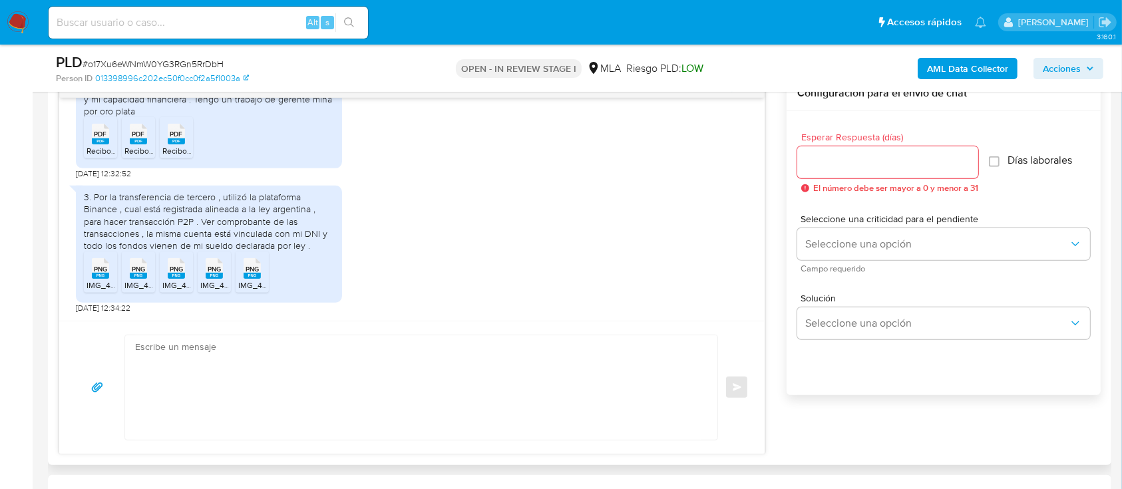
scroll to position [621, 0]
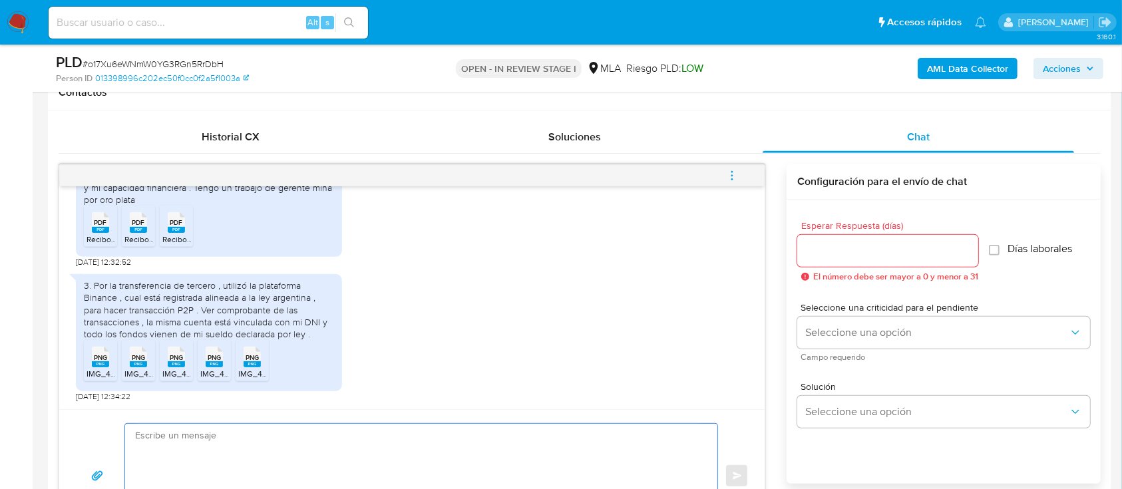
click at [298, 456] on textarea at bounding box center [418, 476] width 566 height 104
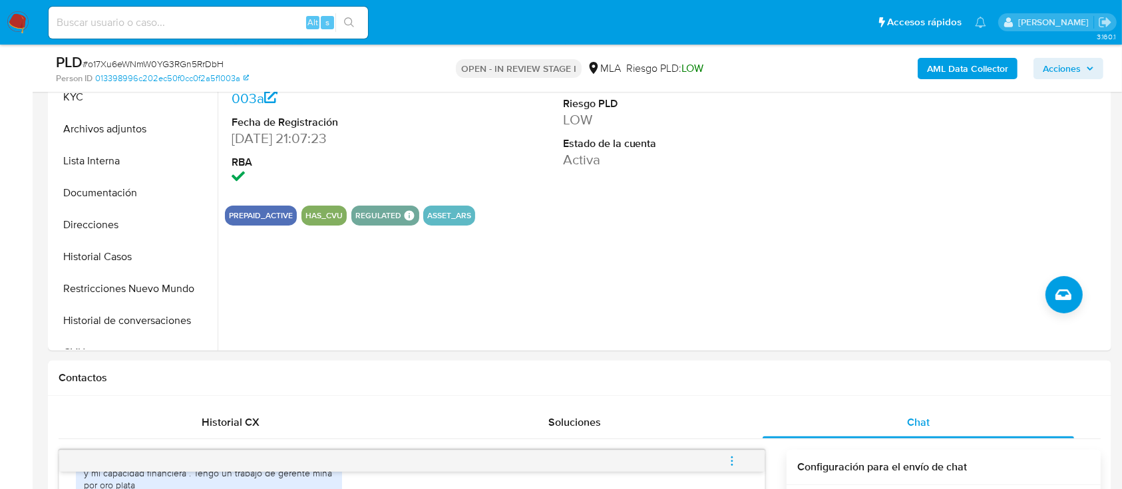
scroll to position [177, 0]
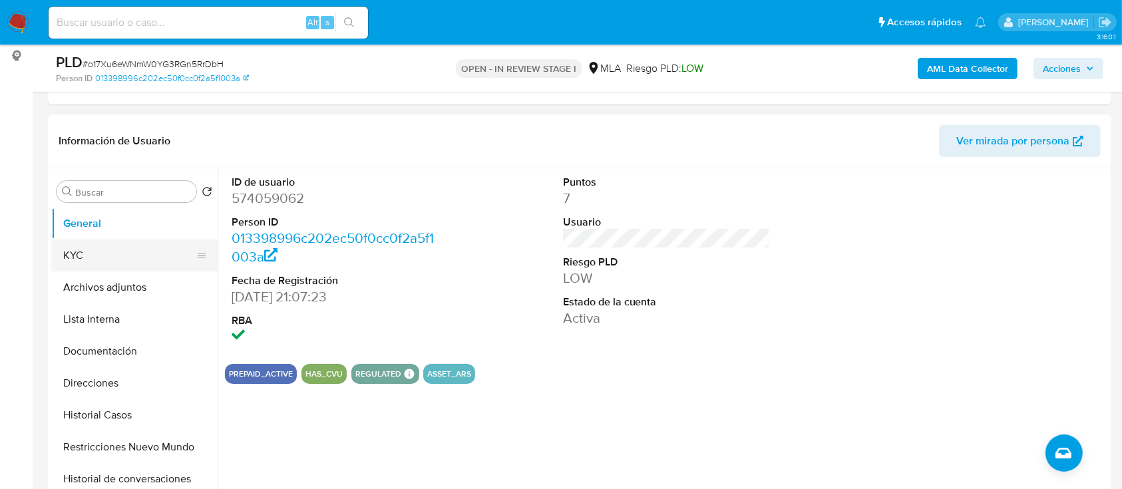
click at [104, 248] on button "KYC" at bounding box center [129, 256] width 156 height 32
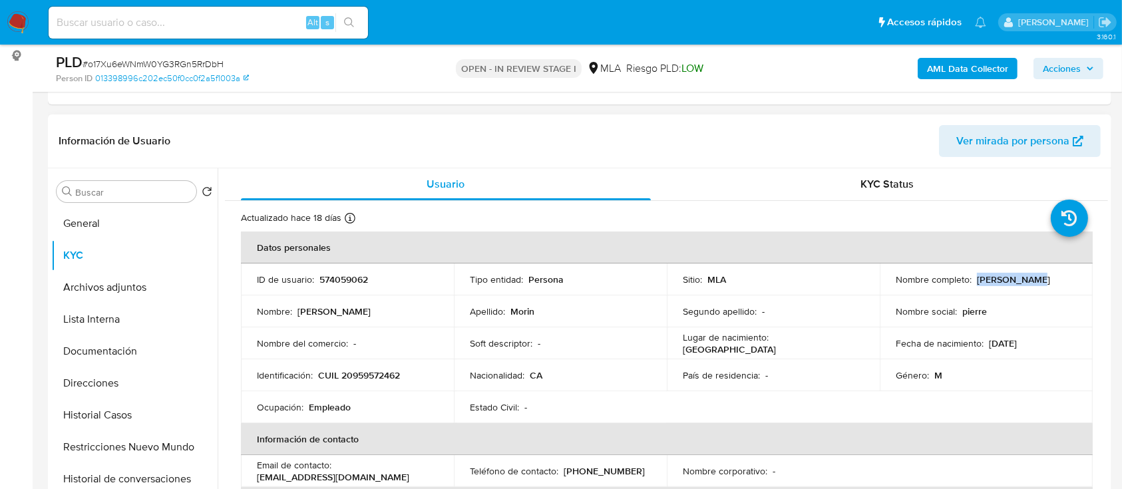
drag, startPoint x: 972, startPoint y: 278, endPoint x: 1047, endPoint y: 277, distance: 74.5
click at [1047, 277] on div "Nombre completo : [PERSON_NAME]" at bounding box center [986, 279] width 181 height 12
copy p "[PERSON_NAME]"
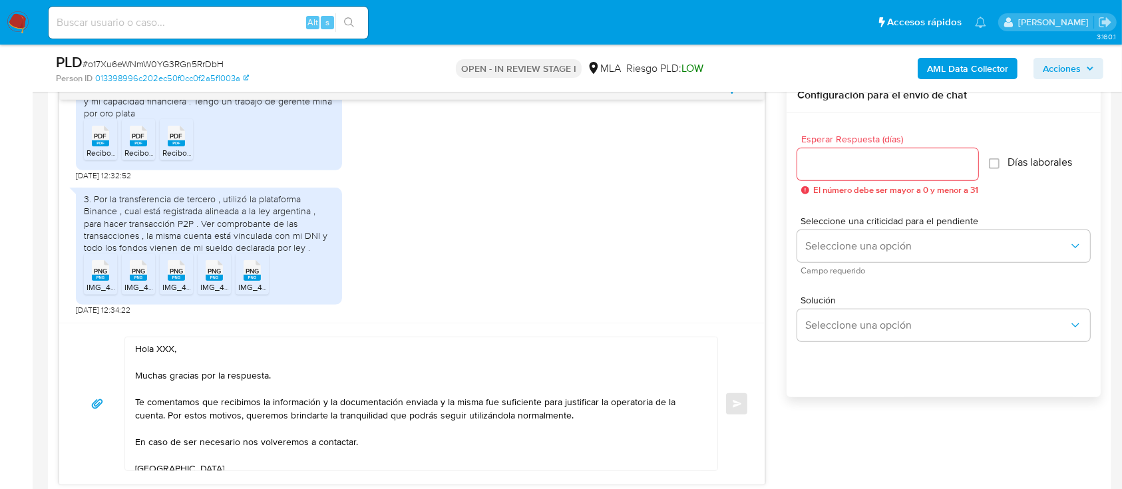
scroll to position [709, 0]
click at [163, 342] on textarea "Hola XXX, Muchas gracias por la respuesta. Te comentamos que recibimos la infor…" at bounding box center [418, 401] width 566 height 133
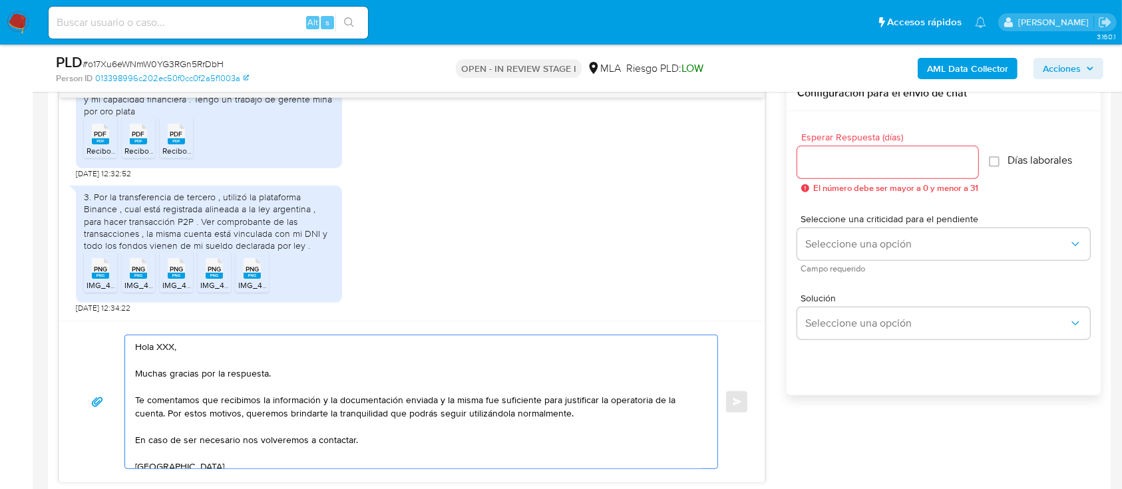
click at [163, 342] on textarea "Hola XXX, Muchas gracias por la respuesta. Te comentamos que recibimos la infor…" at bounding box center [418, 401] width 566 height 133
paste textarea "[PERSON_NAME]"
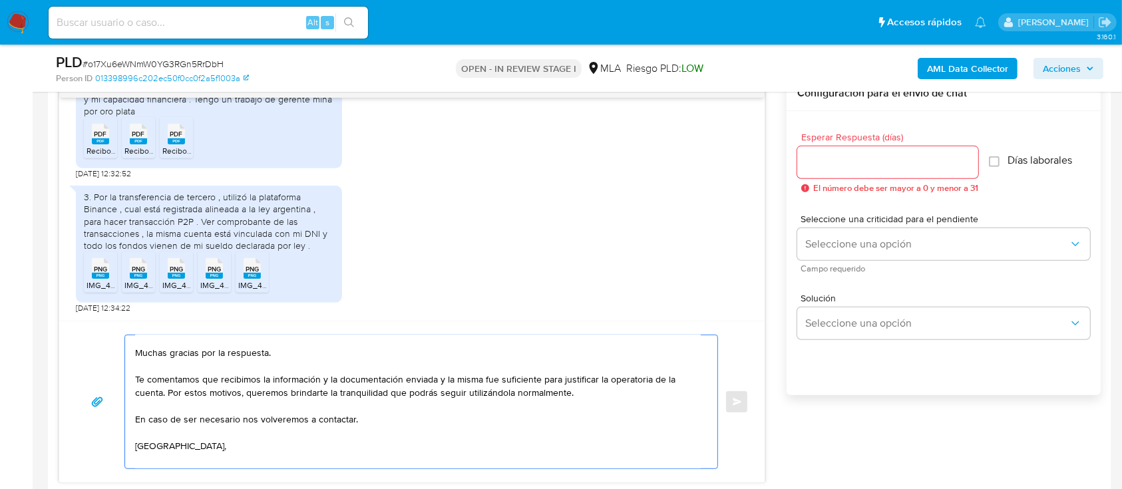
scroll to position [39, 0]
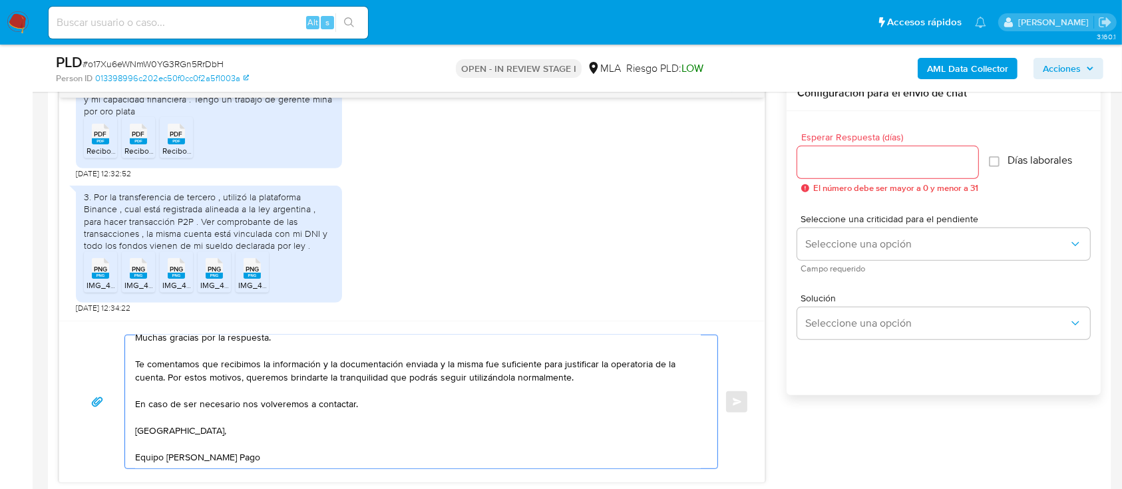
type textarea "[PERSON_NAME], Muchas gracias por la respuesta. Te comentamos que recibimos la …"
click at [923, 154] on input "Esperar Respuesta (días)" at bounding box center [887, 162] width 181 height 17
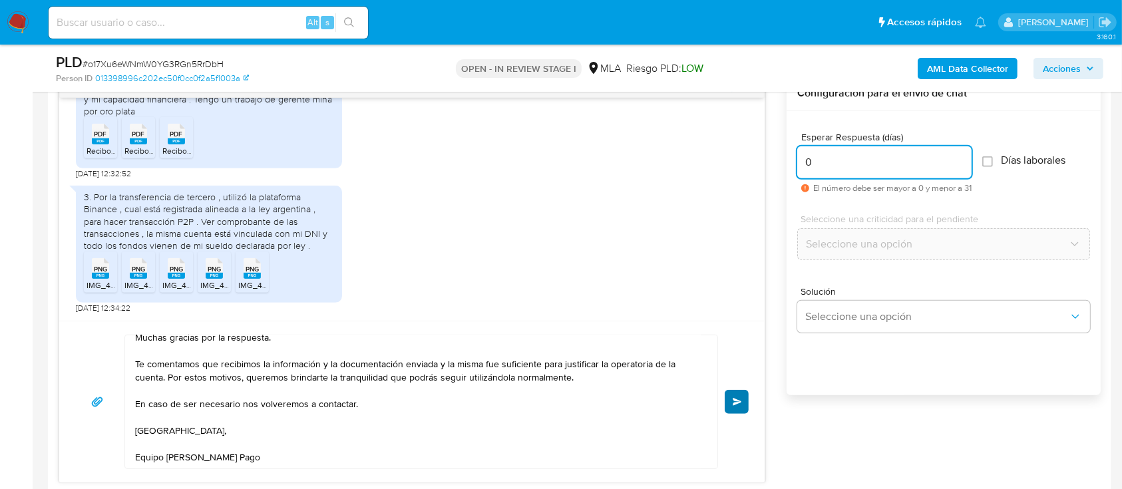
type input "0"
click at [739, 394] on button "Enviar" at bounding box center [737, 402] width 24 height 24
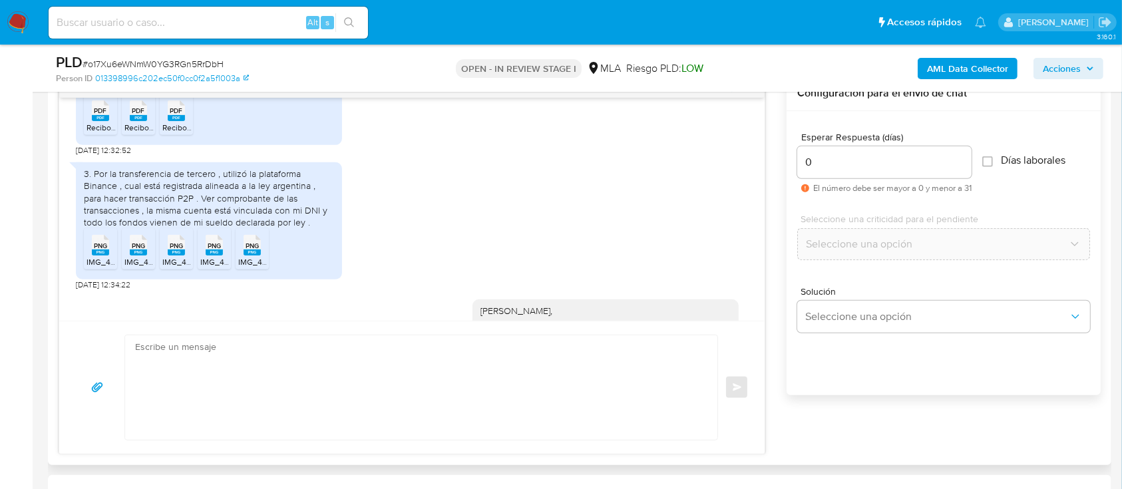
scroll to position [0, 0]
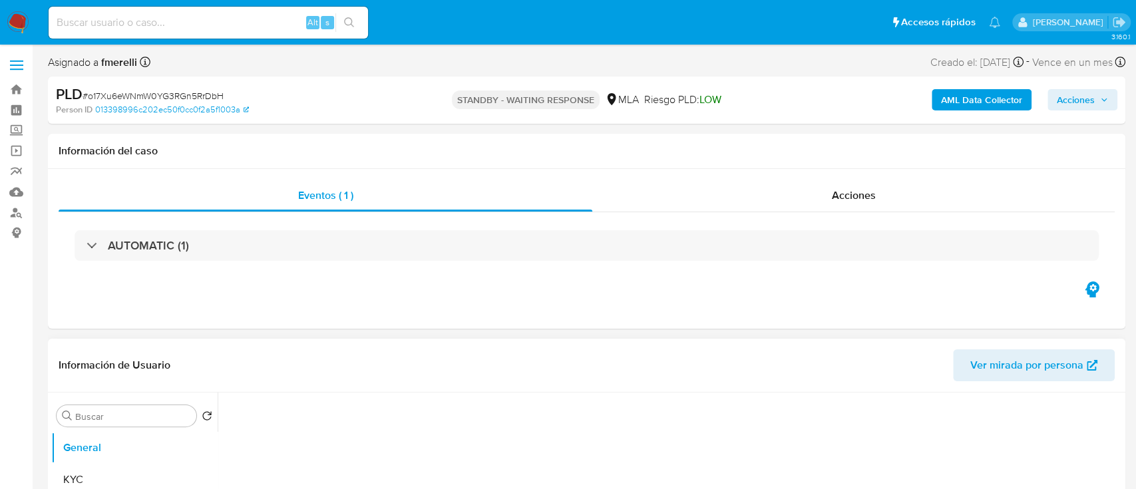
select select "10"
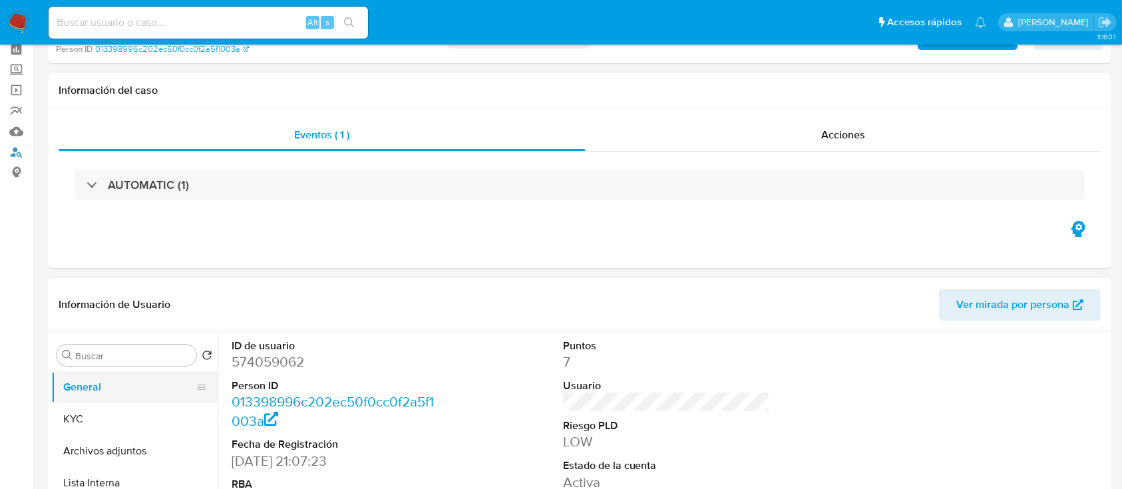
scroll to position [88, 0]
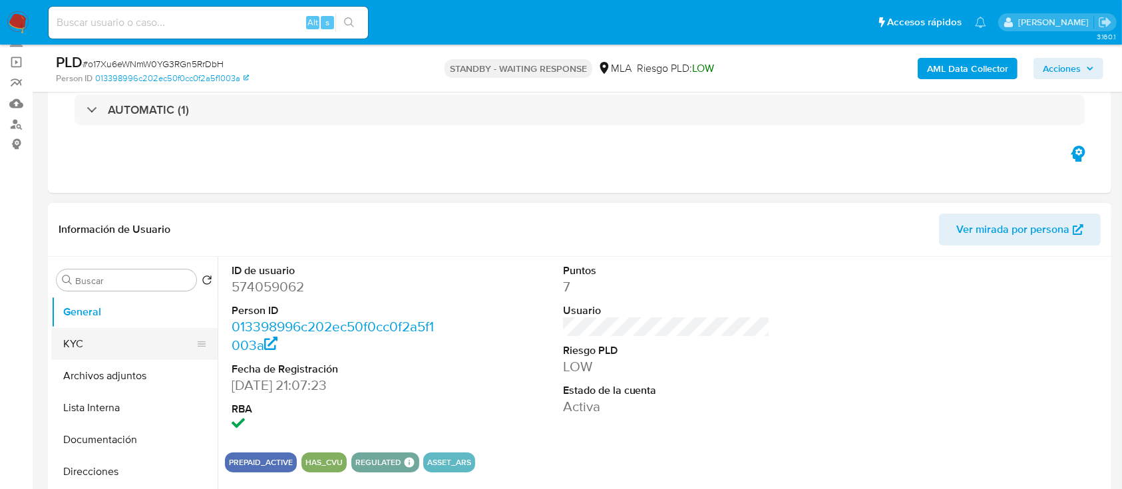
drag, startPoint x: 117, startPoint y: 327, endPoint x: 118, endPoint y: 334, distance: 6.8
click at [117, 328] on button "KYC" at bounding box center [129, 344] width 156 height 32
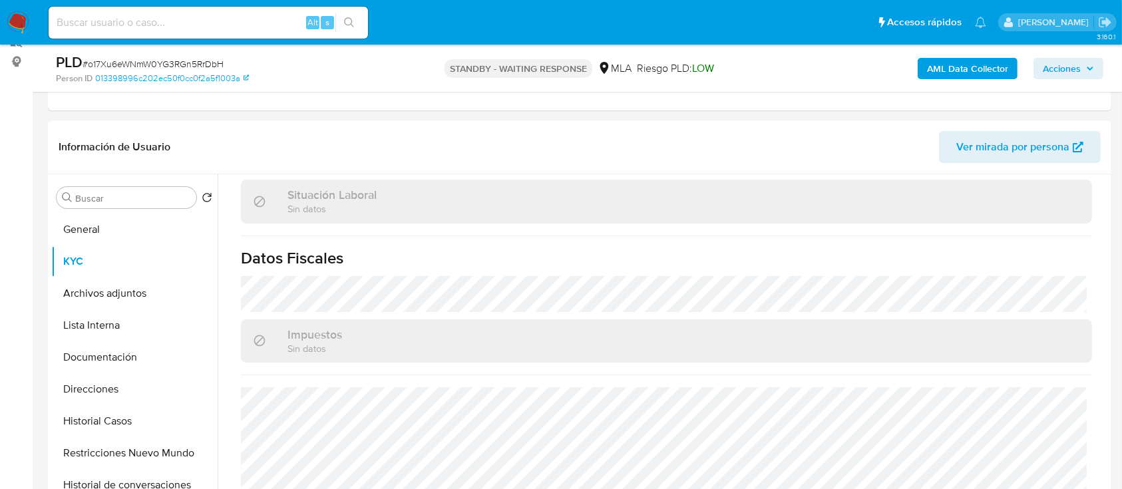
scroll to position [355, 0]
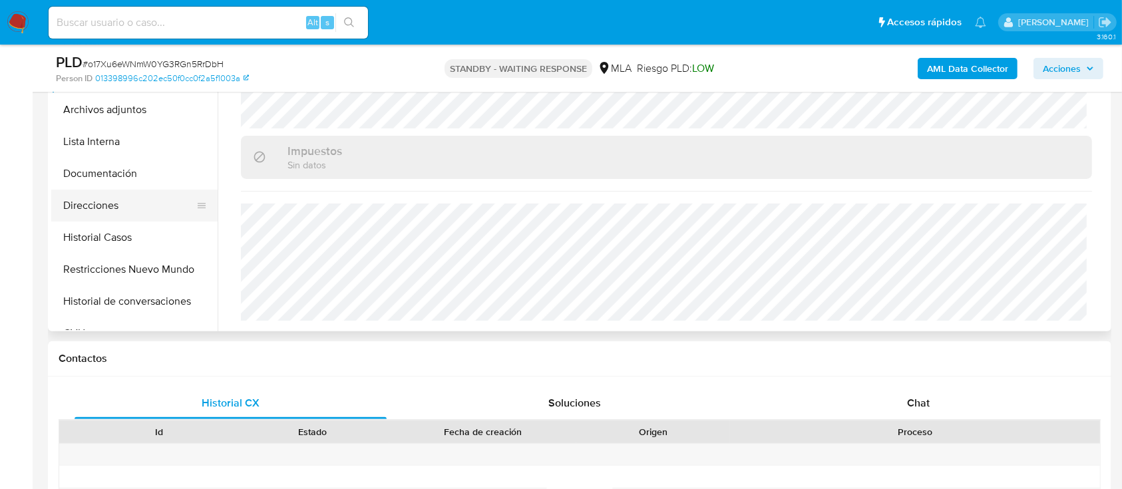
click at [109, 197] on button "Direcciones" at bounding box center [129, 206] width 156 height 32
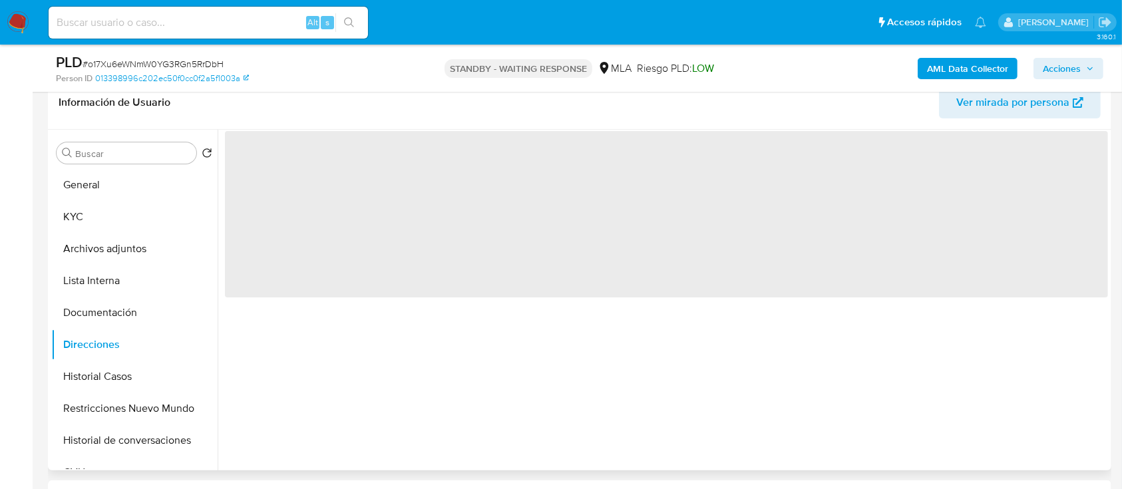
scroll to position [177, 0]
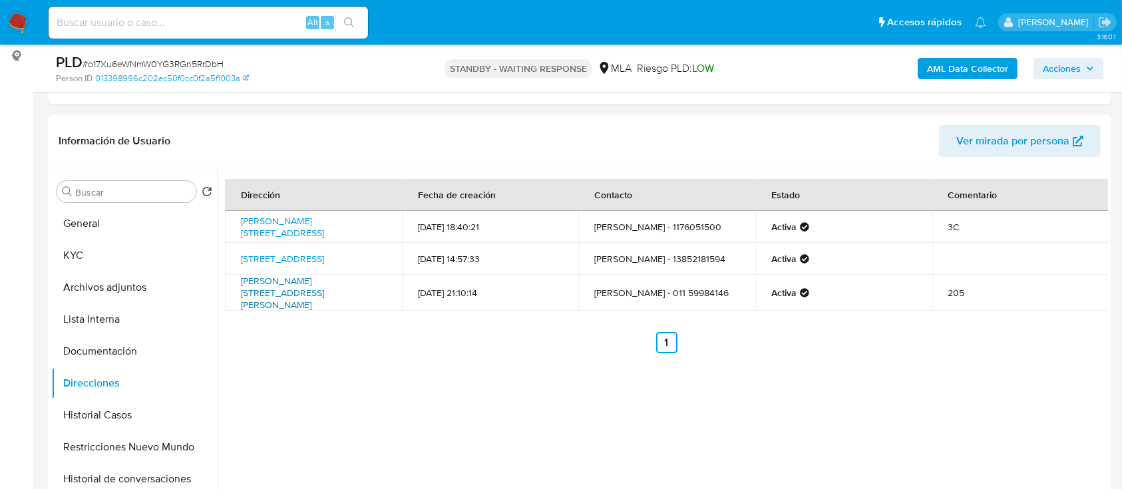
click at [324, 301] on link "Camila O Gorman 425, Puerto Madero, Capital Federal, 1107, Argentina 425" at bounding box center [282, 292] width 83 height 37
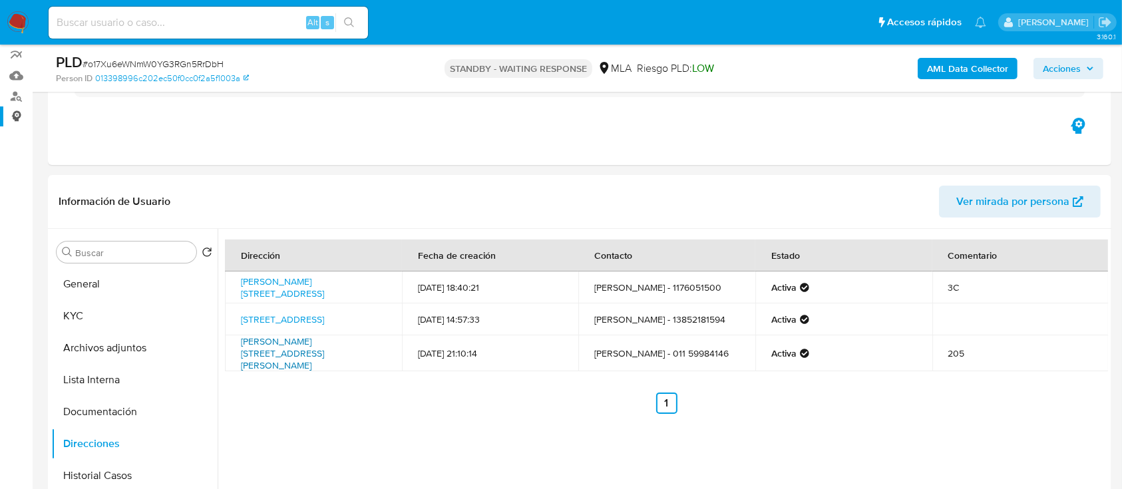
scroll to position [88, 0]
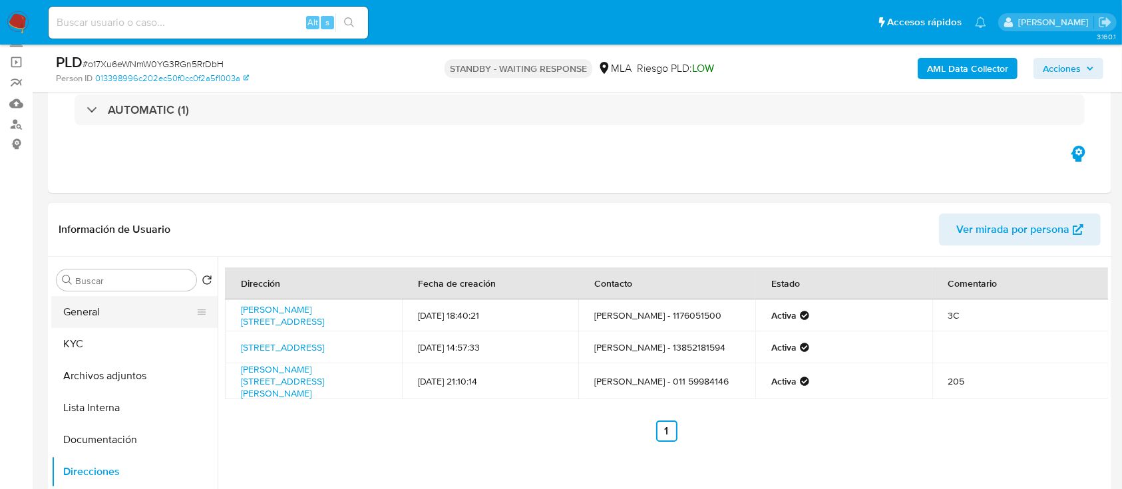
click at [140, 304] on button "General" at bounding box center [129, 312] width 156 height 32
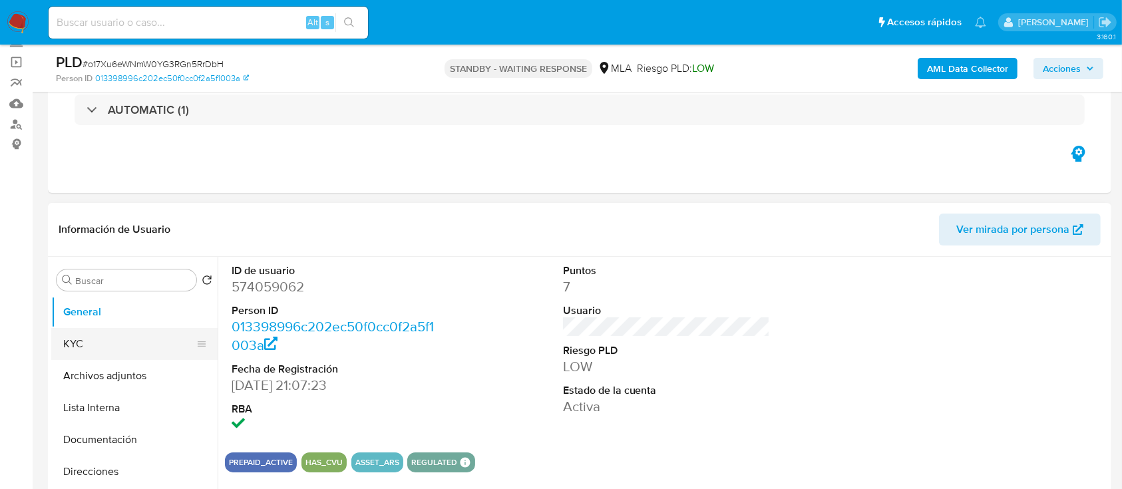
click at [100, 345] on button "KYC" at bounding box center [129, 344] width 156 height 32
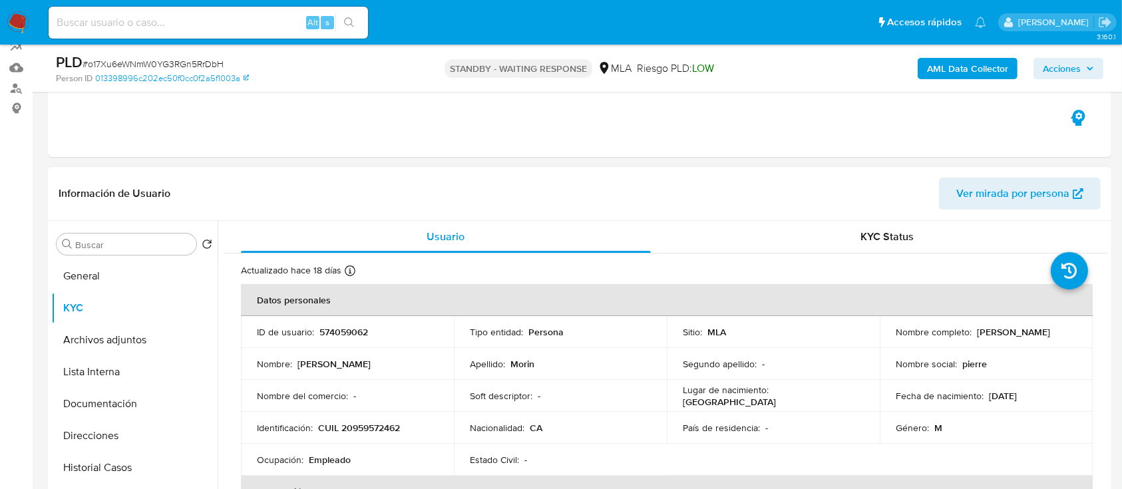
scroll to position [266, 0]
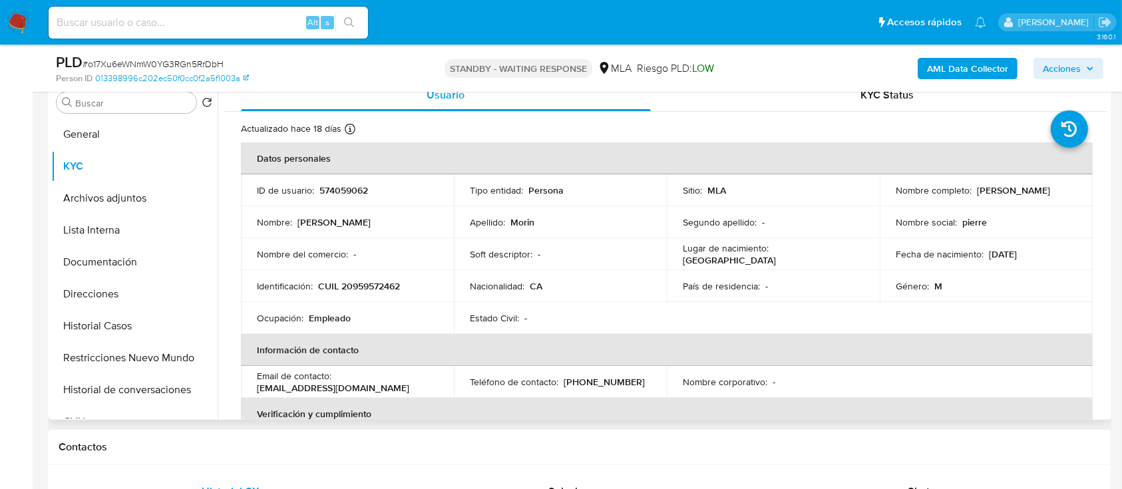
click at [358, 291] on p "CUIL 20959572462" at bounding box center [359, 286] width 82 height 12
copy p "20959572462"
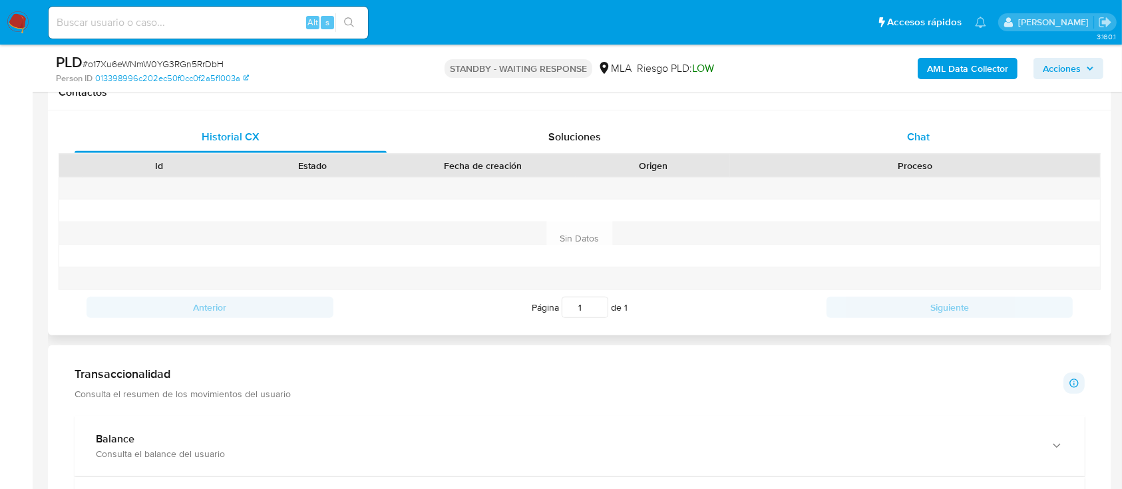
click at [838, 140] on div "Chat" at bounding box center [918, 137] width 312 height 32
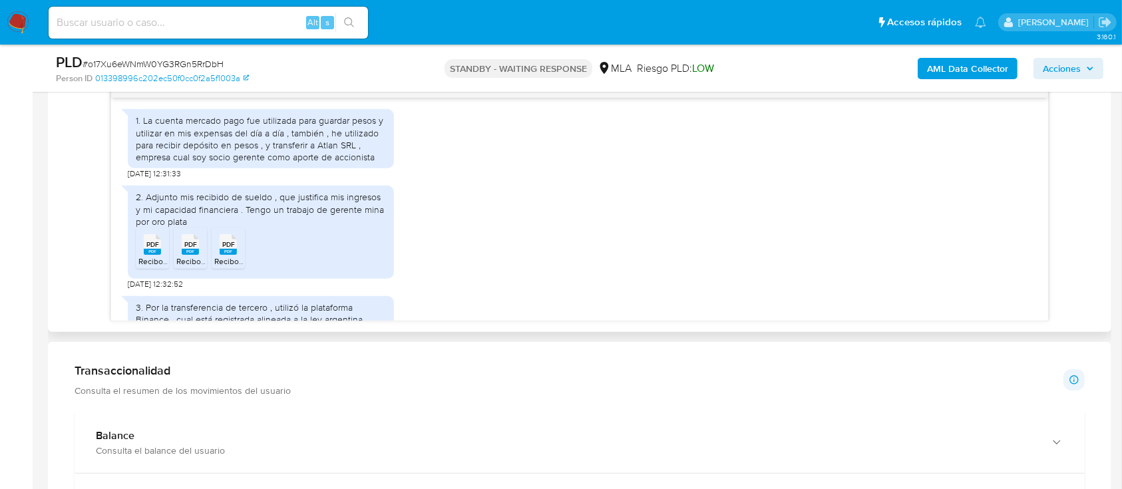
scroll to position [729, 0]
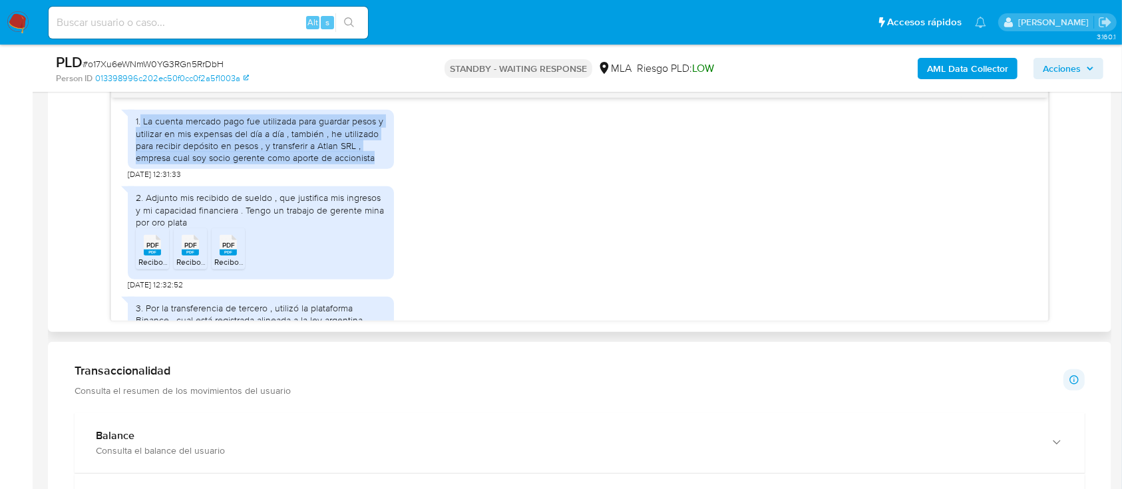
drag, startPoint x: 142, startPoint y: 144, endPoint x: 374, endPoint y: 182, distance: 235.3
click at [374, 164] on div "1. La cuenta mercado pago fue utilizada para guardar pesos y utilizar en mis ex…" at bounding box center [261, 139] width 250 height 49
copy div "La cuenta mercado pago fue utilizada para guardar pesos y utilizar en mis expen…"
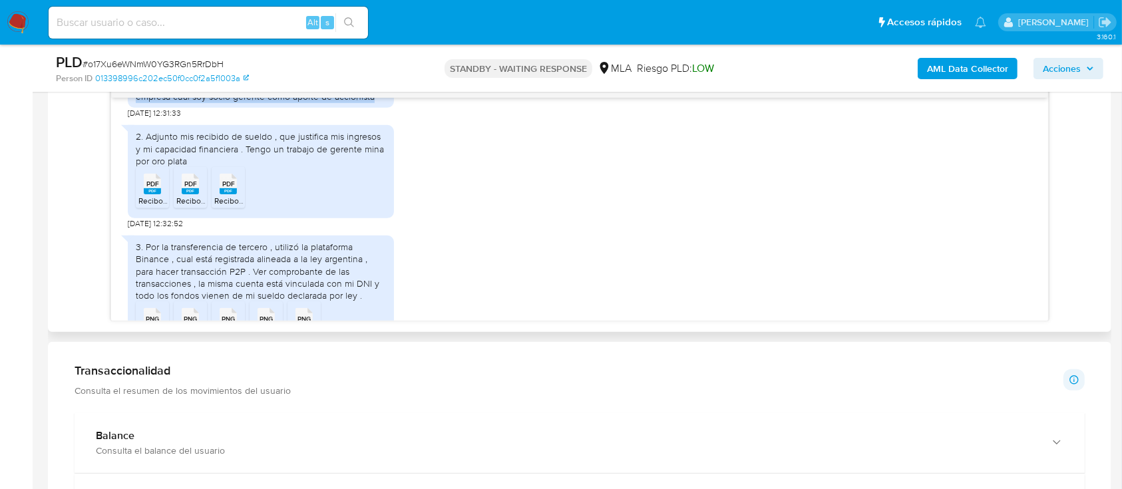
scroll to position [818, 0]
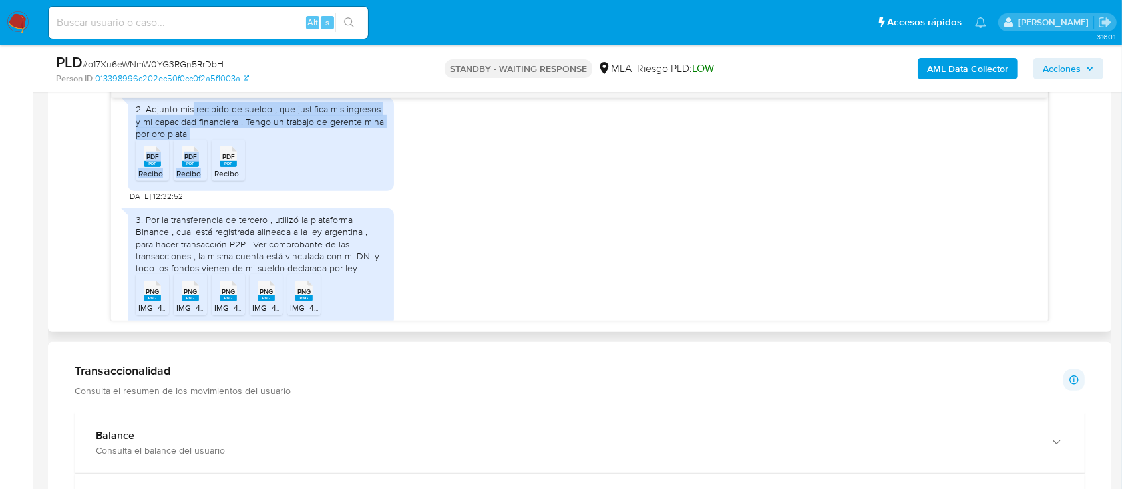
drag, startPoint x: 192, startPoint y: 130, endPoint x: 315, endPoint y: 166, distance: 127.6
click at [315, 166] on div "2. Adjunto mis recibido de sueldo , que justifica mis ingresos y mi capacidad f…" at bounding box center [261, 144] width 266 height 93
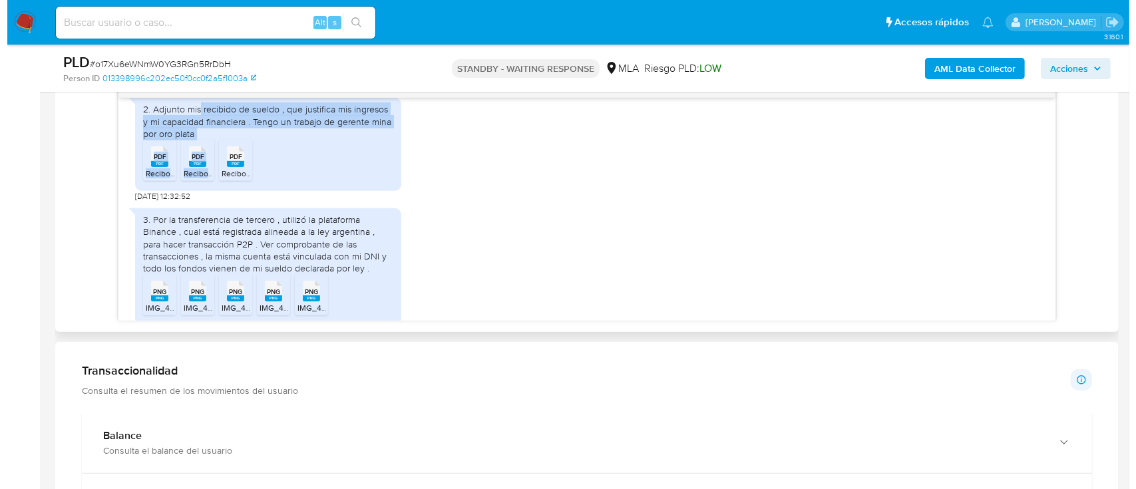
scroll to position [906, 0]
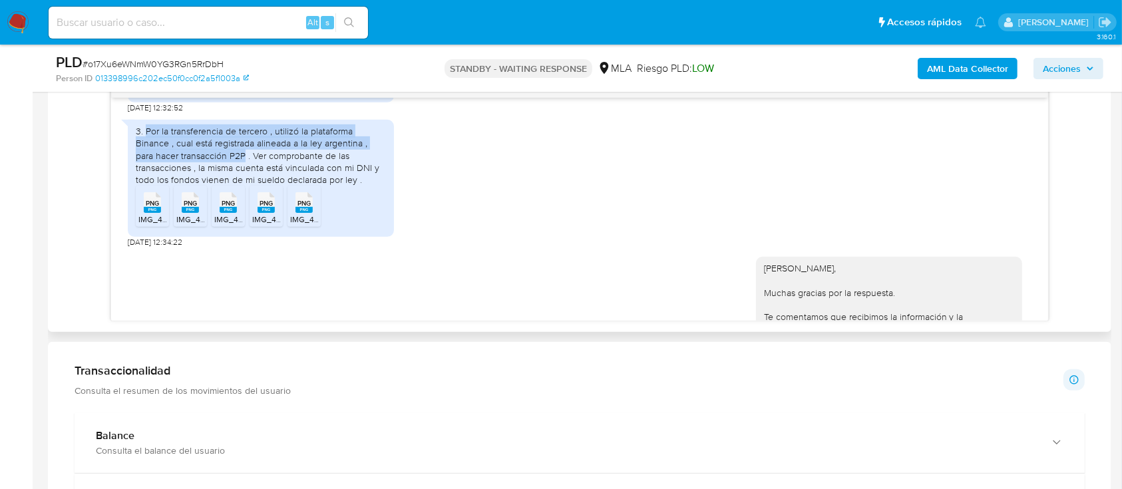
drag, startPoint x: 144, startPoint y: 156, endPoint x: 244, endPoint y: 179, distance: 101.8
click at [244, 179] on div "3. Por la transferencia de tercero , utilizó la plataforma Binance , cual está …" at bounding box center [261, 155] width 250 height 61
copy div "Por la transferencia de tercero , utilizó la plataforma Binance , cual está reg…"
click at [982, 69] on b "AML Data Collector" at bounding box center [967, 68] width 81 height 21
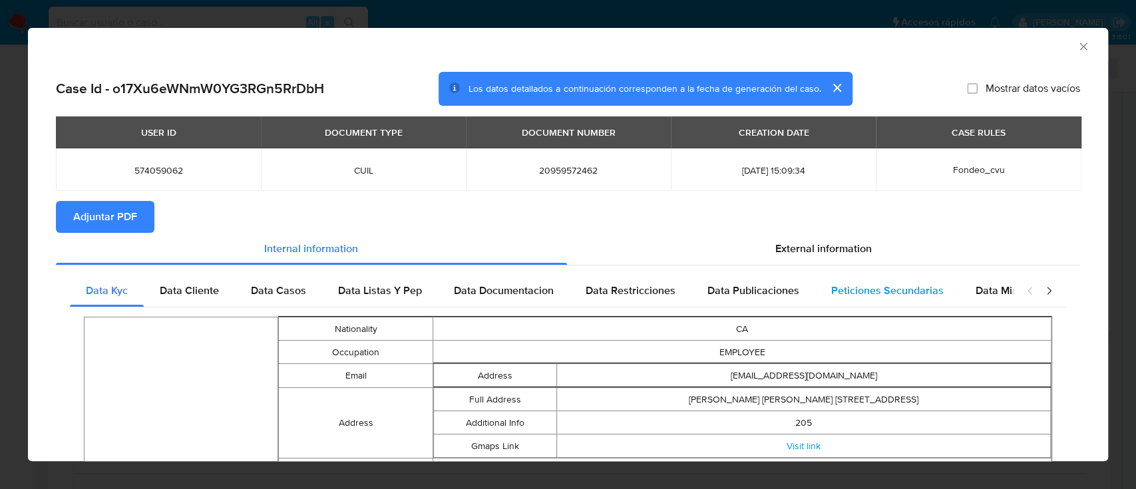
click at [834, 277] on div "Peticiones Secundarias" at bounding box center [887, 291] width 144 height 32
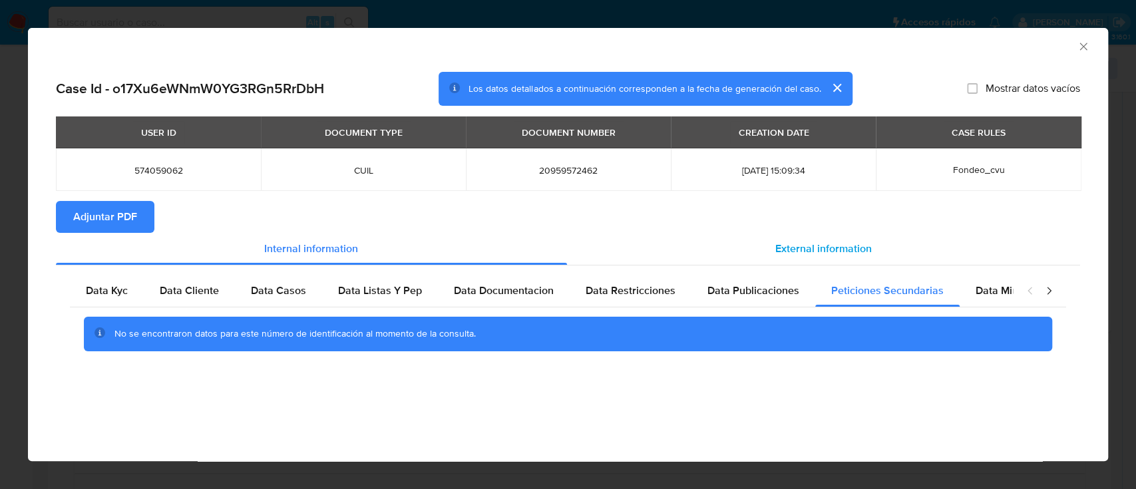
click at [835, 256] on span "External information" at bounding box center [823, 248] width 96 height 15
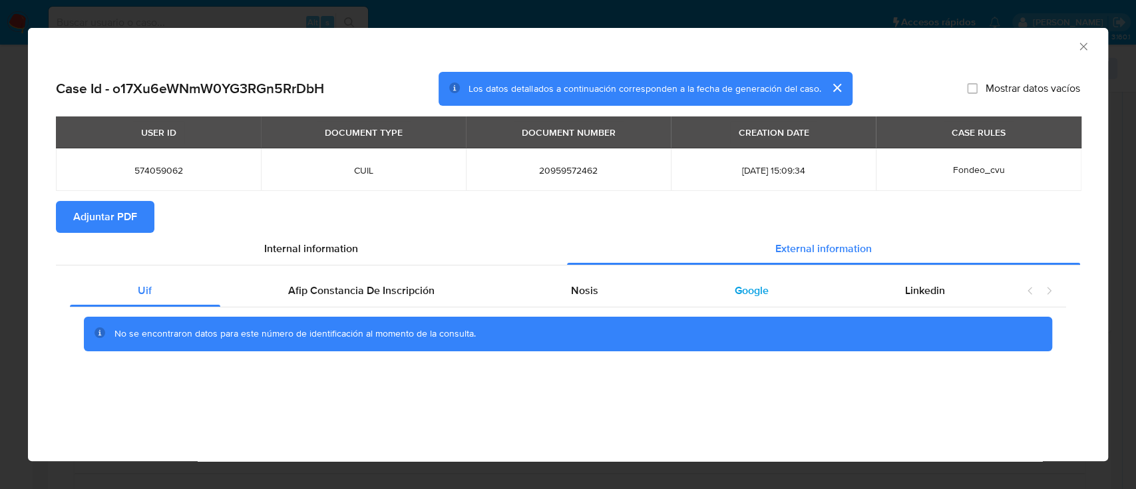
click at [757, 303] on div "Google" at bounding box center [751, 291] width 170 height 32
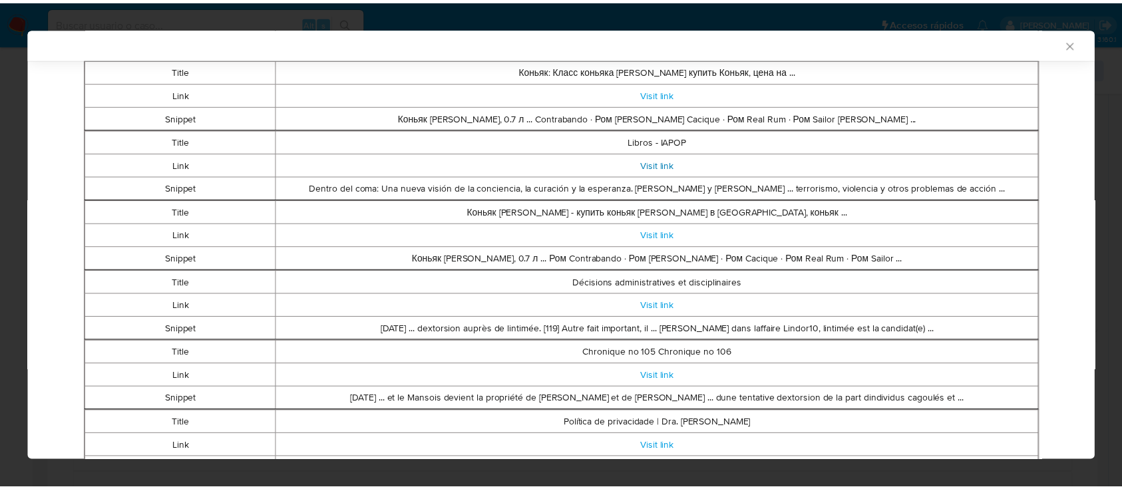
scroll to position [603, 0]
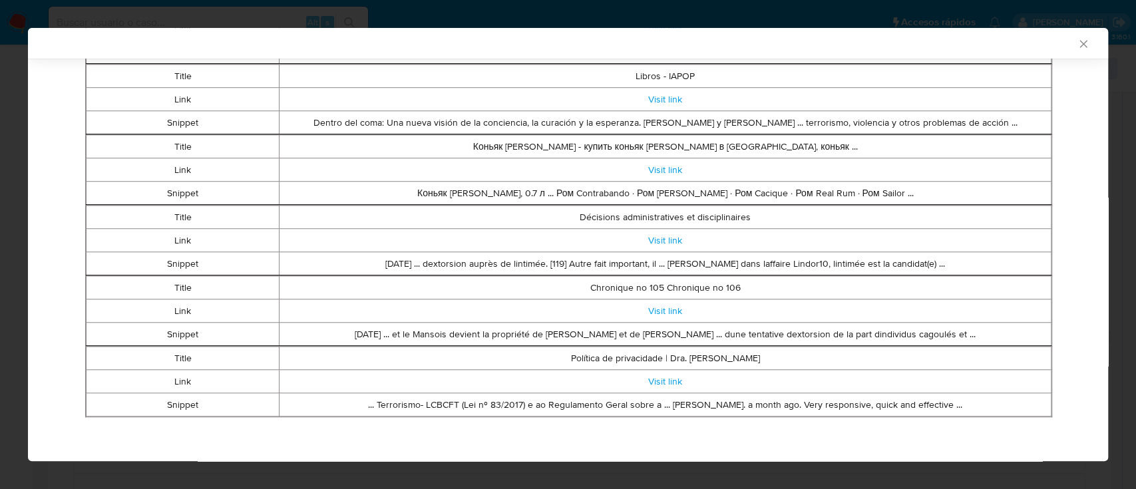
click at [1079, 47] on icon "Cerrar ventana" at bounding box center [1082, 43] width 7 height 7
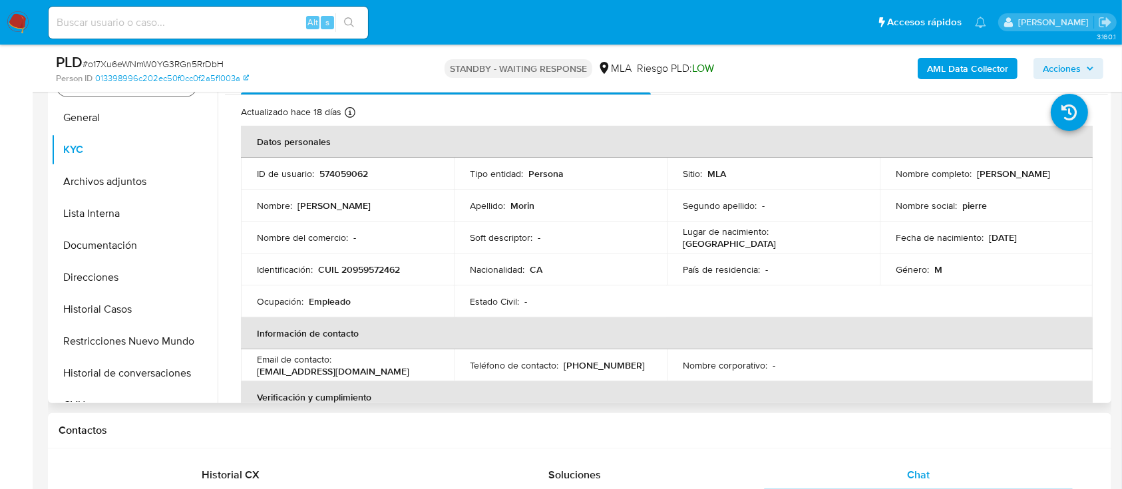
scroll to position [177, 0]
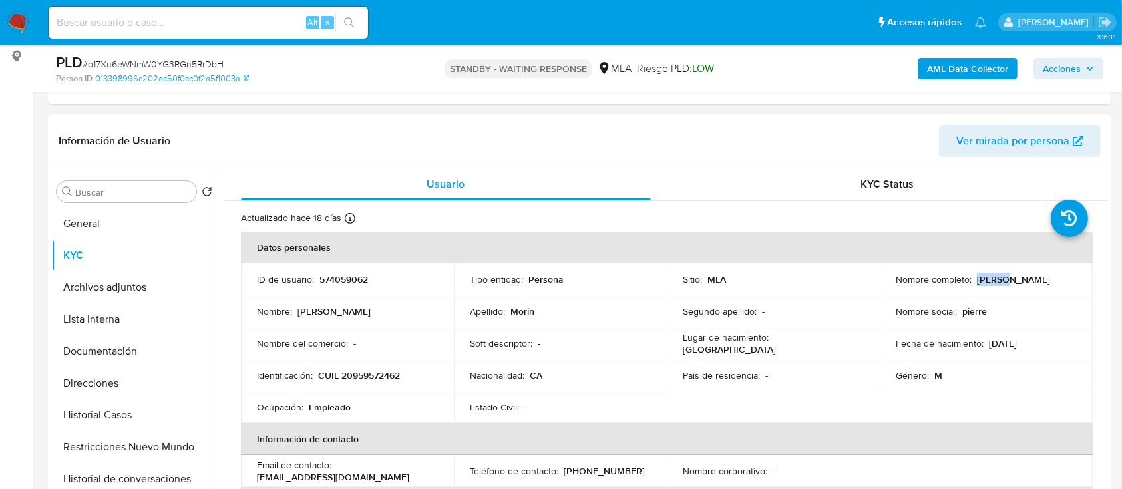
drag, startPoint x: 975, startPoint y: 282, endPoint x: 996, endPoint y: 280, distance: 21.4
click at [996, 280] on p "Pierre Morin" at bounding box center [1013, 279] width 73 height 12
drag, startPoint x: 991, startPoint y: 279, endPoint x: 971, endPoint y: 279, distance: 20.0
click at [971, 279] on div "Nombre completo : Pierre Morin" at bounding box center [986, 279] width 181 height 12
copy p "Pierre Morin"
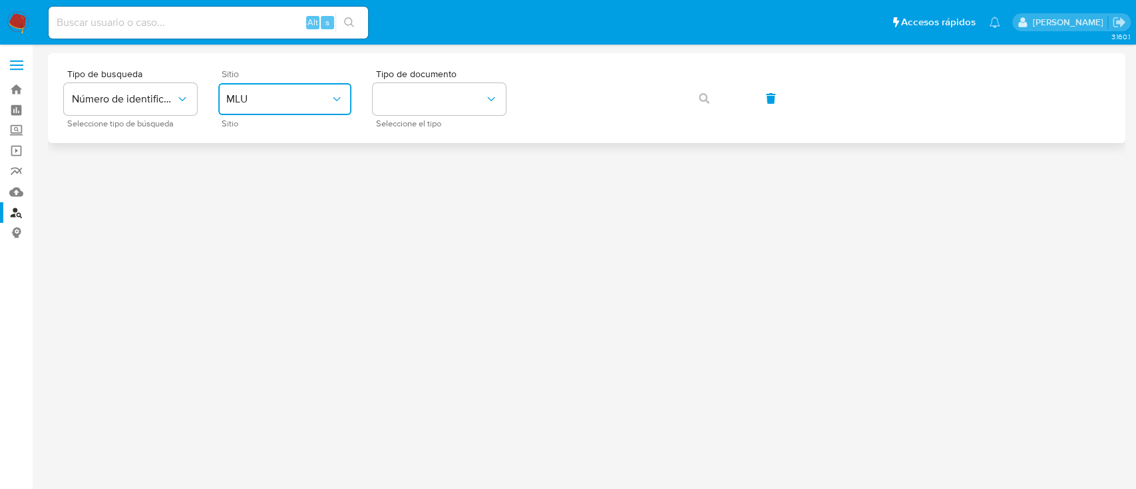
click at [263, 105] on span "MLU" at bounding box center [278, 98] width 104 height 13
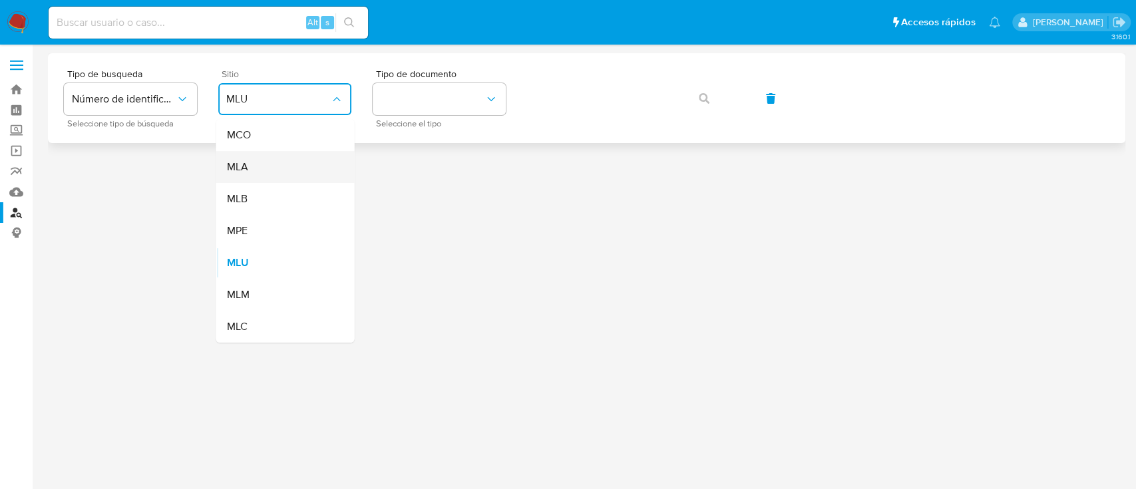
click at [275, 178] on div "MLA" at bounding box center [280, 167] width 109 height 32
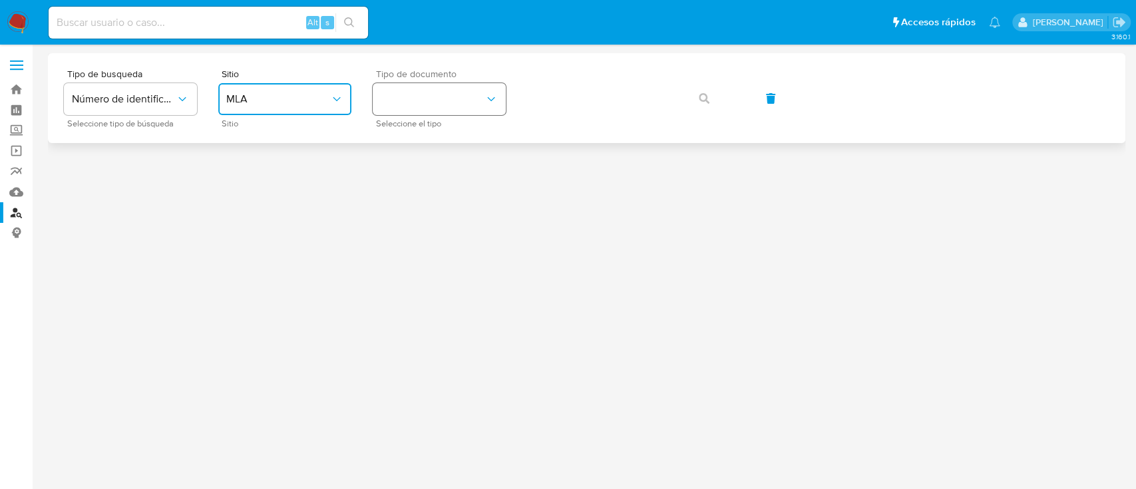
click at [452, 104] on button "identificationType" at bounding box center [439, 99] width 133 height 32
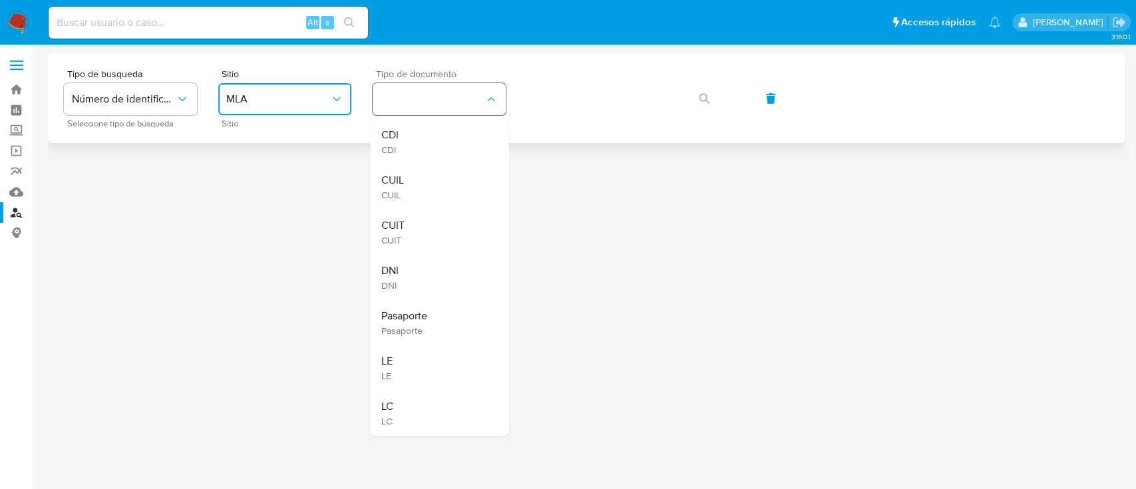
click at [406, 180] on div "CUIL CUIL" at bounding box center [435, 186] width 109 height 45
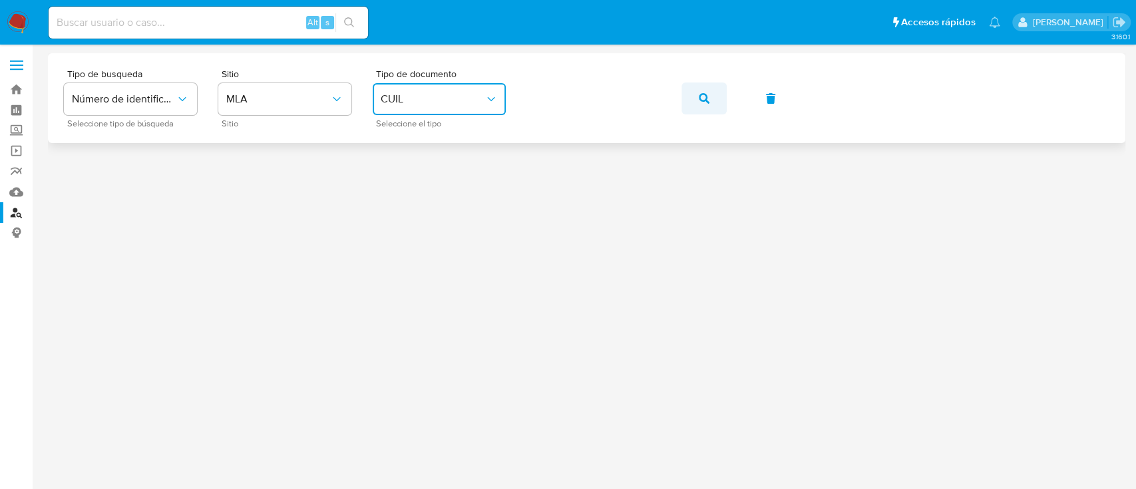
click at [707, 102] on icon "button" at bounding box center [704, 98] width 11 height 11
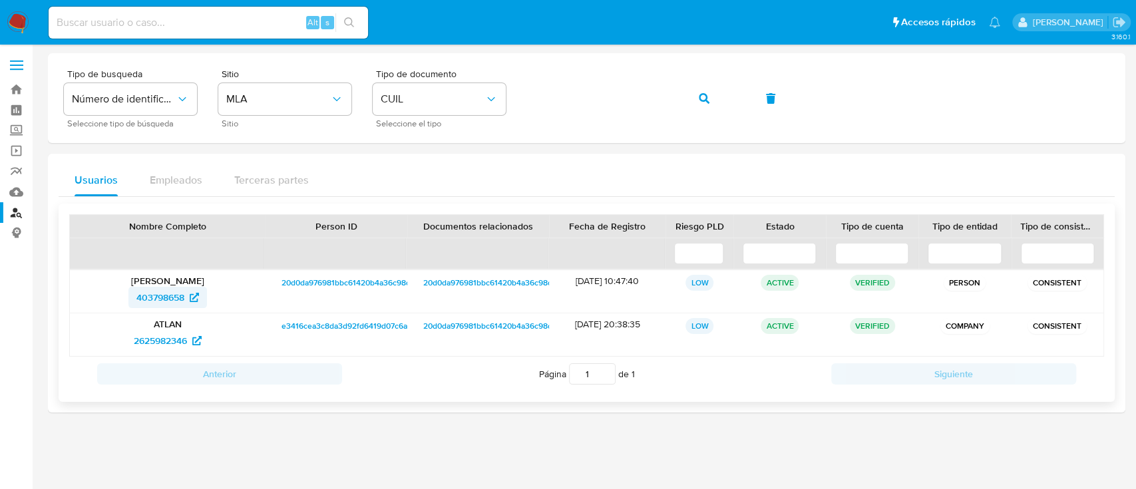
click at [156, 295] on span "403798658" at bounding box center [160, 297] width 48 height 21
click at [699, 104] on span "button" at bounding box center [704, 98] width 11 height 29
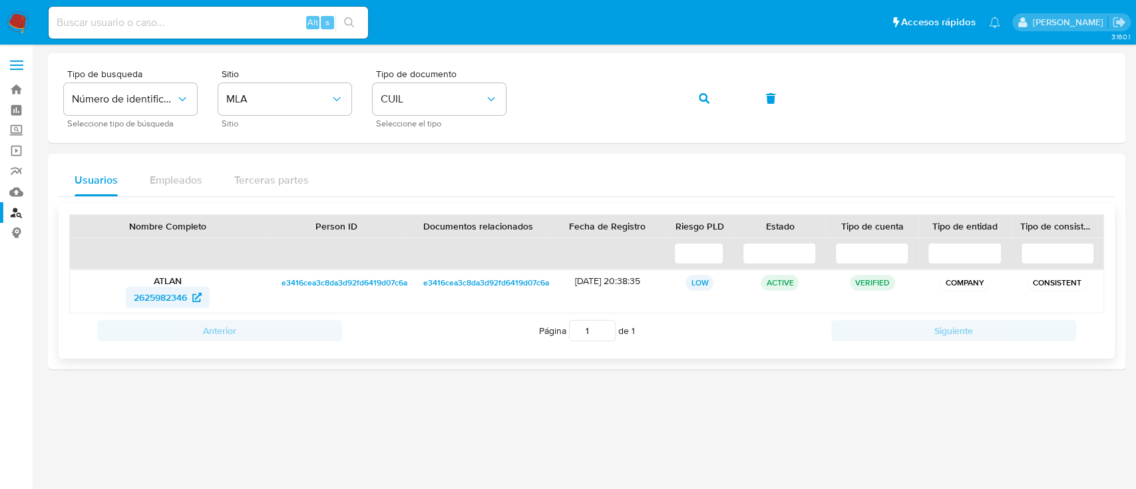
click at [162, 297] on span "2625982346" at bounding box center [160, 297] width 53 height 21
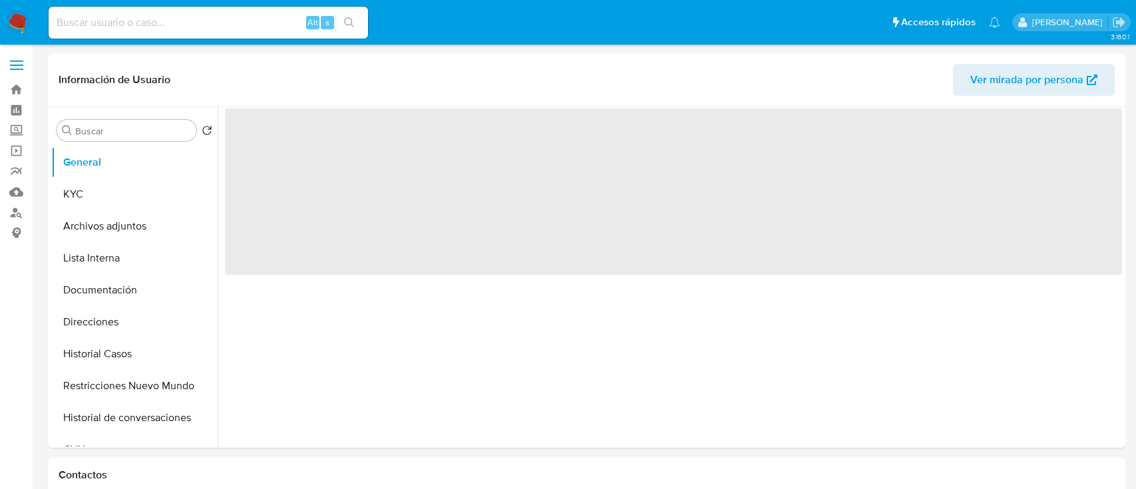
select select "10"
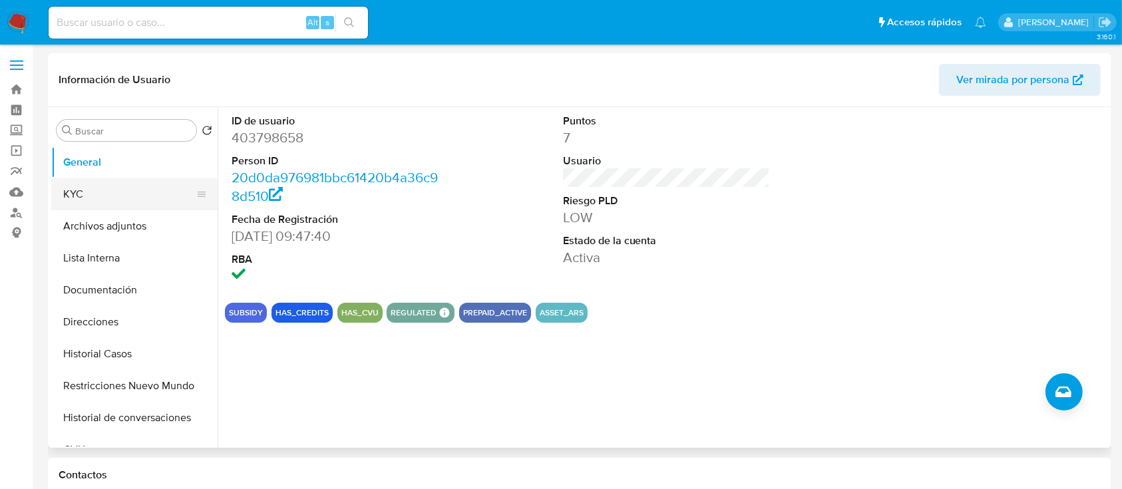
click at [127, 197] on button "KYC" at bounding box center [129, 194] width 156 height 32
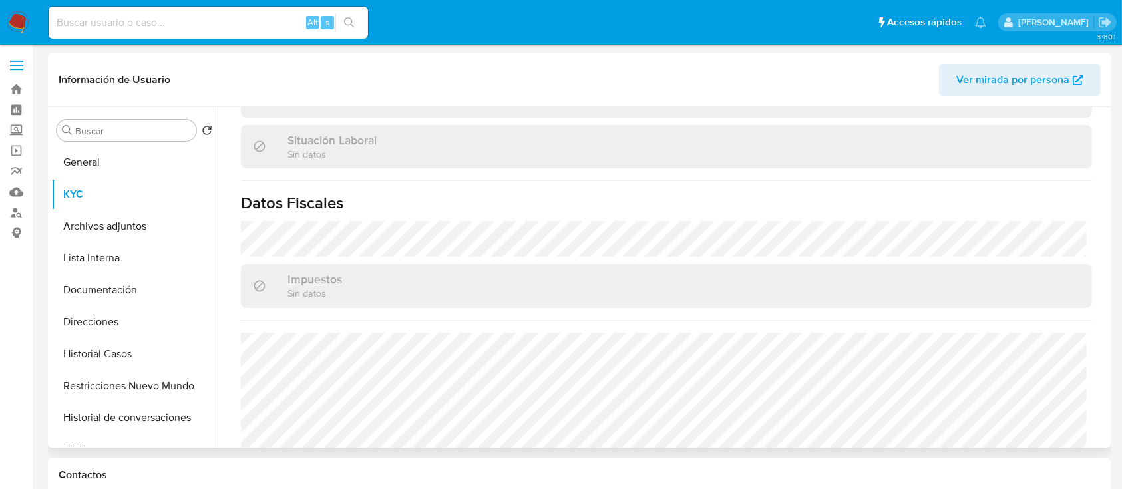
scroll to position [709, 0]
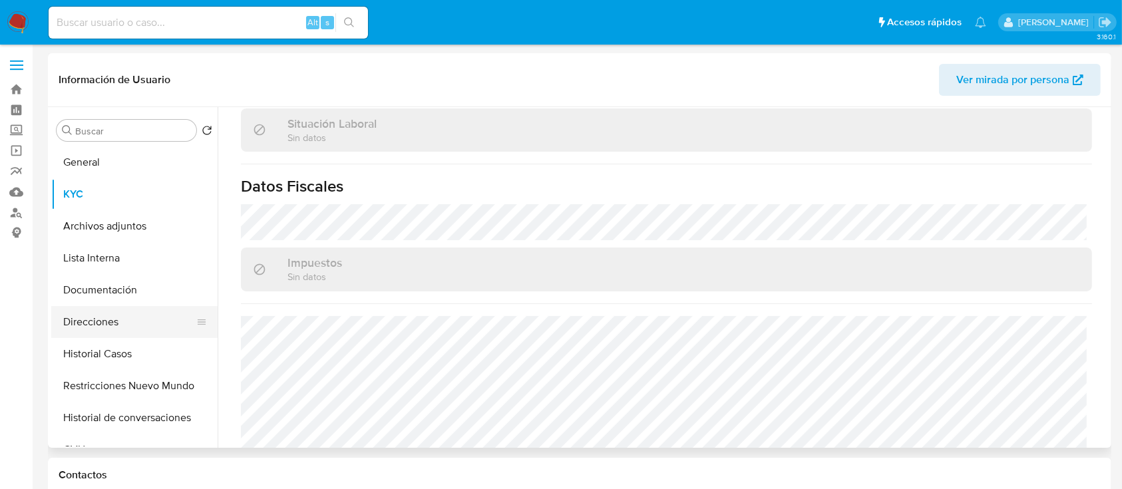
click at [117, 314] on button "Direcciones" at bounding box center [129, 322] width 156 height 32
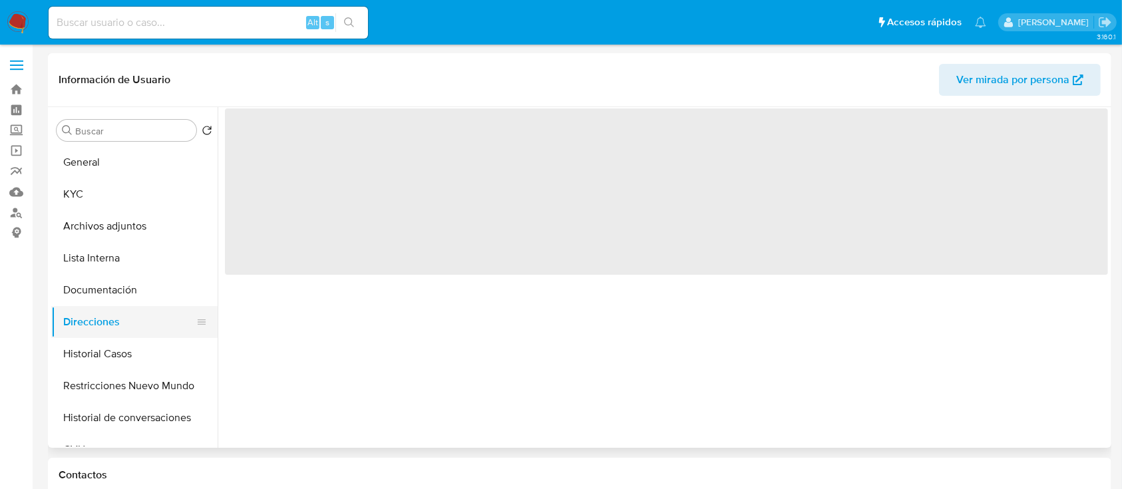
scroll to position [0, 0]
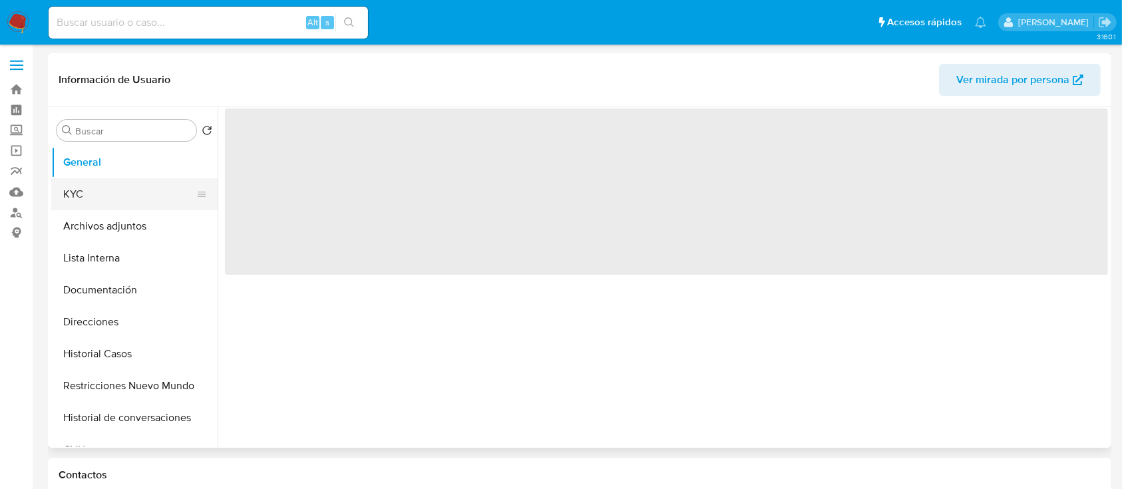
click at [100, 201] on button "KYC" at bounding box center [129, 194] width 156 height 32
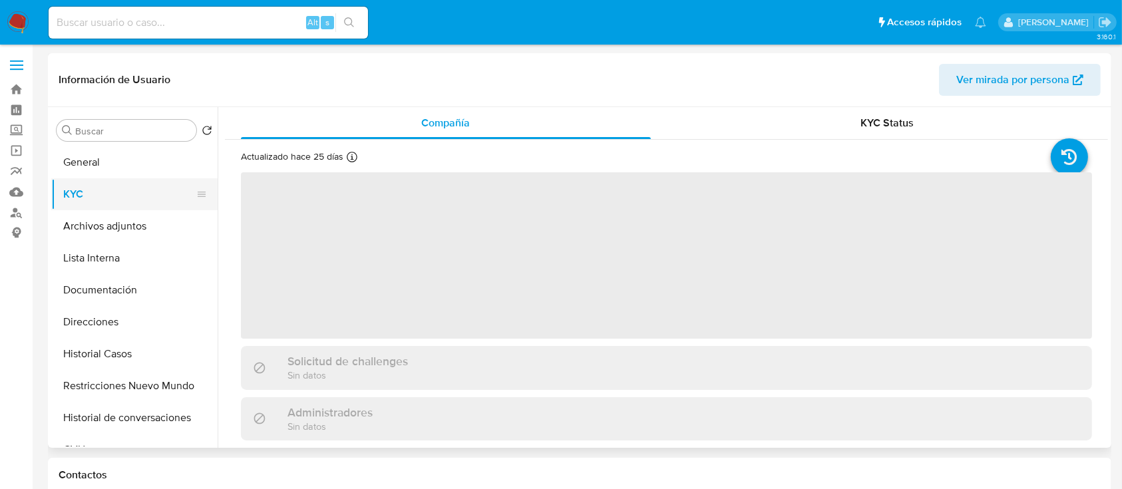
select select "10"
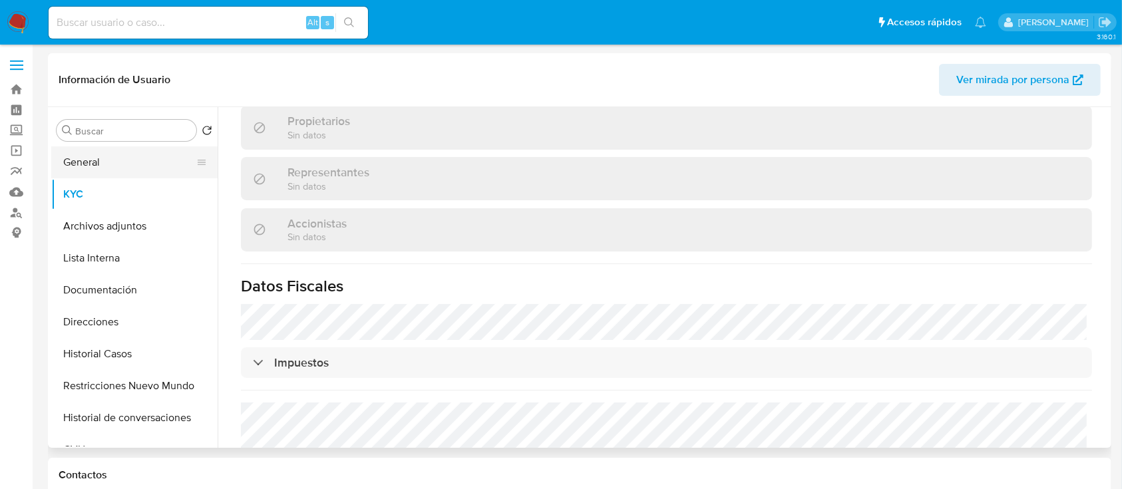
click at [126, 174] on button "General" at bounding box center [129, 162] width 156 height 32
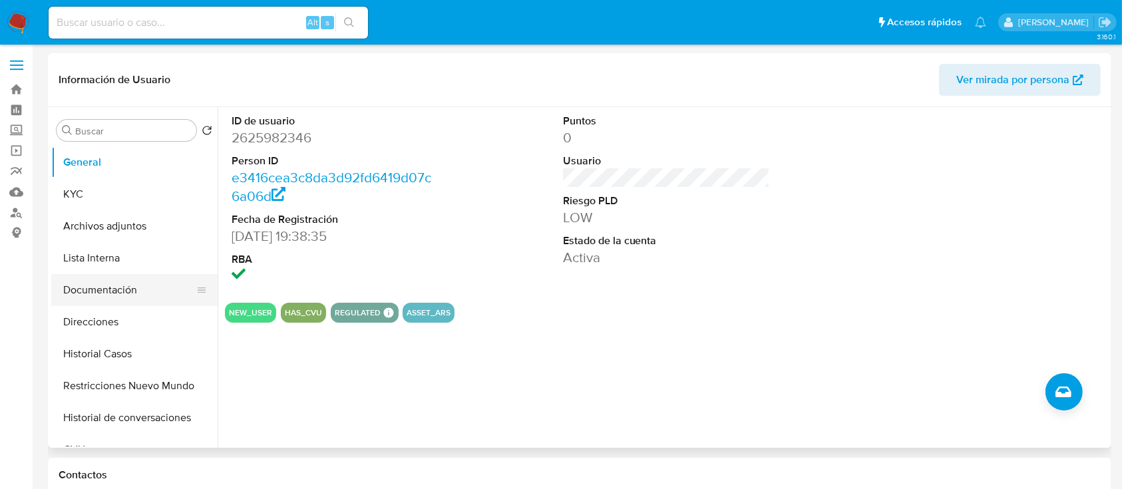
click at [154, 284] on button "Documentación" at bounding box center [129, 290] width 156 height 32
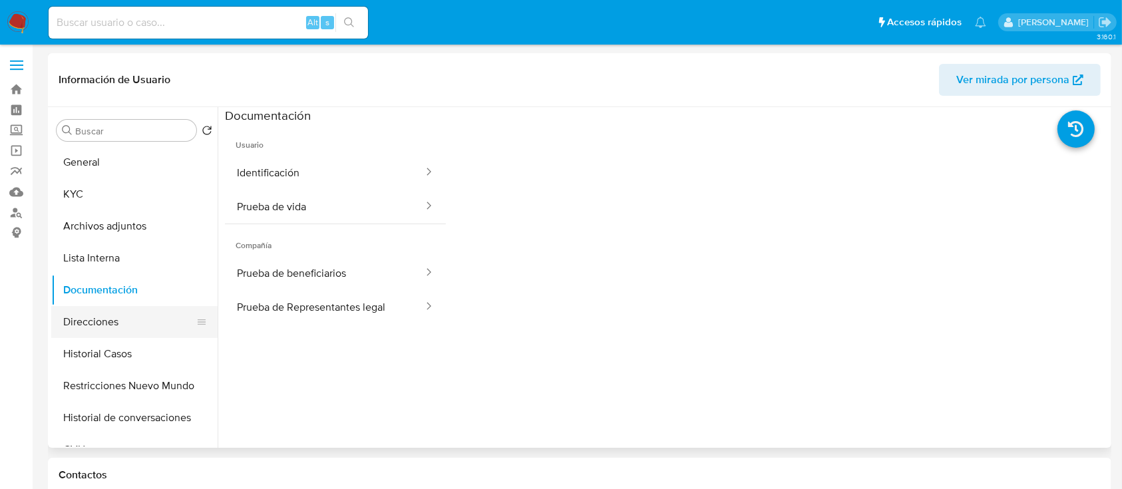
click at [136, 325] on button "Direcciones" at bounding box center [129, 322] width 156 height 32
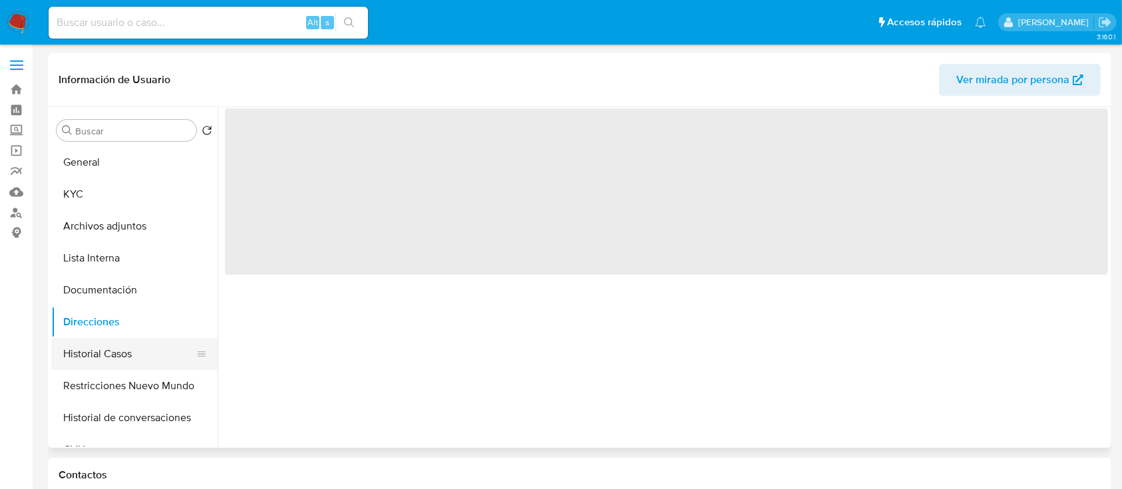
click at [122, 361] on button "Historial Casos" at bounding box center [129, 354] width 156 height 32
